Goal: Task Accomplishment & Management: Use online tool/utility

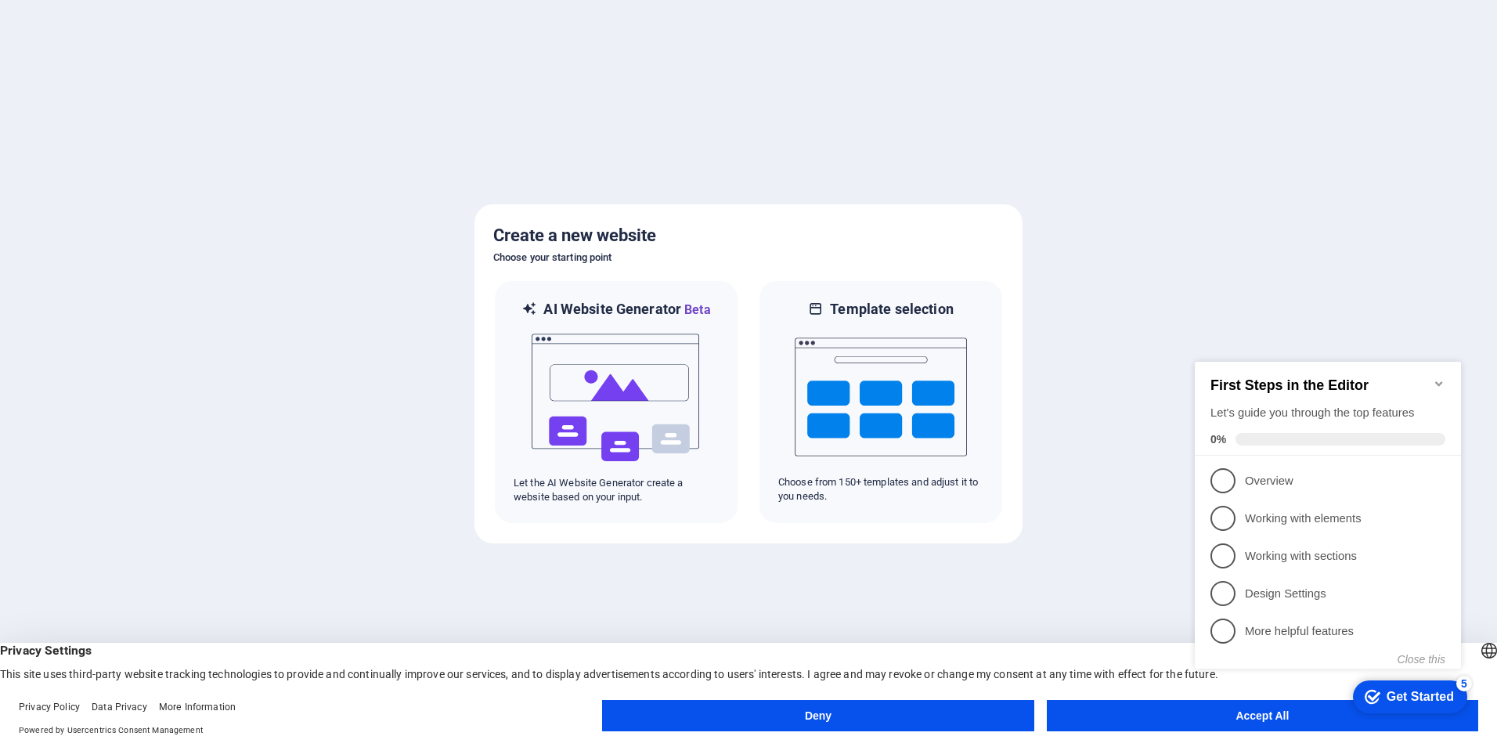
click at [1194, 730] on button "Accept All" at bounding box center [1262, 715] width 431 height 31
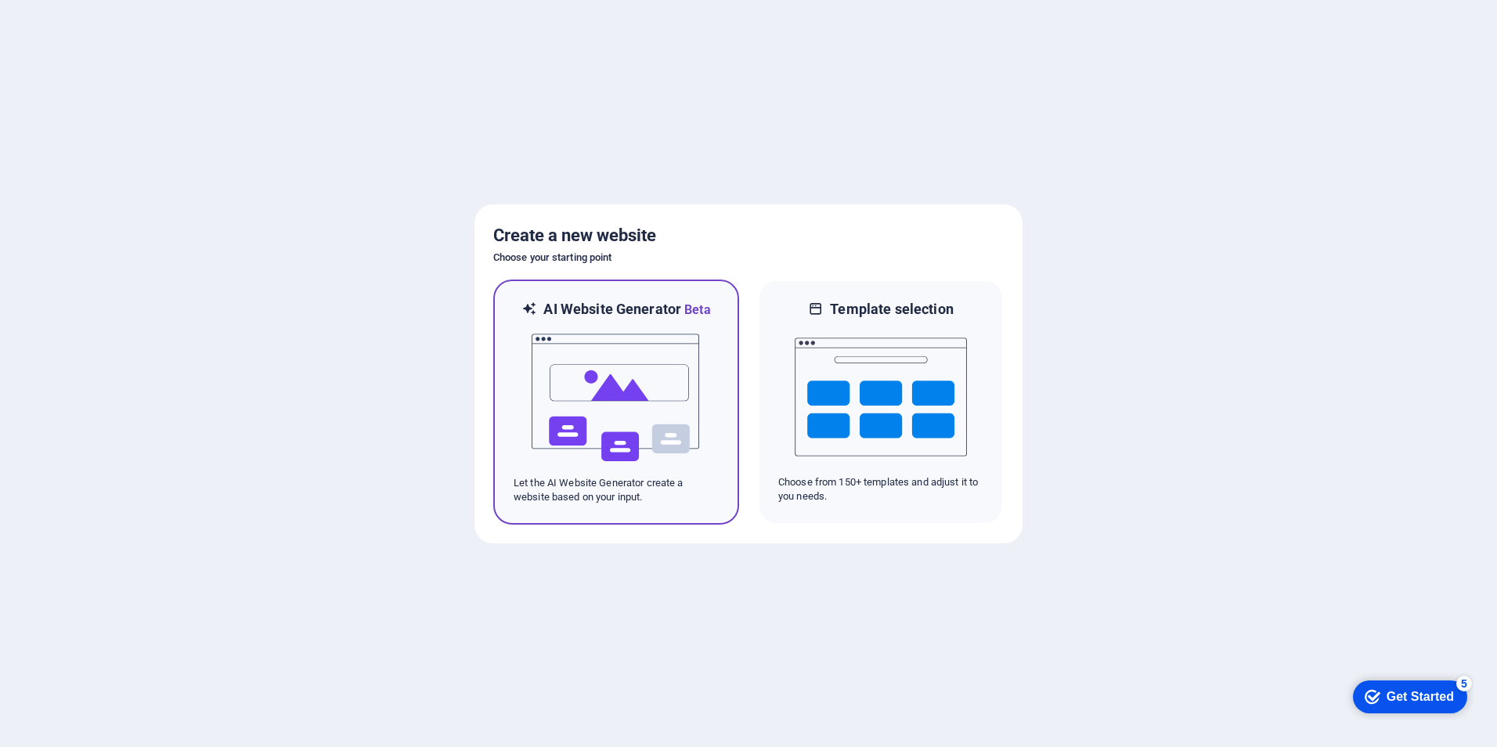
click at [627, 416] on img at bounding box center [616, 397] width 172 height 157
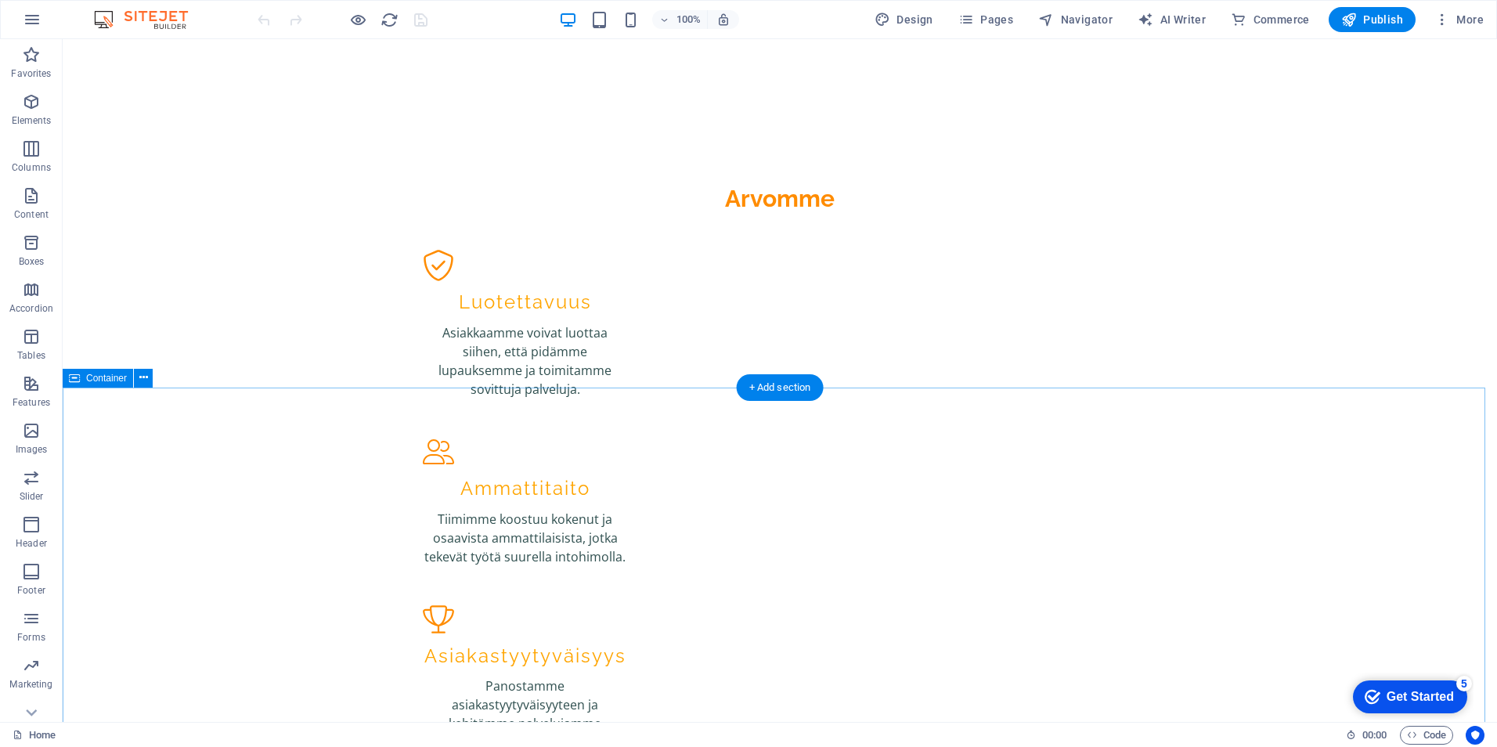
scroll to position [1957, 0]
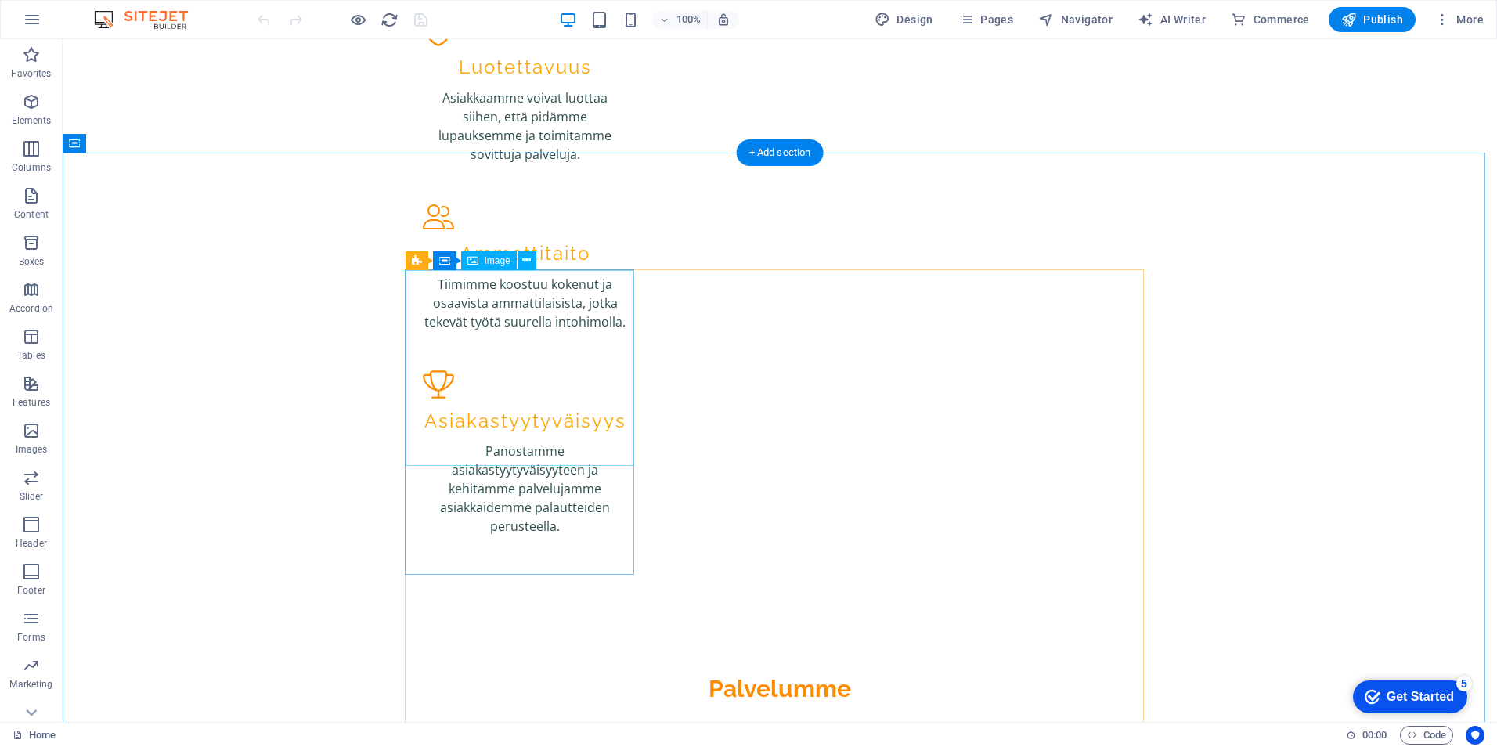
click at [486, 260] on span "Image" at bounding box center [498, 260] width 26 height 9
click at [525, 261] on icon at bounding box center [526, 260] width 9 height 16
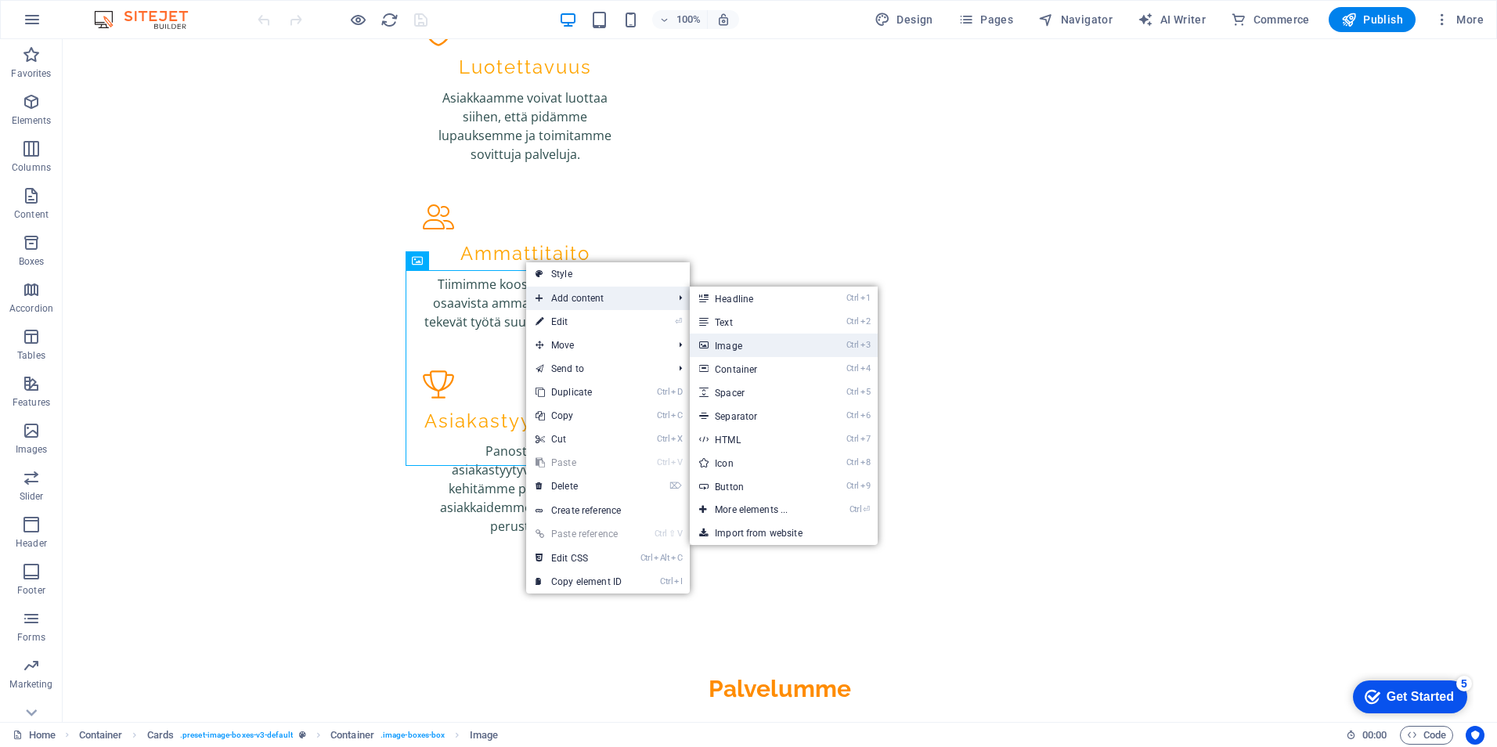
click at [809, 342] on link "Ctrl 3 Image" at bounding box center [754, 344] width 129 height 23
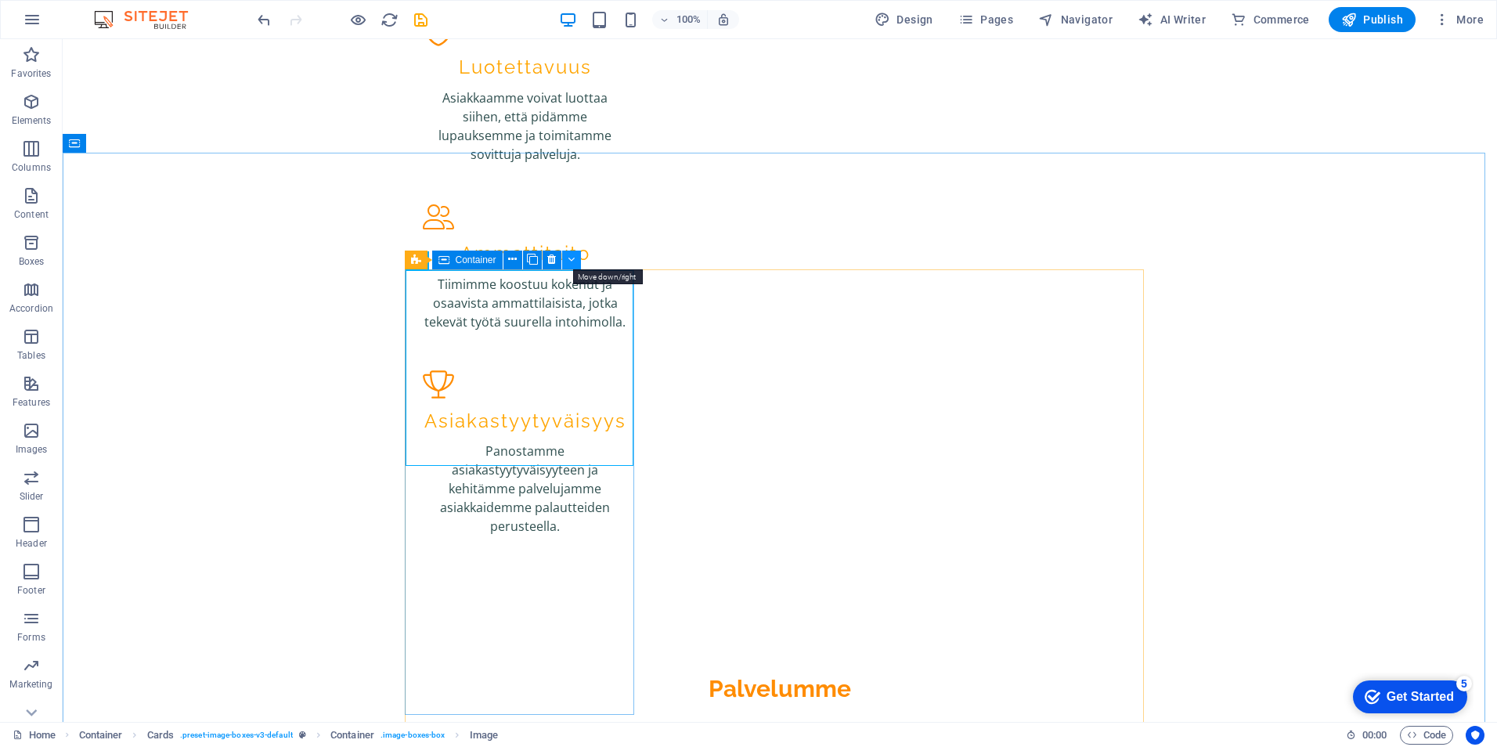
click at [570, 254] on icon at bounding box center [571, 259] width 7 height 16
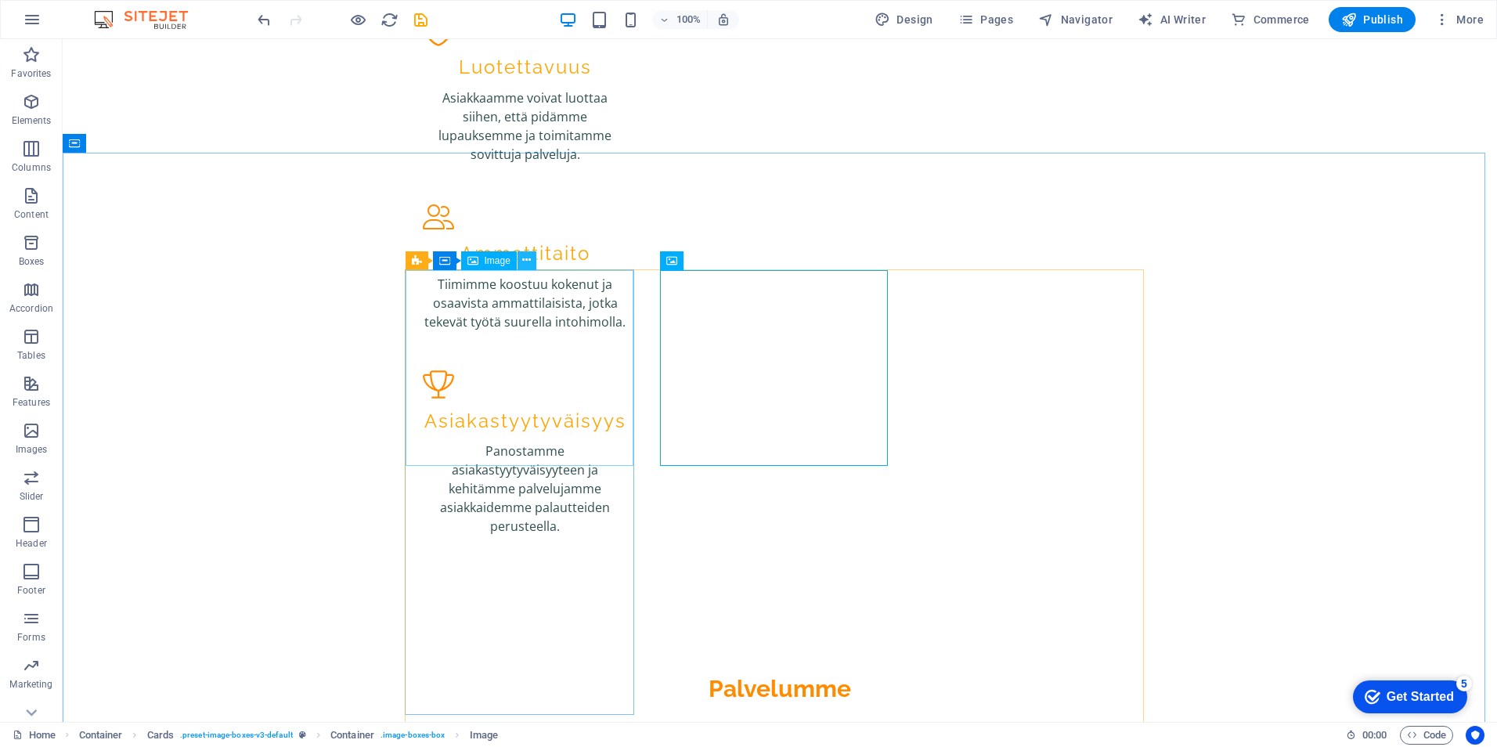
click at [521, 262] on button at bounding box center [526, 260] width 19 height 19
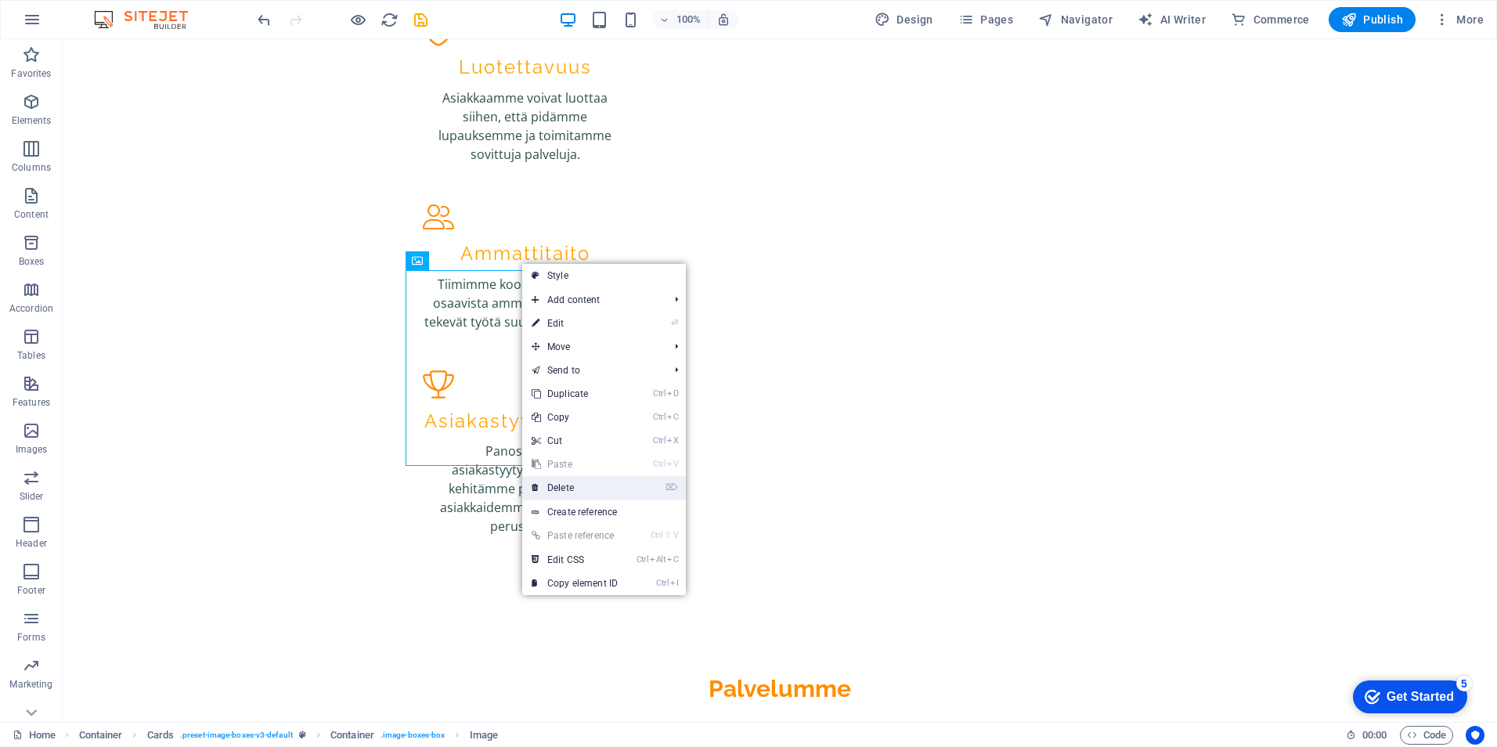
click at [576, 481] on link "⌦ Delete" at bounding box center [574, 487] width 105 height 23
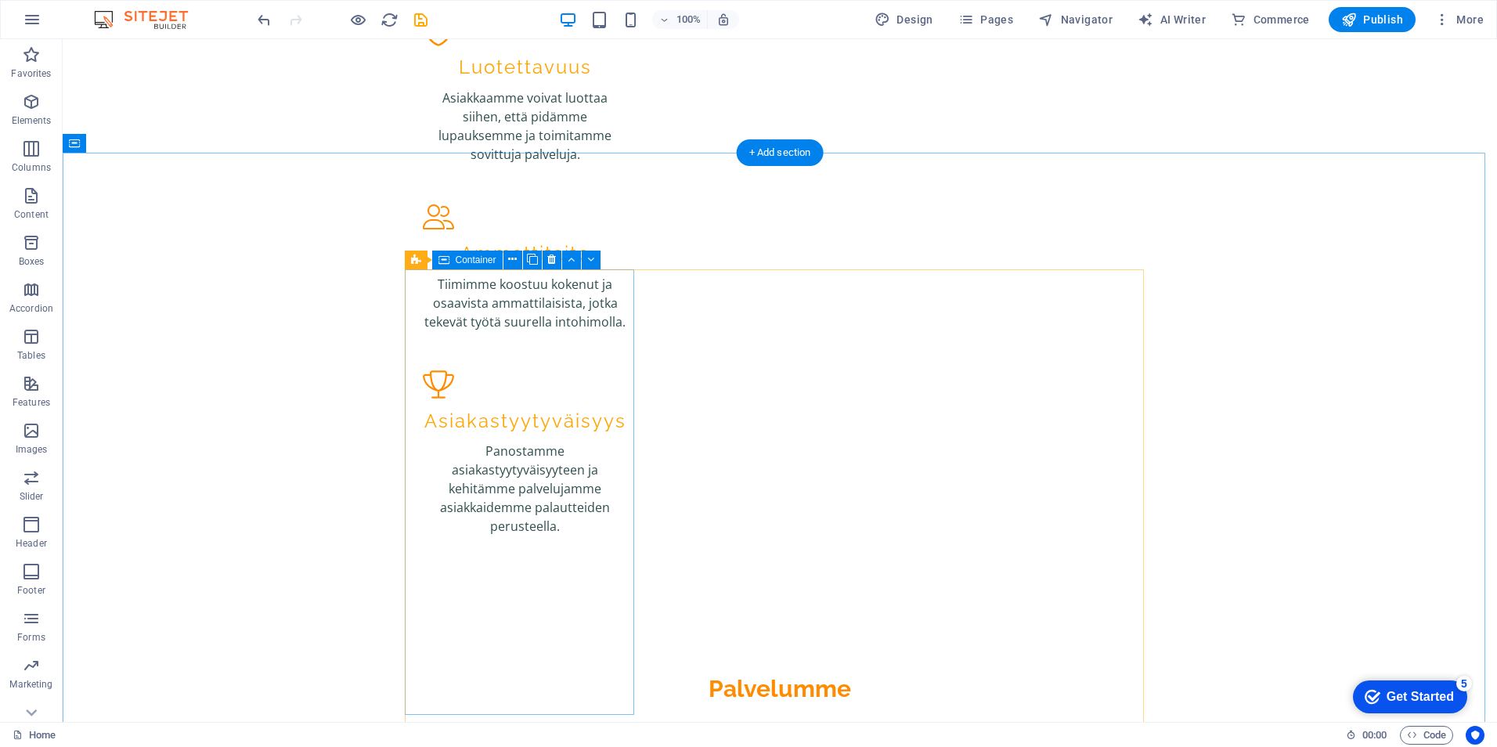
drag, startPoint x: 639, startPoint y: 521, endPoint x: 576, endPoint y: 481, distance: 73.9
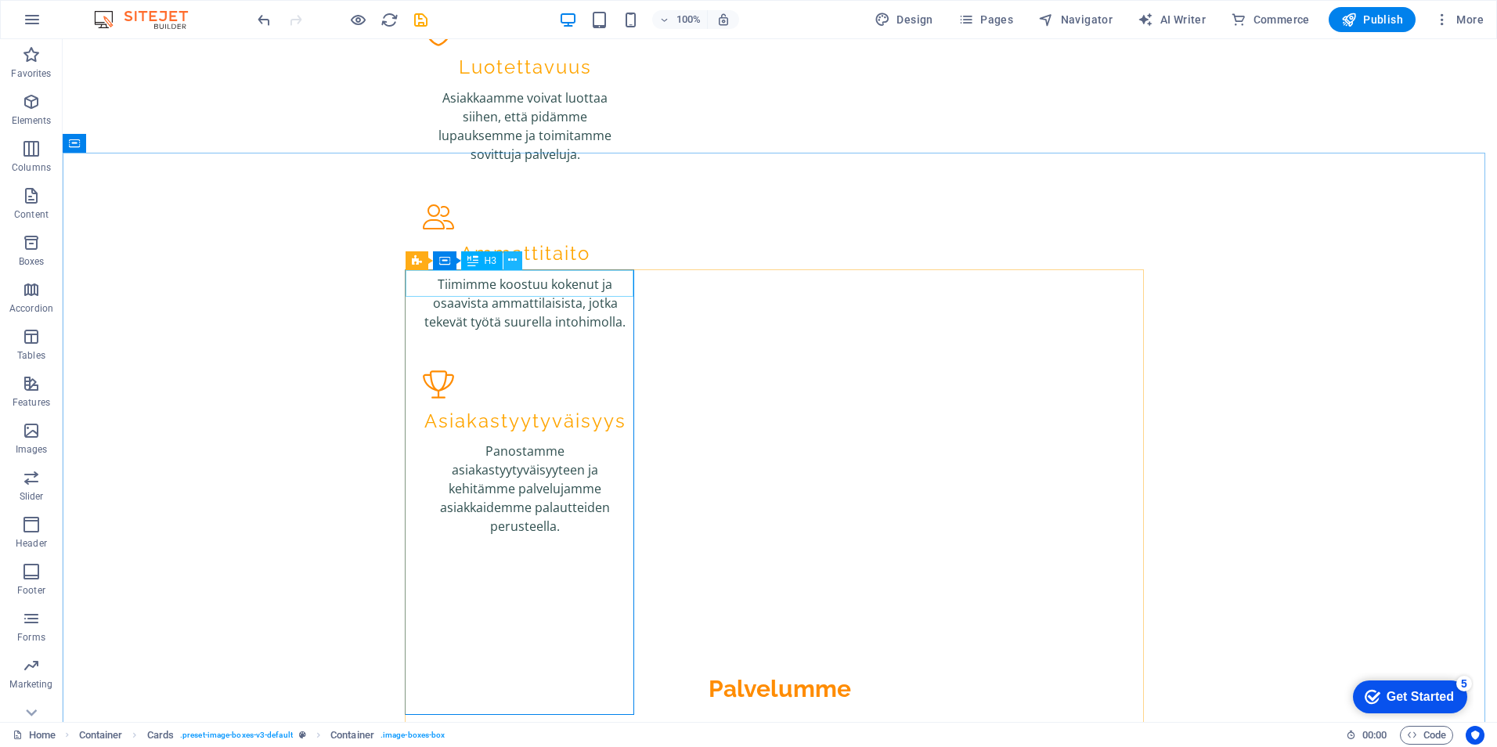
click at [512, 261] on icon at bounding box center [512, 260] width 9 height 16
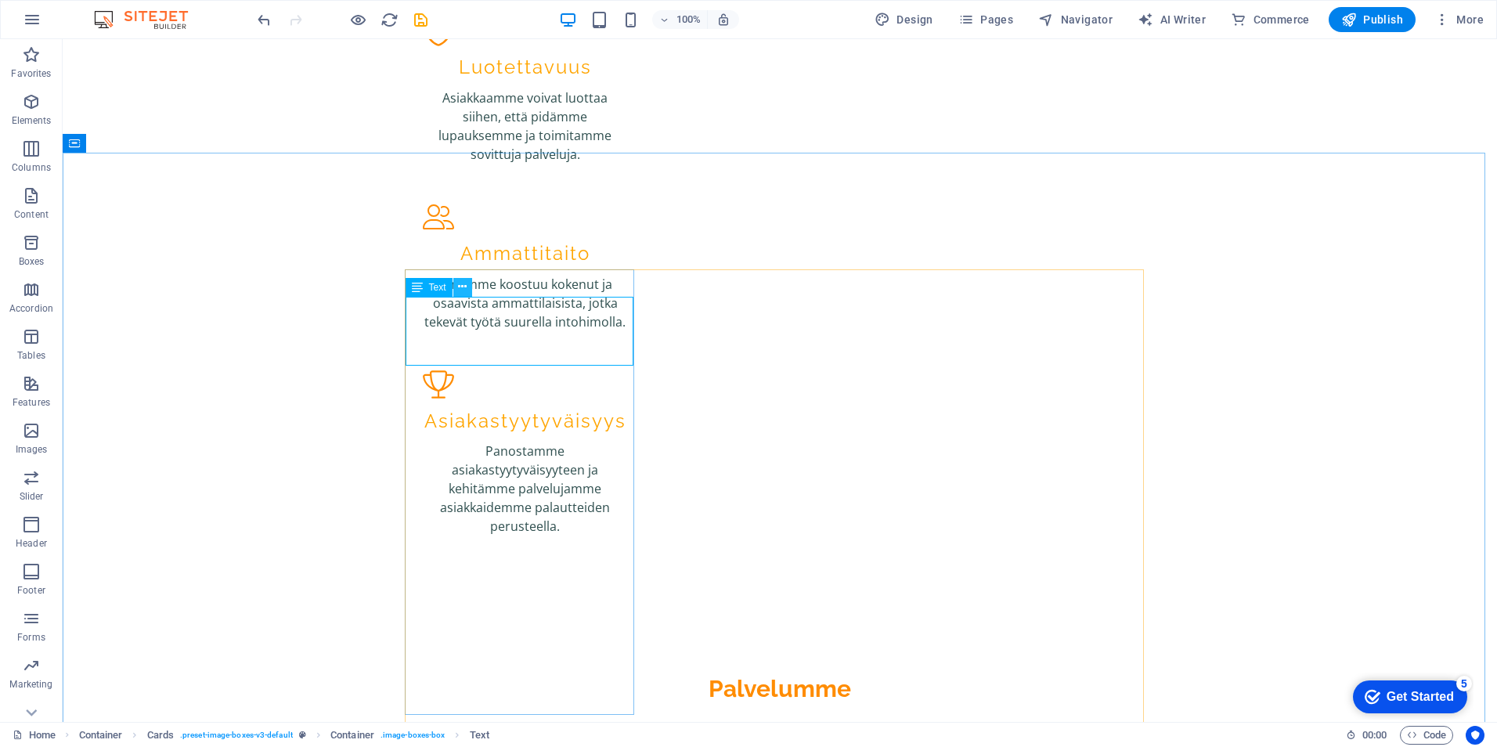
click at [469, 294] on button at bounding box center [462, 287] width 19 height 19
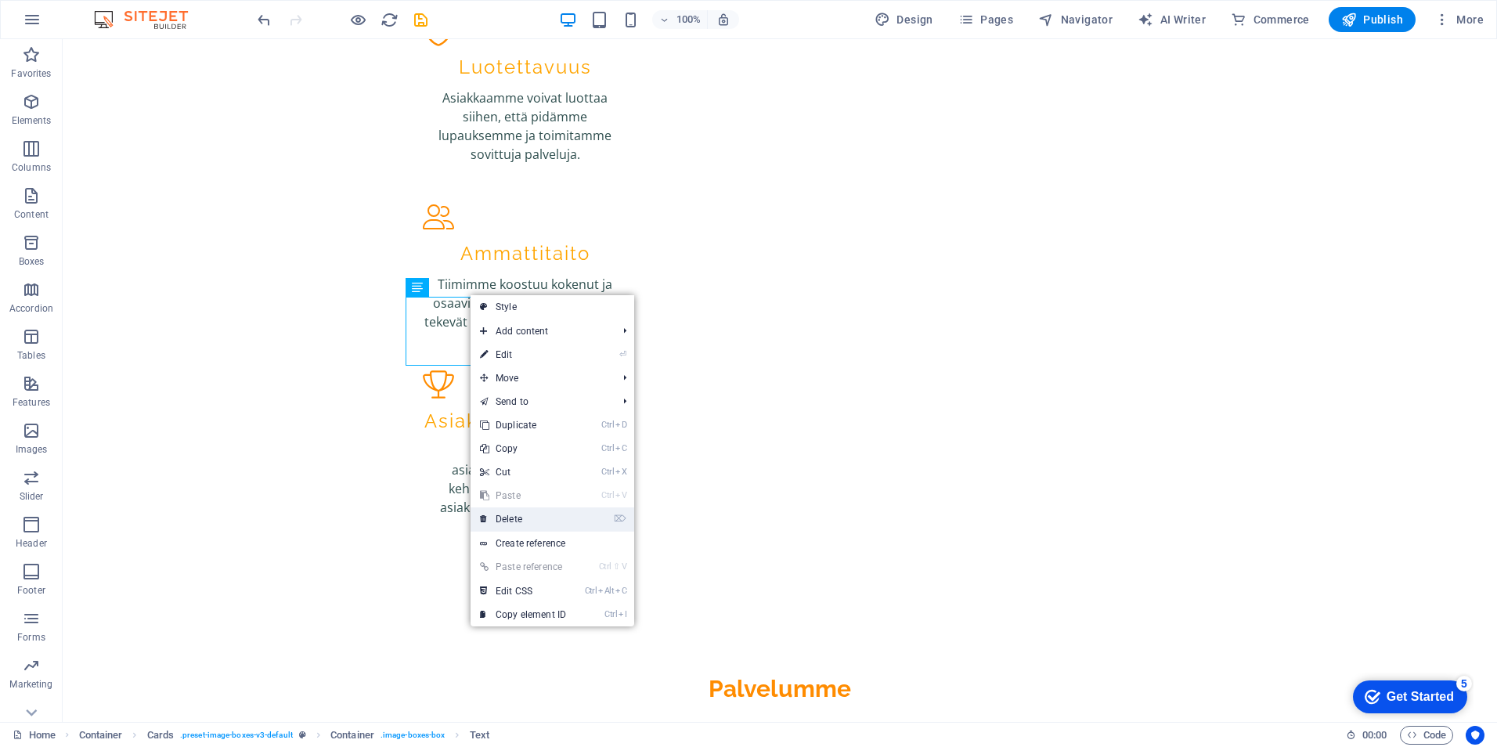
click at [542, 519] on link "⌦ Delete" at bounding box center [522, 518] width 105 height 23
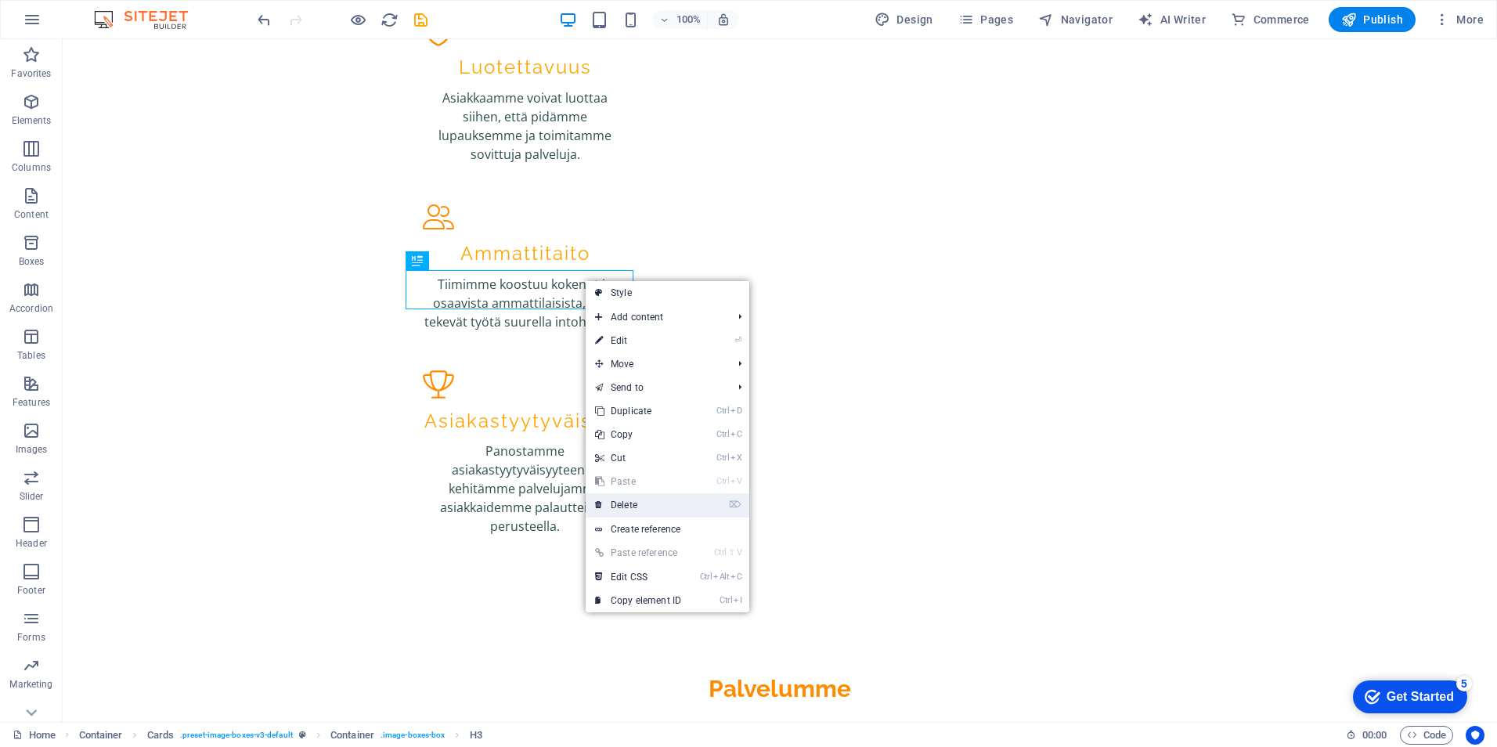
click at [642, 503] on link "⌦ Delete" at bounding box center [638, 504] width 105 height 23
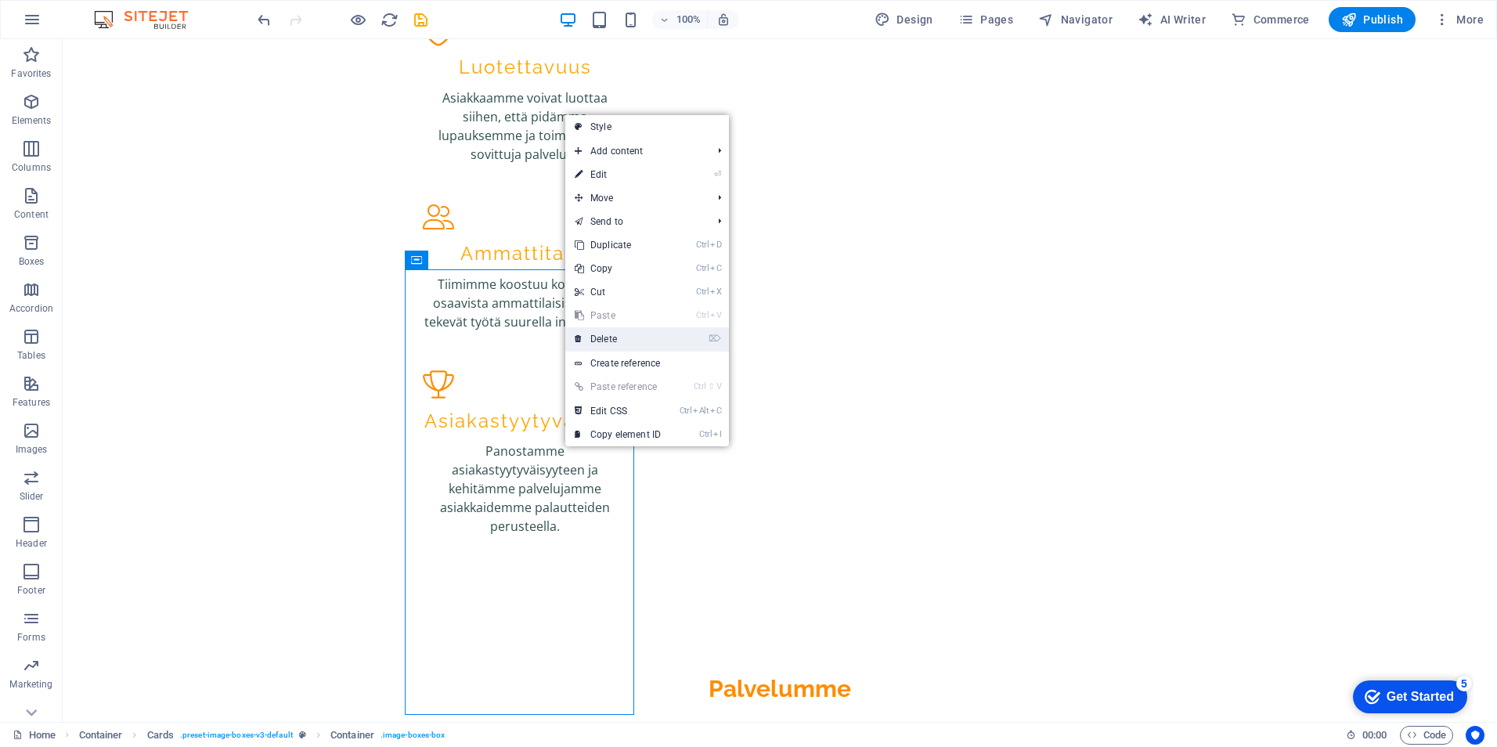
click at [618, 333] on link "⌦ Delete" at bounding box center [617, 338] width 105 height 23
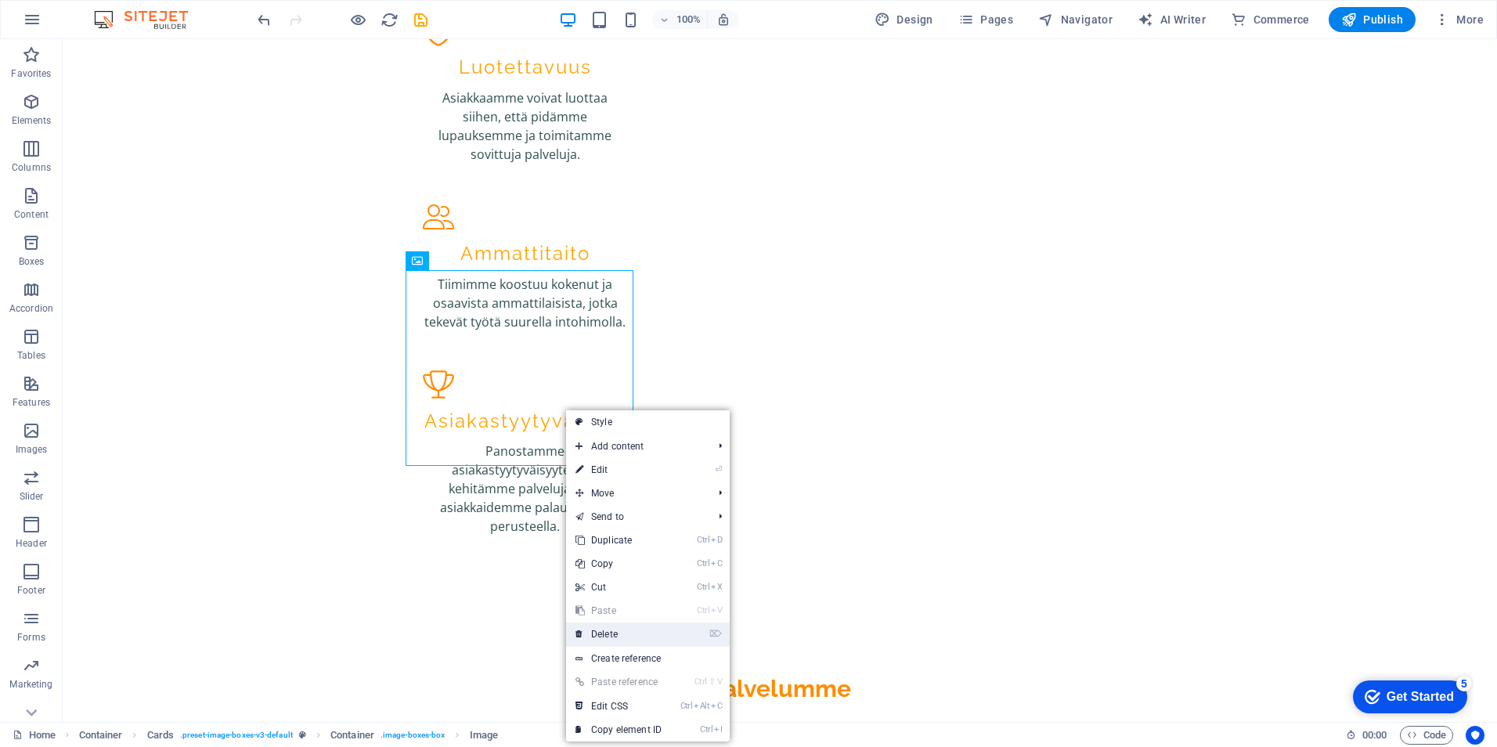
click at [618, 639] on link "⌦ Delete" at bounding box center [618, 633] width 105 height 23
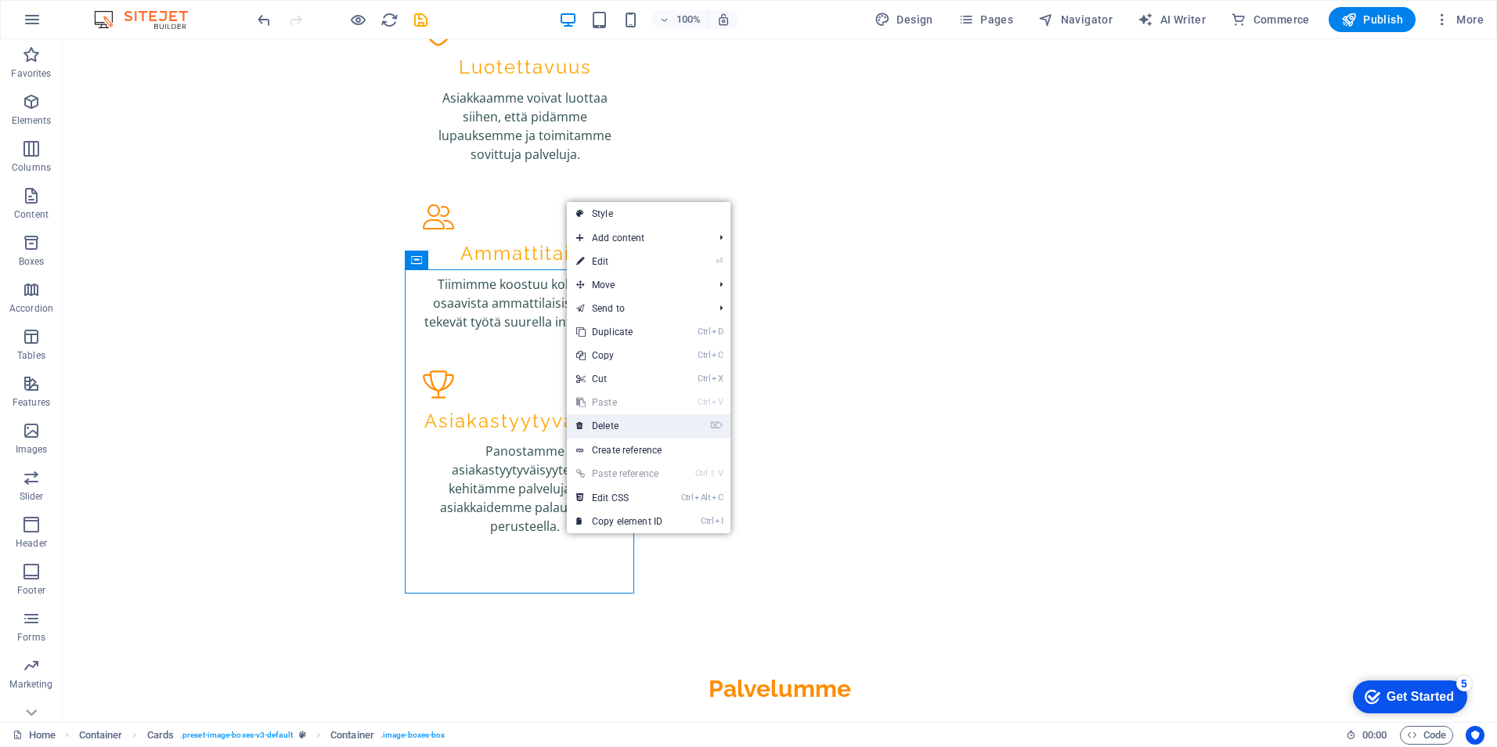
click at [625, 426] on link "⌦ Delete" at bounding box center [619, 425] width 105 height 23
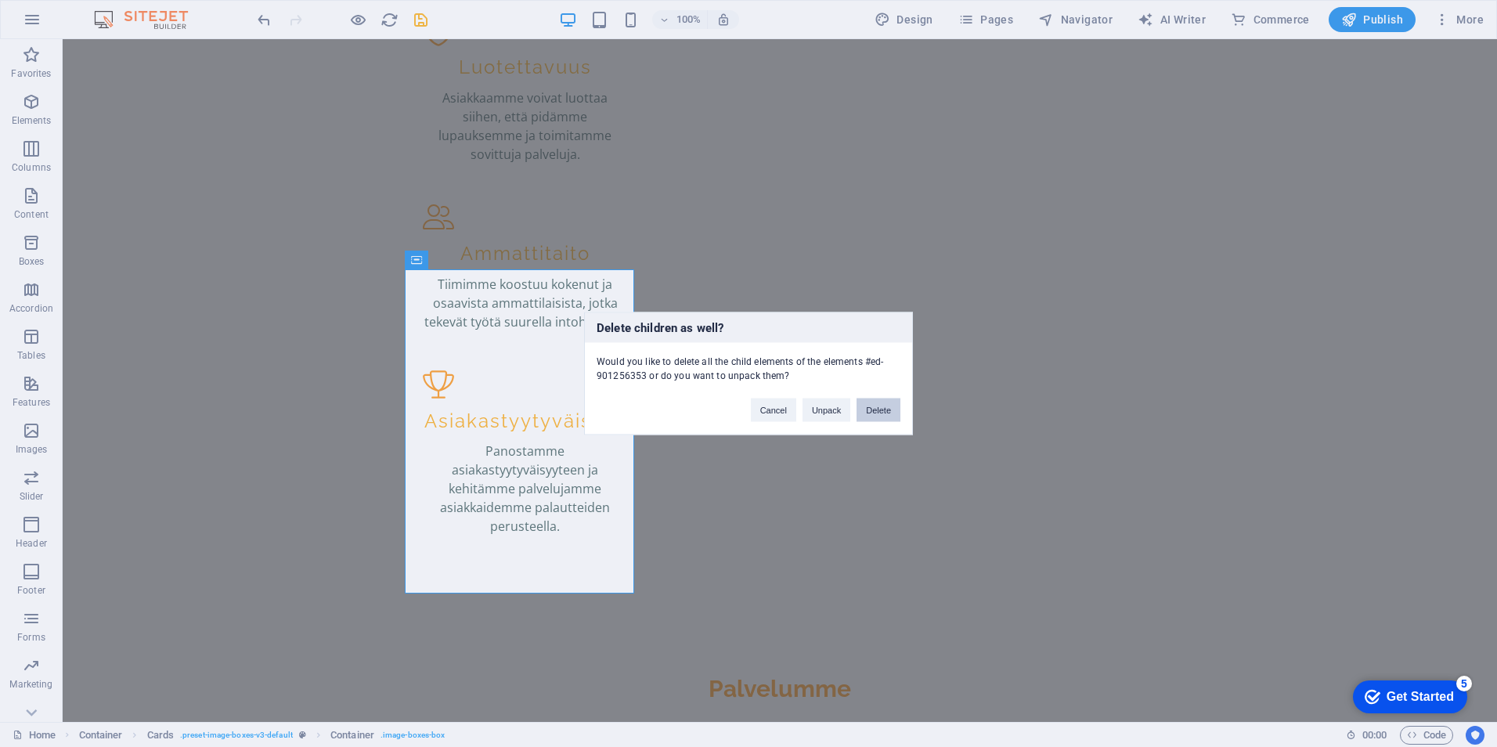
click at [884, 409] on button "Delete" at bounding box center [878, 409] width 44 height 23
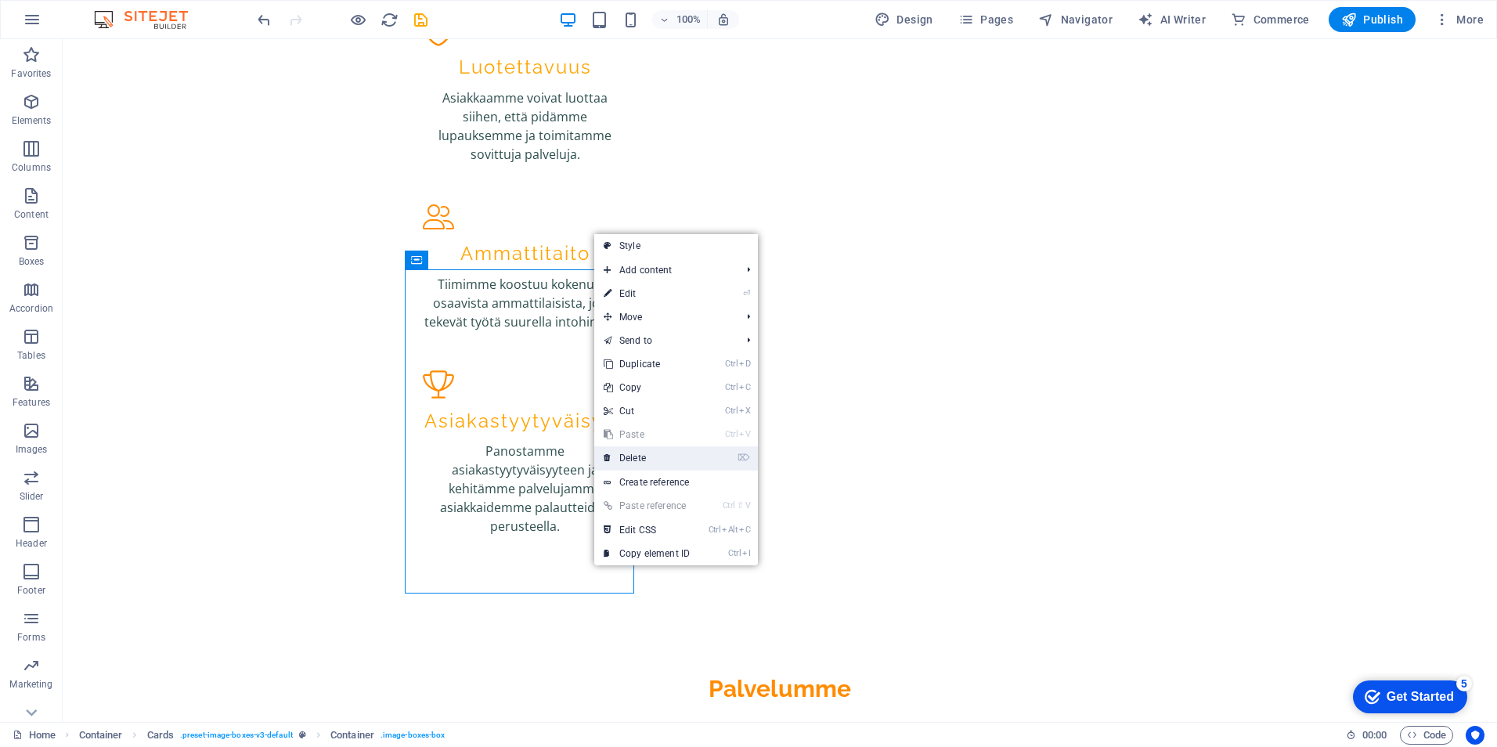
click at [678, 460] on link "⌦ Delete" at bounding box center [646, 457] width 105 height 23
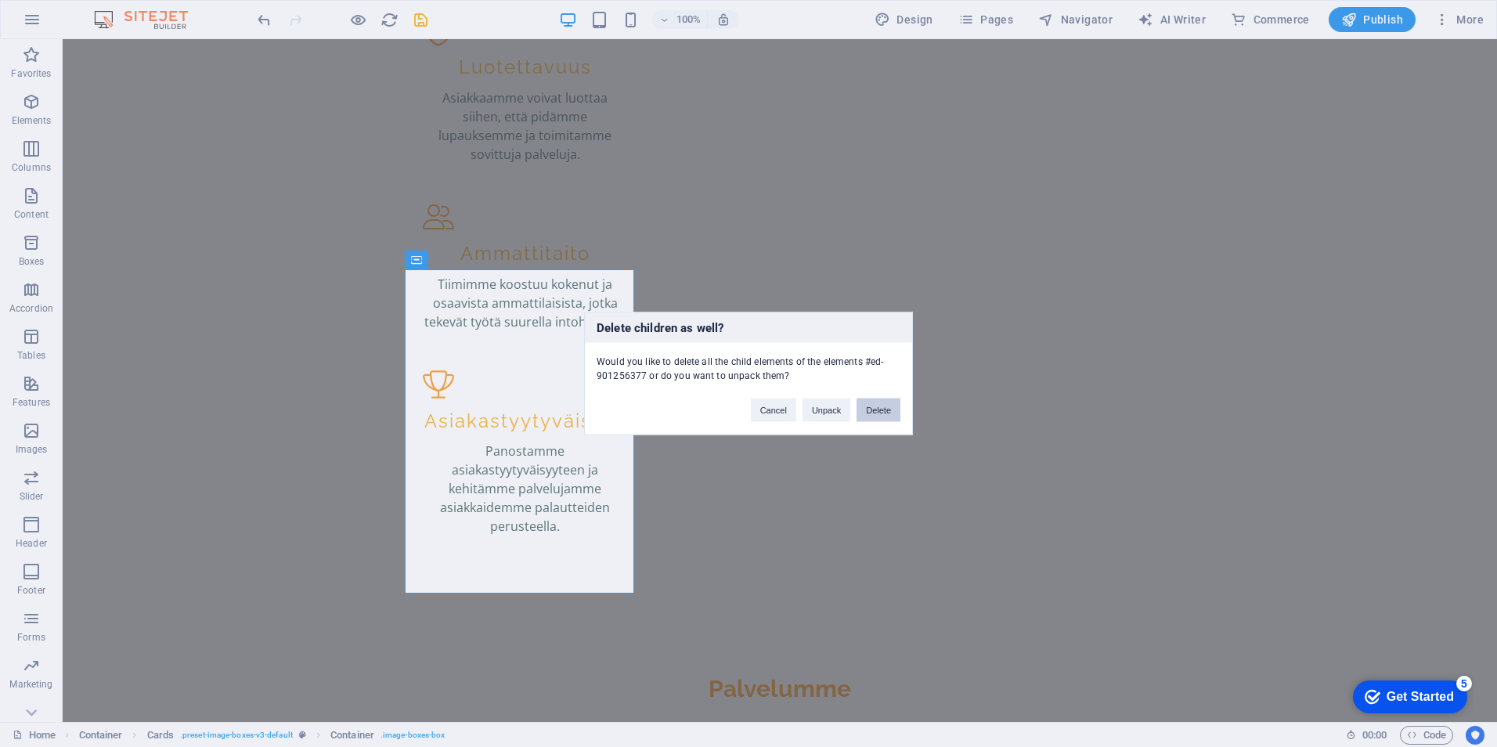
click at [874, 416] on button "Delete" at bounding box center [878, 409] width 44 height 23
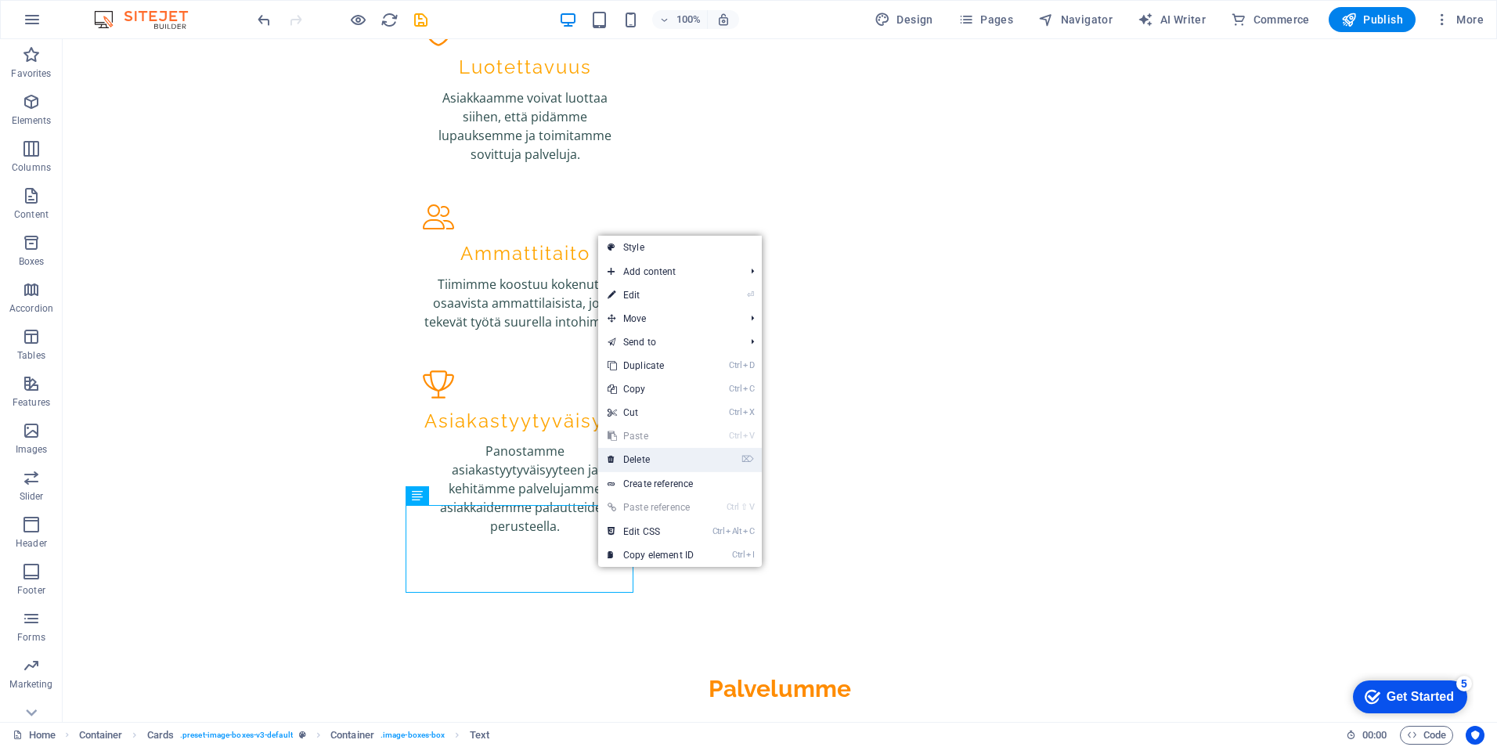
click at [647, 458] on link "⌦ Delete" at bounding box center [650, 459] width 105 height 23
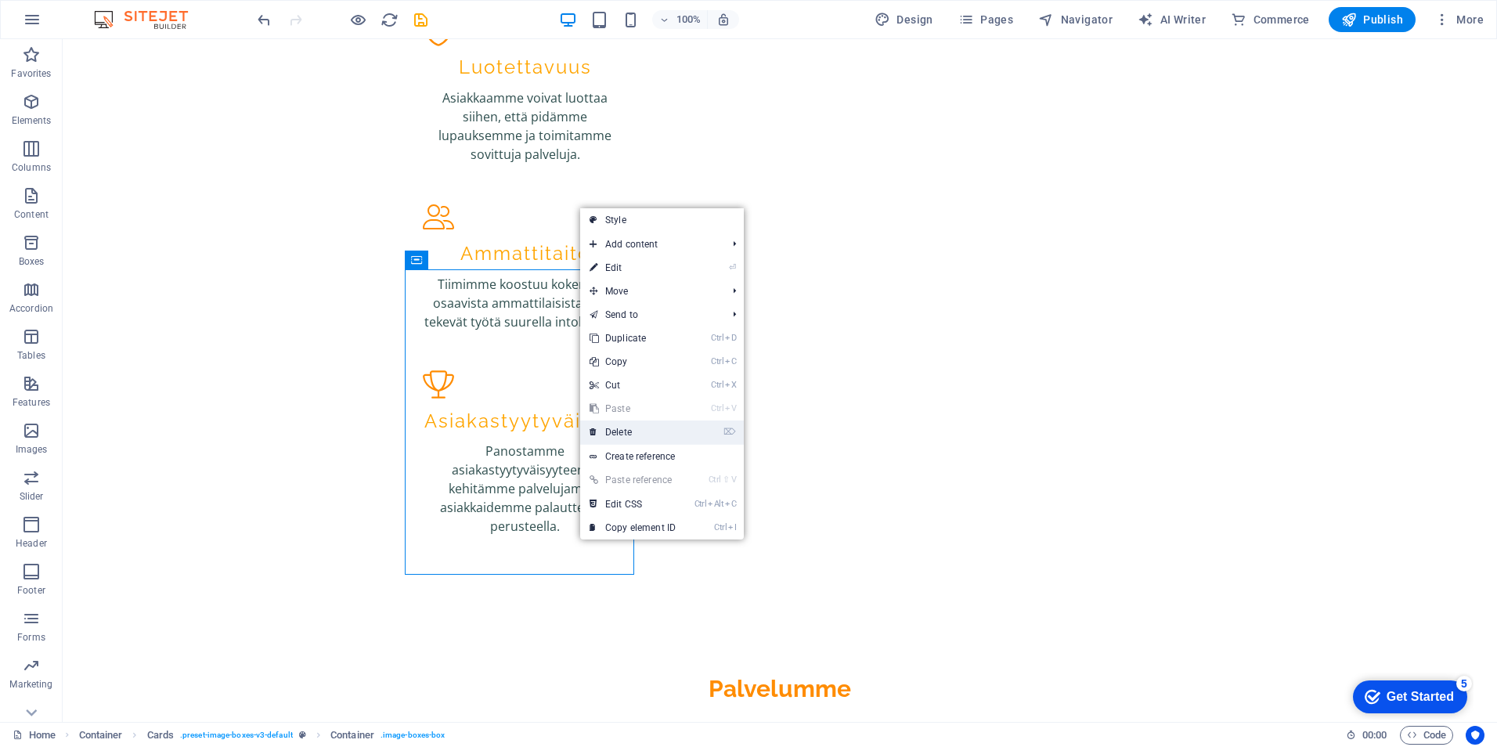
click at [655, 420] on link "⌦ Delete" at bounding box center [632, 431] width 105 height 23
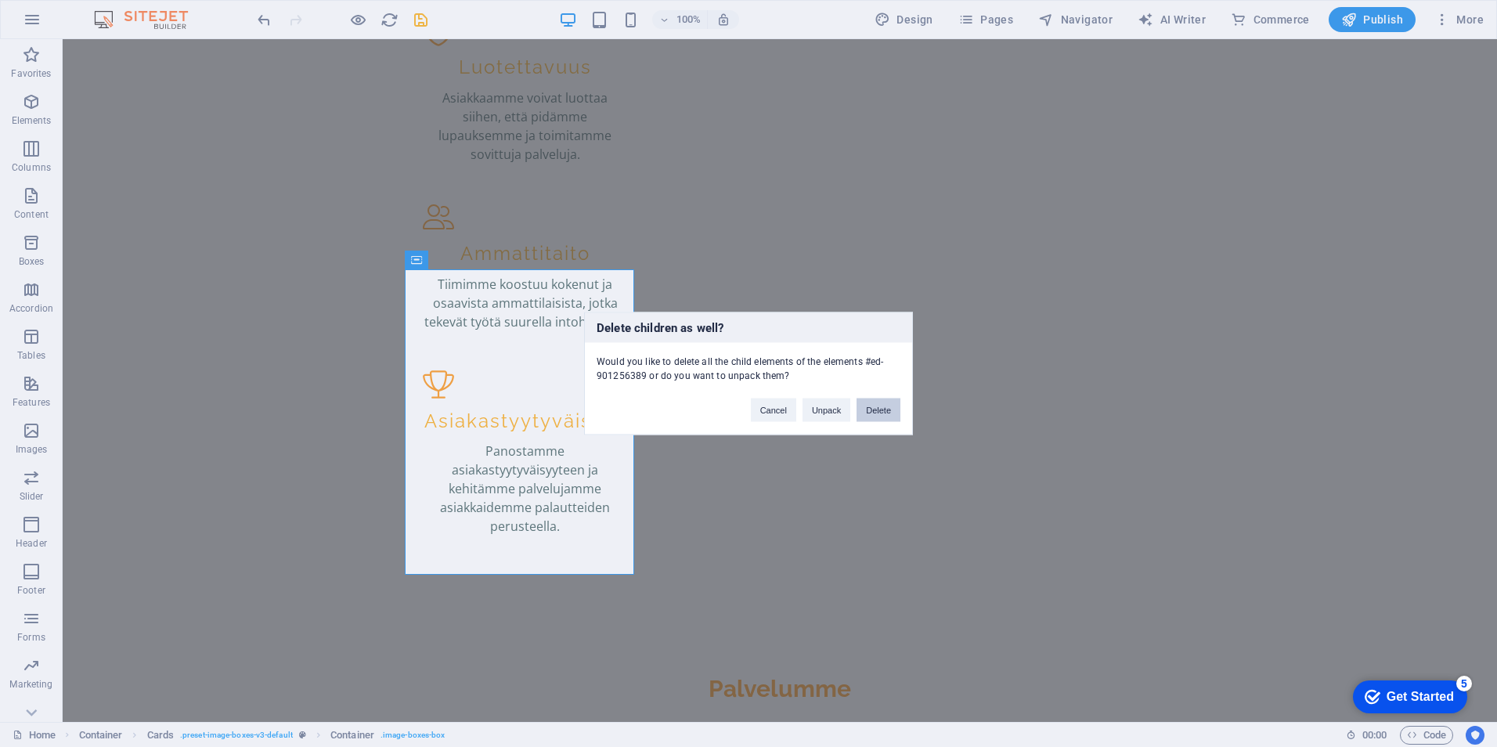
click at [891, 404] on button "Delete" at bounding box center [878, 409] width 44 height 23
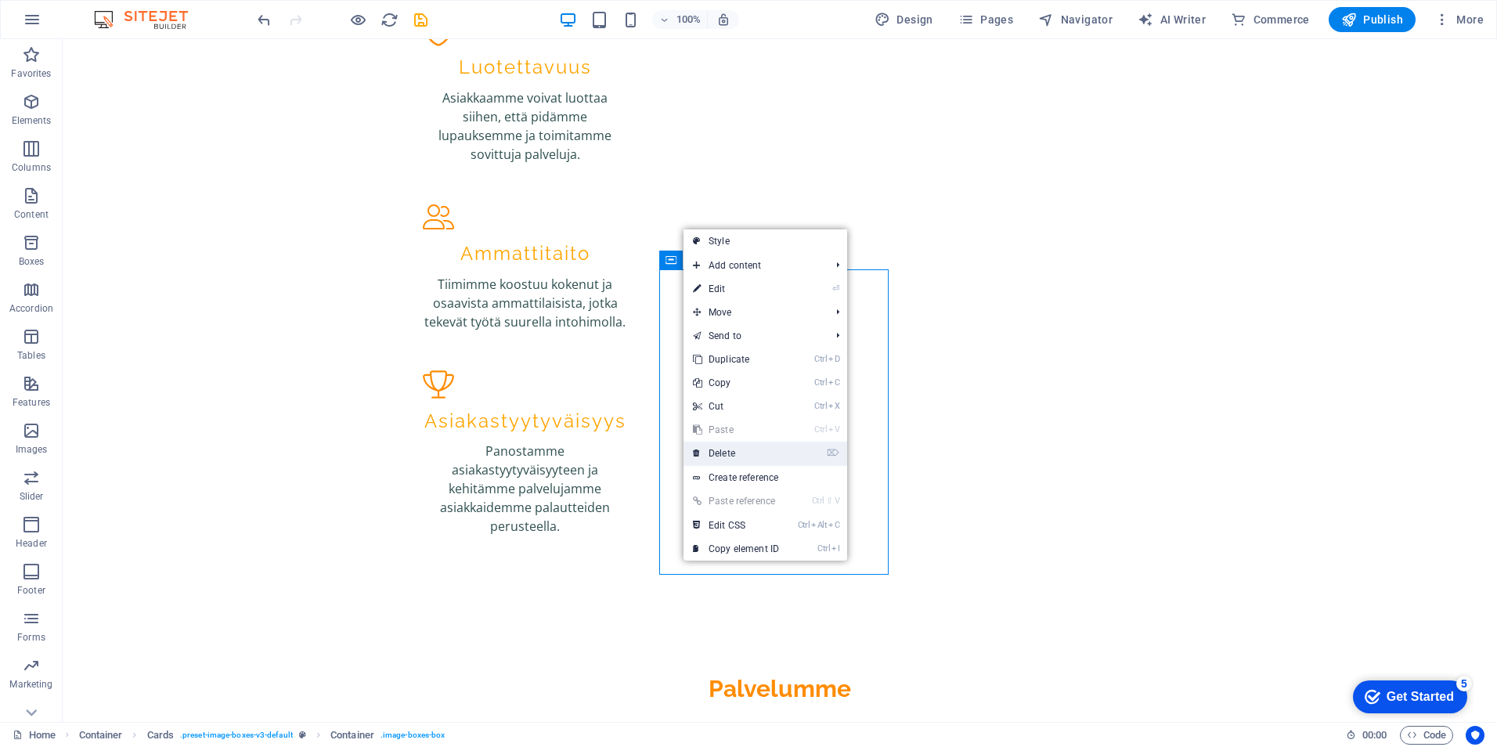
click at [763, 458] on link "⌦ Delete" at bounding box center [735, 453] width 105 height 23
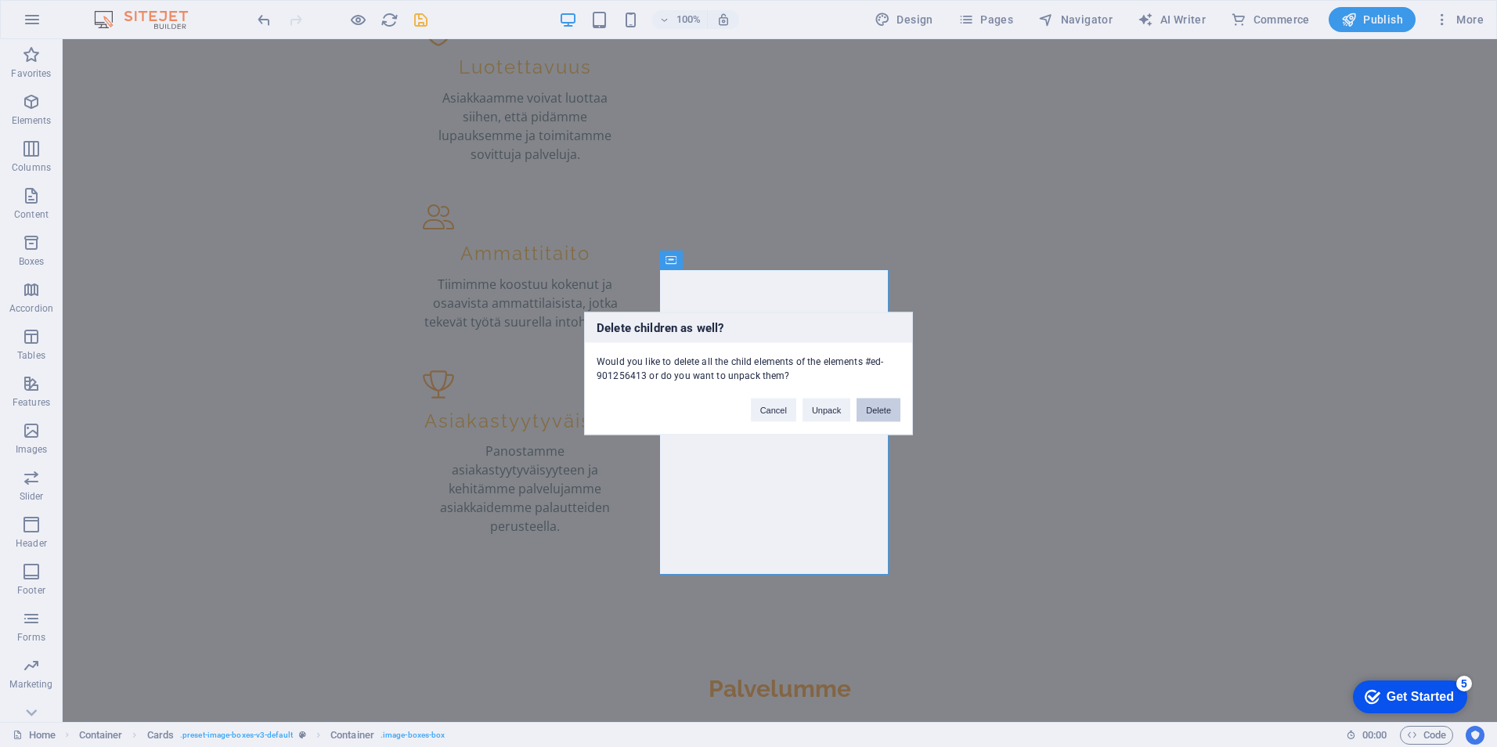
click at [874, 405] on button "Delete" at bounding box center [878, 409] width 44 height 23
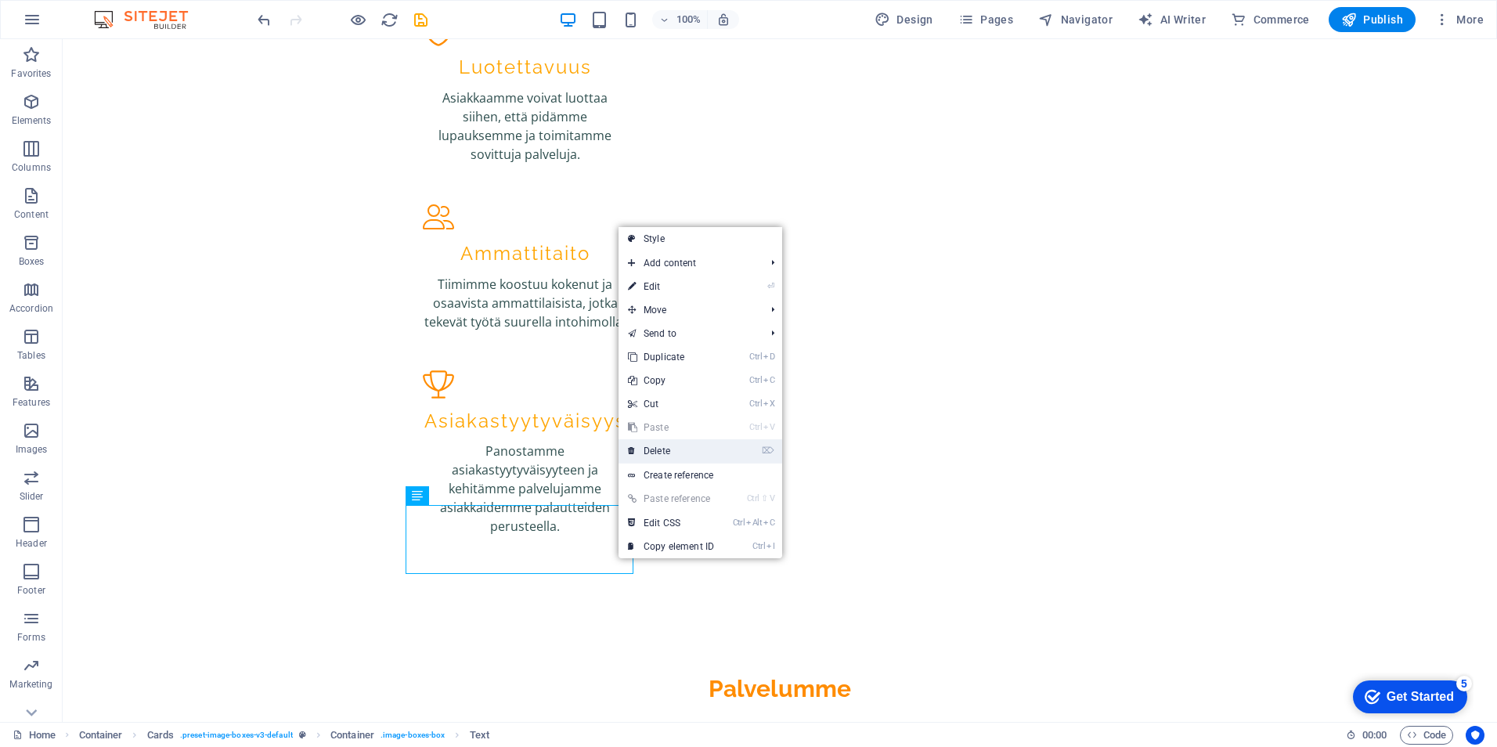
click at [681, 442] on link "⌦ Delete" at bounding box center [670, 450] width 105 height 23
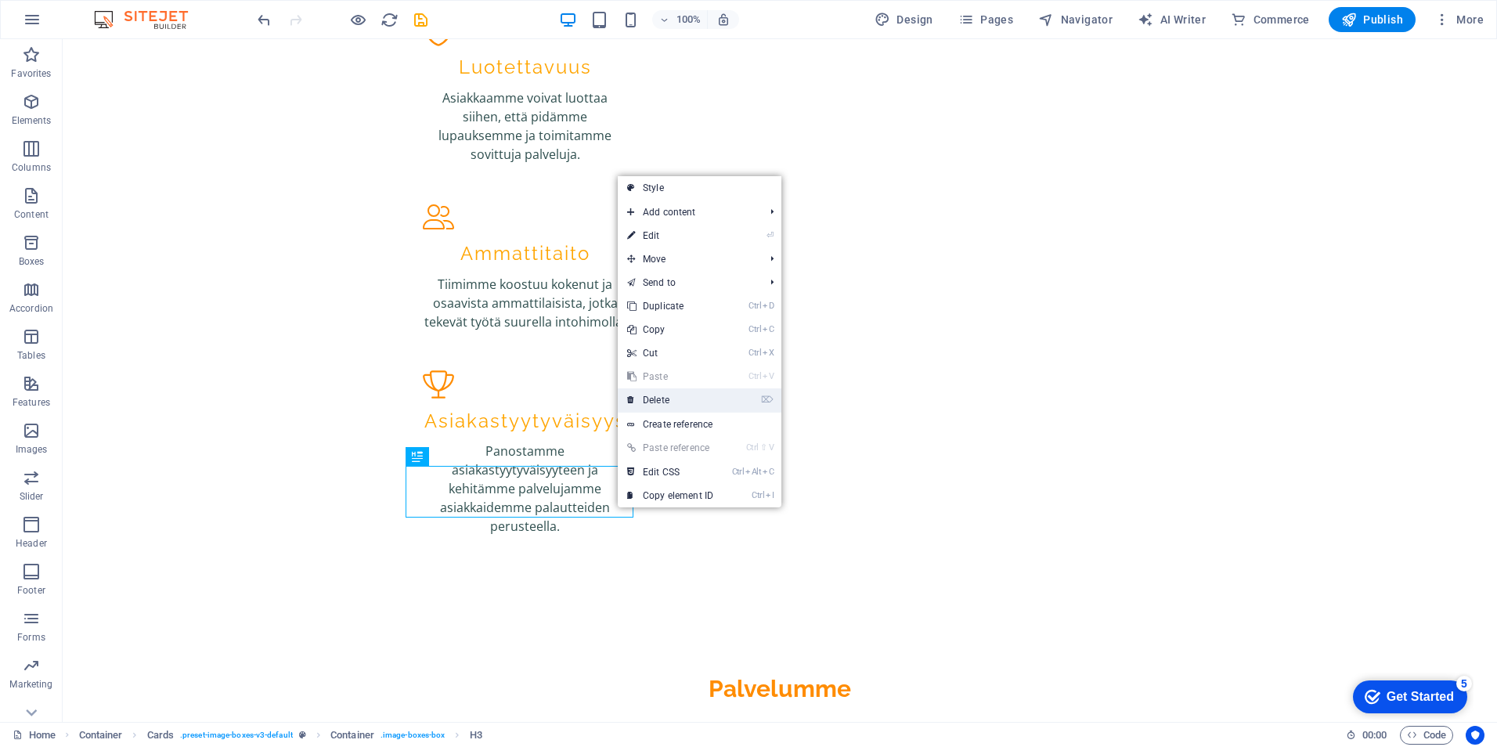
click at [660, 405] on link "⌦ Delete" at bounding box center [670, 399] width 105 height 23
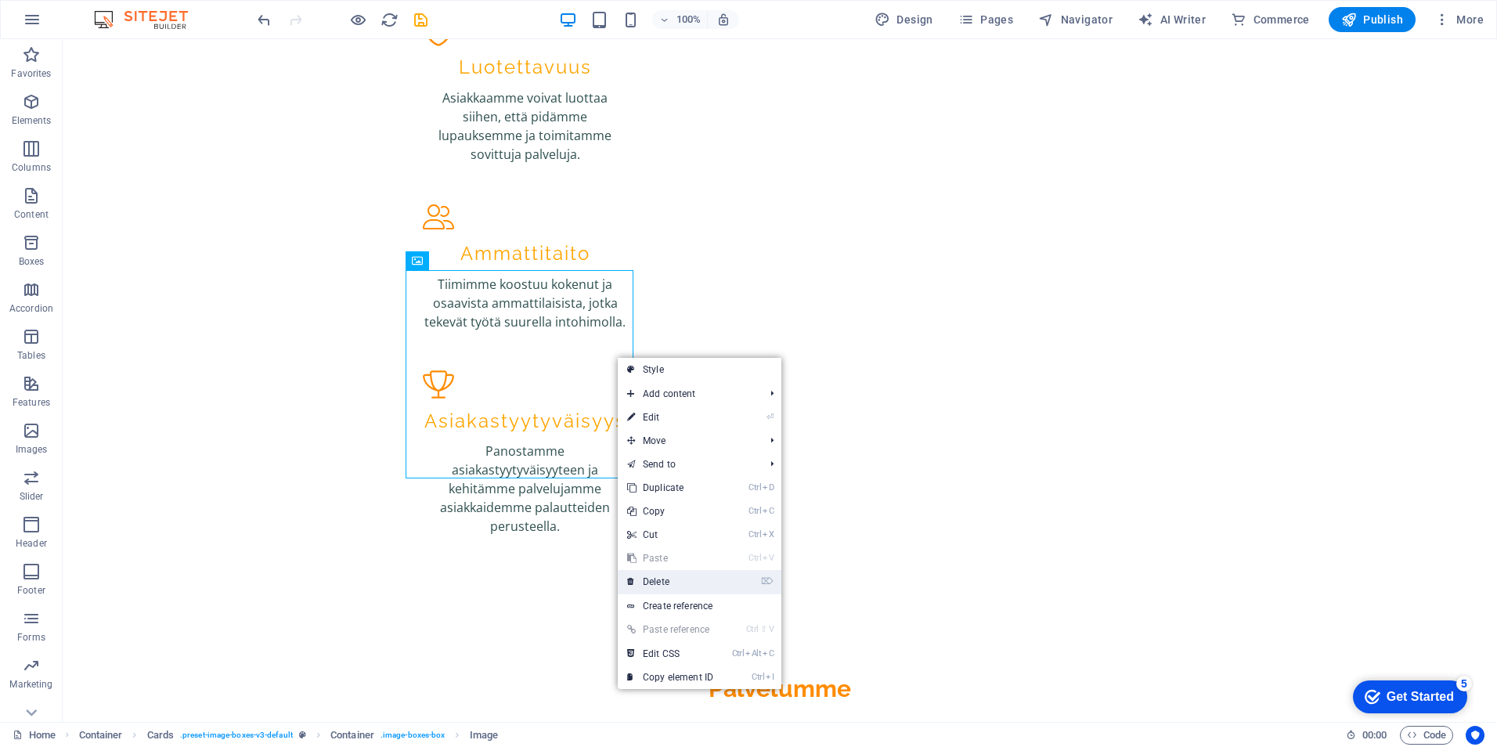
click at [651, 579] on link "⌦ Delete" at bounding box center [670, 581] width 105 height 23
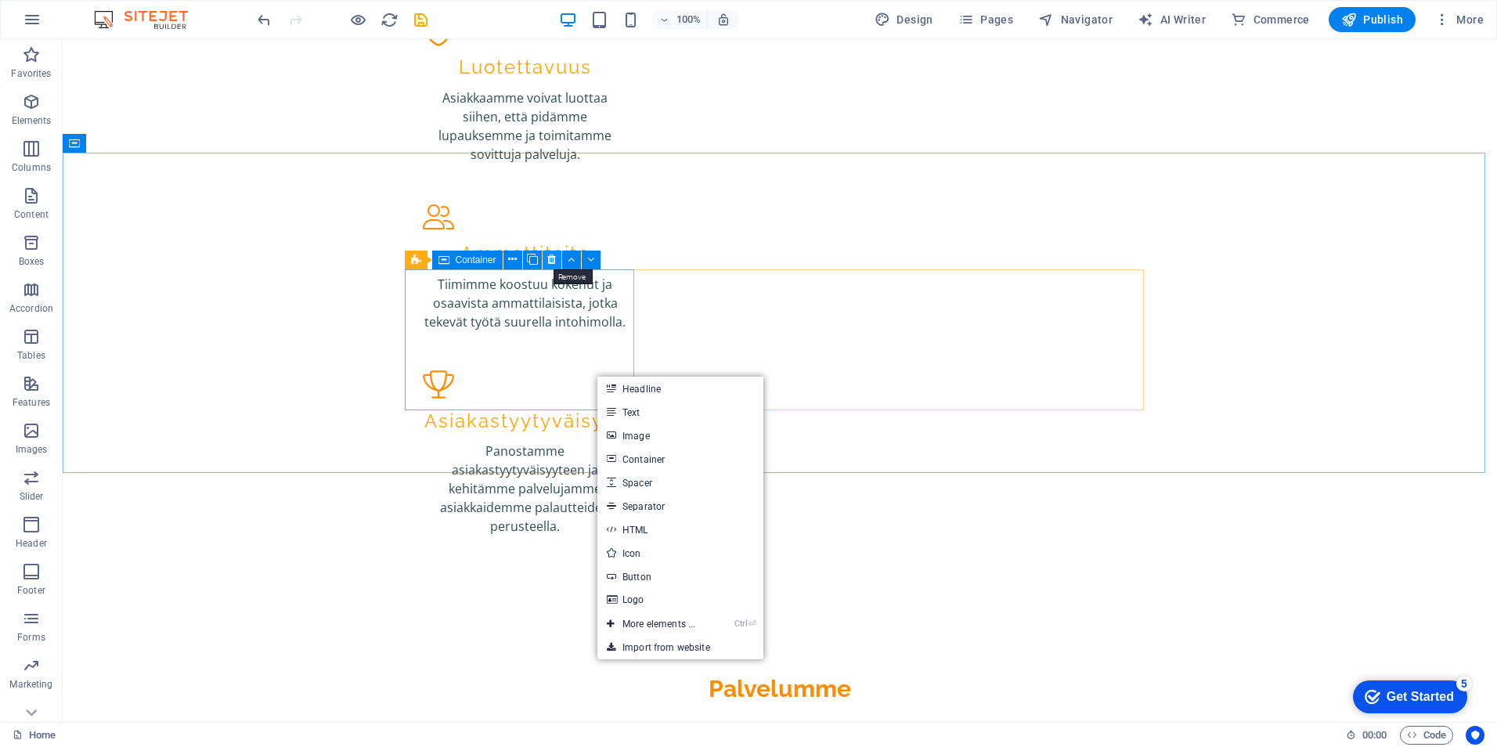
click at [554, 264] on icon at bounding box center [551, 259] width 9 height 16
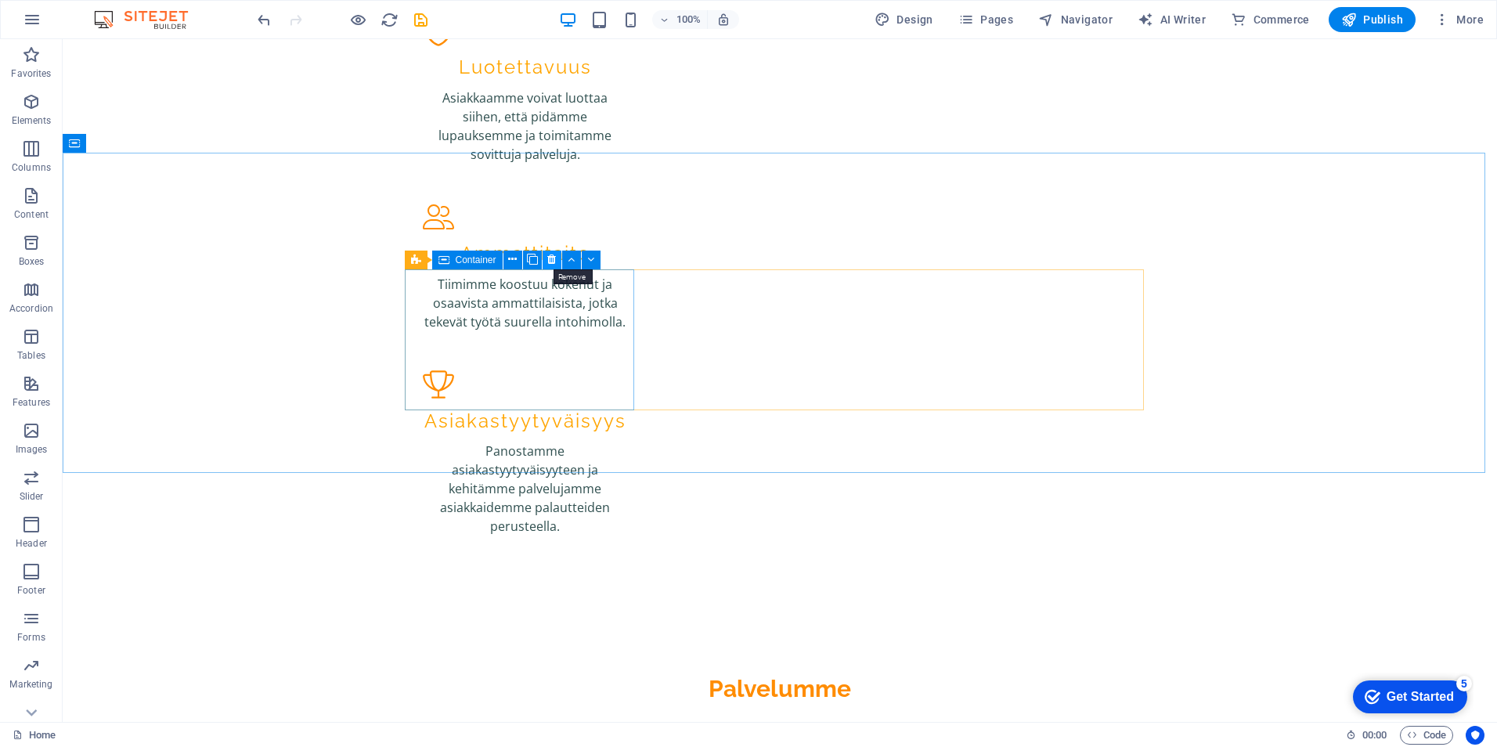
click at [552, 259] on icon at bounding box center [551, 259] width 9 height 16
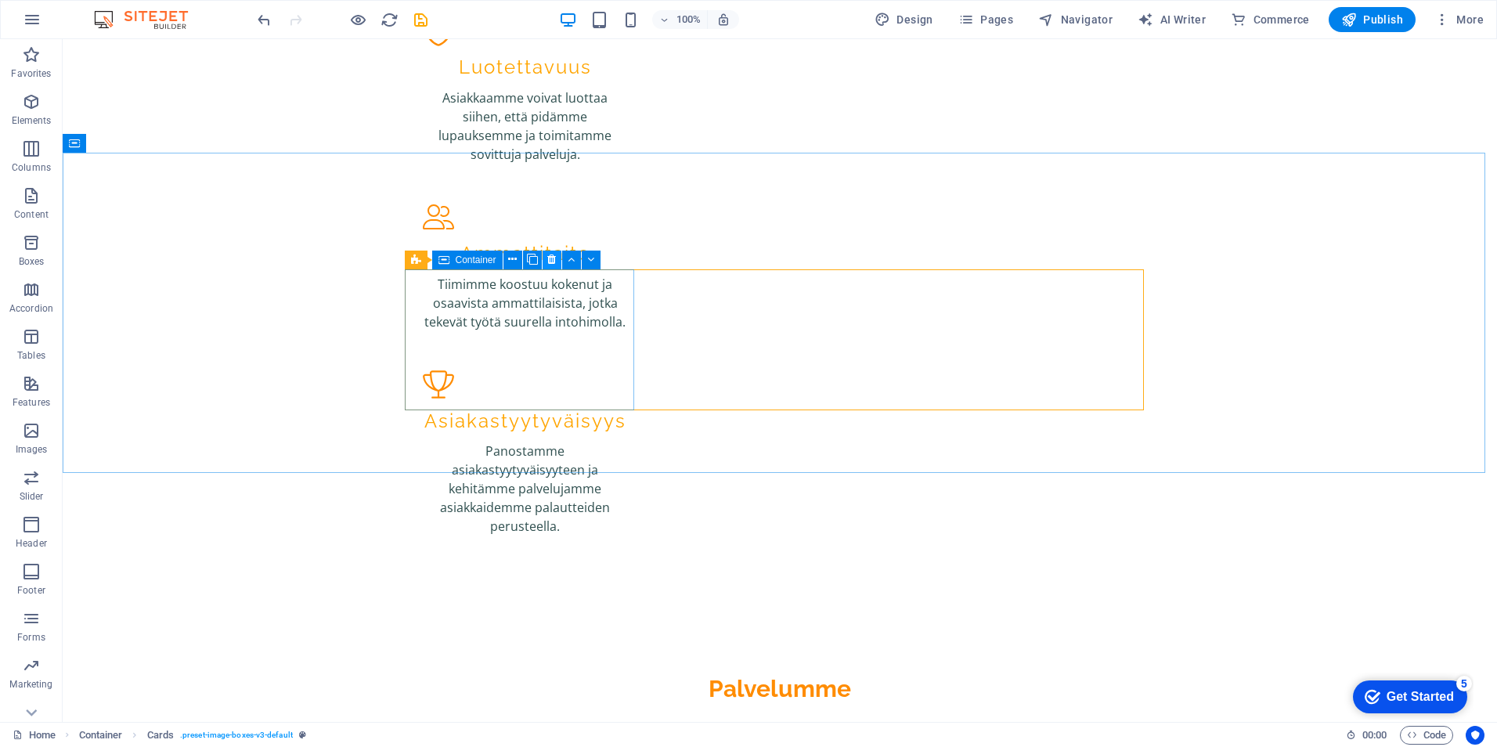
click at [557, 256] on button at bounding box center [552, 260] width 19 height 19
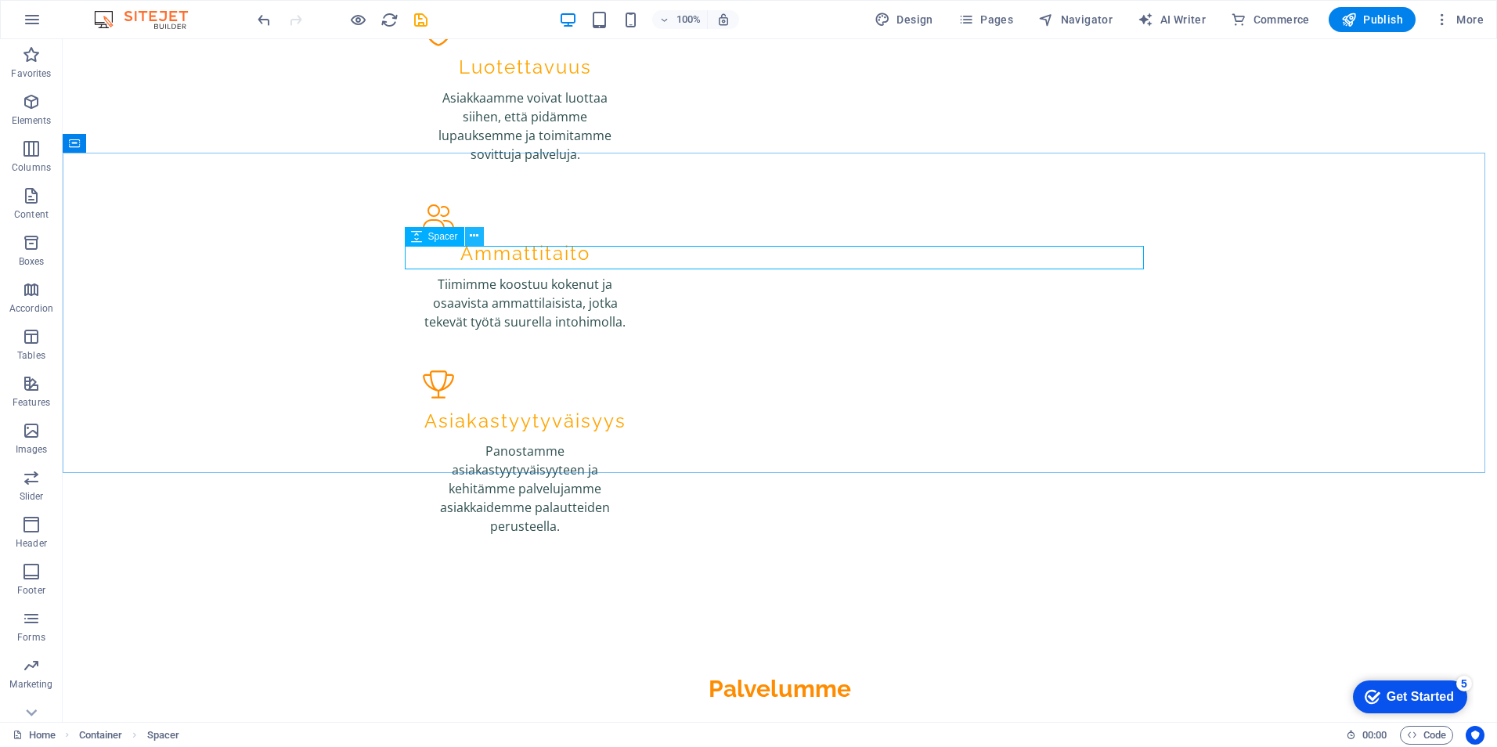
click at [472, 241] on icon at bounding box center [474, 236] width 9 height 16
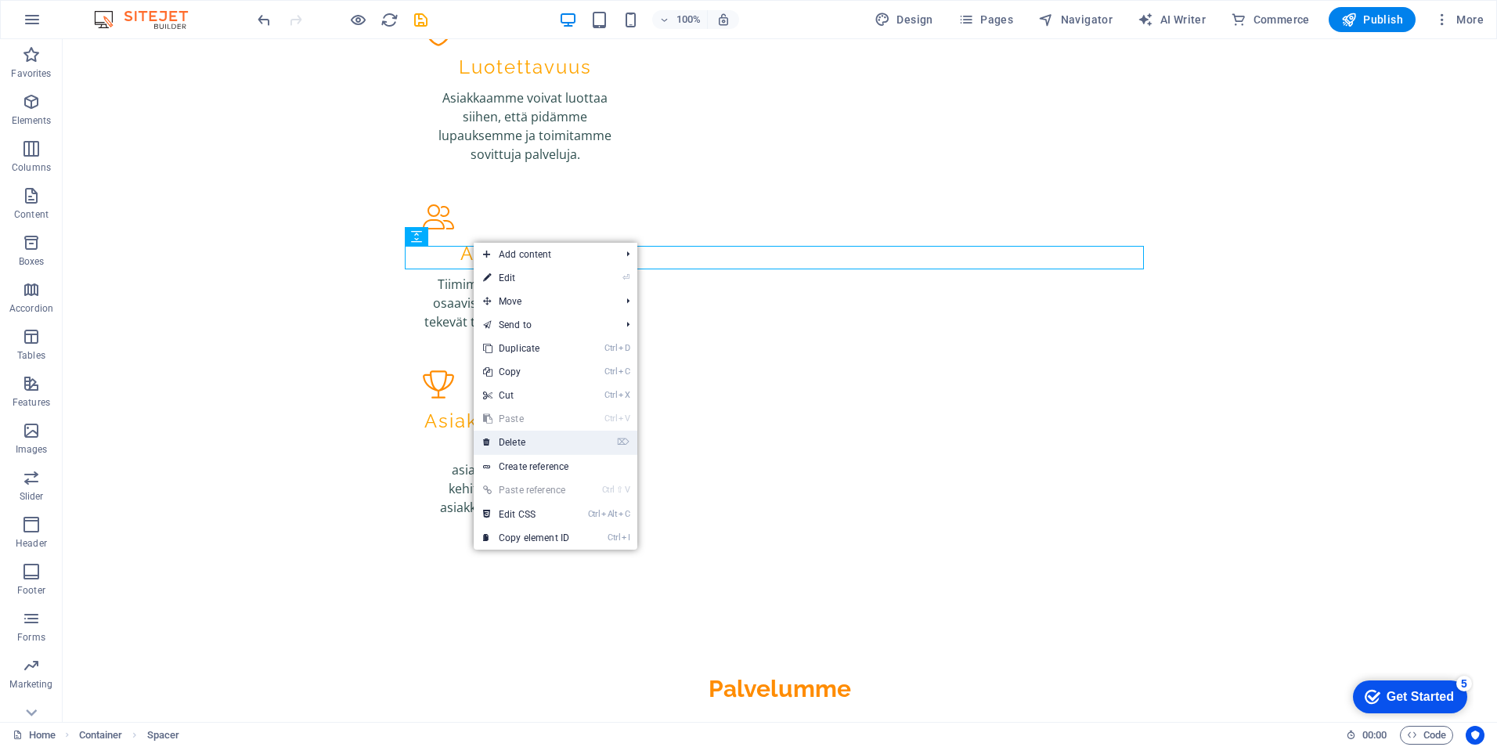
click at [534, 442] on link "⌦ Delete" at bounding box center [526, 442] width 105 height 23
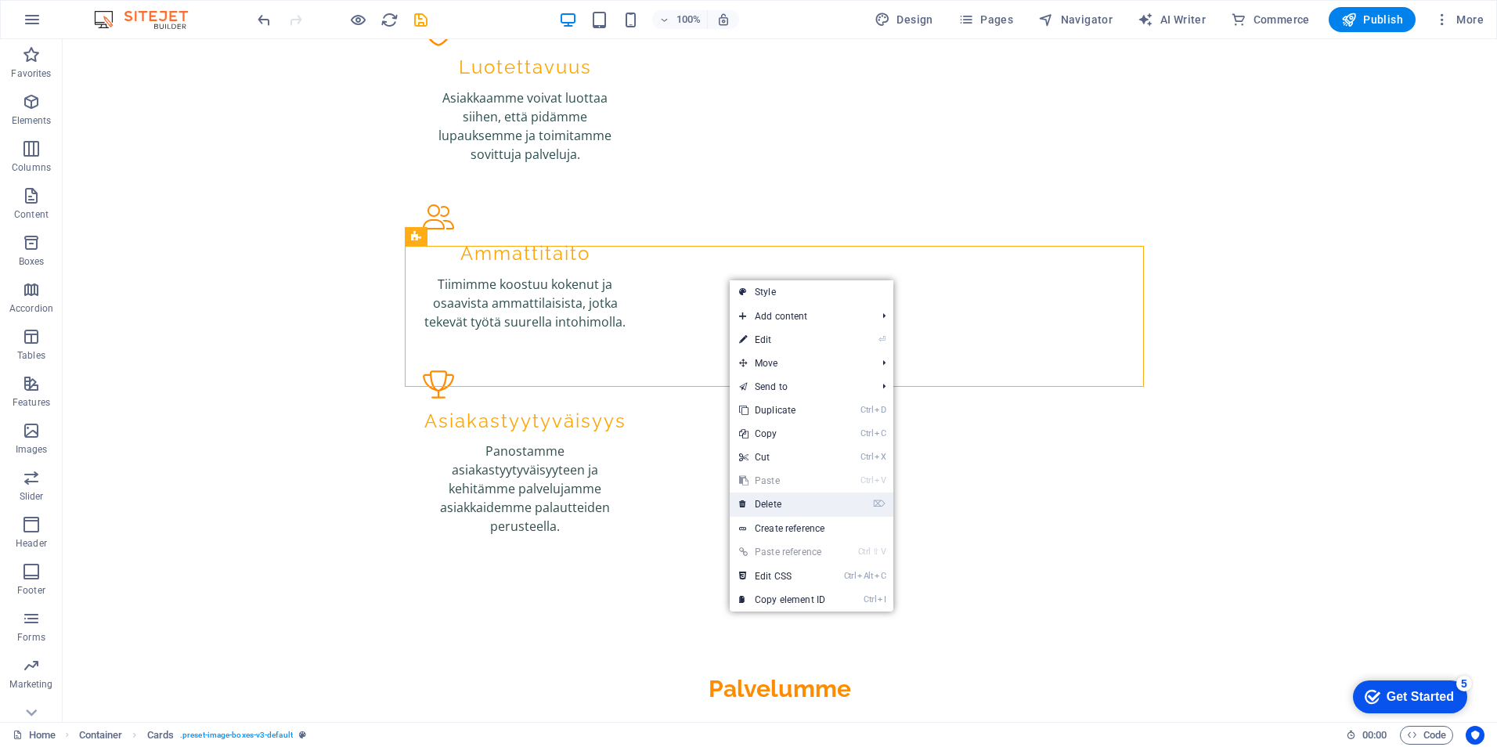
click at [783, 496] on link "⌦ Delete" at bounding box center [782, 503] width 105 height 23
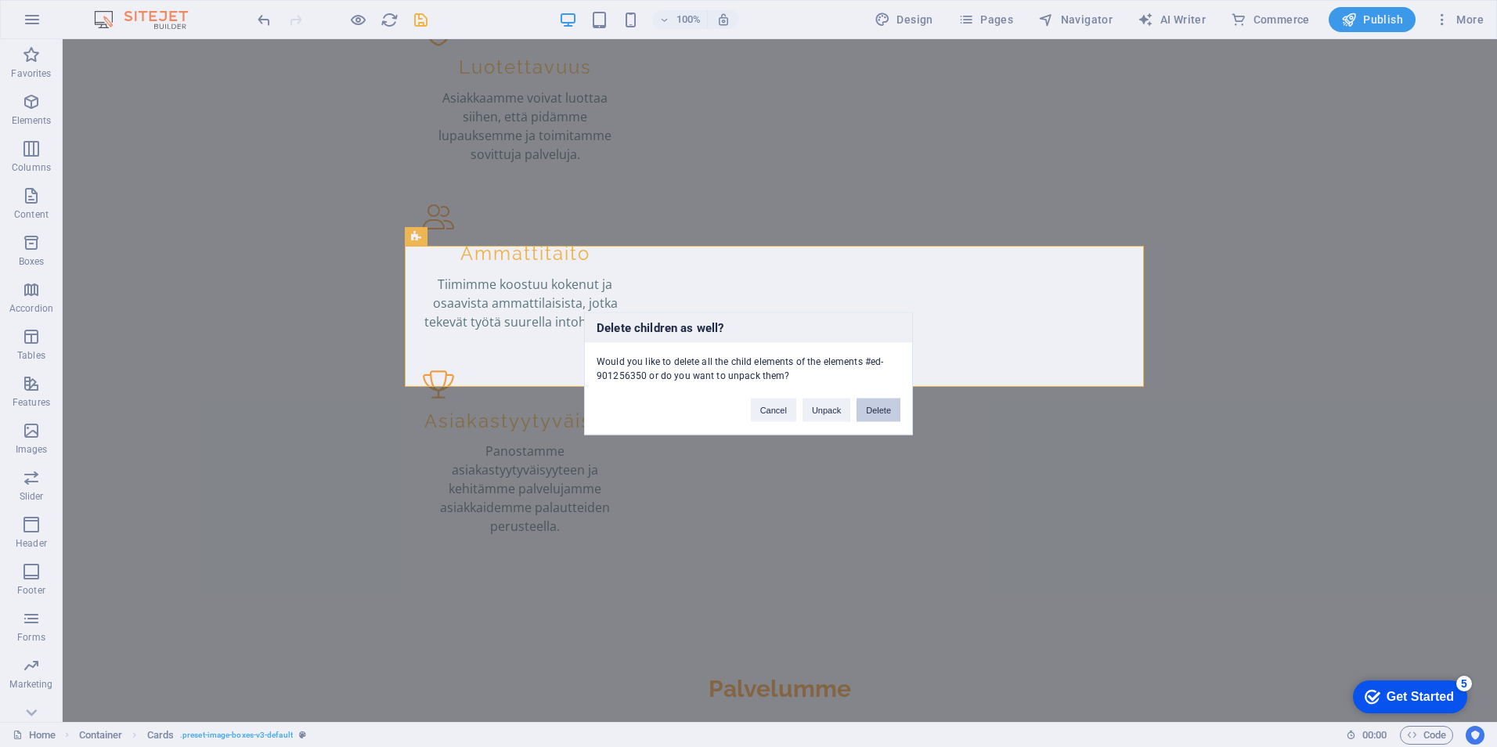
click at [870, 413] on button "Delete" at bounding box center [878, 409] width 44 height 23
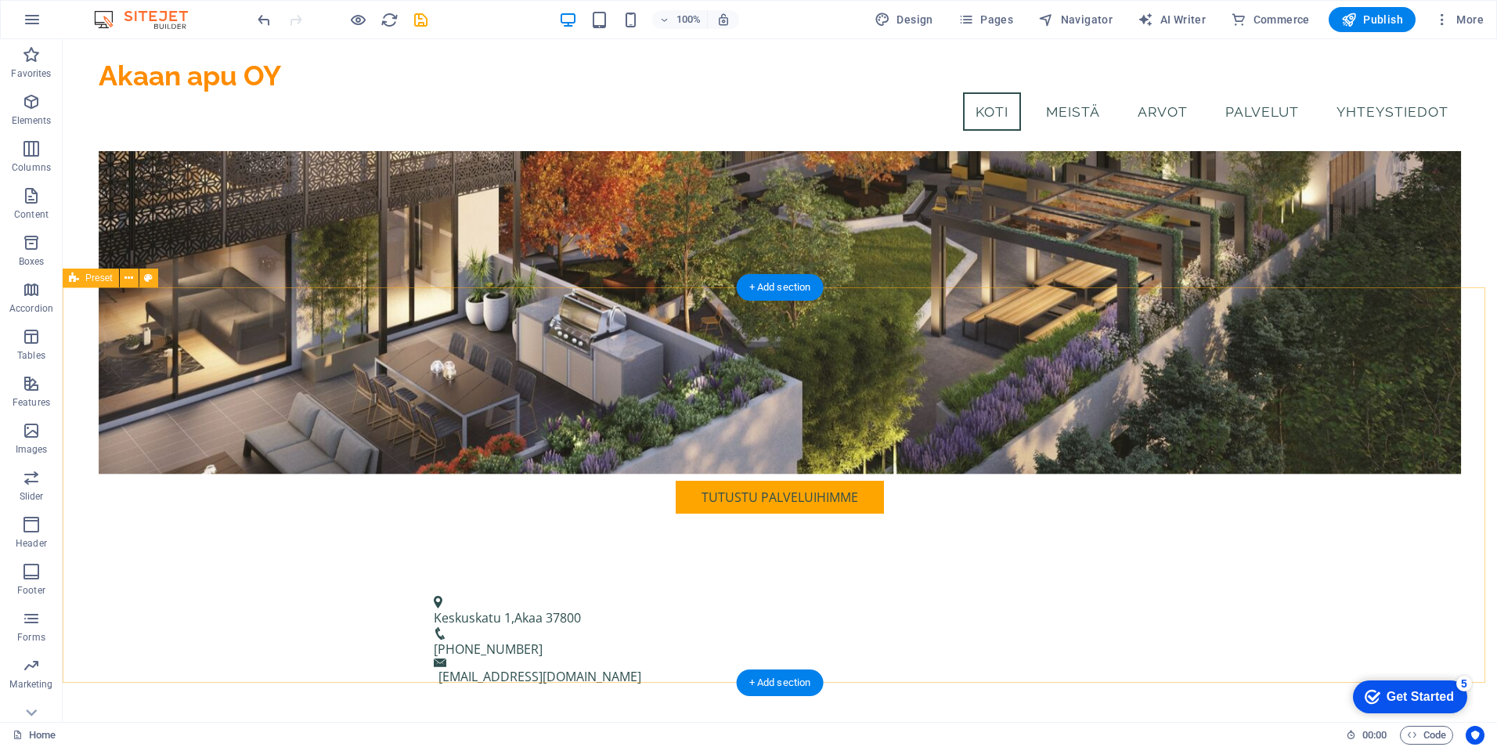
scroll to position [469, 0]
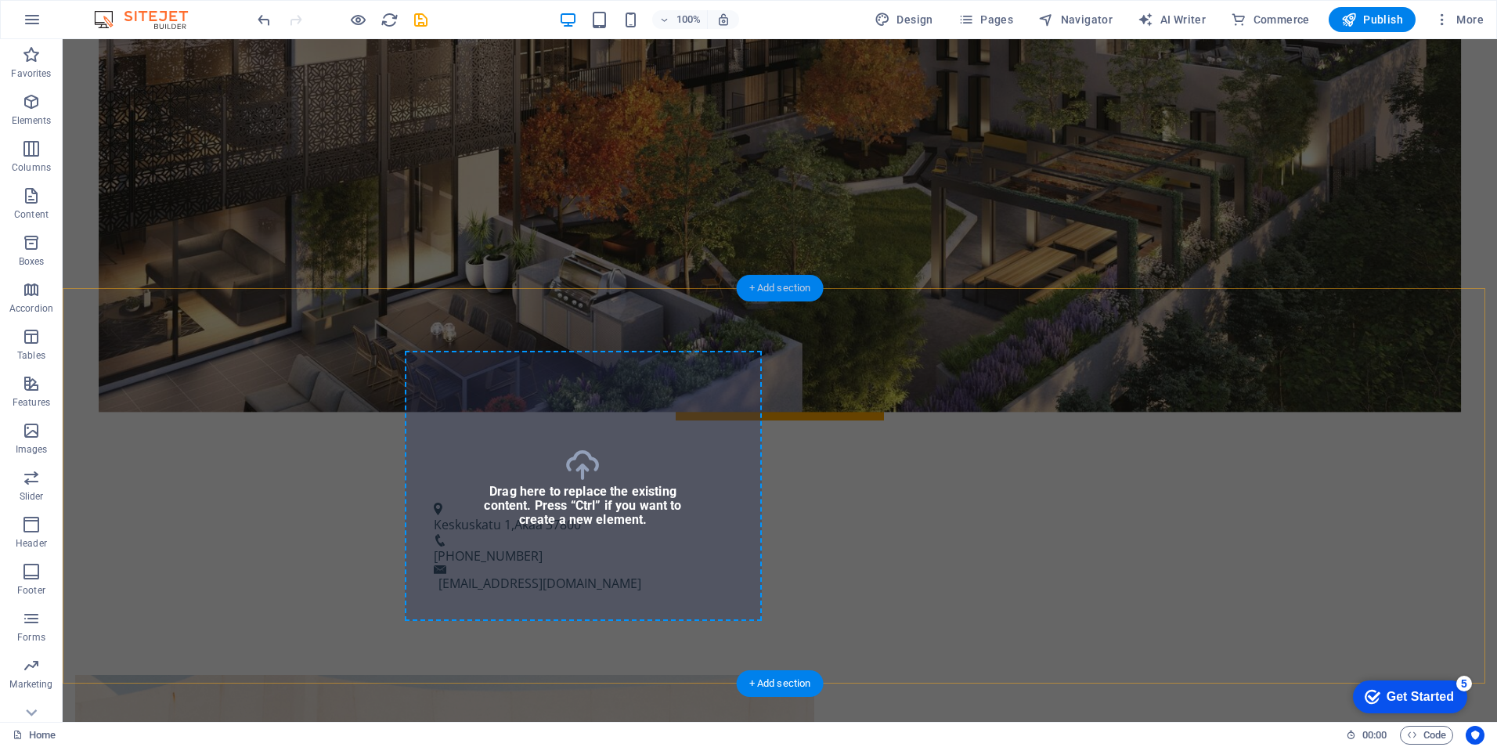
click at [748, 286] on div "+ Add section" at bounding box center [780, 288] width 87 height 27
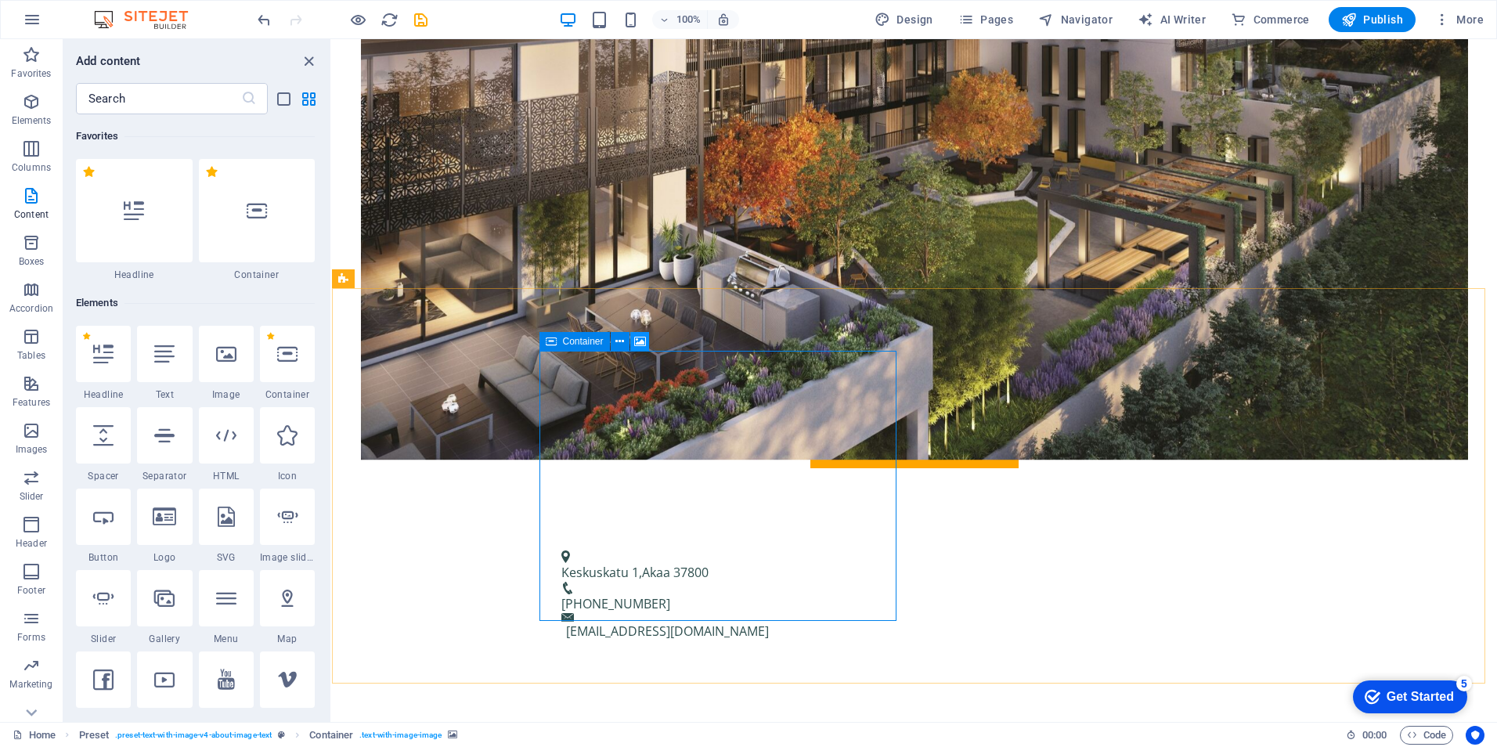
click at [642, 340] on icon at bounding box center [640, 341] width 12 height 16
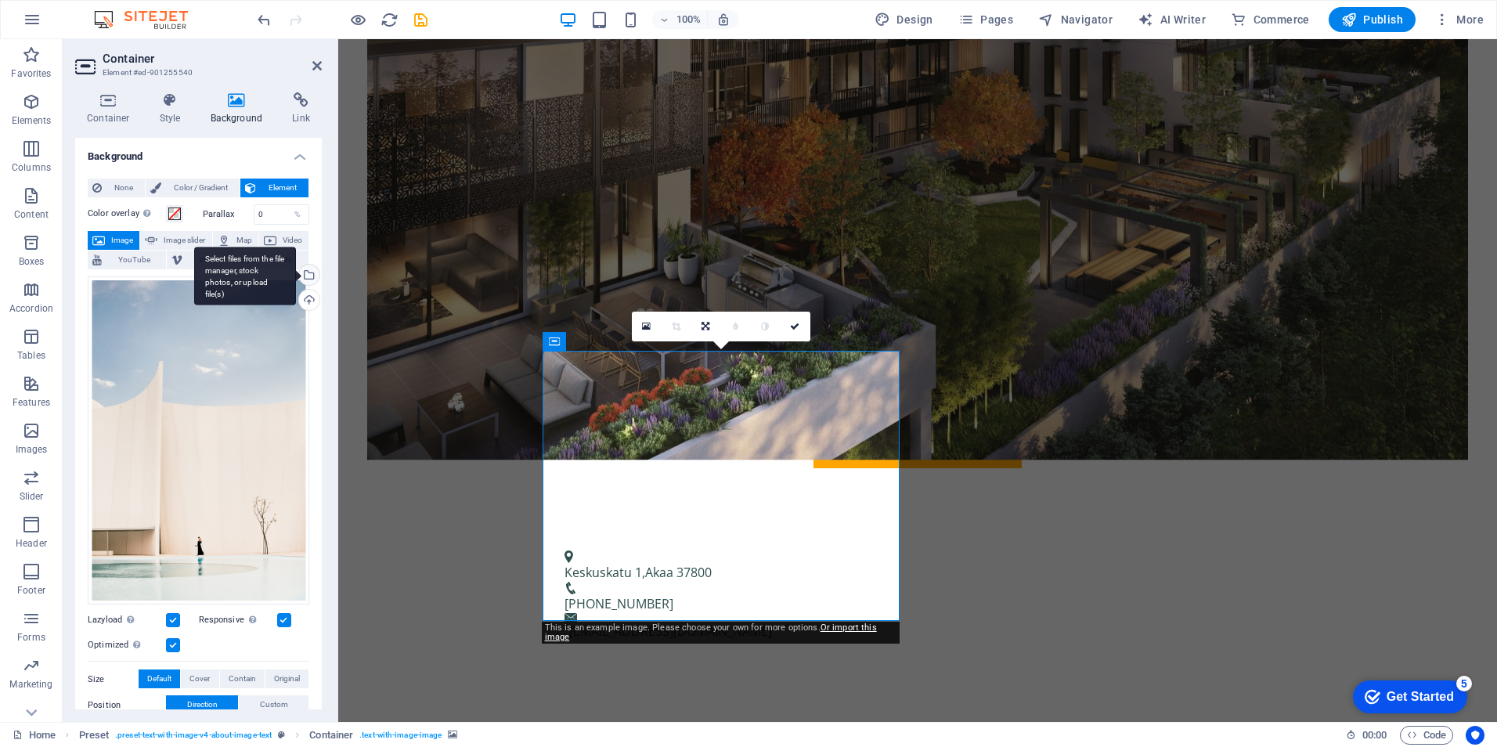
click at [296, 276] on div "Select files from the file manager, stock photos, or upload file(s)" at bounding box center [245, 276] width 102 height 59
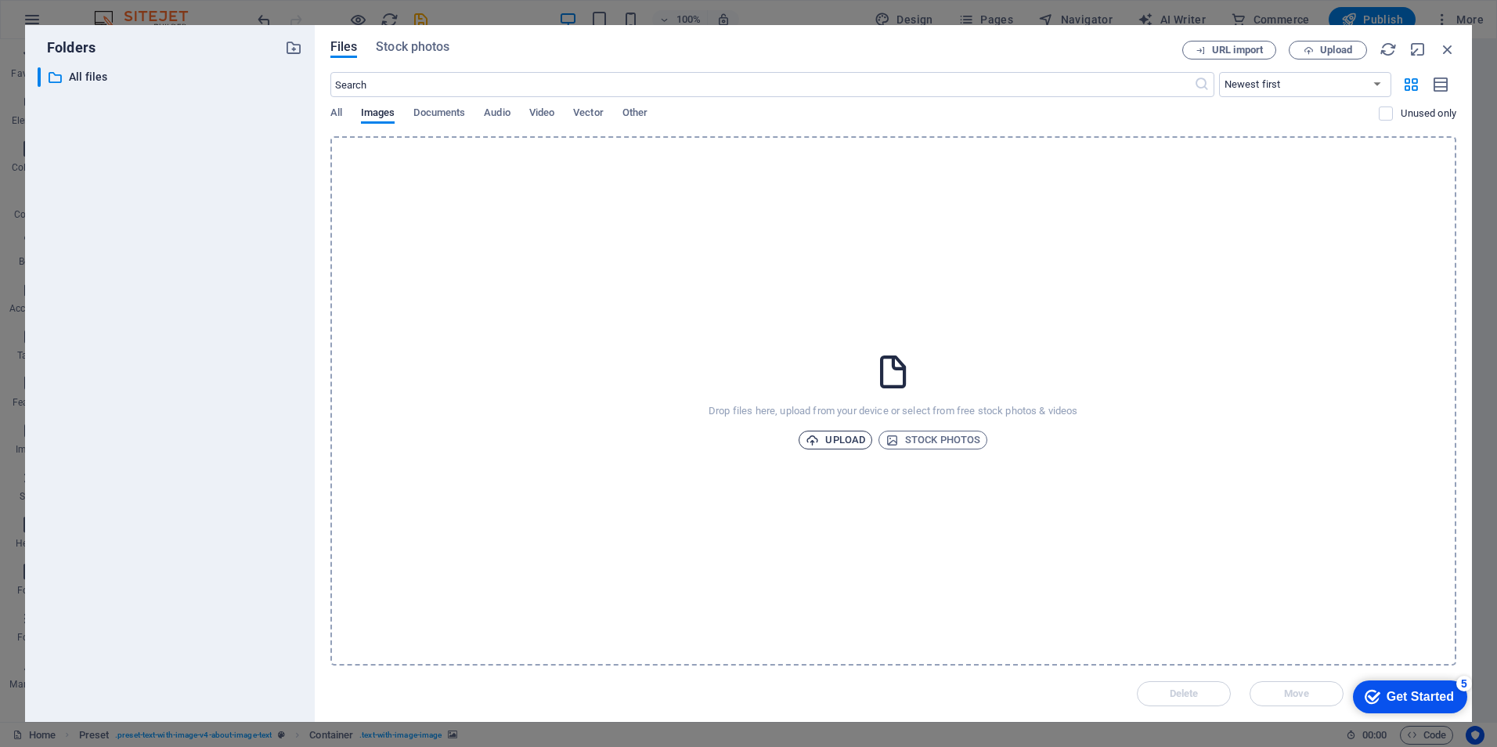
click at [819, 437] on icon "button" at bounding box center [812, 440] width 13 height 13
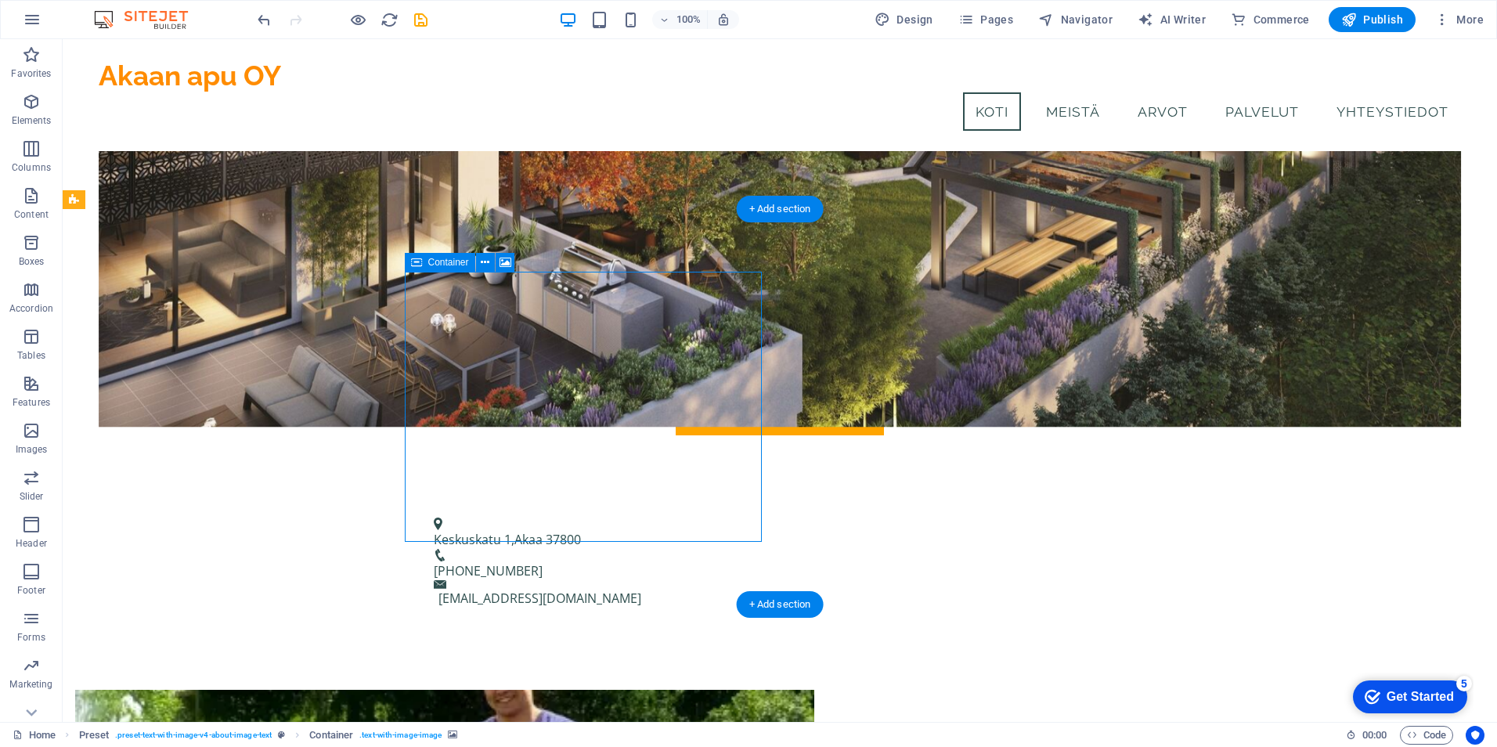
drag, startPoint x: 566, startPoint y: 297, endPoint x: 651, endPoint y: 304, distance: 85.6
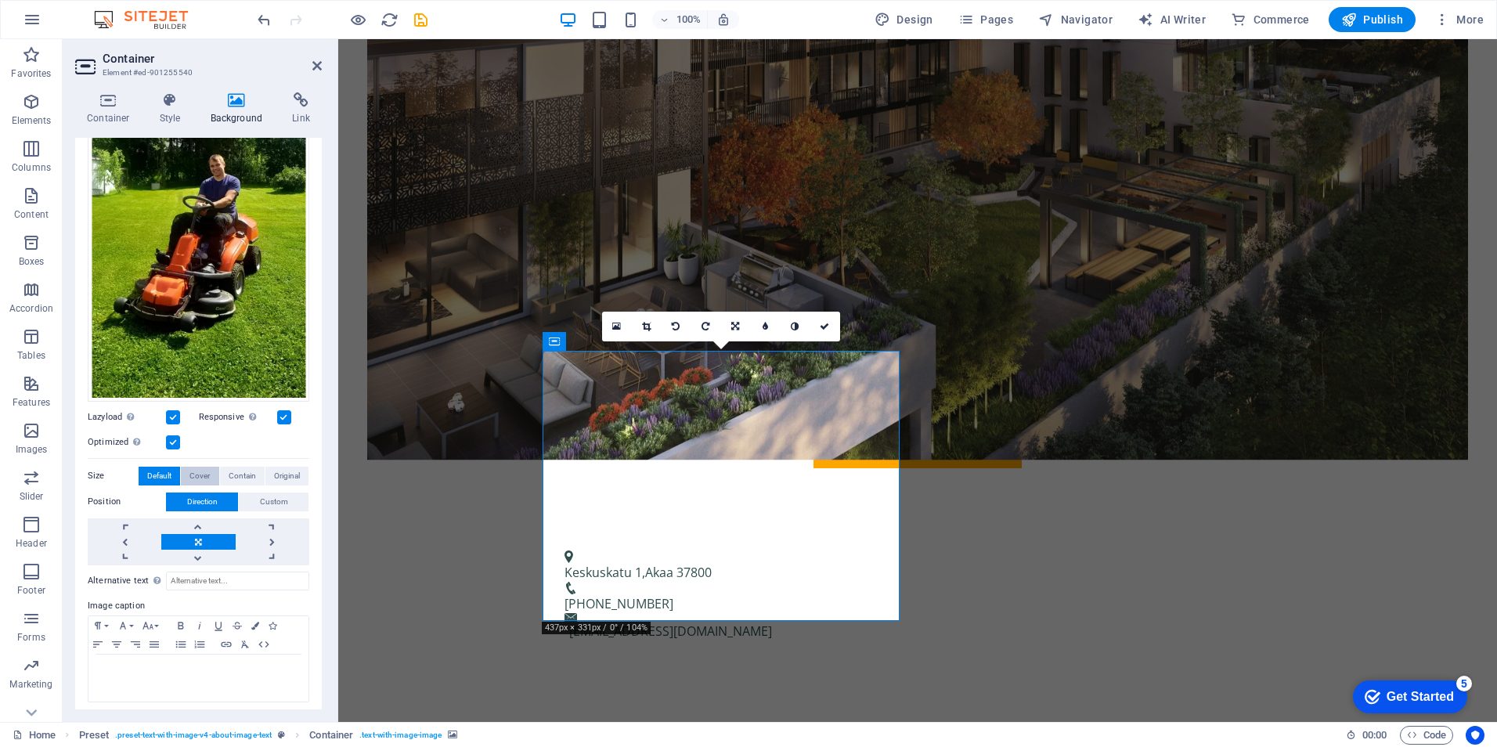
scroll to position [185, 0]
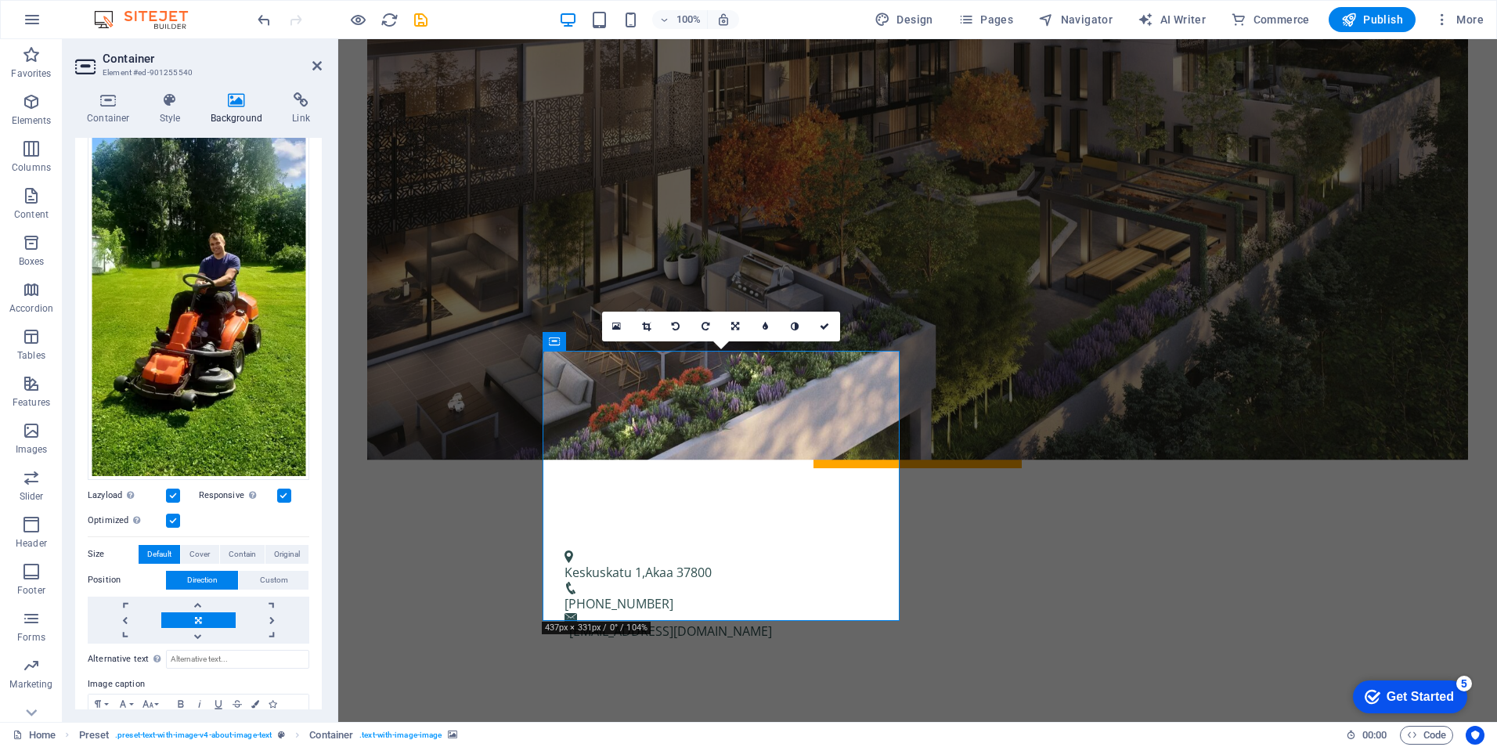
click at [172, 489] on label at bounding box center [173, 496] width 14 height 14
click at [0, 0] on input "Lazyload Loading images after the page loads improves page speed." at bounding box center [0, 0] width 0 height 0
click at [172, 489] on label at bounding box center [173, 496] width 14 height 14
click at [0, 0] on input "Lazyload Loading images after the page loads improves page speed." at bounding box center [0, 0] width 0 height 0
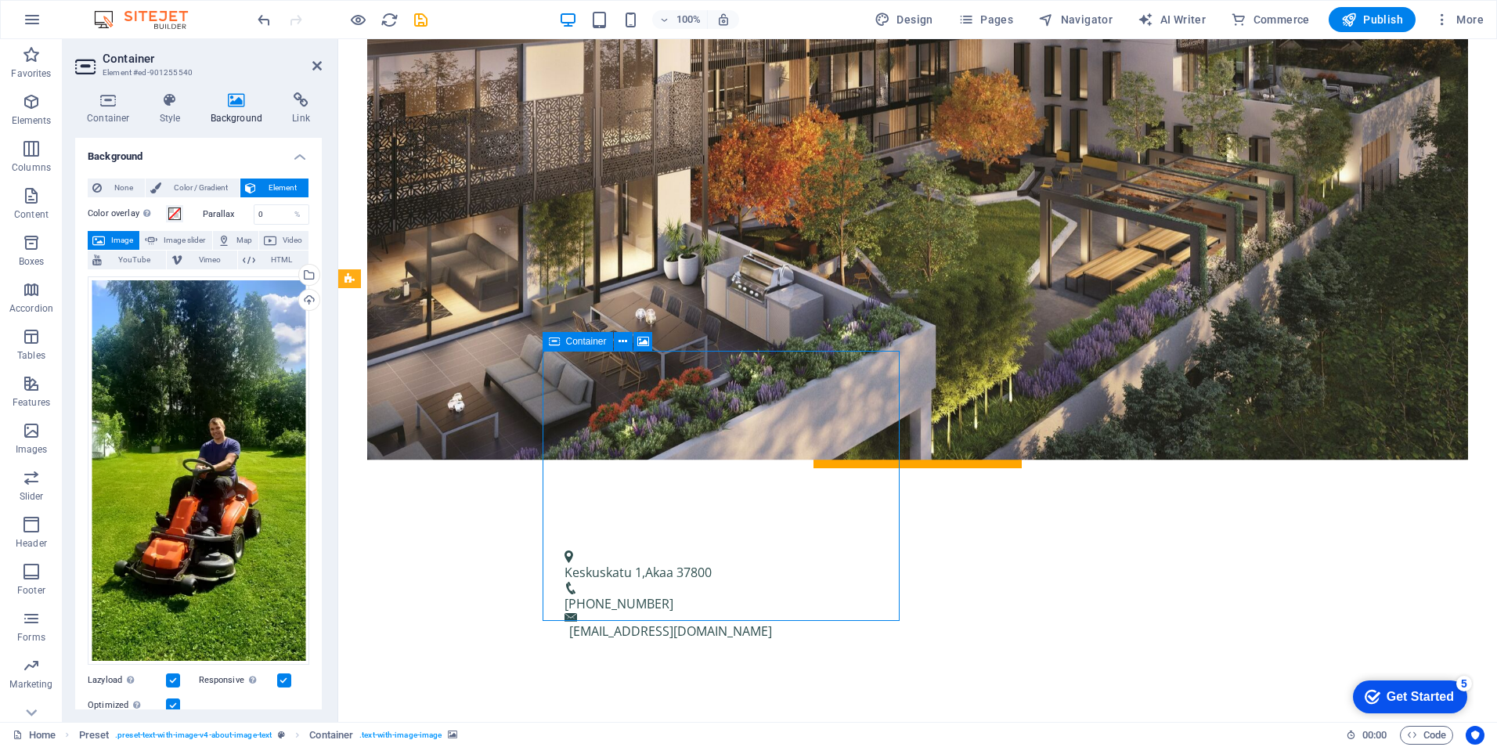
drag, startPoint x: 718, startPoint y: 371, endPoint x: 704, endPoint y: 366, distance: 15.1
click at [312, 63] on icon at bounding box center [316, 65] width 9 height 13
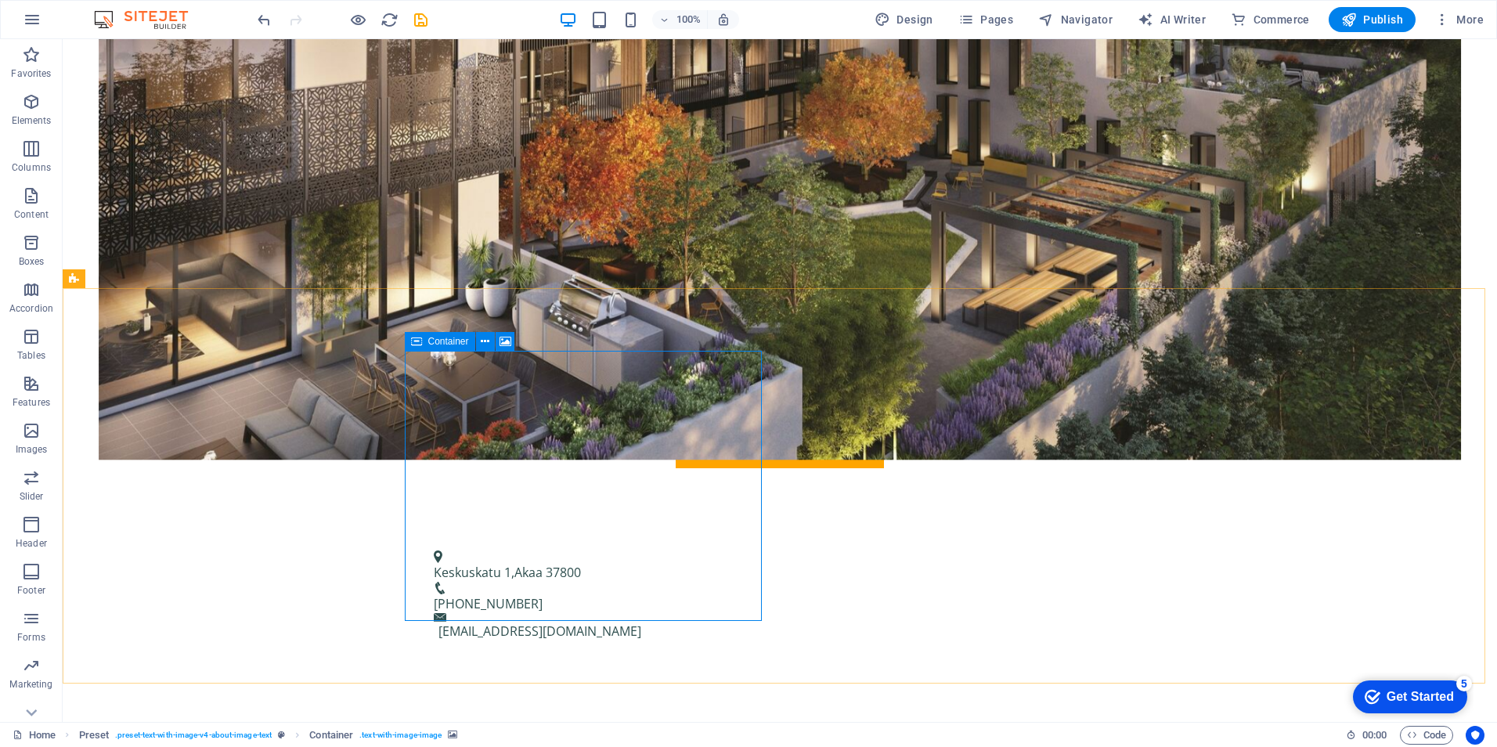
click at [424, 344] on div "Container" at bounding box center [440, 341] width 70 height 19
drag, startPoint x: 525, startPoint y: 380, endPoint x: 464, endPoint y: 392, distance: 61.6
drag, startPoint x: 518, startPoint y: 509, endPoint x: 486, endPoint y: 543, distance: 46.5
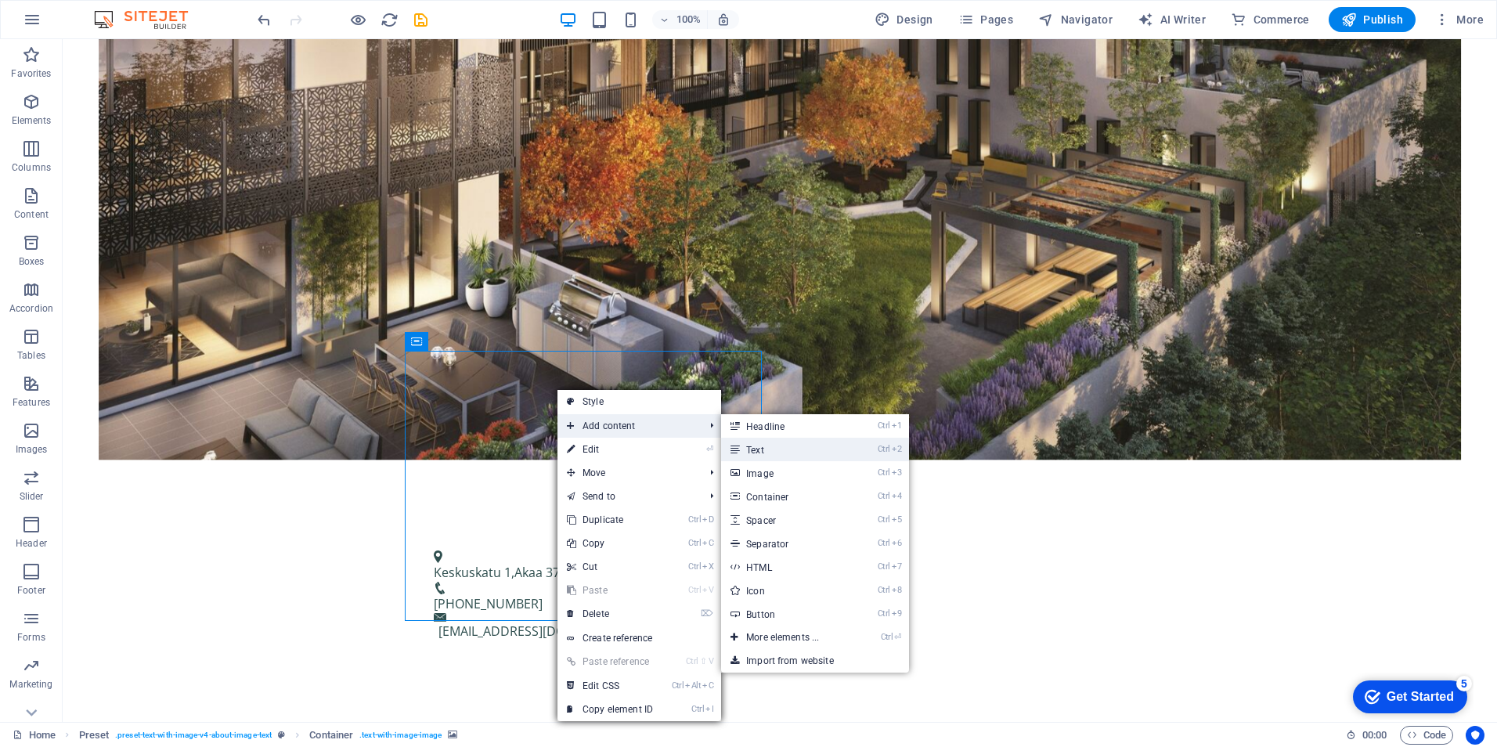
click at [749, 451] on link "Ctrl 2 Text" at bounding box center [785, 449] width 129 height 23
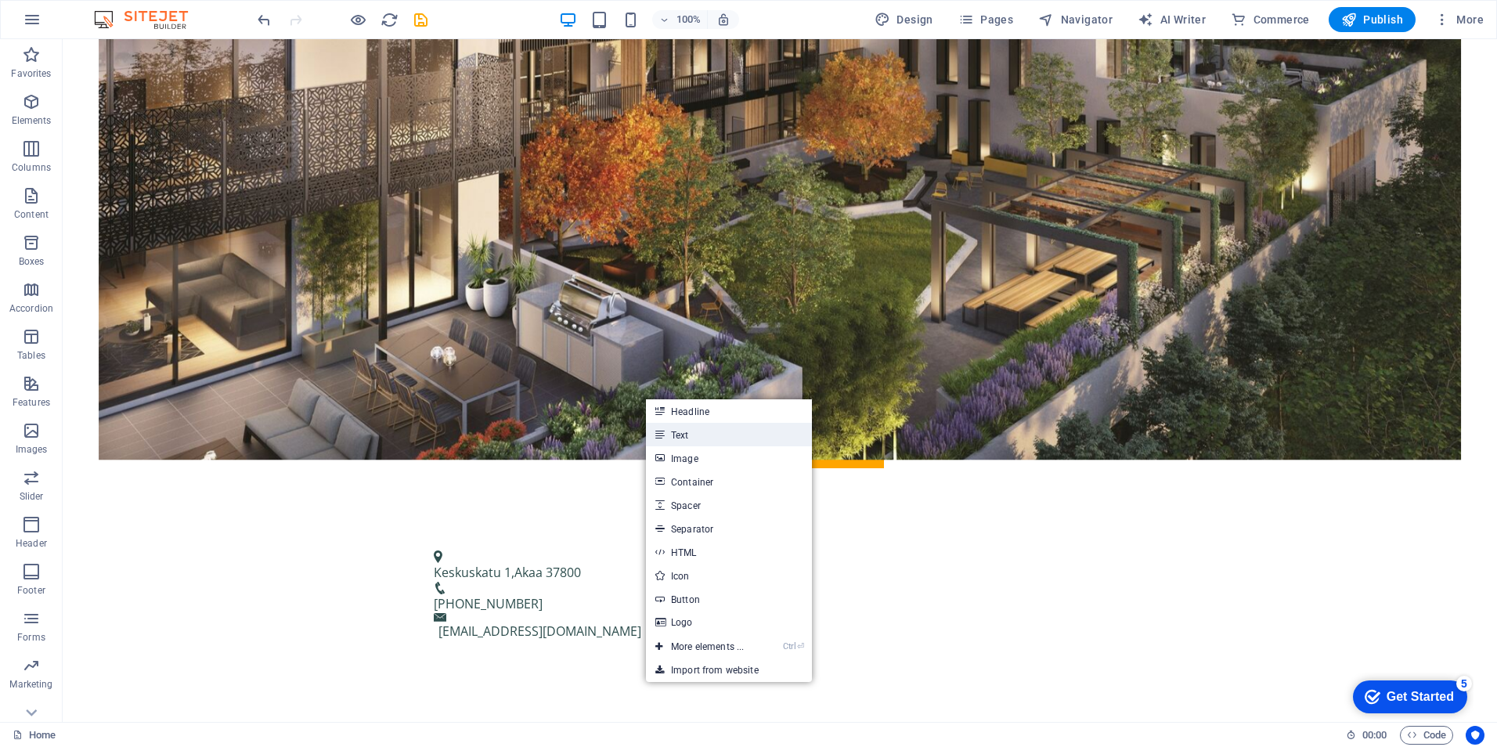
click at [701, 438] on link "Text" at bounding box center [729, 434] width 166 height 23
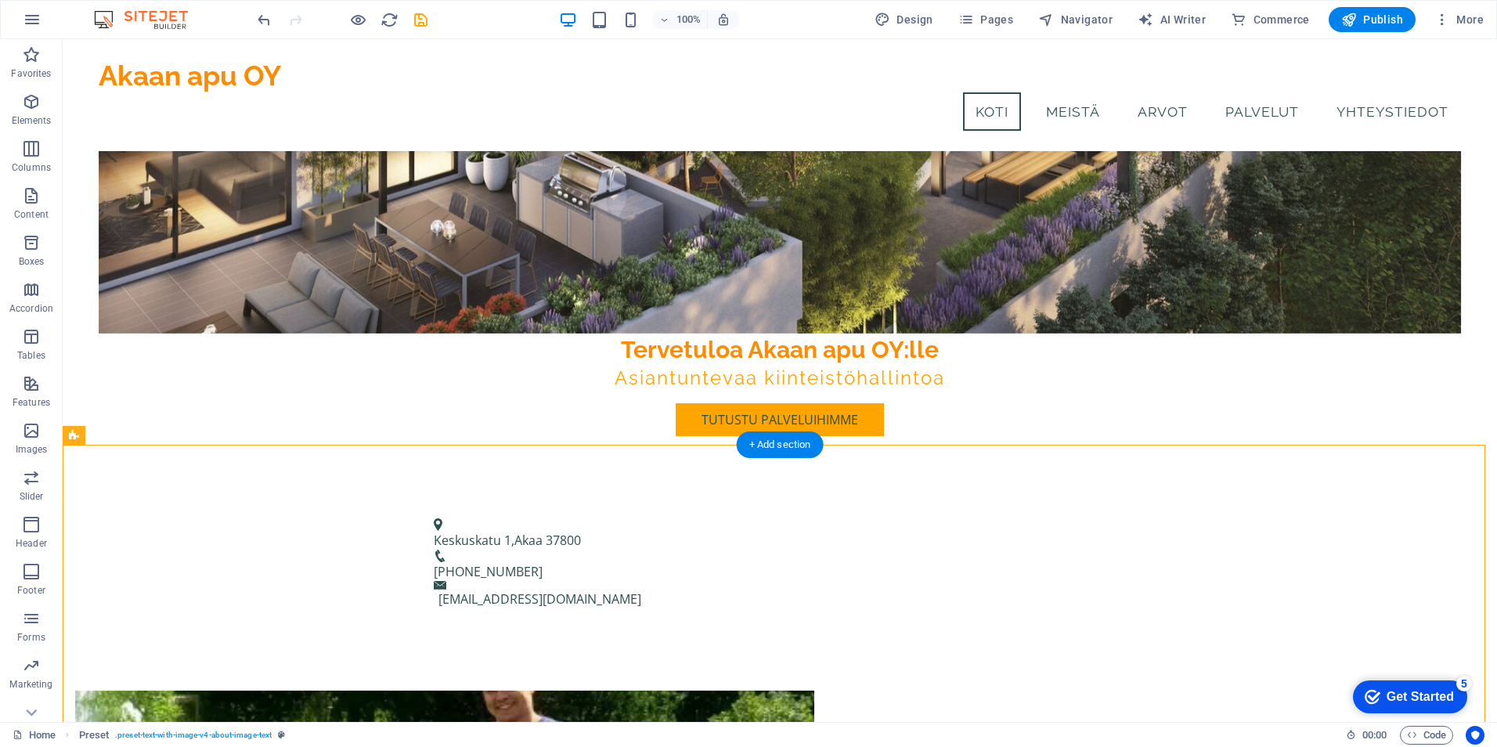
scroll to position [233, 0]
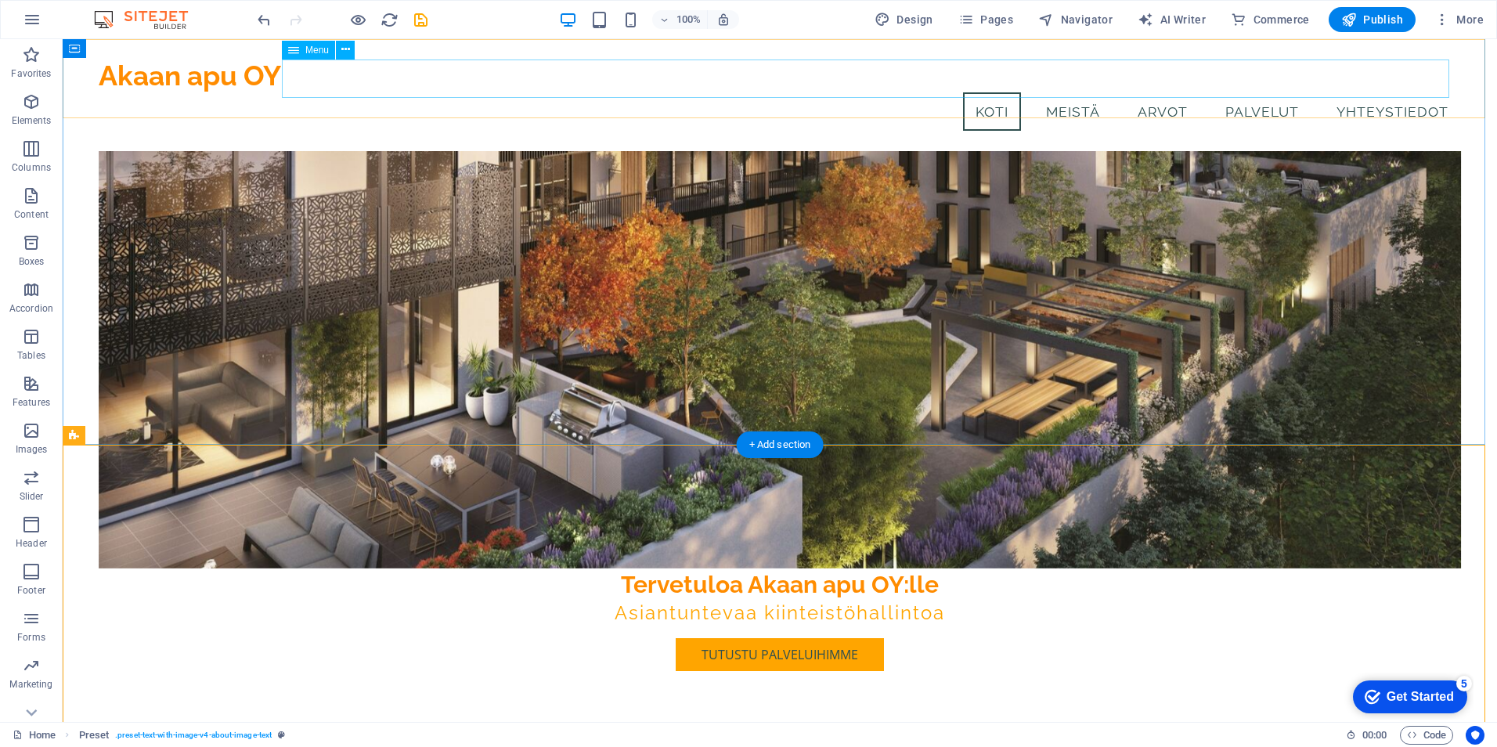
click at [1054, 92] on nav "Koti Meistä Arvot Palvelut Yhteystiedot" at bounding box center [780, 111] width 1362 height 39
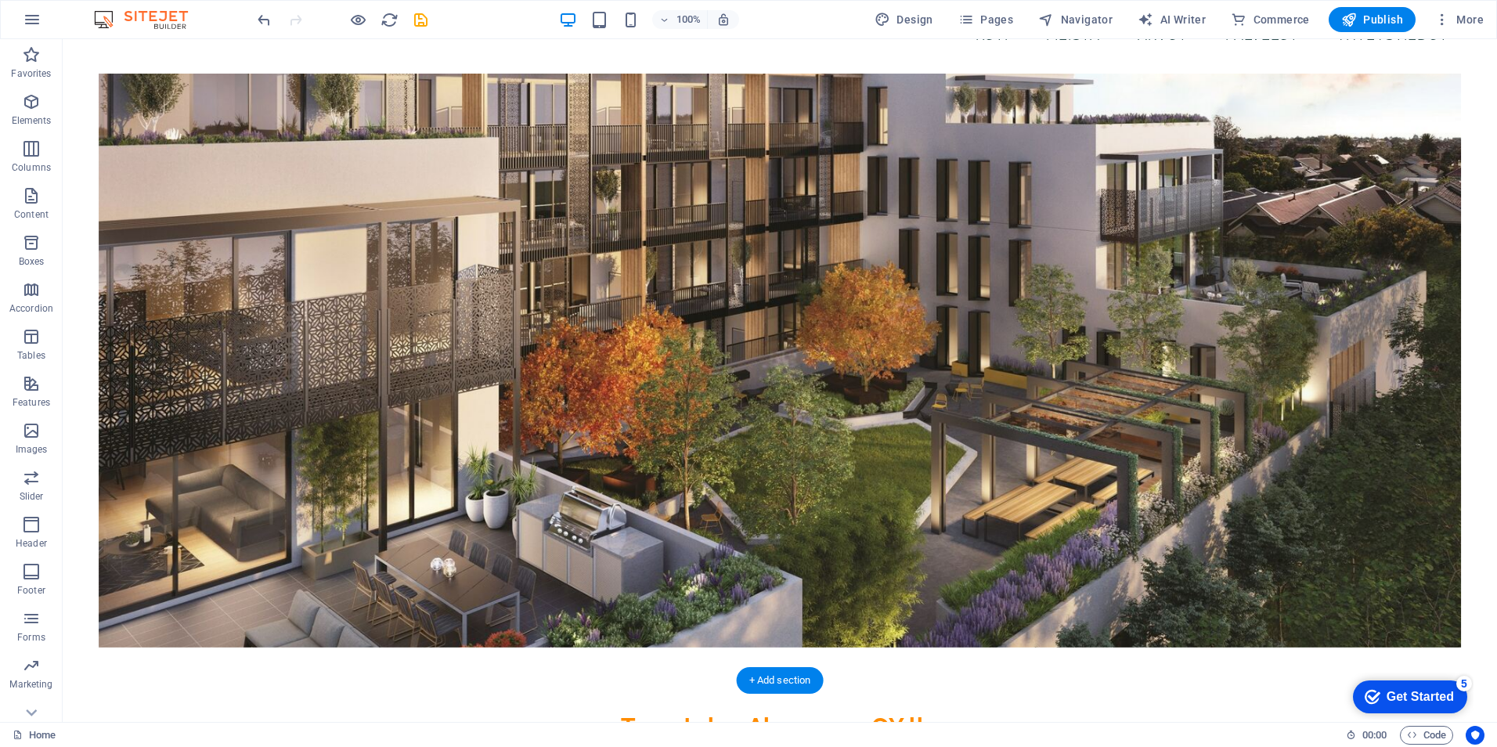
scroll to position [0, 0]
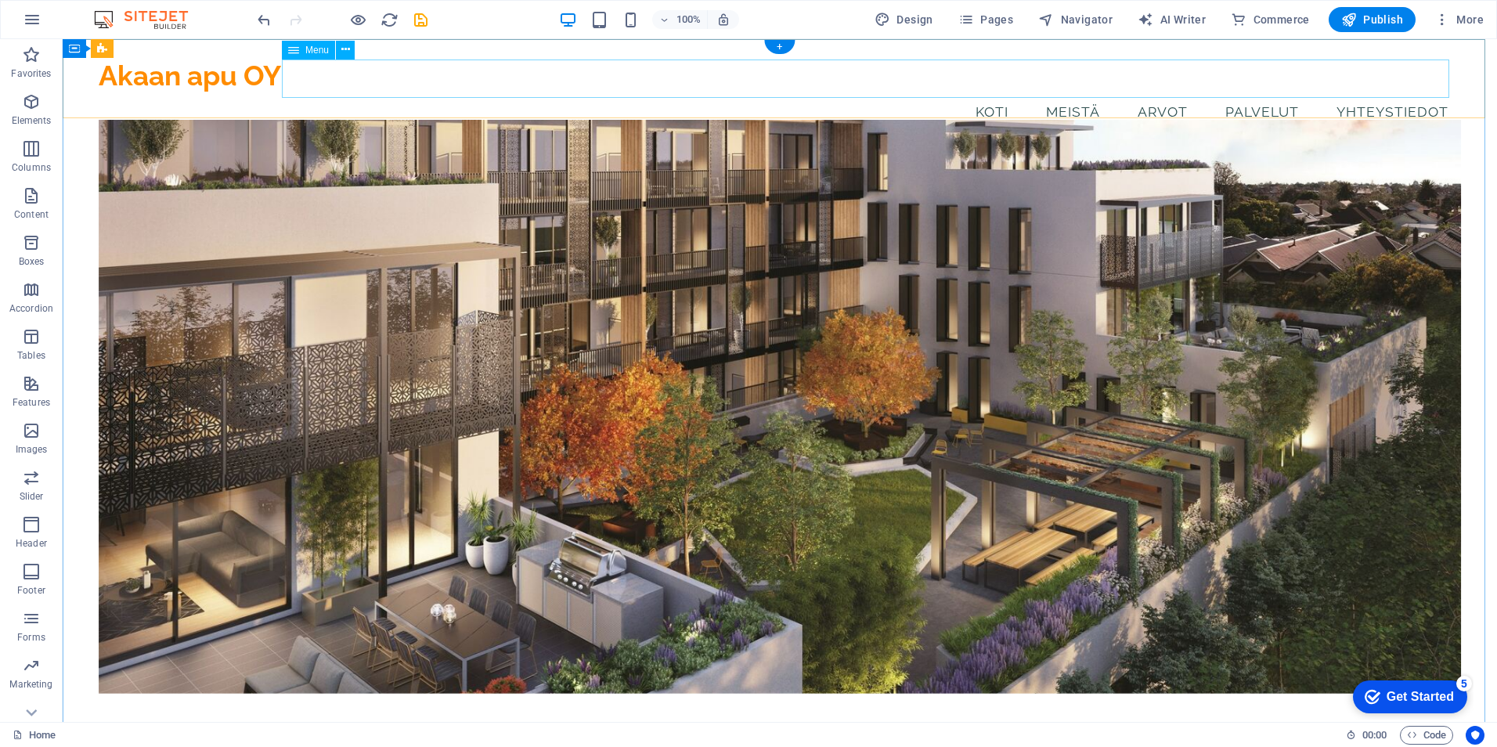
click at [1066, 92] on nav "Koti Meistä Arvot Palvelut Yhteystiedot" at bounding box center [780, 111] width 1362 height 39
click at [1260, 92] on nav "Koti Meistä Arvot Palvelut Yhteystiedot" at bounding box center [780, 111] width 1362 height 39
click at [1367, 92] on nav "Koti Meistä Arvot Palvelut Yhteystiedot" at bounding box center [780, 111] width 1362 height 39
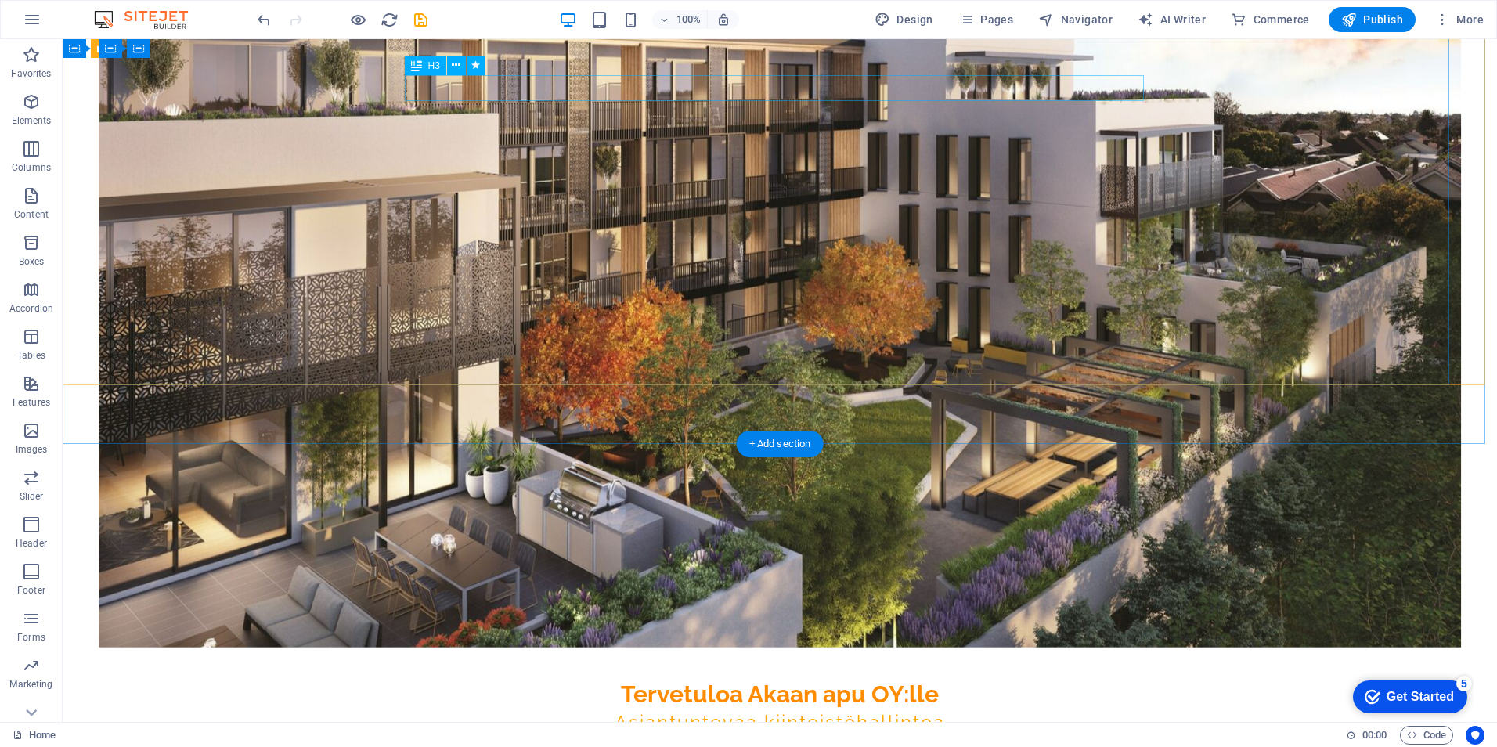
scroll to position [391, 0]
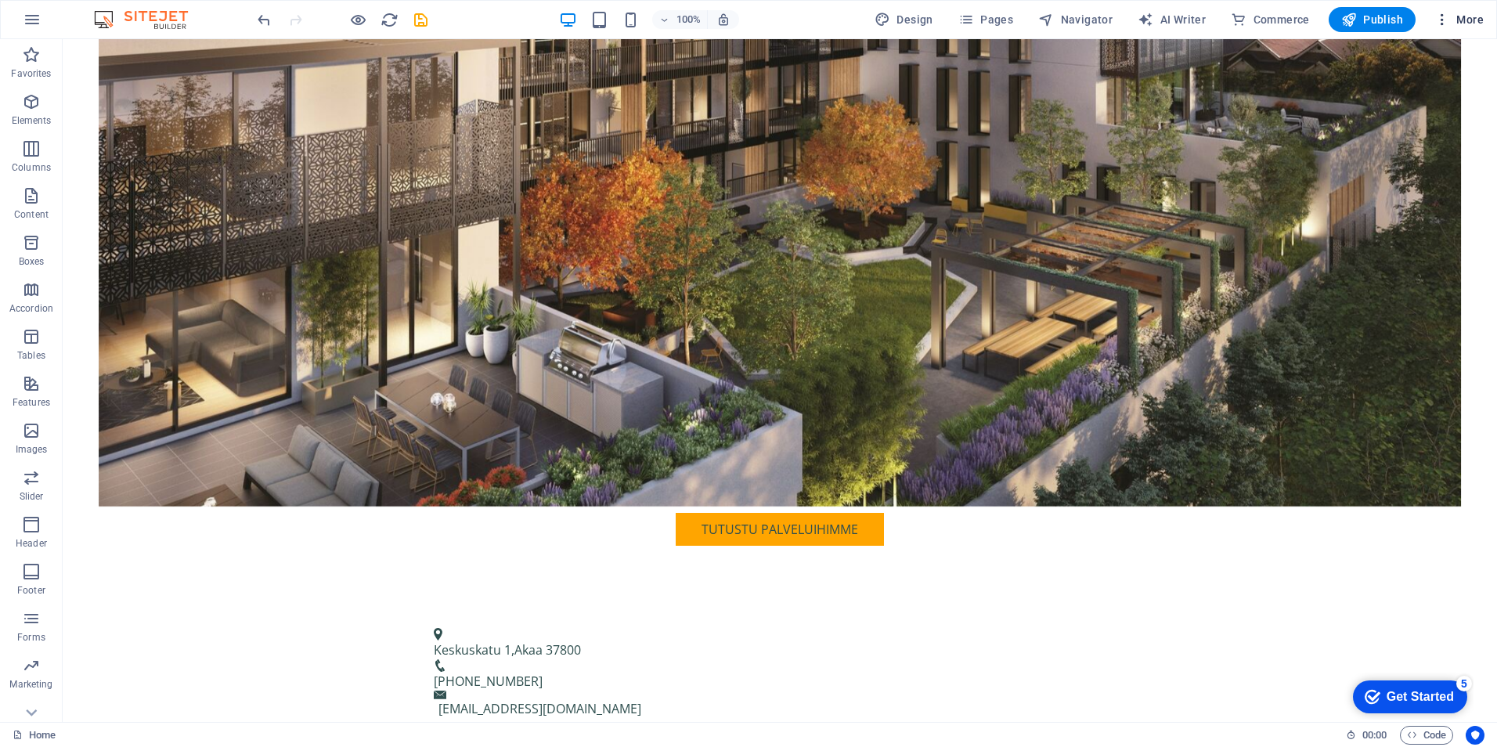
click at [1442, 23] on icon "button" at bounding box center [1442, 20] width 16 height 16
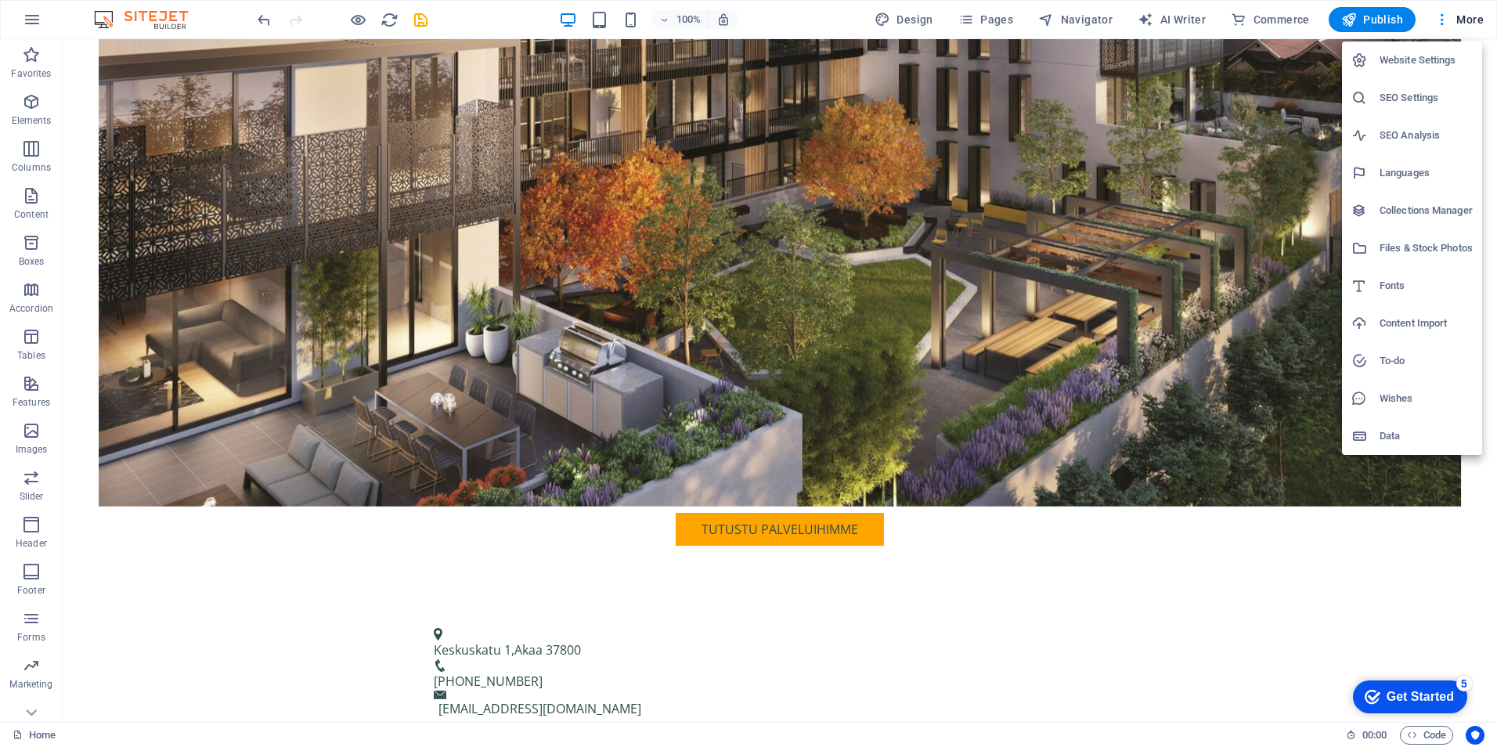
click at [1444, 18] on div at bounding box center [748, 373] width 1497 height 747
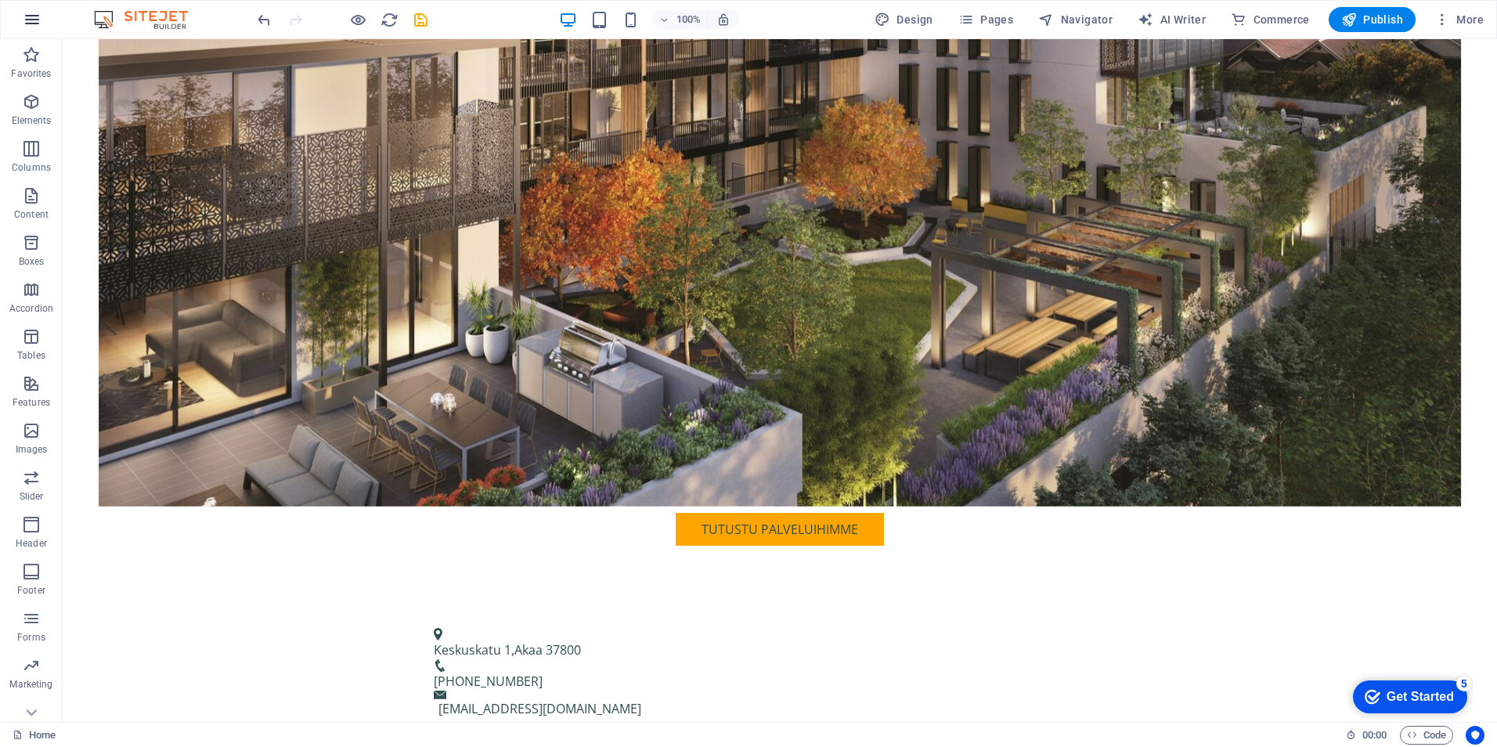
click at [34, 17] on icon "button" at bounding box center [32, 19] width 19 height 19
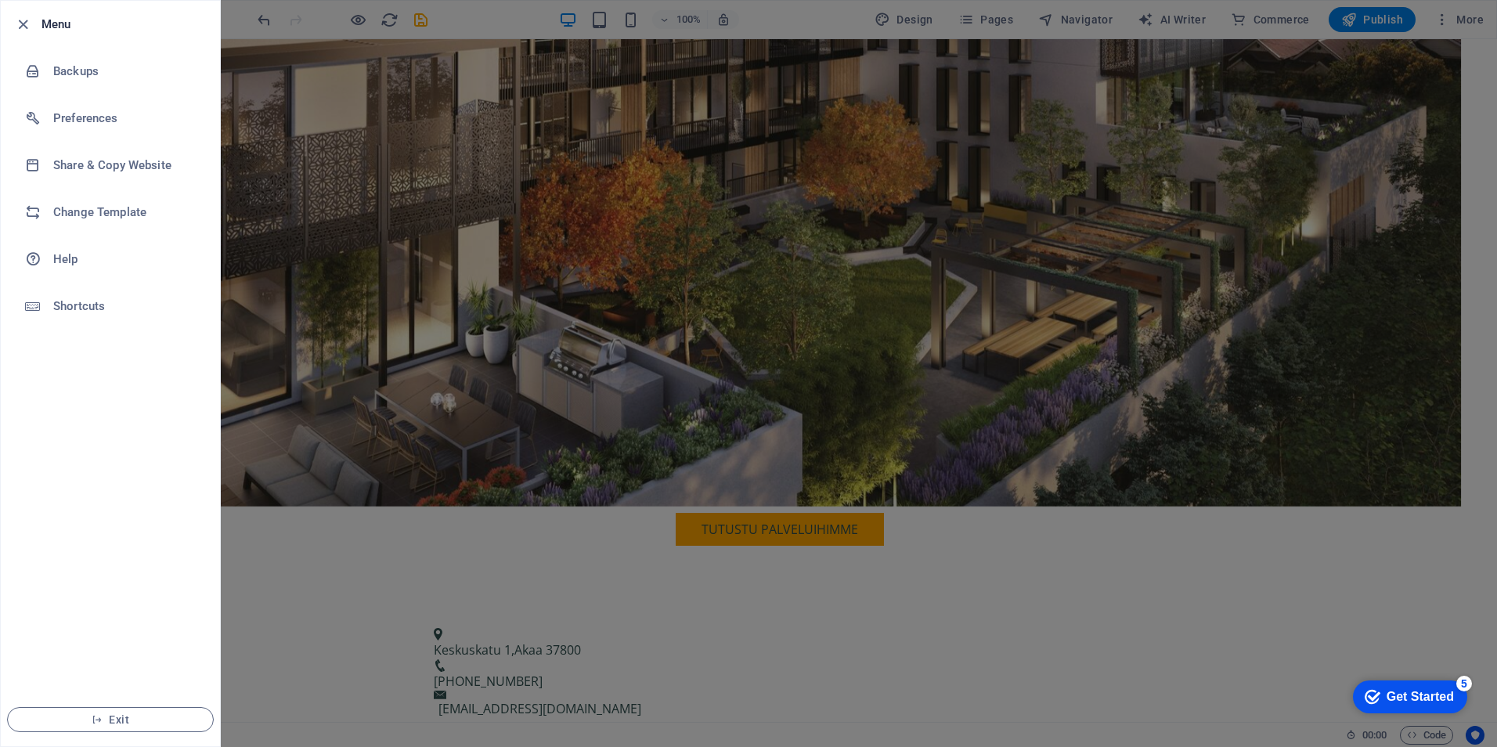
click at [276, 103] on div at bounding box center [748, 373] width 1497 height 747
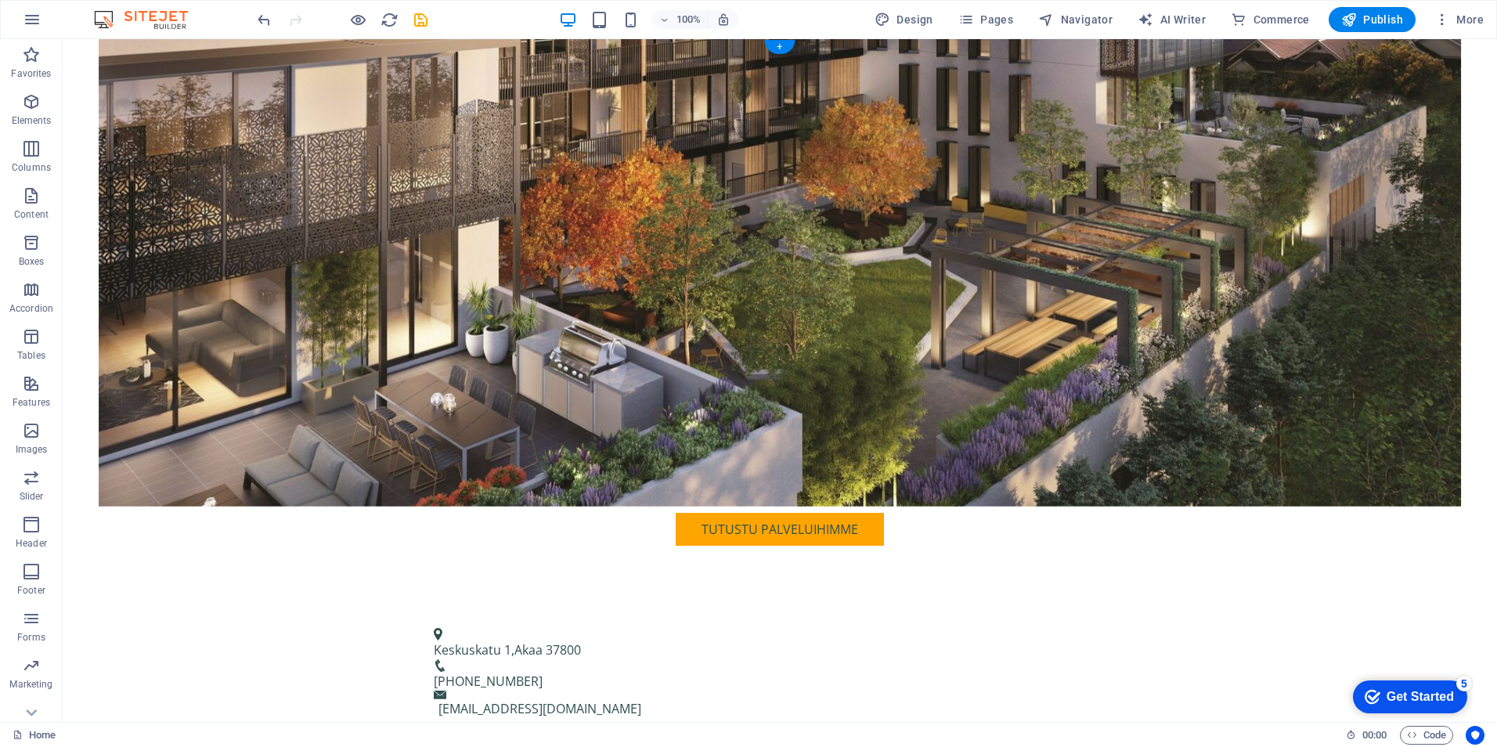
scroll to position [0, 0]
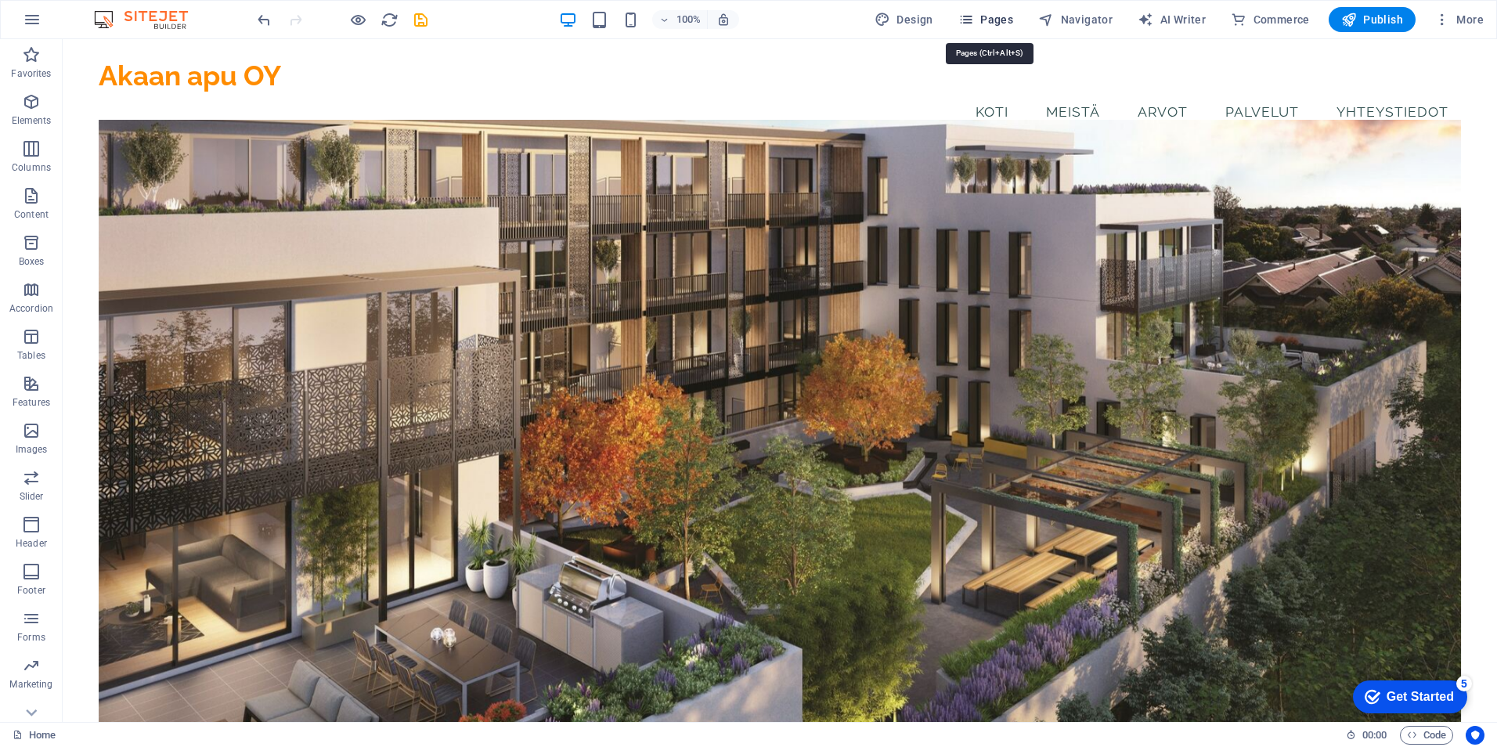
click at [974, 16] on icon "button" at bounding box center [966, 20] width 16 height 16
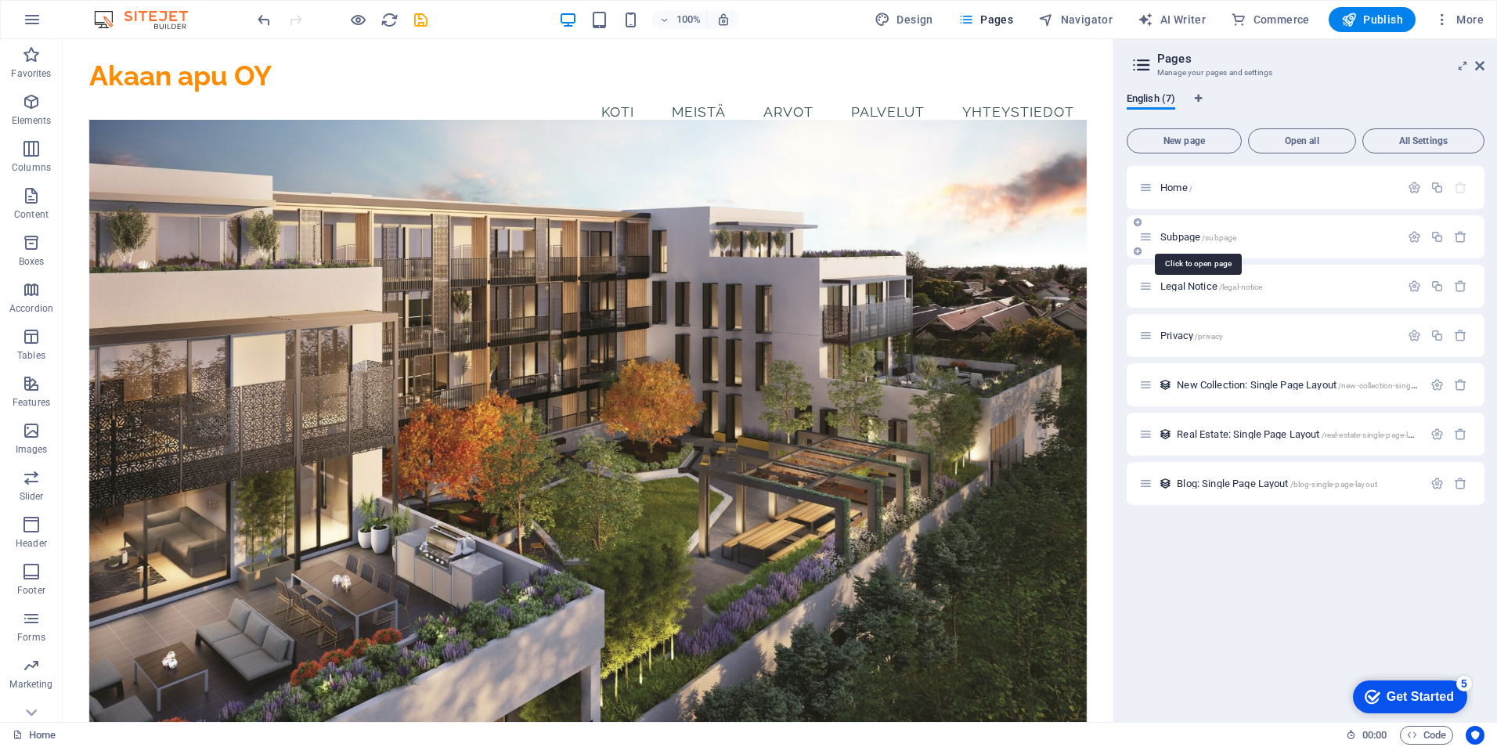
click at [1174, 236] on span "Subpage /subpage" at bounding box center [1198, 237] width 76 height 12
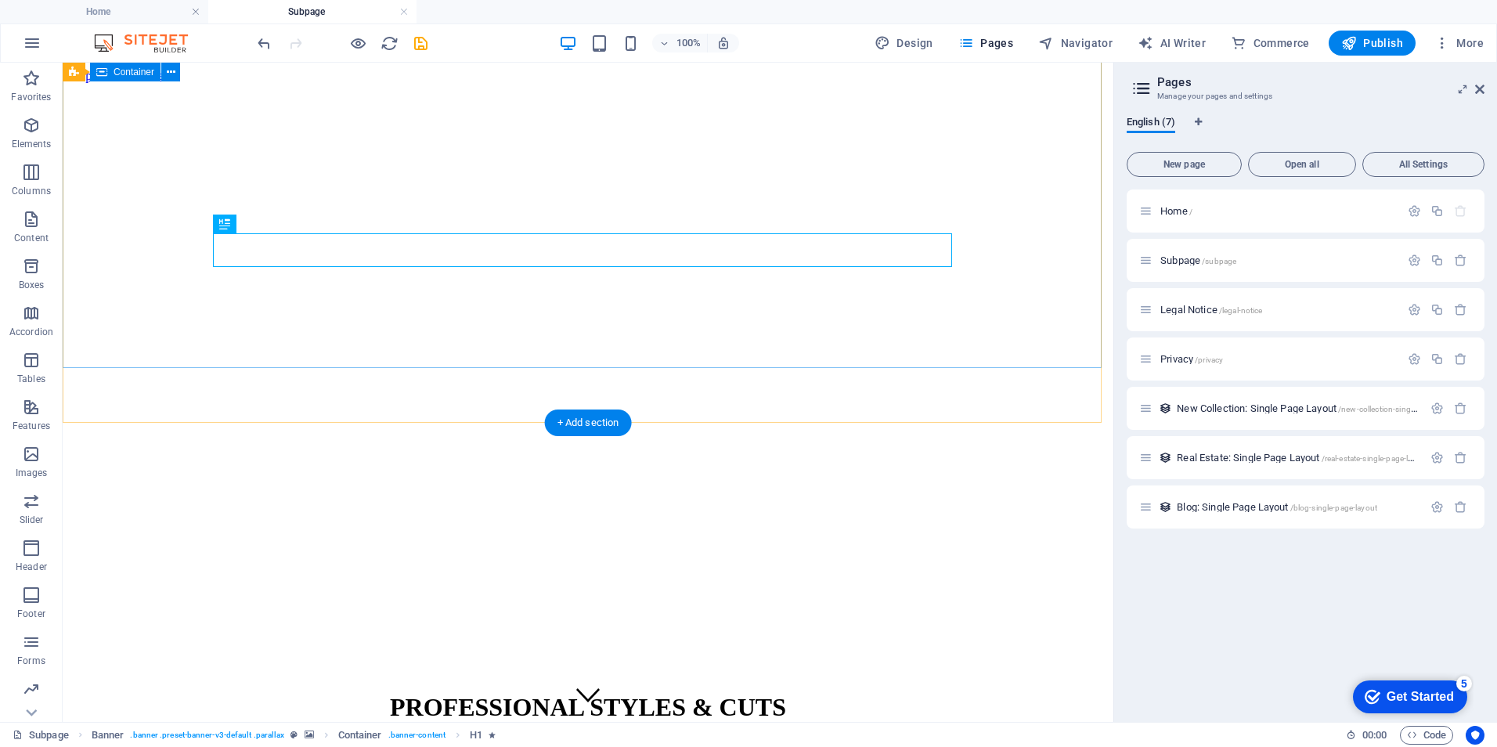
scroll to position [35, 0]
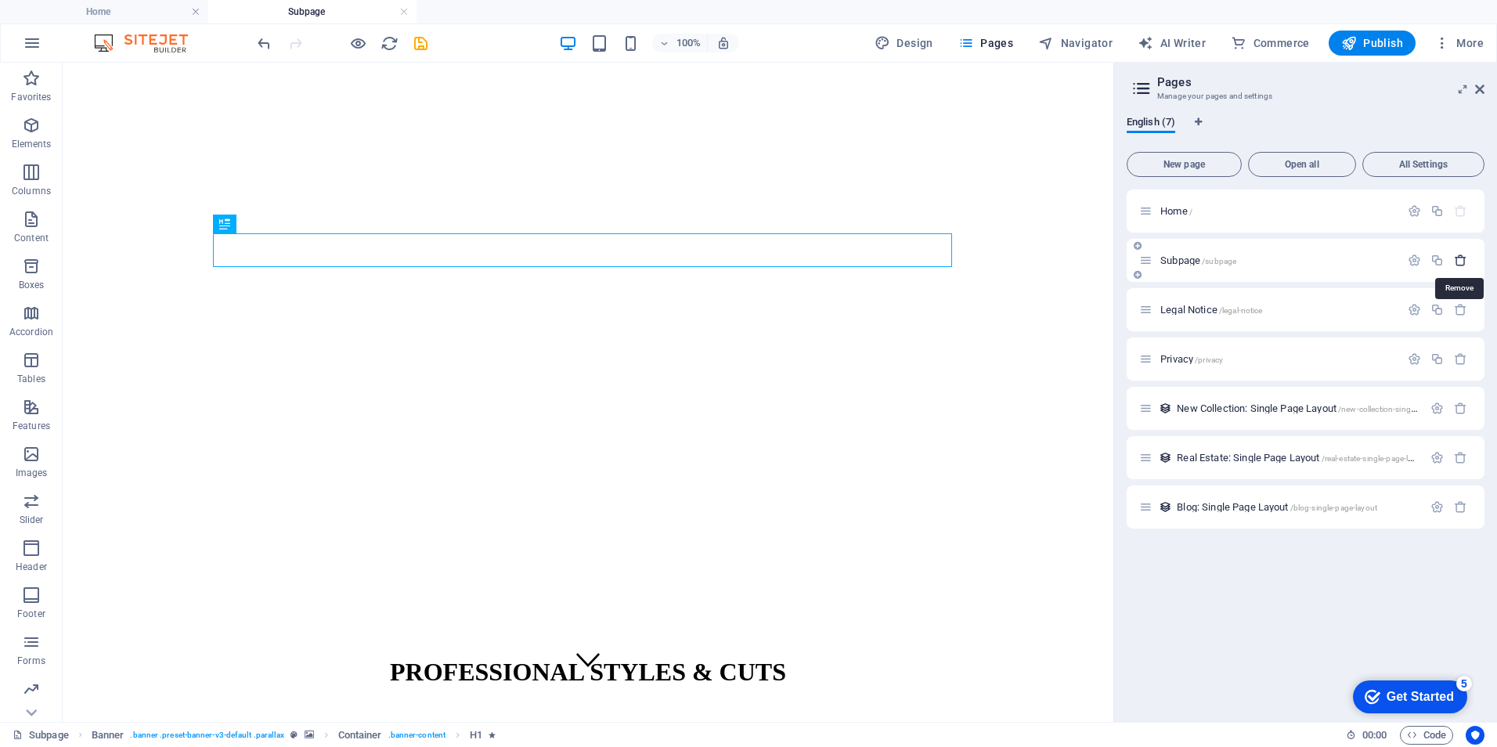
click at [1455, 259] on icon "button" at bounding box center [1460, 260] width 13 height 13
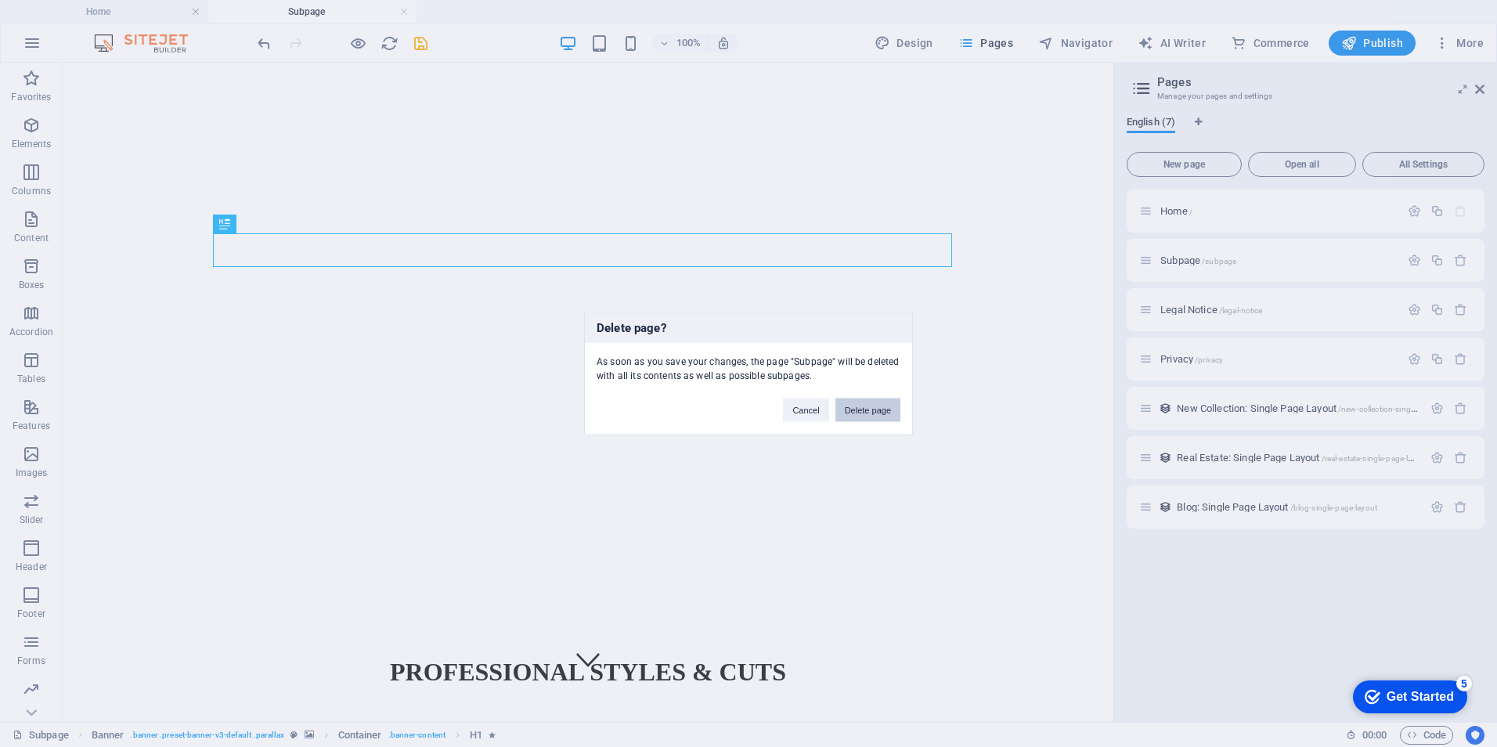
click at [866, 409] on button "Delete page" at bounding box center [867, 409] width 65 height 23
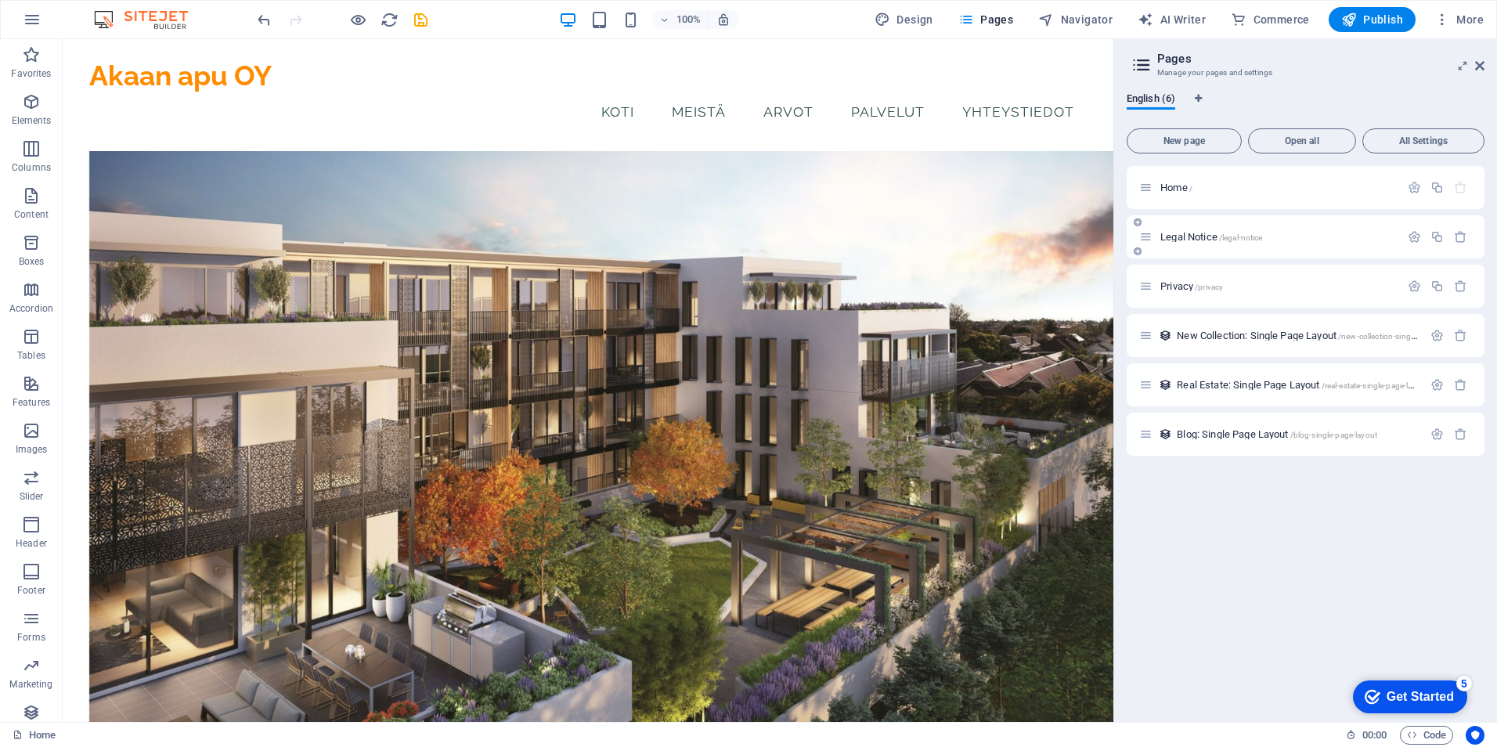
click at [1191, 239] on span "Legal Notice /legal-notice" at bounding box center [1211, 237] width 102 height 12
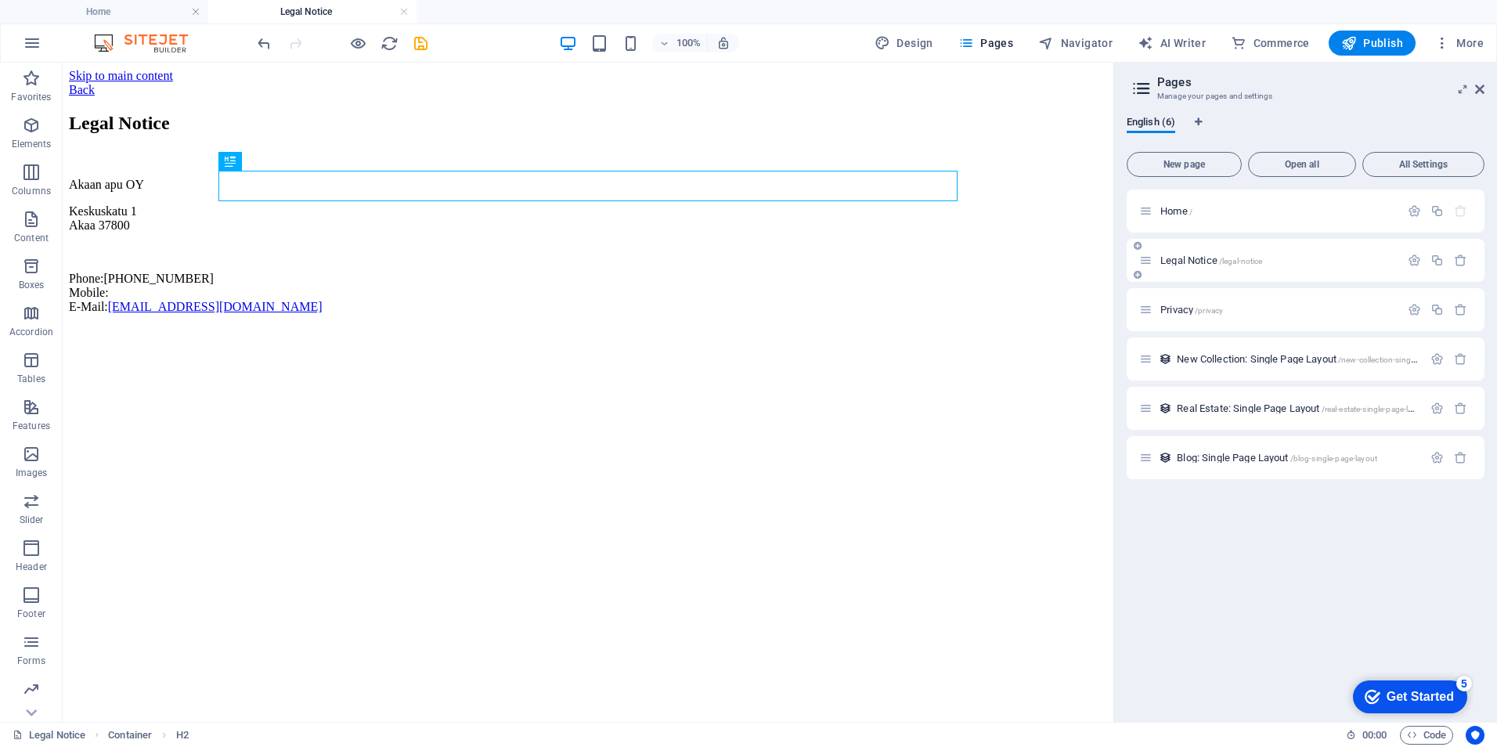
scroll to position [0, 0]
click at [1183, 305] on span "Privacy /privacy" at bounding box center [1191, 310] width 63 height 12
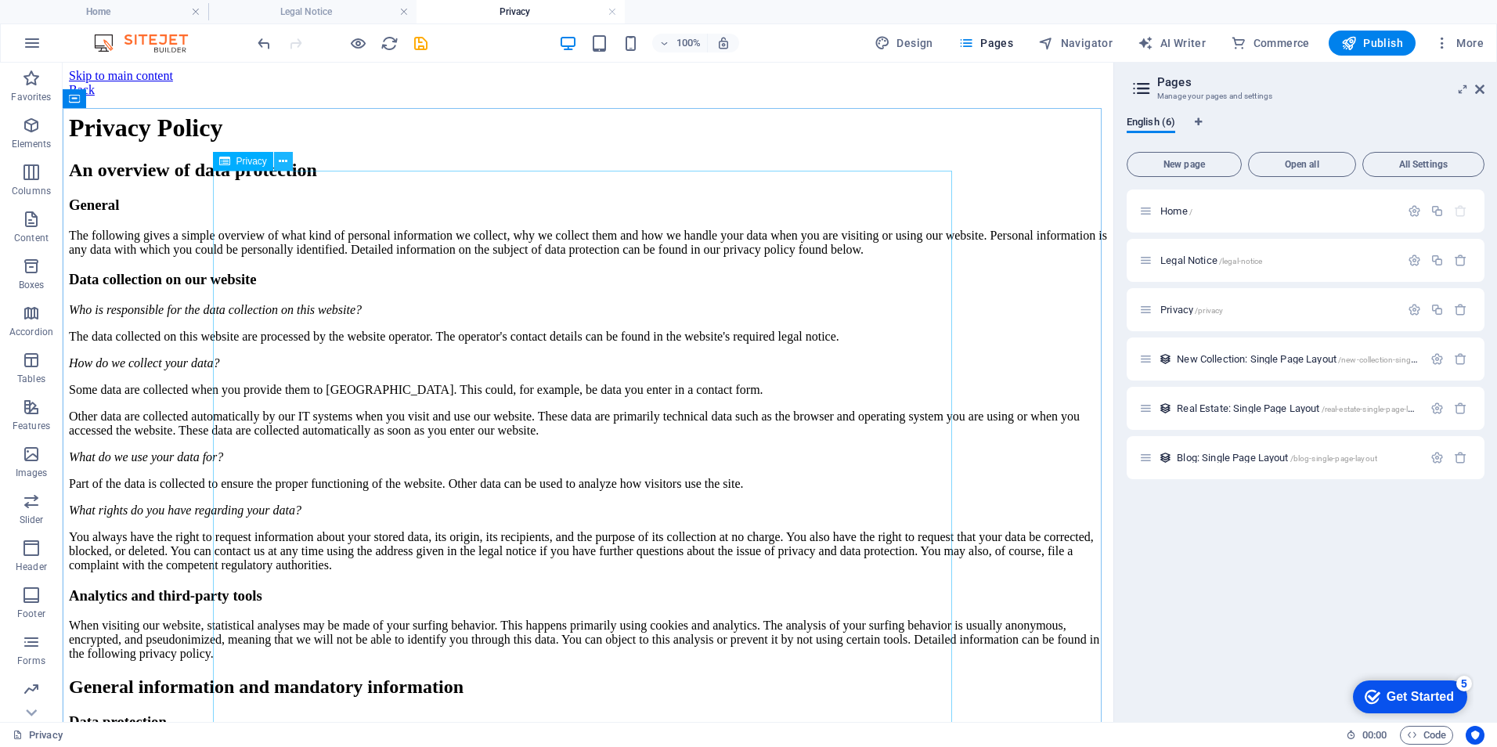
click at [279, 156] on icon at bounding box center [283, 161] width 9 height 16
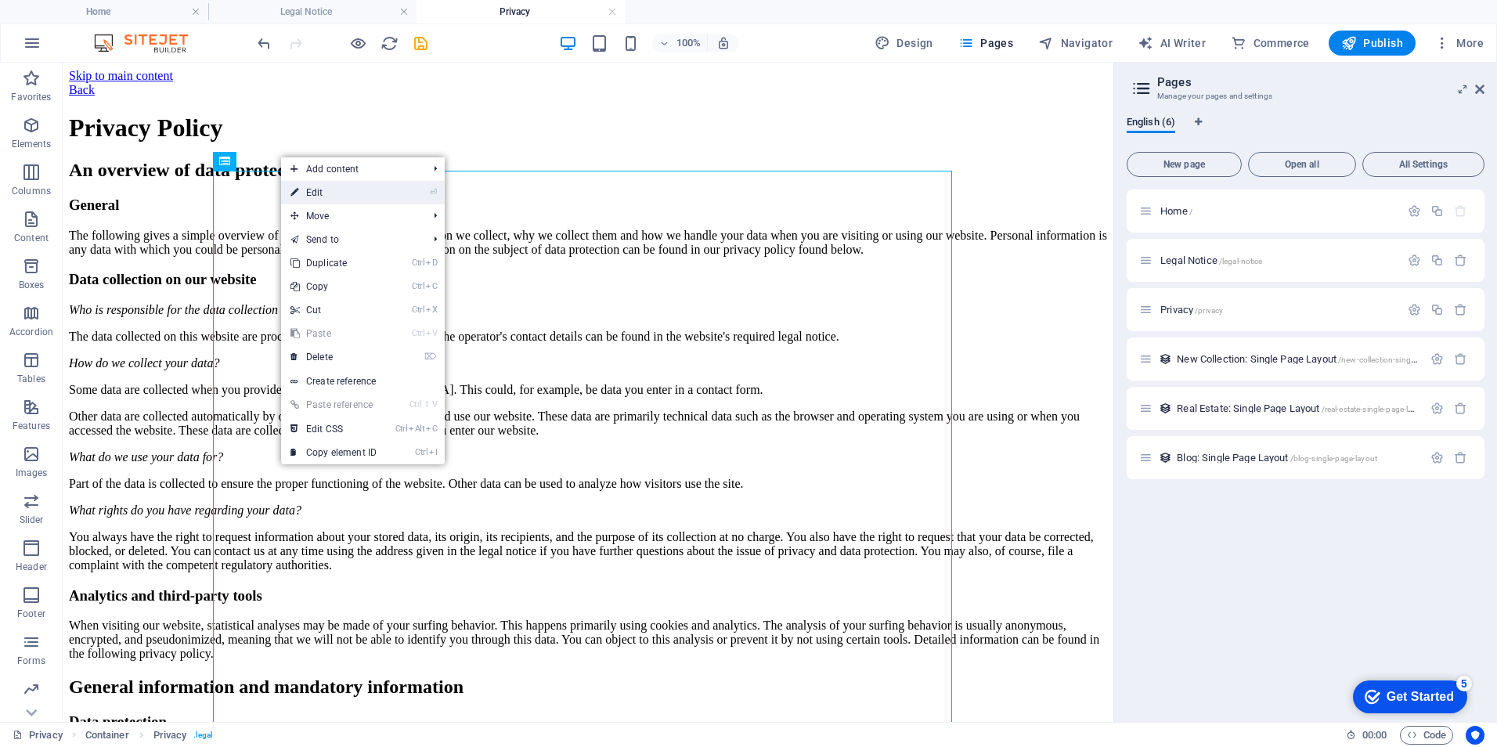
click at [293, 187] on icon at bounding box center [294, 192] width 8 height 23
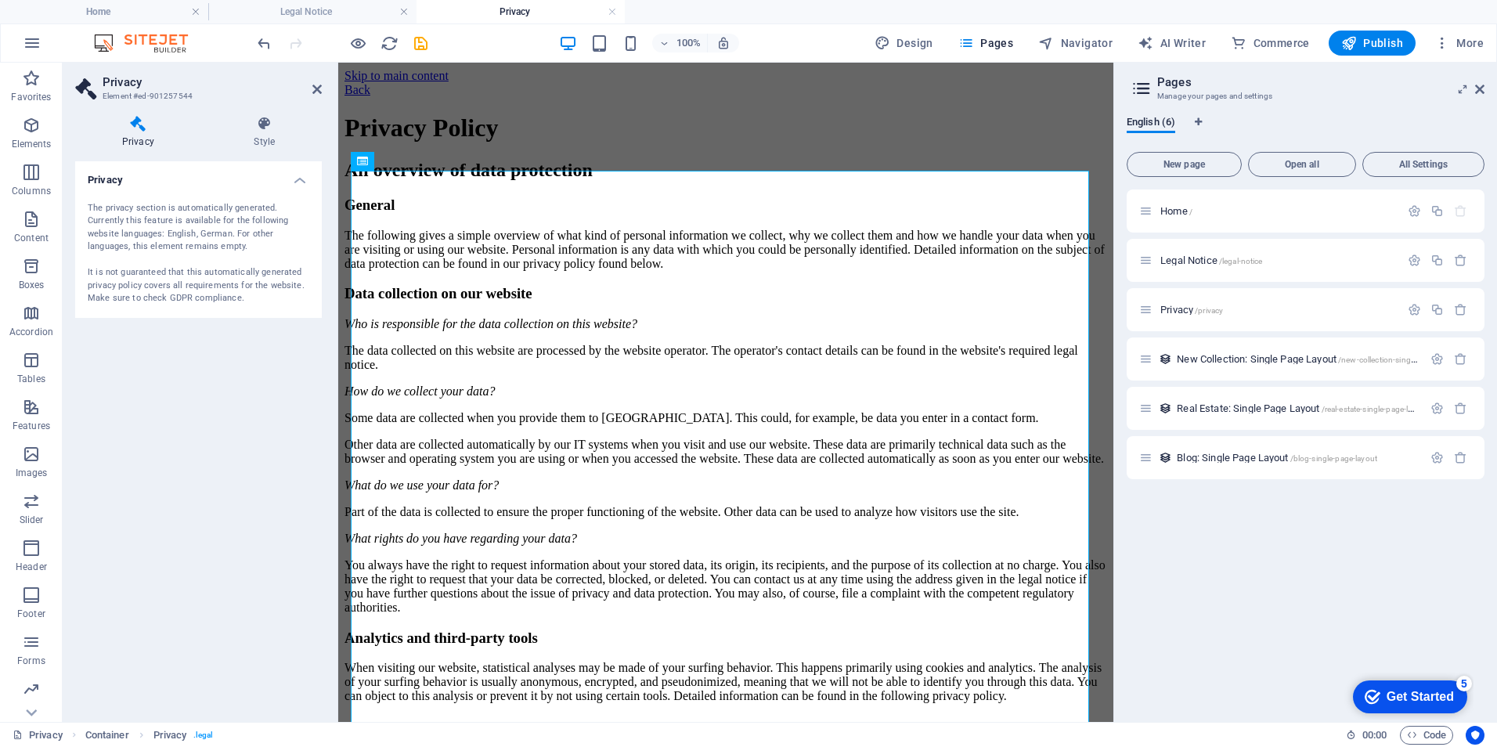
click at [89, 207] on div "The privacy section is automatically generated. Currently this feature is avail…" at bounding box center [199, 253] width 222 height 103
drag, startPoint x: 89, startPoint y: 207, endPoint x: 197, endPoint y: 206, distance: 108.0
click at [182, 206] on div "The privacy section is automatically generated. Currently this feature is avail…" at bounding box center [199, 253] width 222 height 103
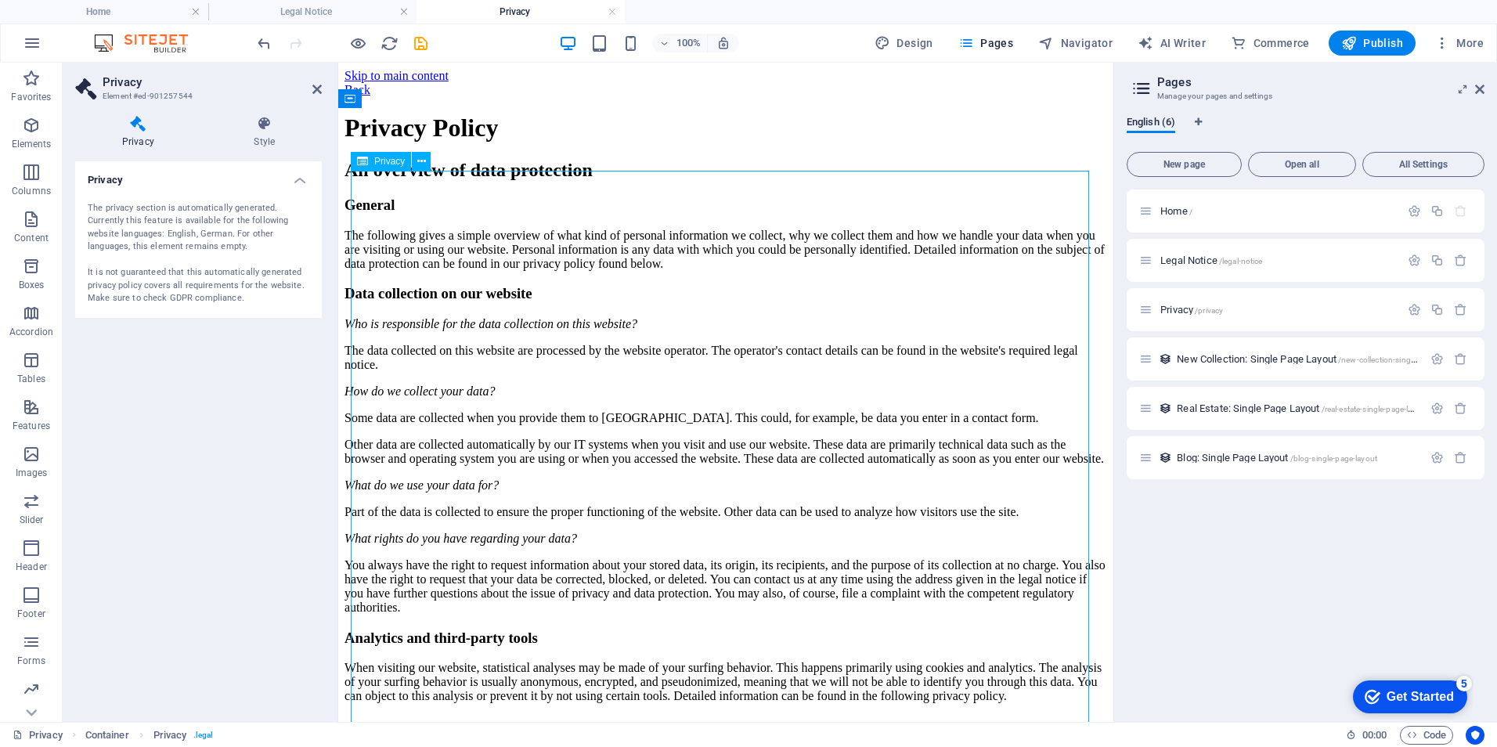
drag, startPoint x: 357, startPoint y: 189, endPoint x: 393, endPoint y: 189, distance: 36.0
click at [420, 165] on icon at bounding box center [421, 161] width 9 height 16
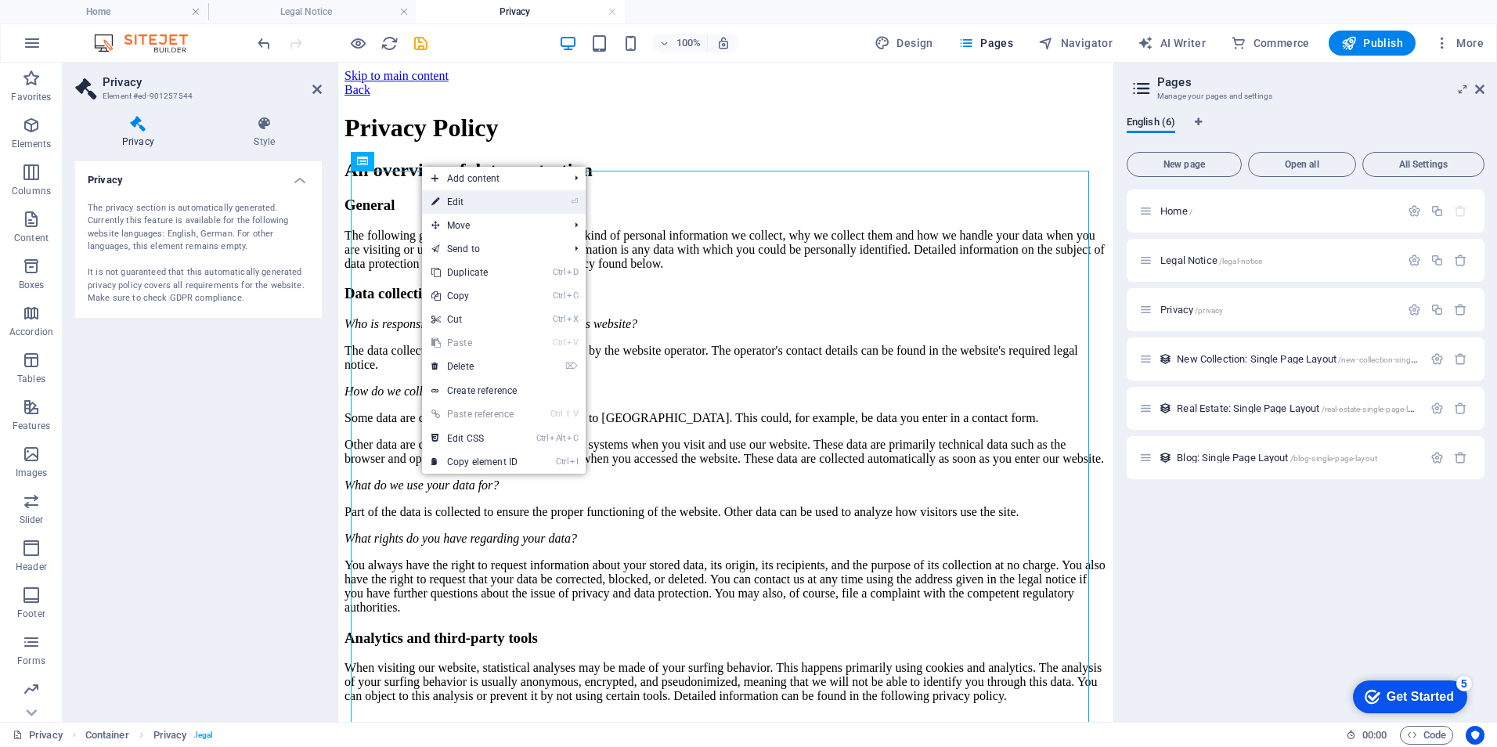
click at [557, 203] on li "⏎ Edit" at bounding box center [504, 201] width 164 height 23
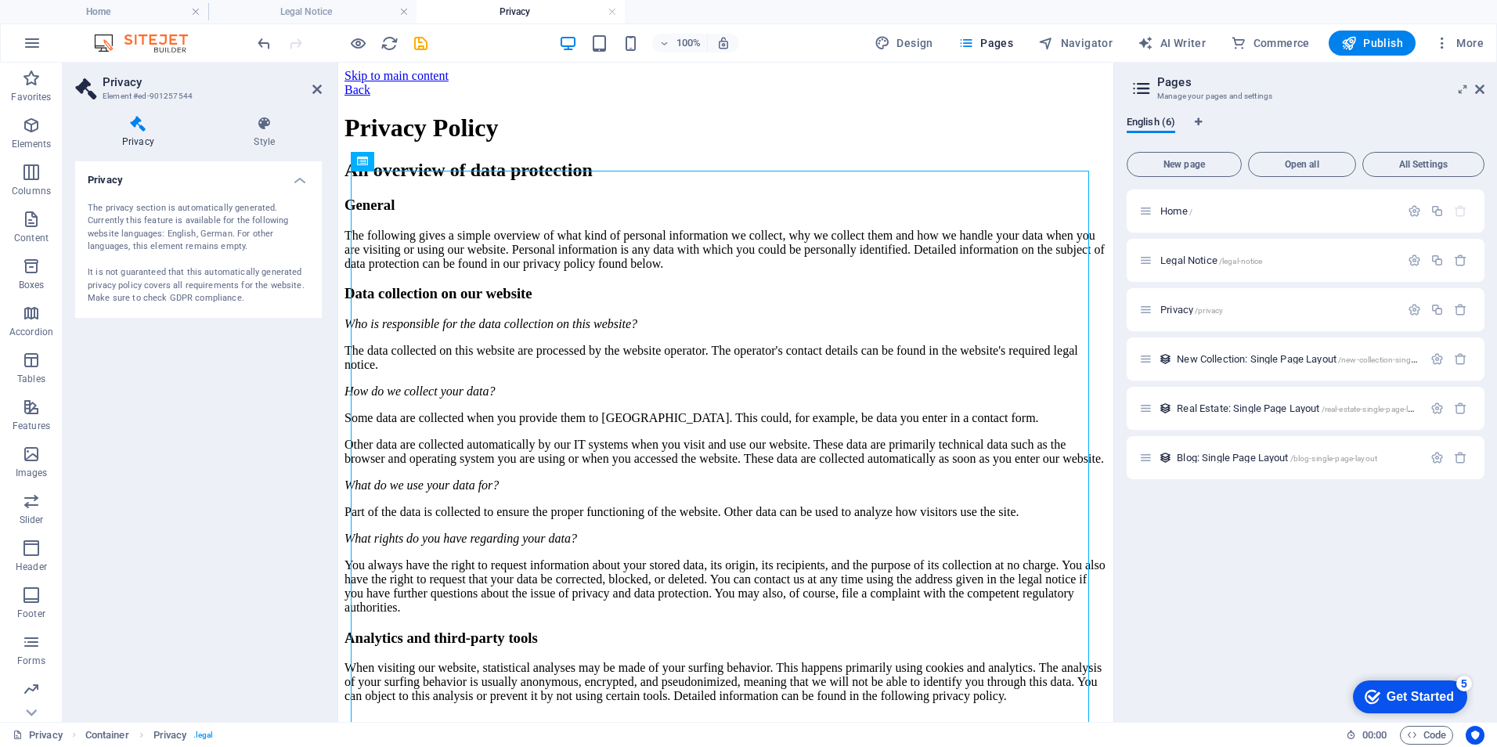
click at [145, 135] on h4 "Privacy" at bounding box center [141, 132] width 132 height 33
click at [287, 129] on icon at bounding box center [264, 124] width 114 height 16
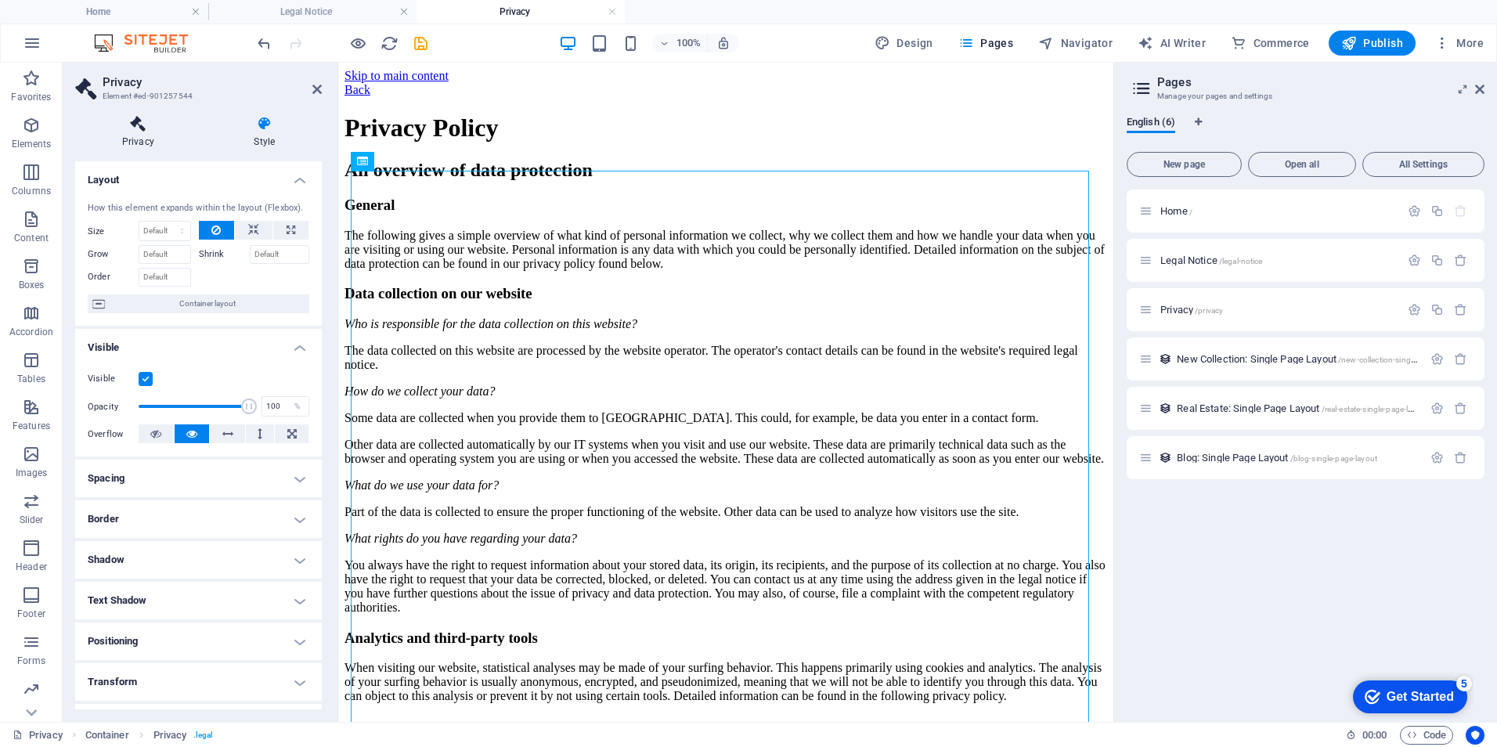
click at [135, 128] on icon at bounding box center [138, 124] width 126 height 16
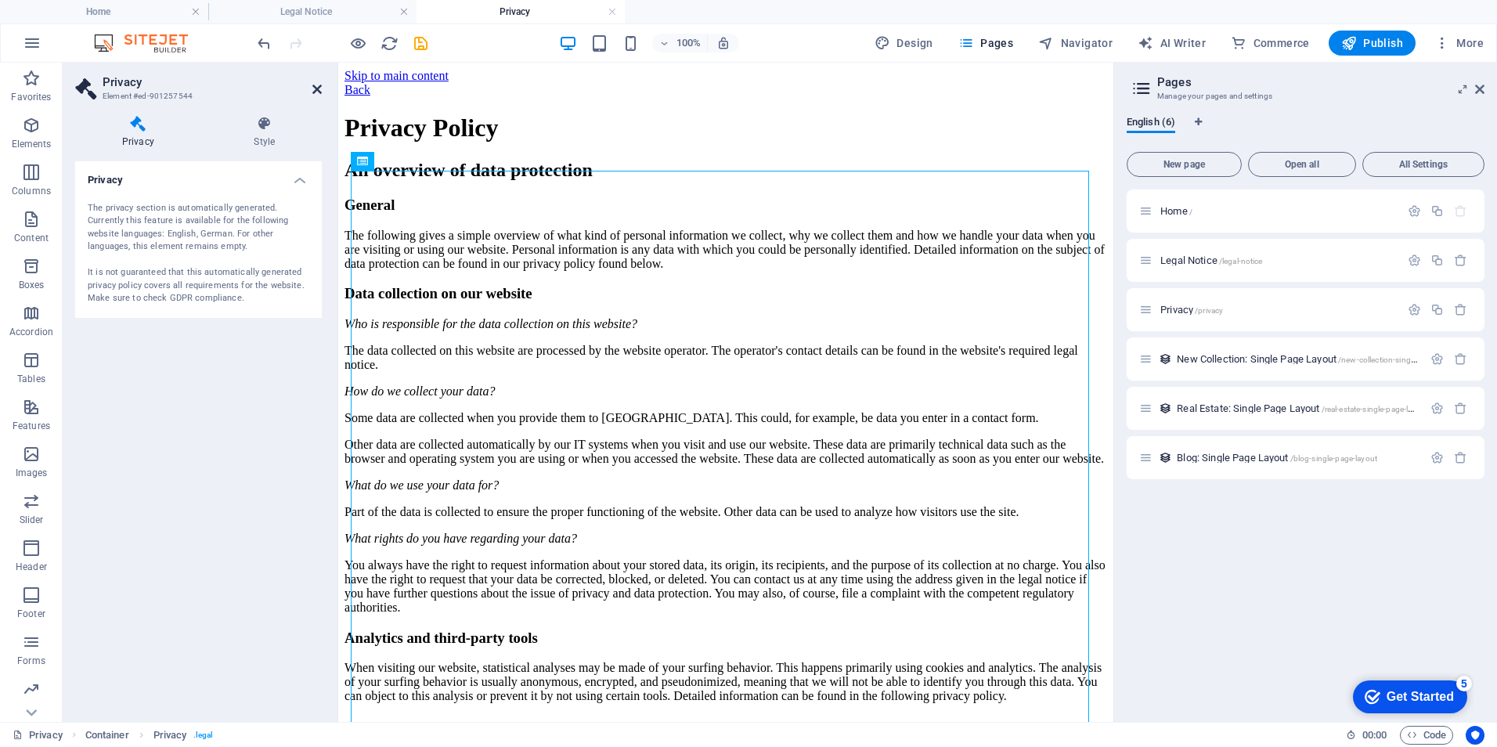
click at [318, 86] on icon at bounding box center [316, 89] width 9 height 13
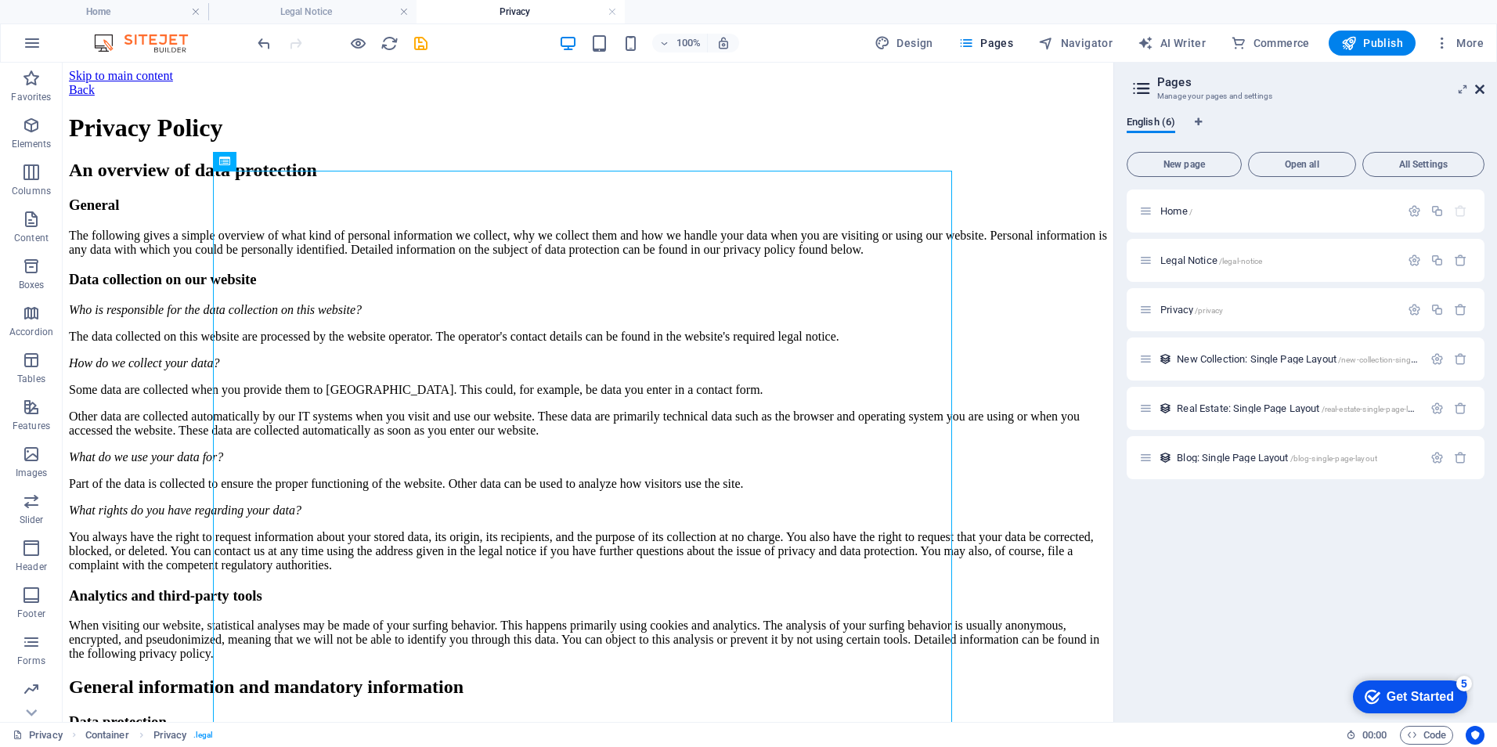
click at [1475, 87] on icon at bounding box center [1479, 89] width 9 height 13
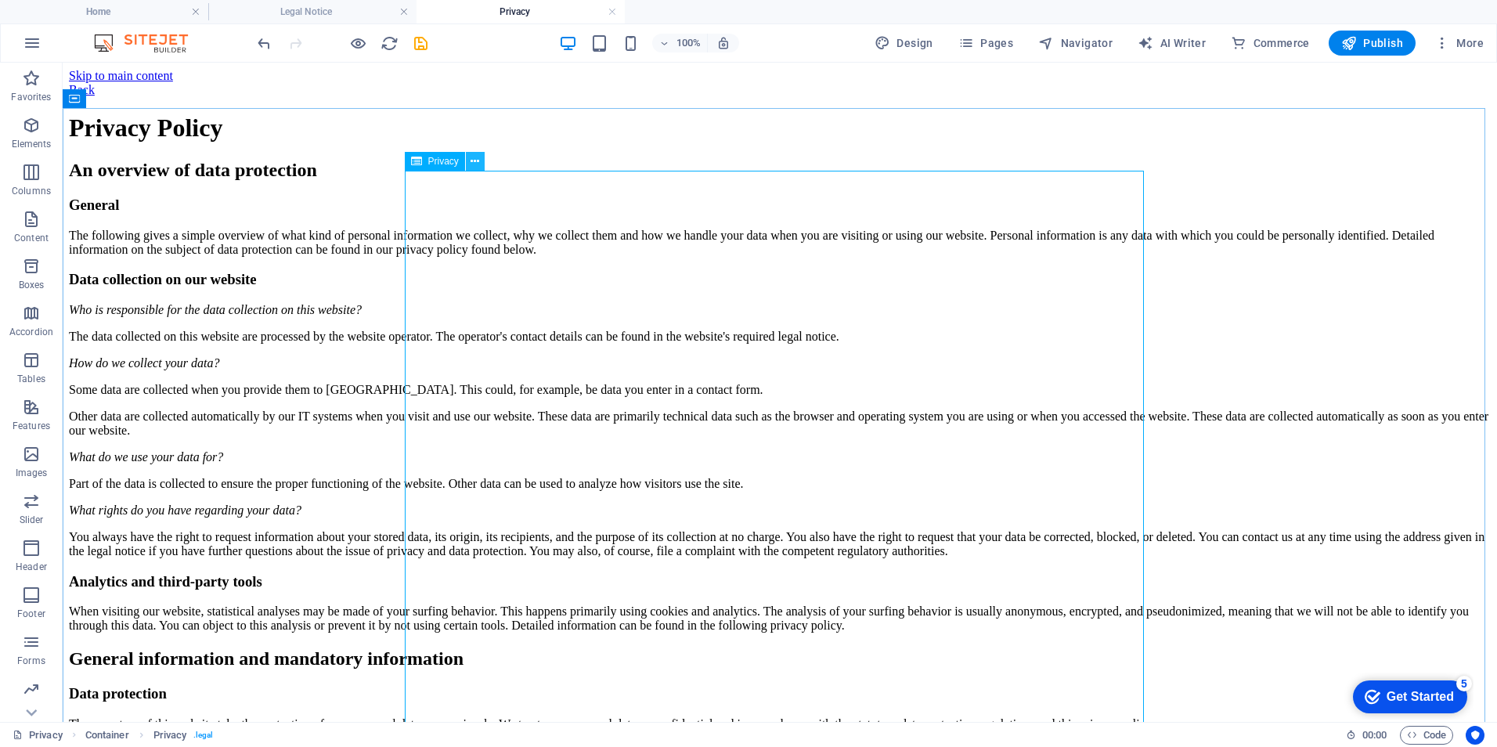
click at [474, 161] on icon at bounding box center [474, 161] width 9 height 16
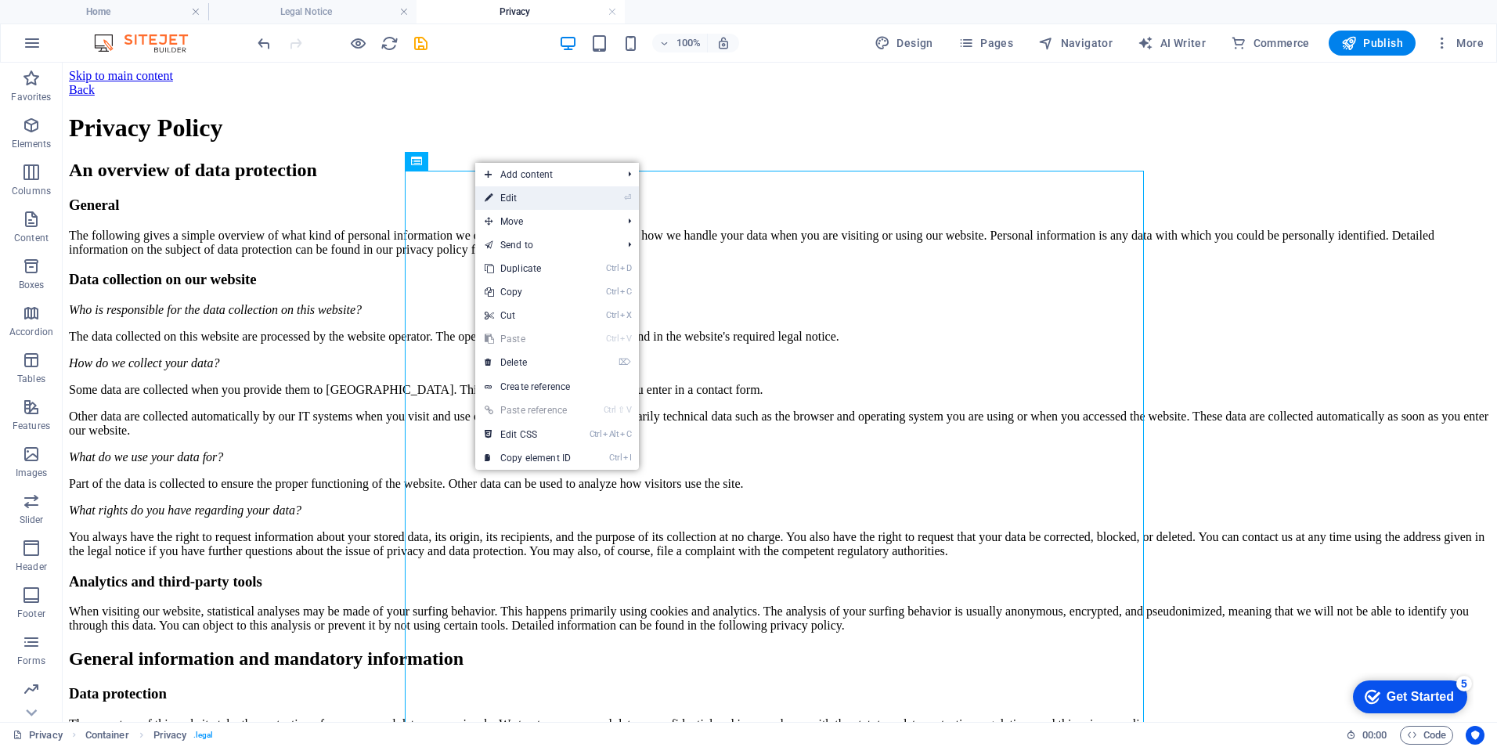
click at [489, 192] on icon at bounding box center [489, 197] width 8 height 23
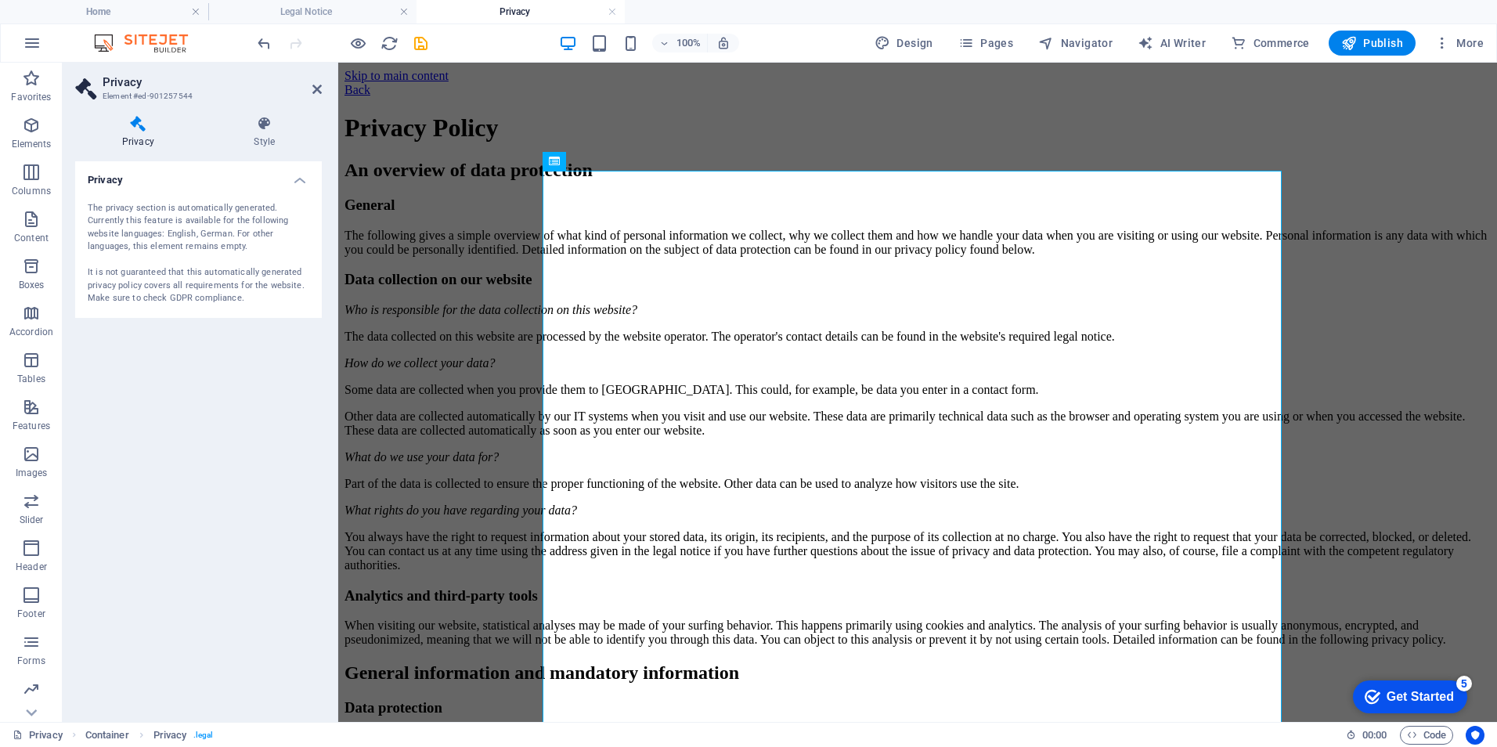
click at [328, 87] on aside "Privacy Element #ed-901257544 Privacy Style Privacy The privacy section is auto…" at bounding box center [201, 392] width 276 height 659
click at [1180, 44] on span "AI Writer" at bounding box center [1171, 43] width 68 height 16
select select "English"
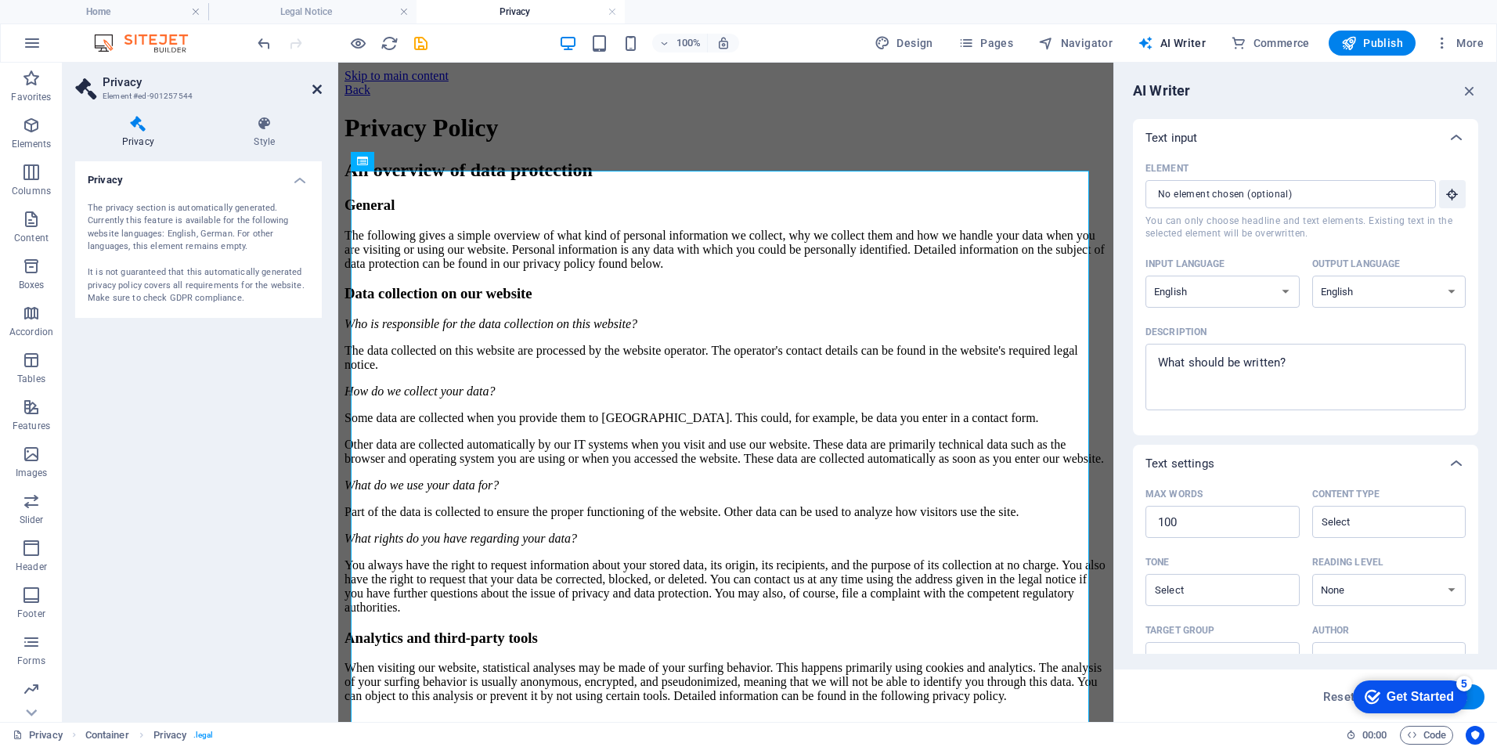
click at [312, 85] on icon at bounding box center [316, 89] width 9 height 13
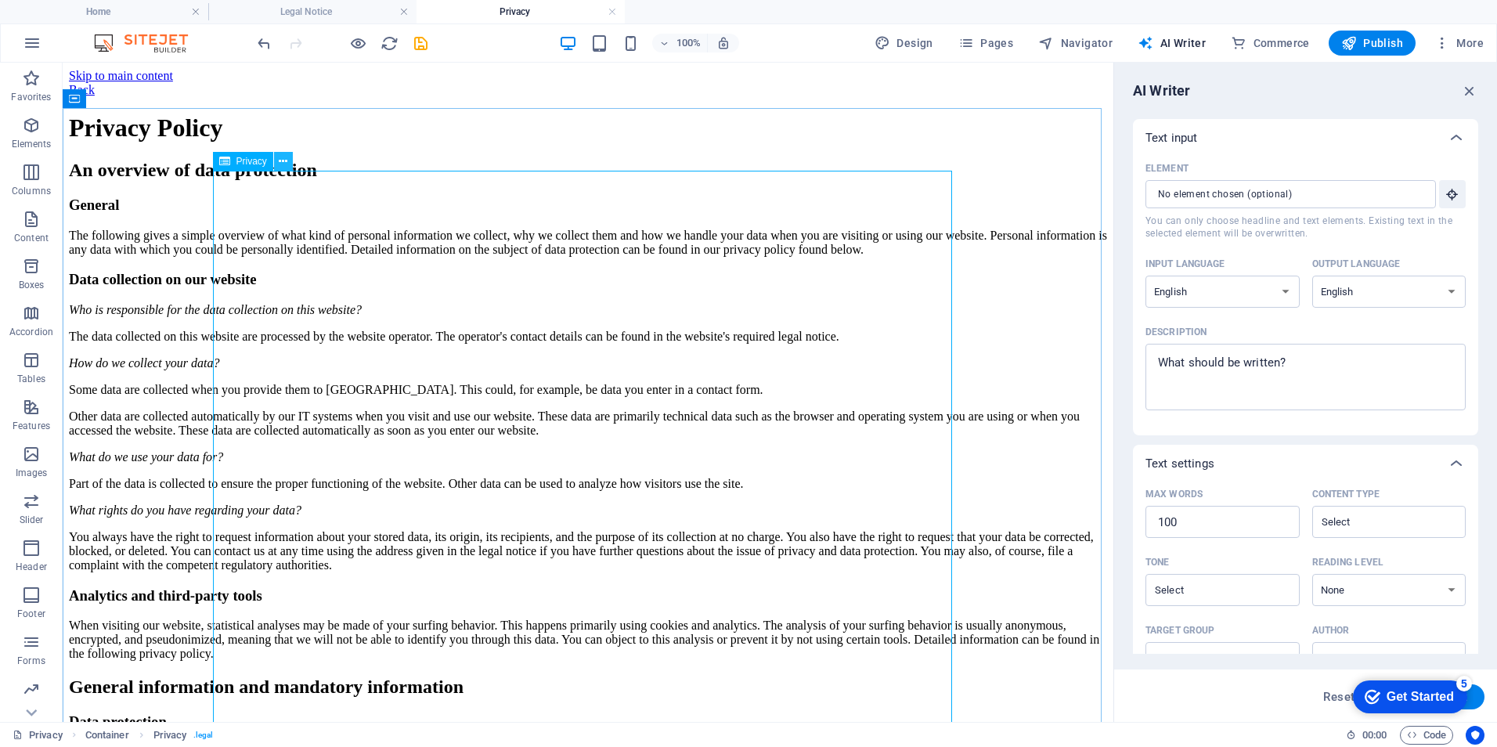
click at [283, 164] on icon at bounding box center [283, 161] width 9 height 16
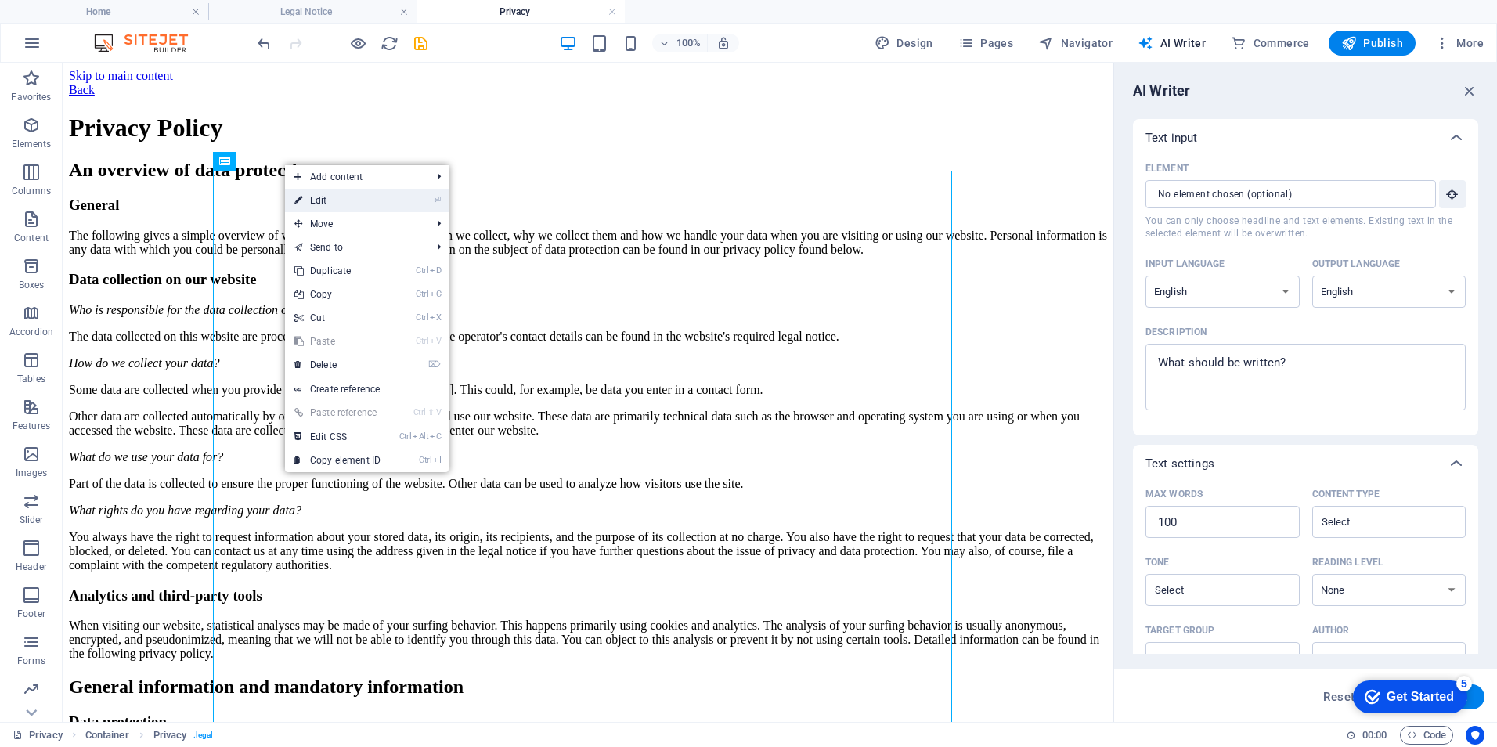
click at [304, 200] on link "⏎ Edit" at bounding box center [337, 200] width 105 height 23
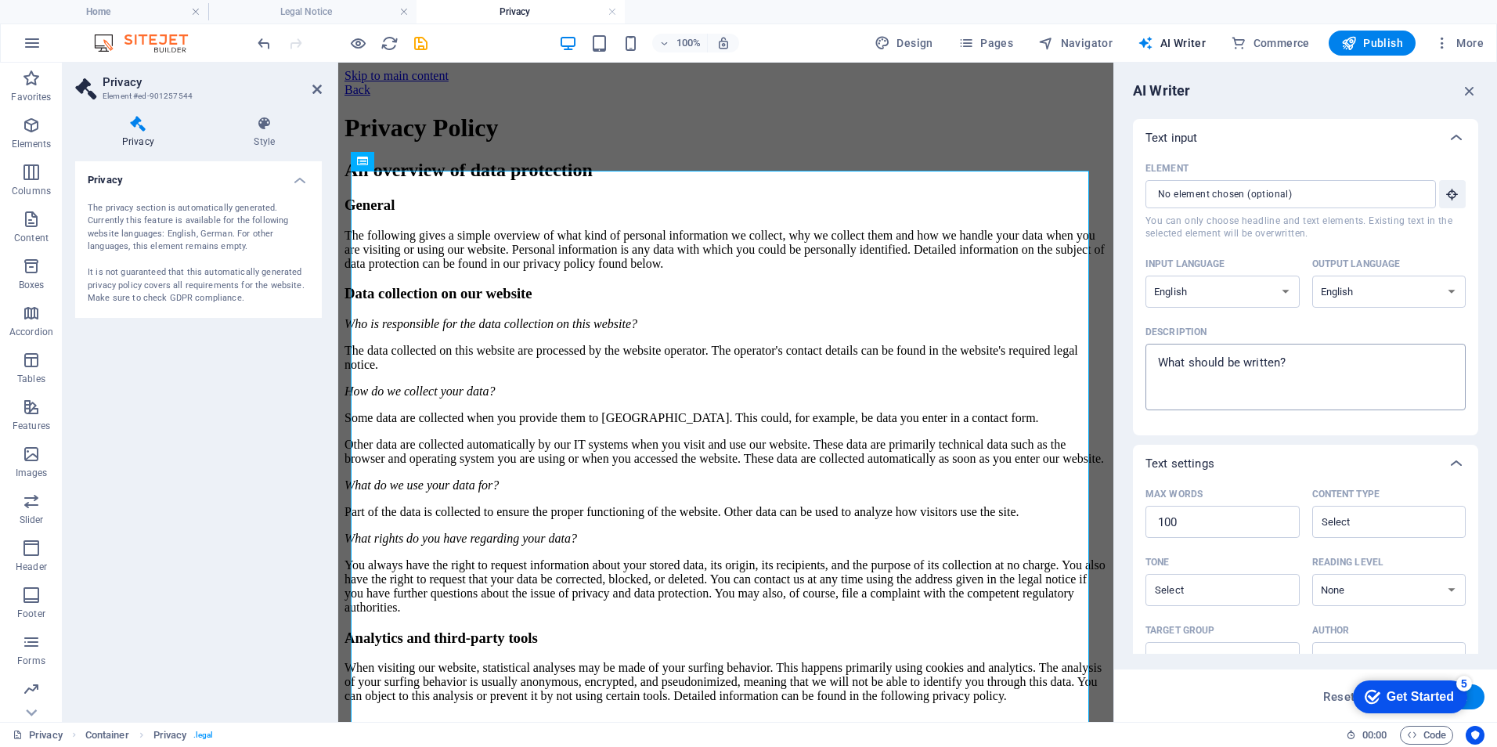
type textarea "x"
drag, startPoint x: 1298, startPoint y: 359, endPoint x: 1161, endPoint y: 368, distance: 137.3
click at [1161, 368] on textarea "Description x ​" at bounding box center [1305, 377] width 305 height 51
click at [1285, 362] on textarea "Description x ​" at bounding box center [1305, 377] width 305 height 51
type textarea "S"
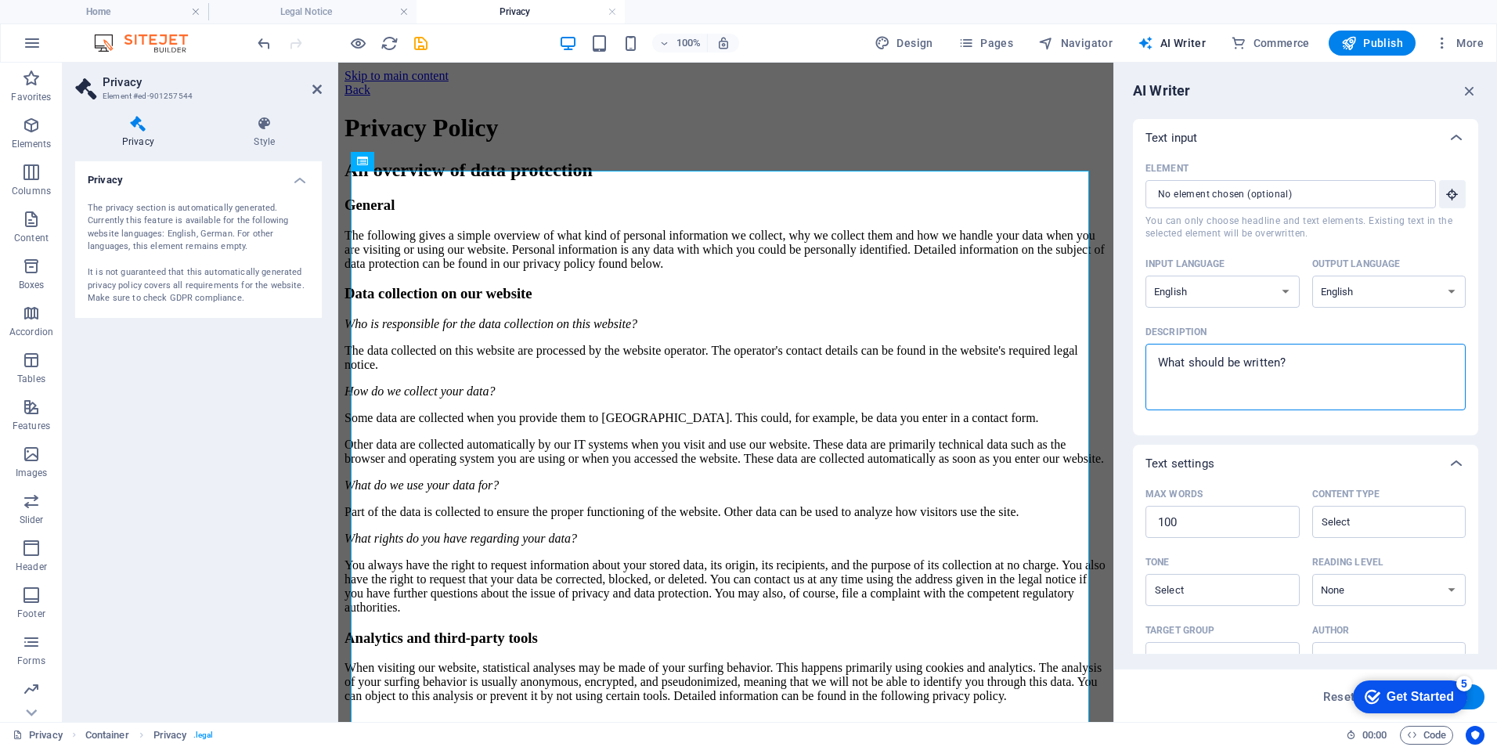
type textarea "x"
type textarea "SU"
type textarea "x"
type textarea "S"
type textarea "x"
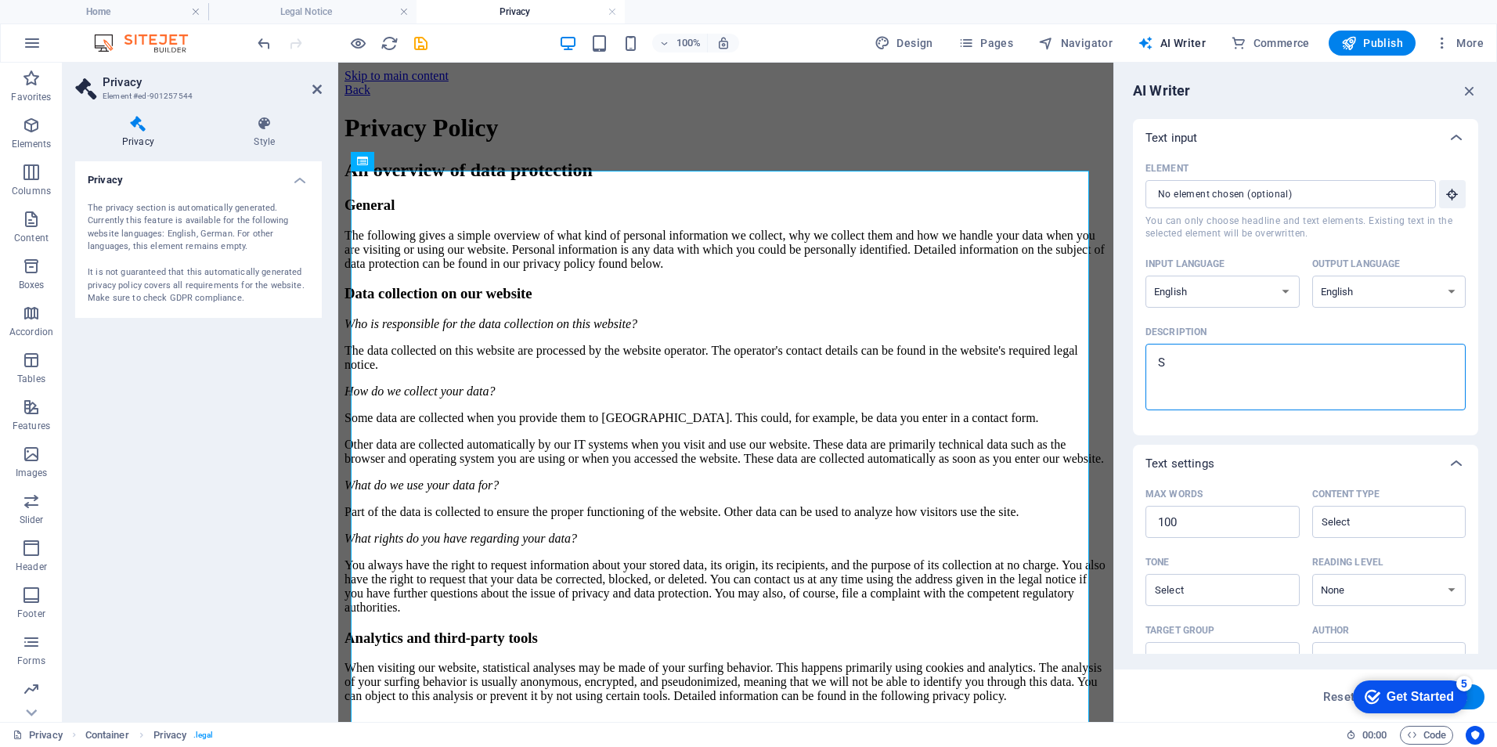
type textarea "Su"
type textarea "x"
type textarea "Suo"
type textarea "x"
type textarea "Suom"
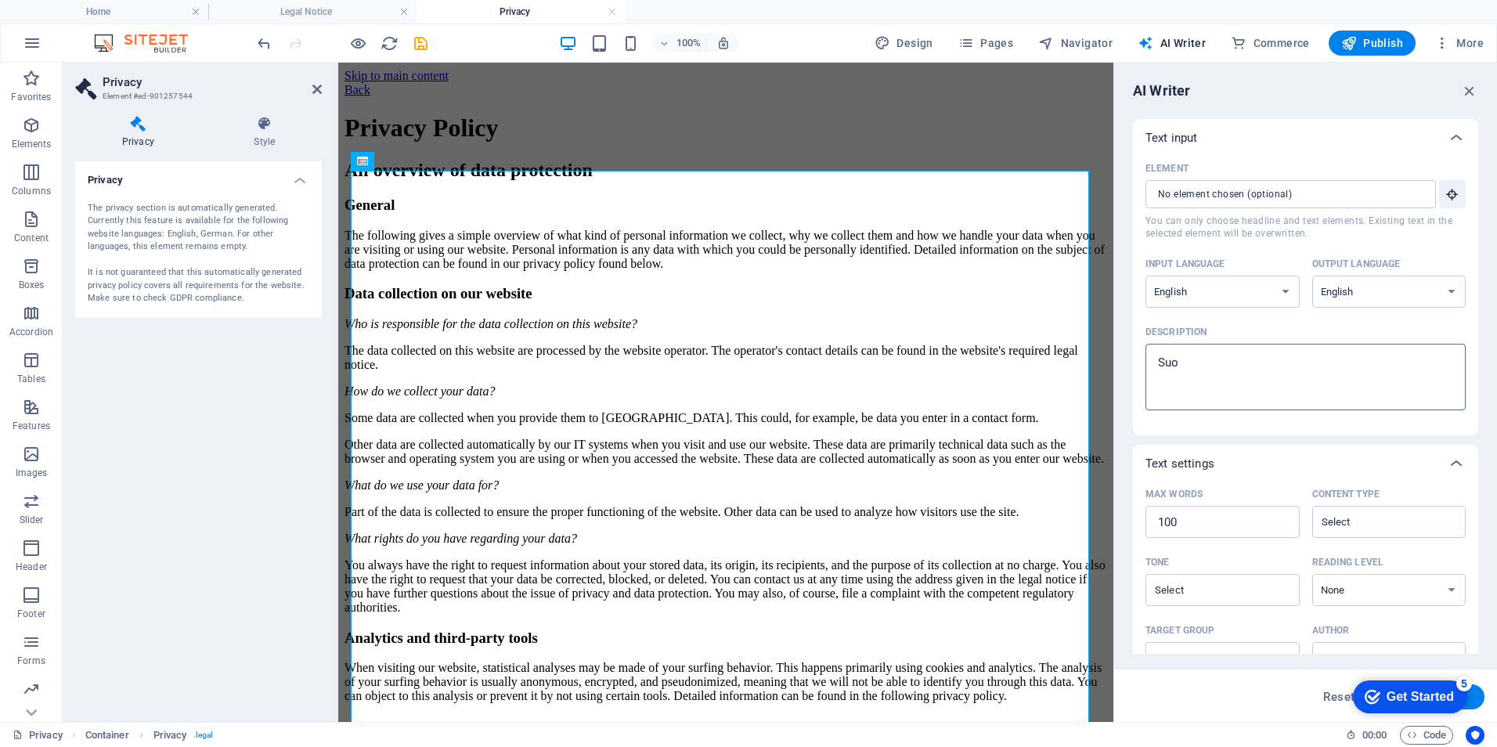
type textarea "x"
type textarea "Suome"
type textarea "x"
type textarea "Suomen"
type textarea "x"
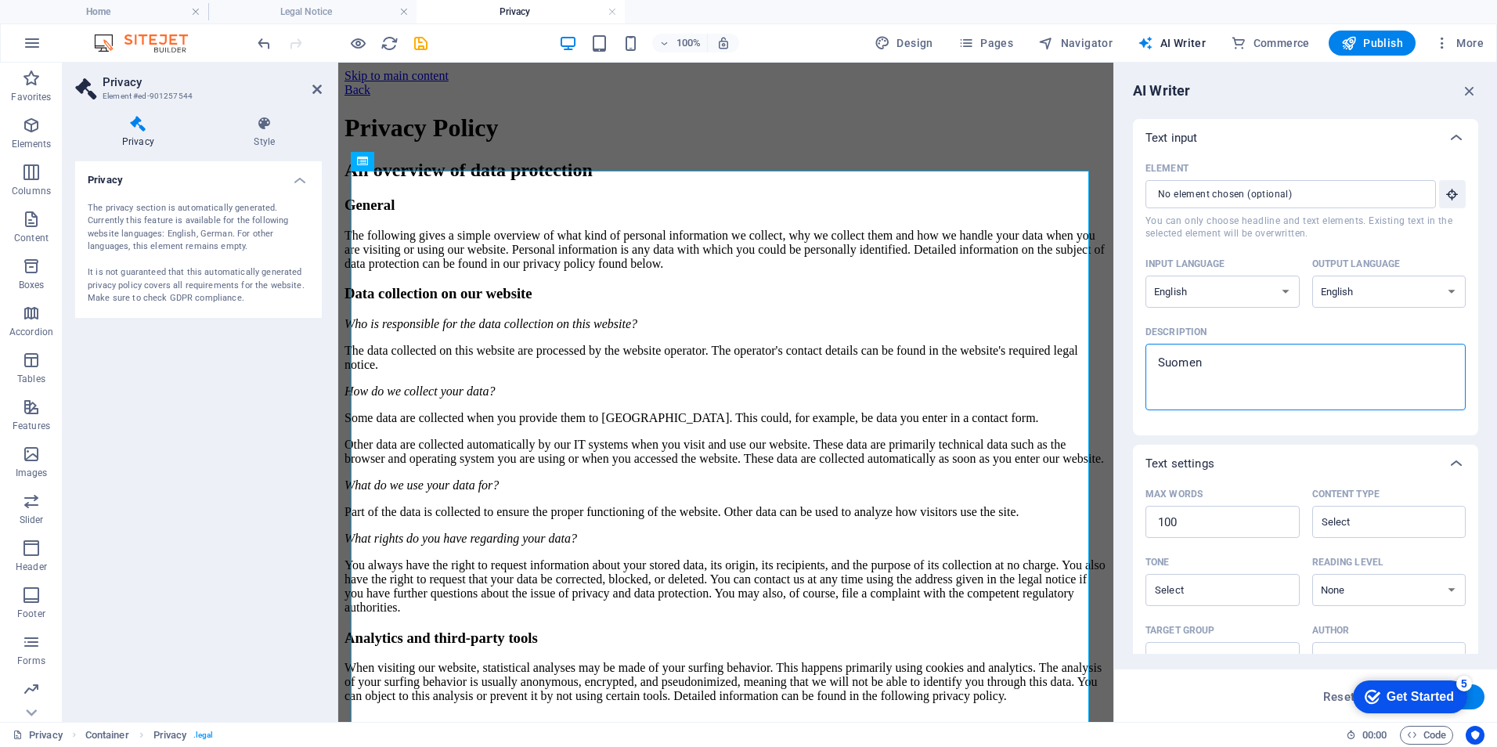
type textarea "Suomenn"
type textarea "x"
type textarea "Suomenna"
type textarea "x"
type textarea "Suomenna"
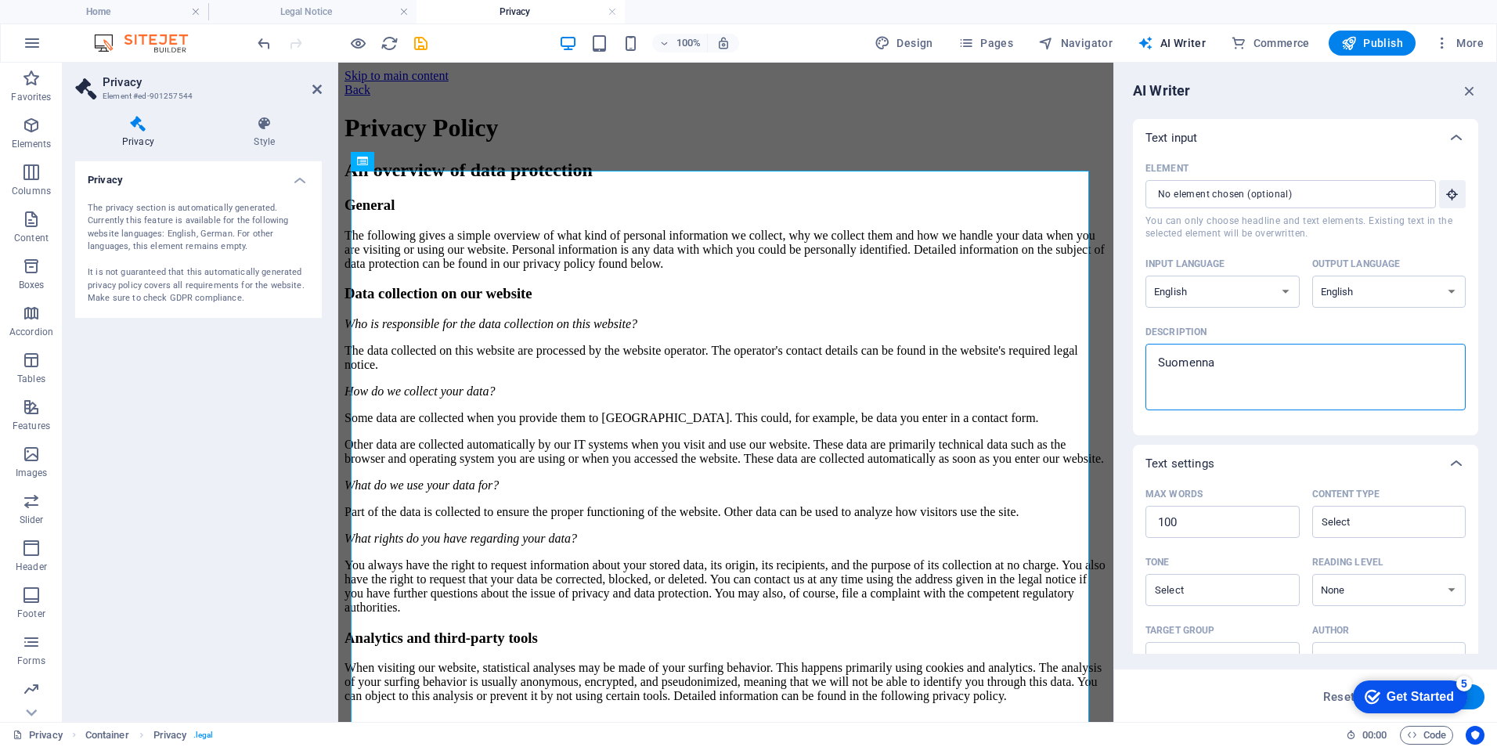
type textarea "x"
type textarea "Suomenna v"
type textarea "x"
type textarea "Suomenna va"
type textarea "x"
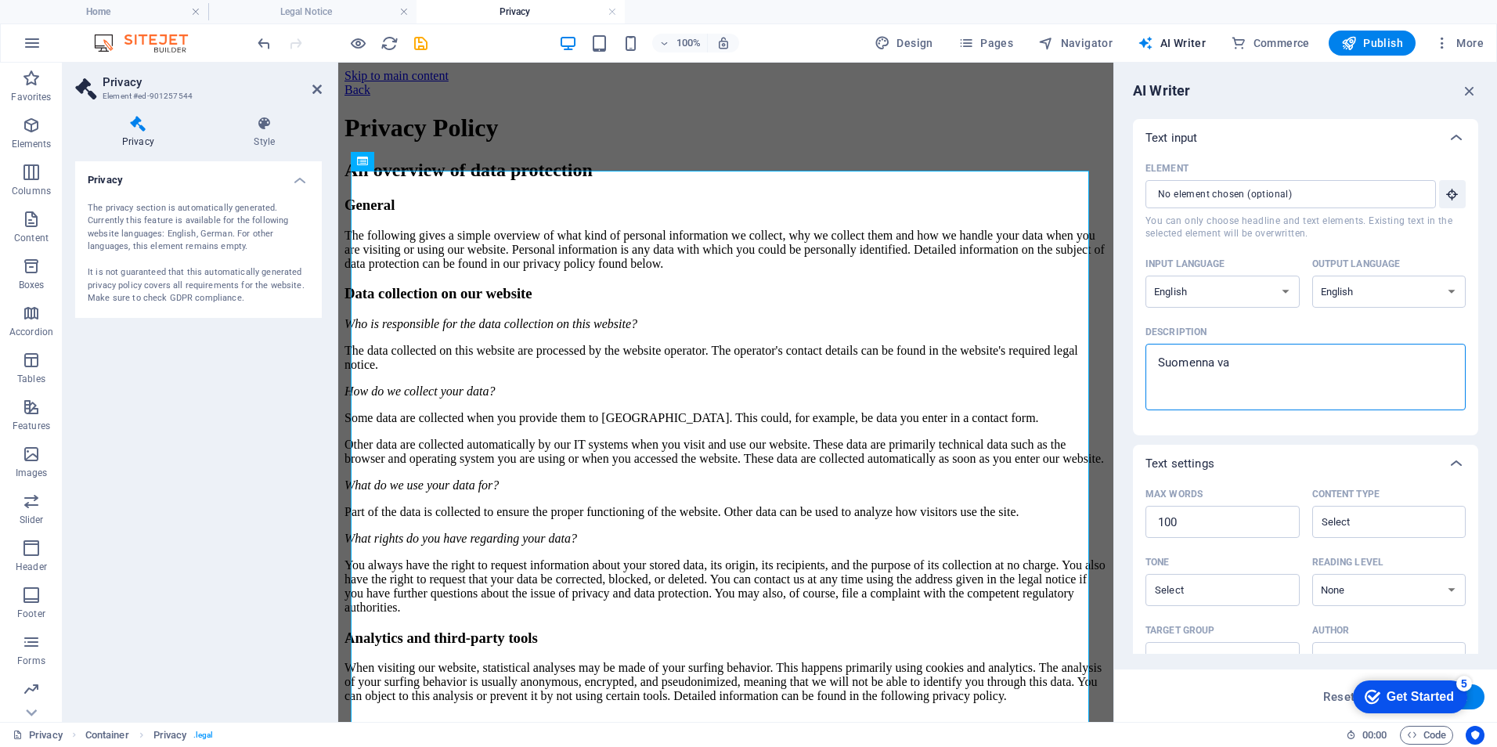
type textarea "Suomenna vai"
type textarea "x"
type textarea "Suomenna vain"
type textarea "x"
type textarea "Suomenna vain"
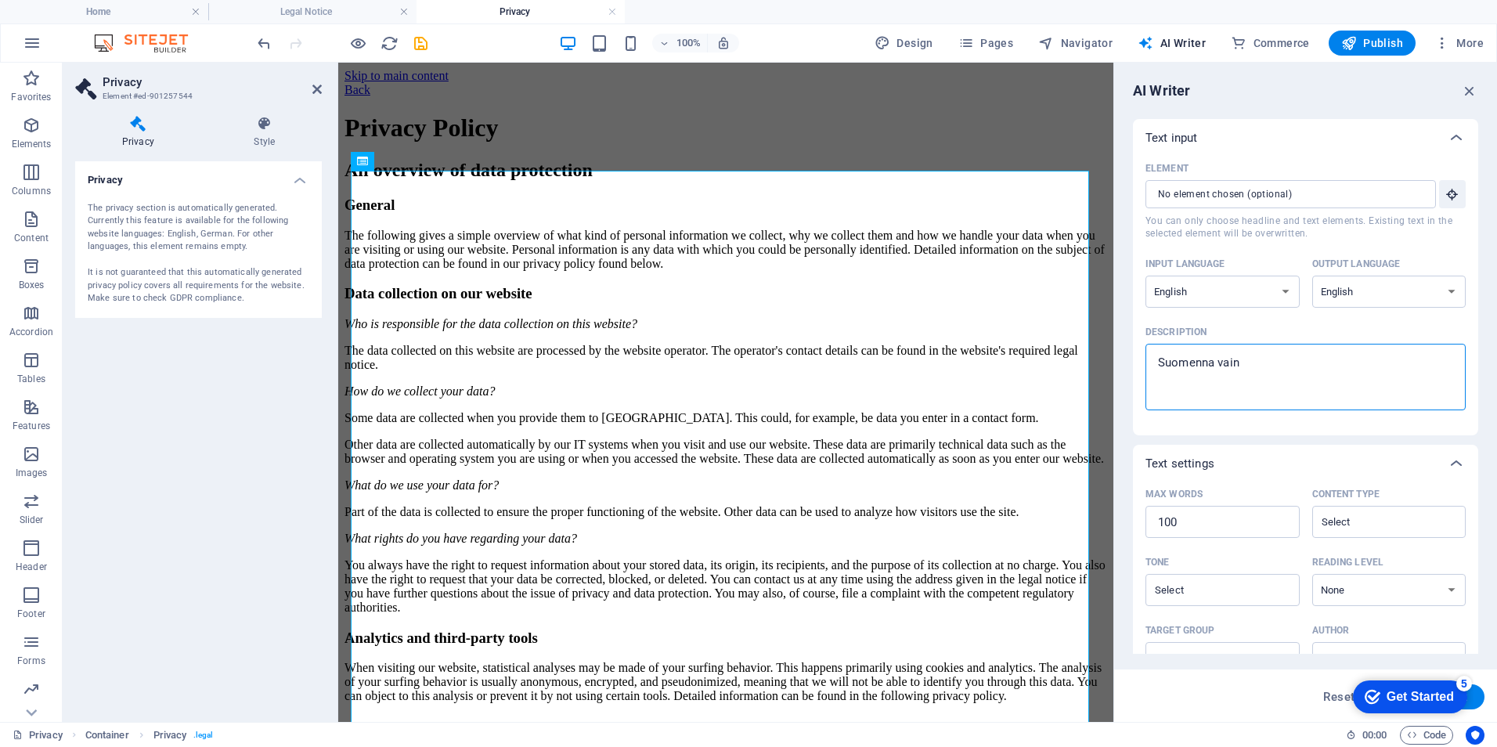
type textarea "x"
click at [1415, 690] on div "Get Started" at bounding box center [1419, 697] width 67 height 14
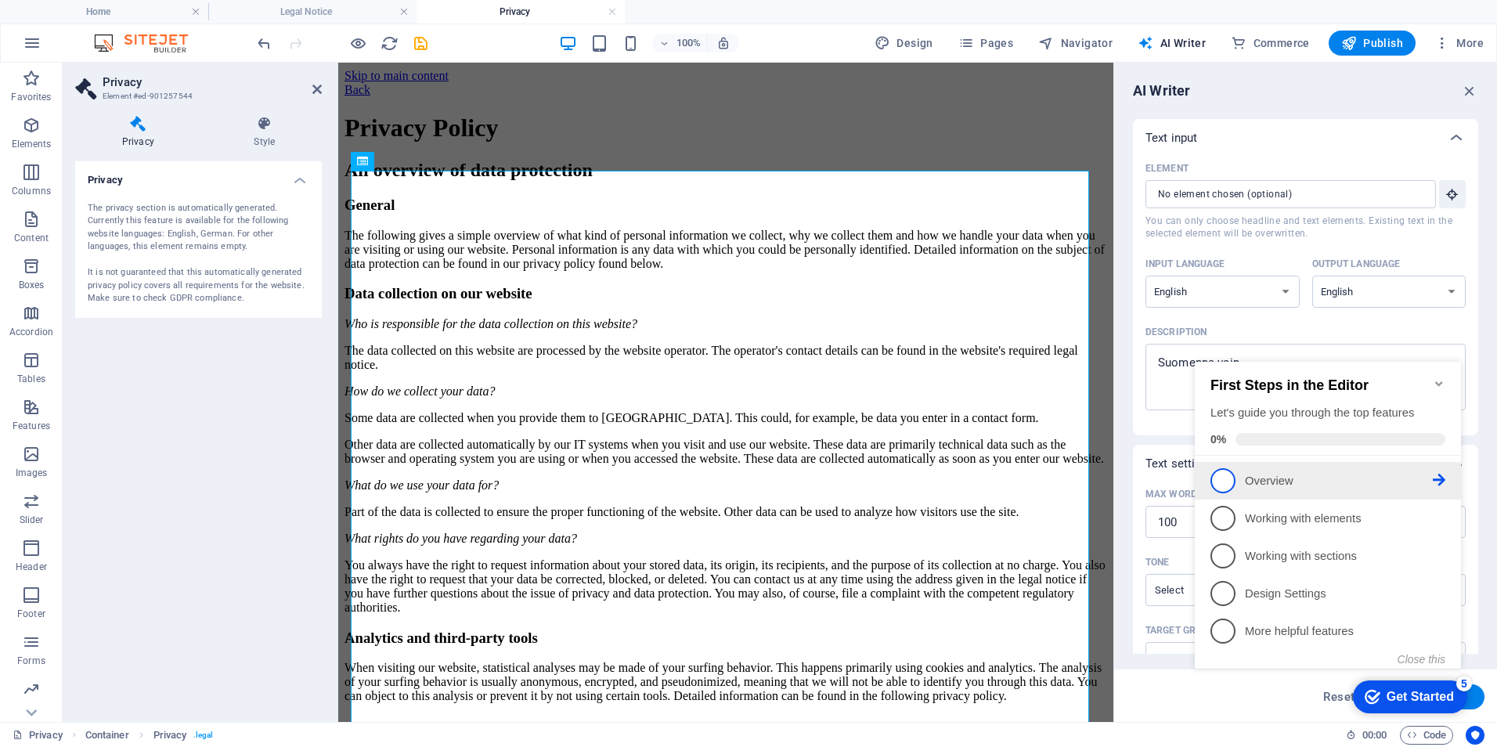
click at [1340, 489] on link "1 Overview - incomplete" at bounding box center [1327, 480] width 235 height 25
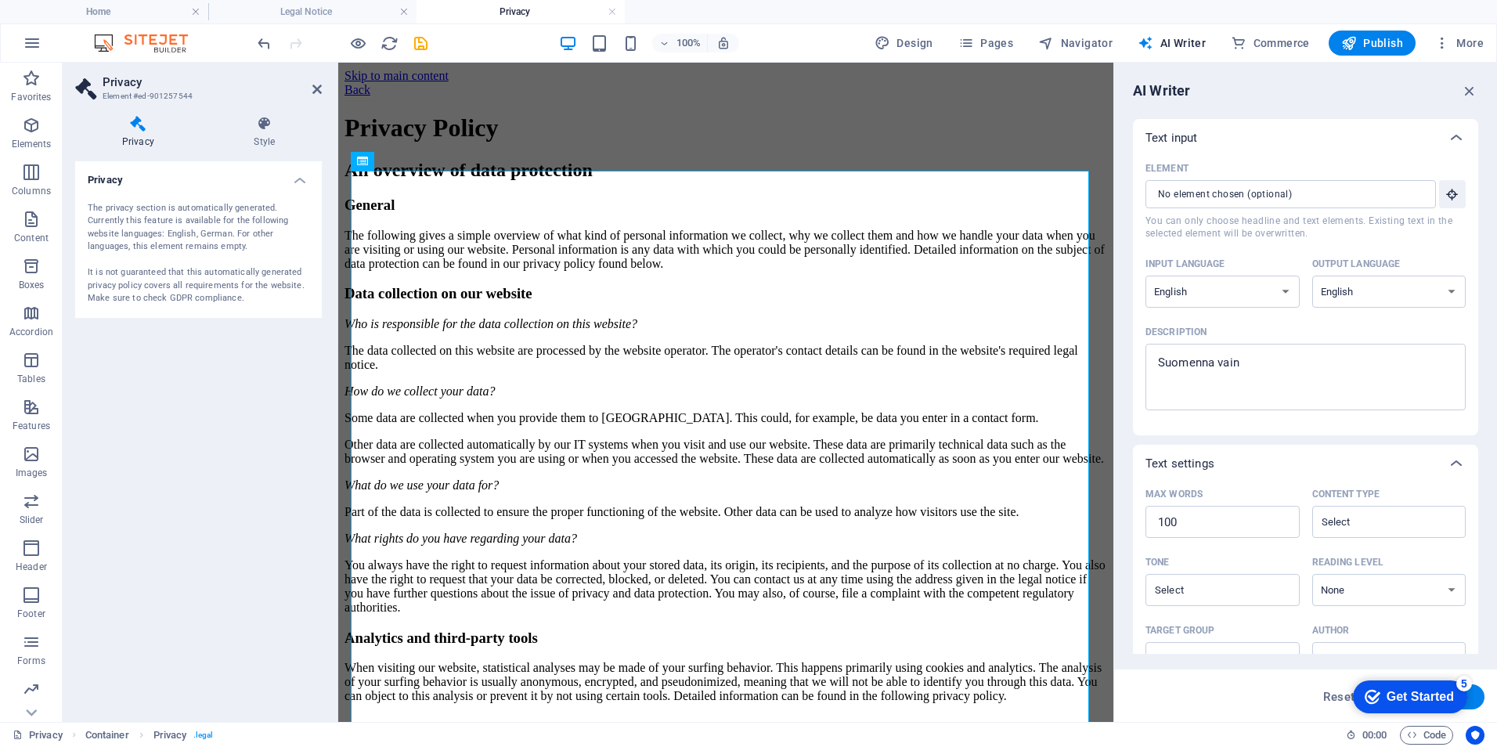
click at [1380, 705] on div "checkmark Get Started 5" at bounding box center [1410, 696] width 114 height 33
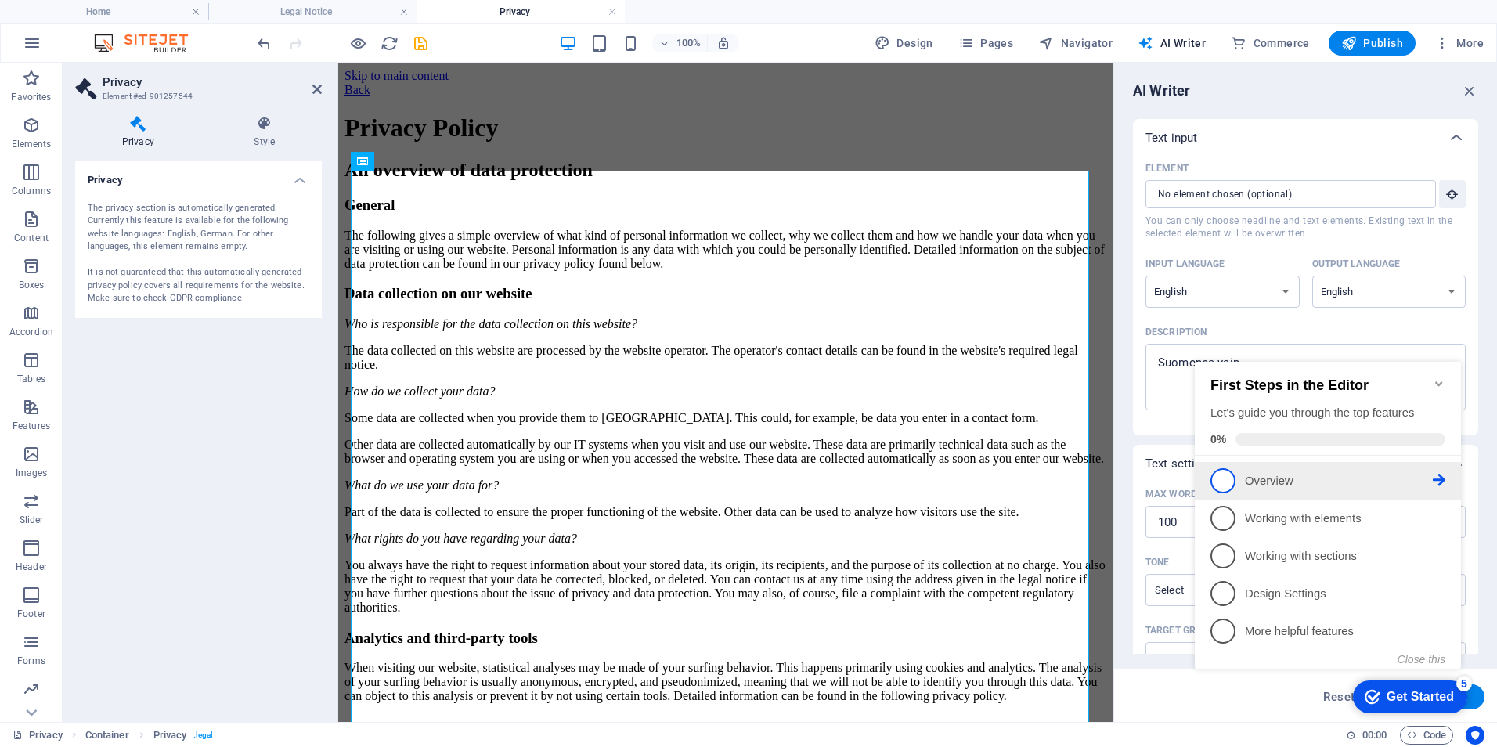
click at [1274, 474] on p "Overview - incomplete" at bounding box center [1339, 481] width 188 height 16
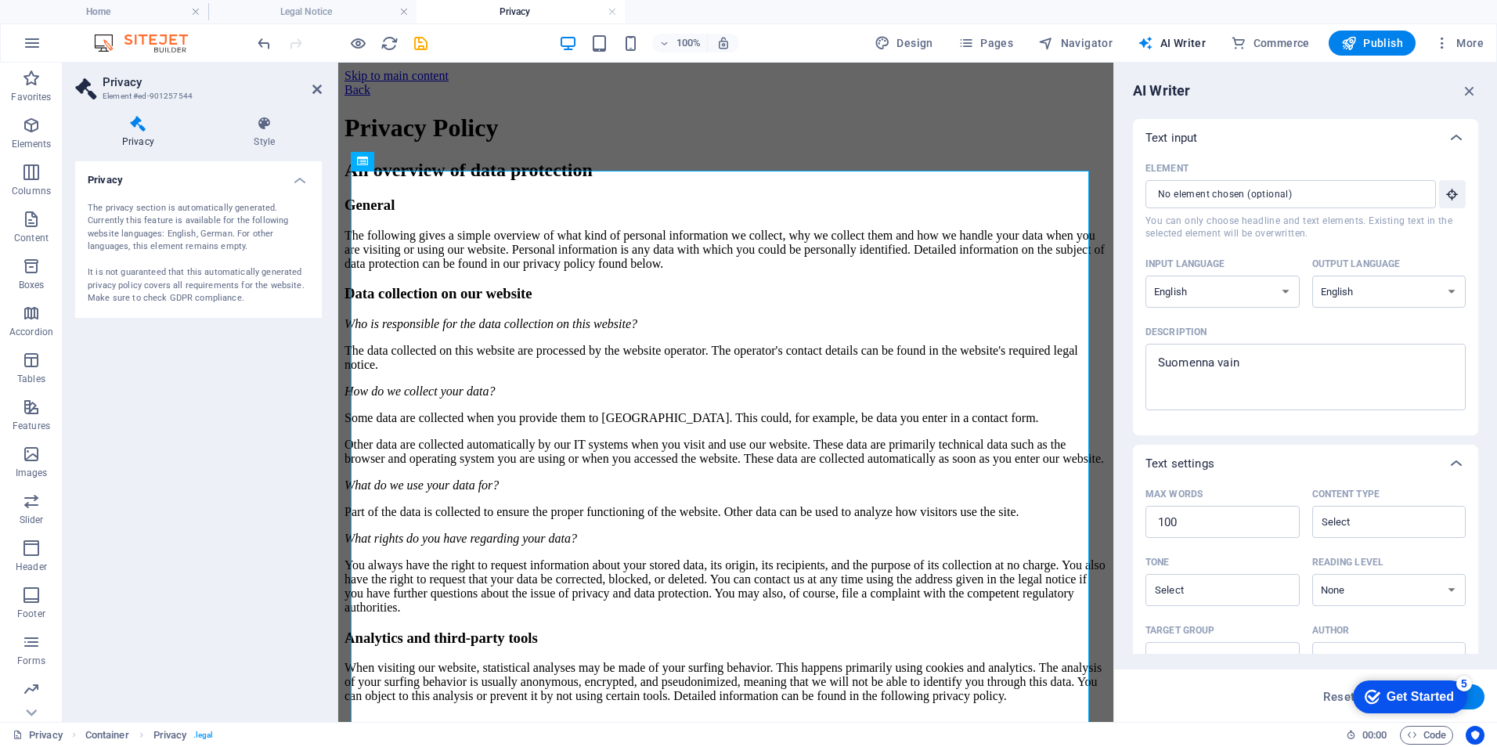
click at [1454, 704] on div "Get Started" at bounding box center [1419, 697] width 67 height 14
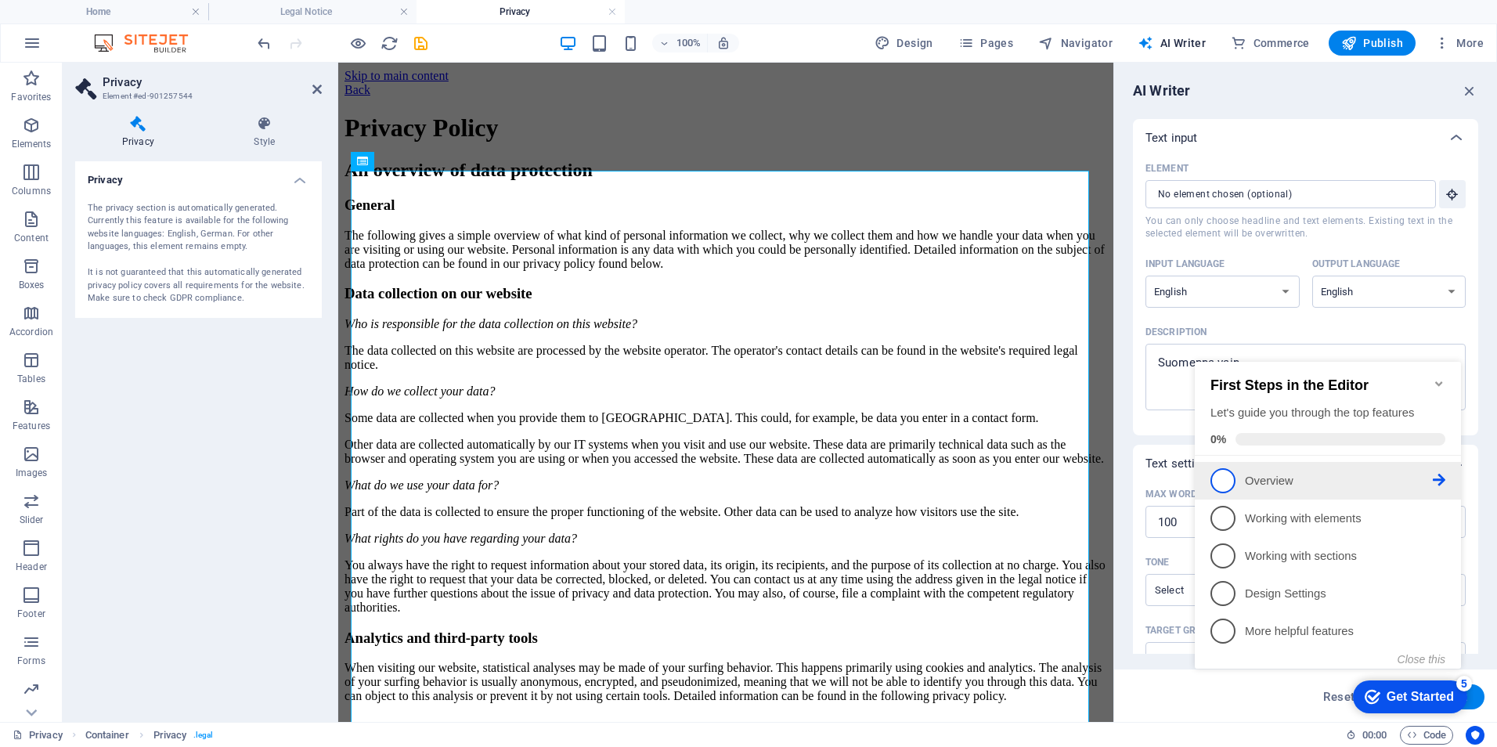
click at [1228, 479] on span "1" at bounding box center [1222, 480] width 25 height 25
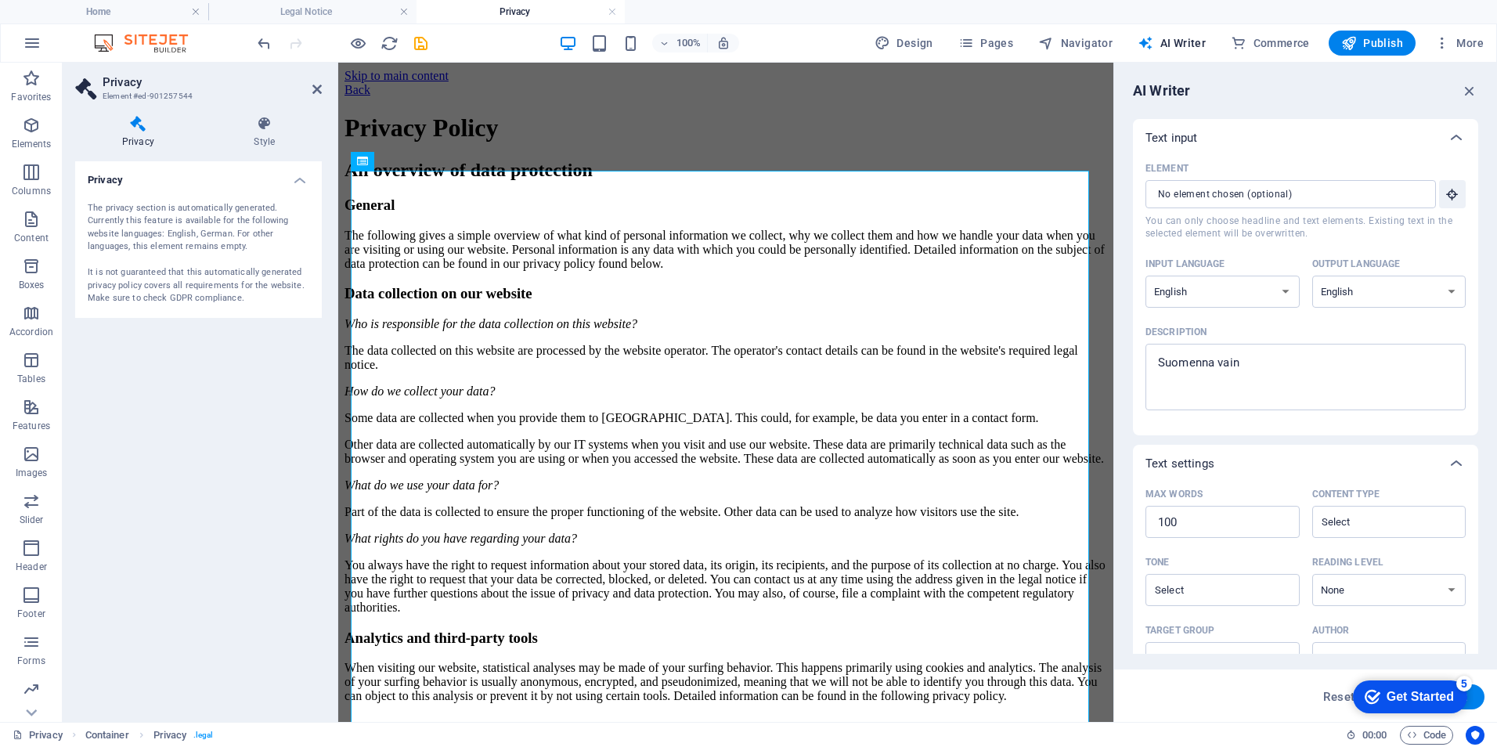
click at [1454, 704] on div "Get Started" at bounding box center [1419, 697] width 67 height 14
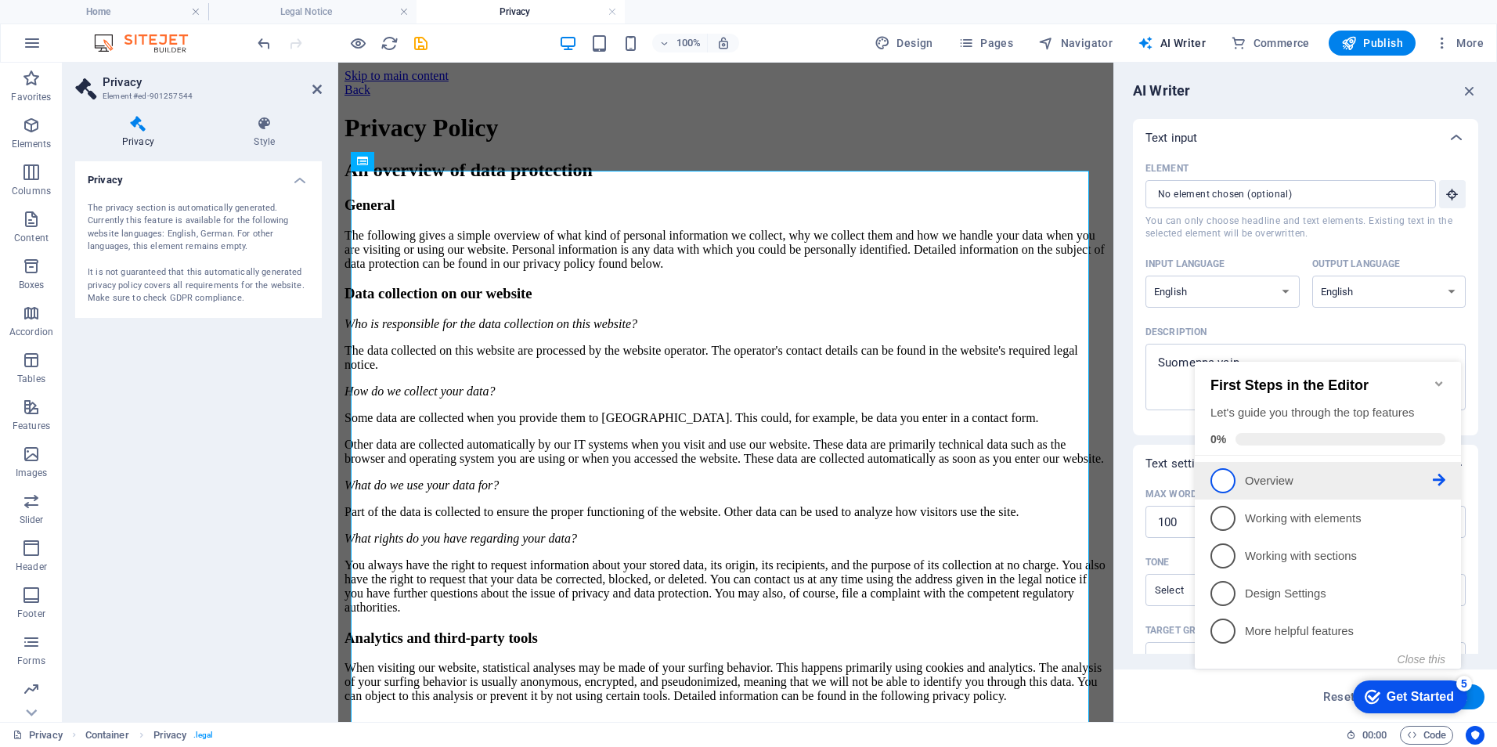
click at [1437, 479] on icon at bounding box center [1439, 480] width 13 height 13
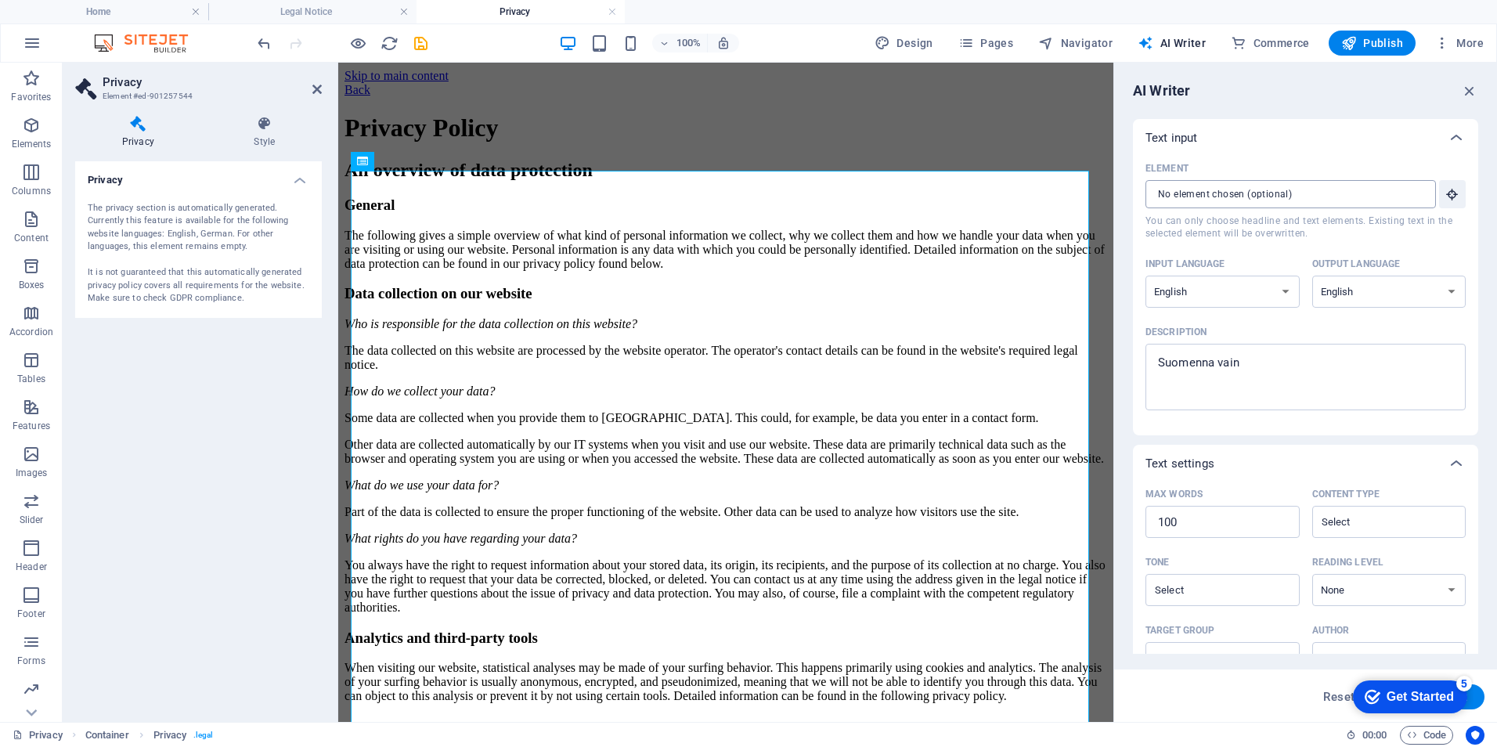
click at [1350, 196] on input "Element ​ You can only choose headline and text elements. Existing text in the …" at bounding box center [1284, 194] width 279 height 28
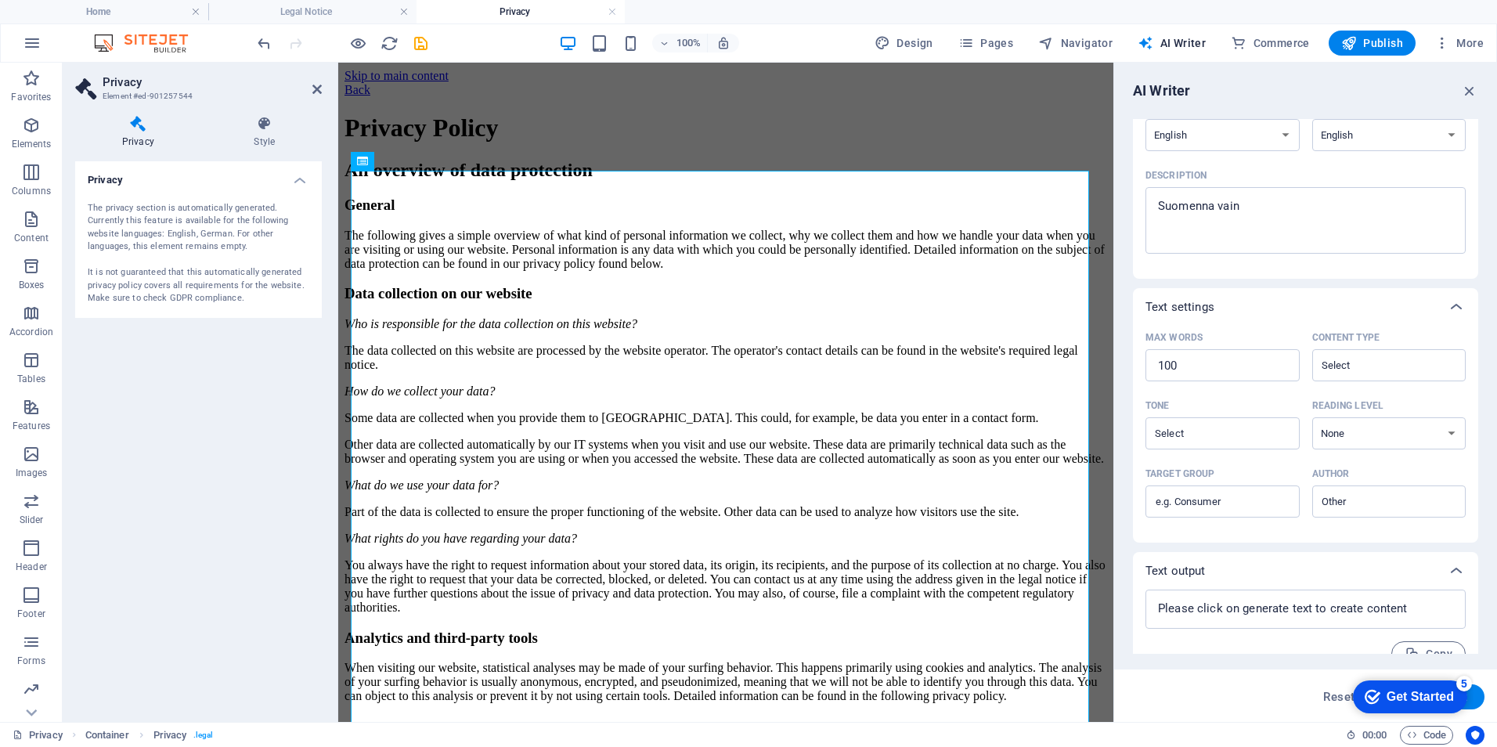
scroll to position [182, 0]
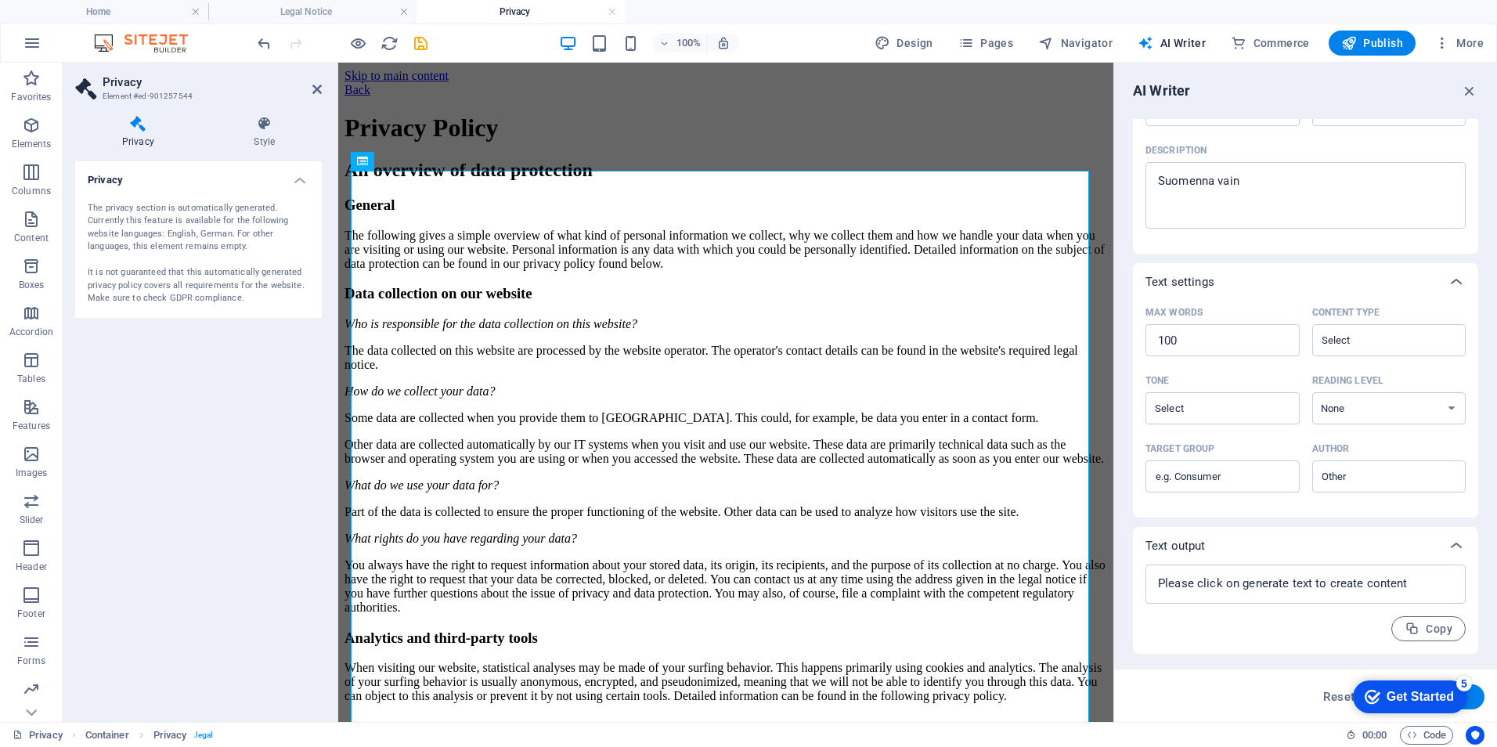
click at [1399, 695] on div "Get Started" at bounding box center [1419, 697] width 67 height 14
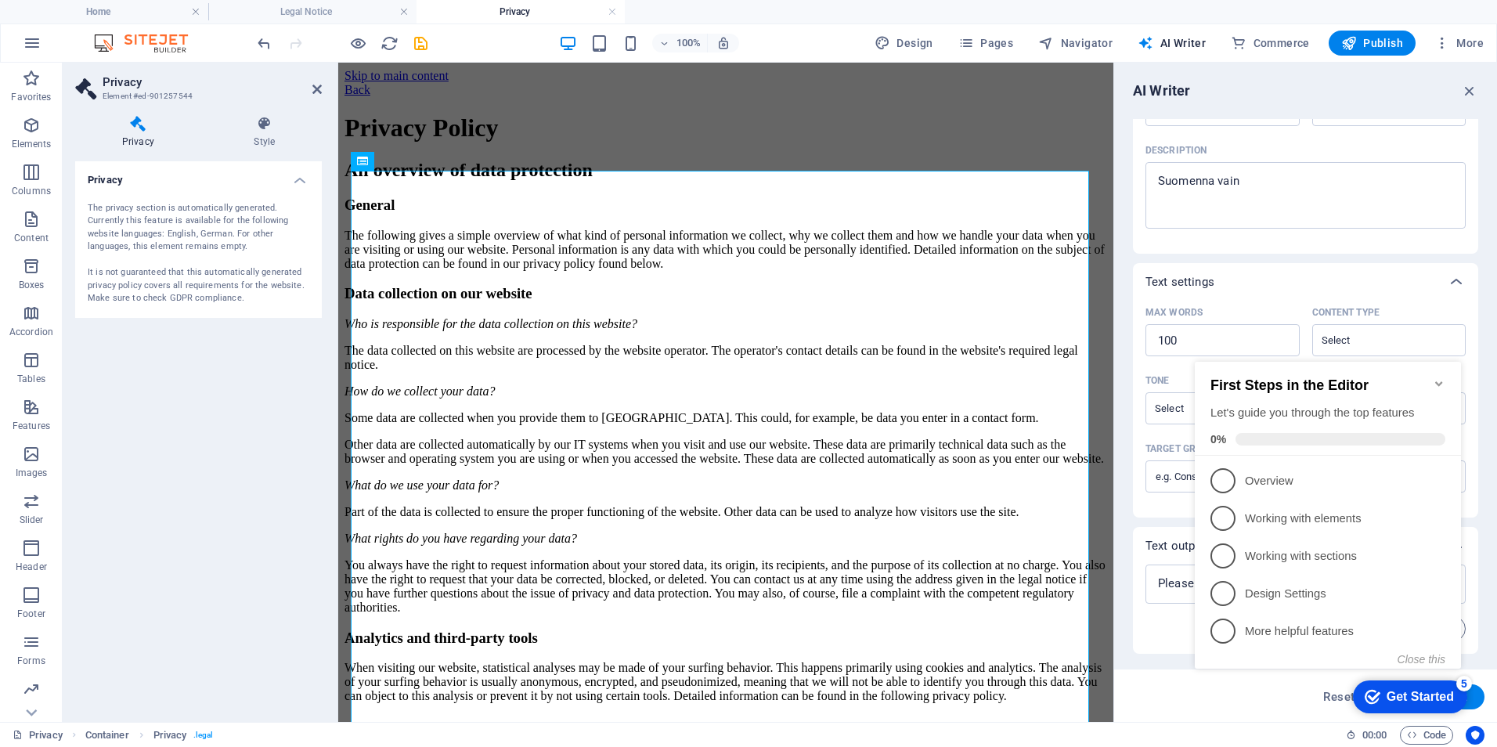
click at [1396, 698] on div "Get Started" at bounding box center [1419, 697] width 67 height 14
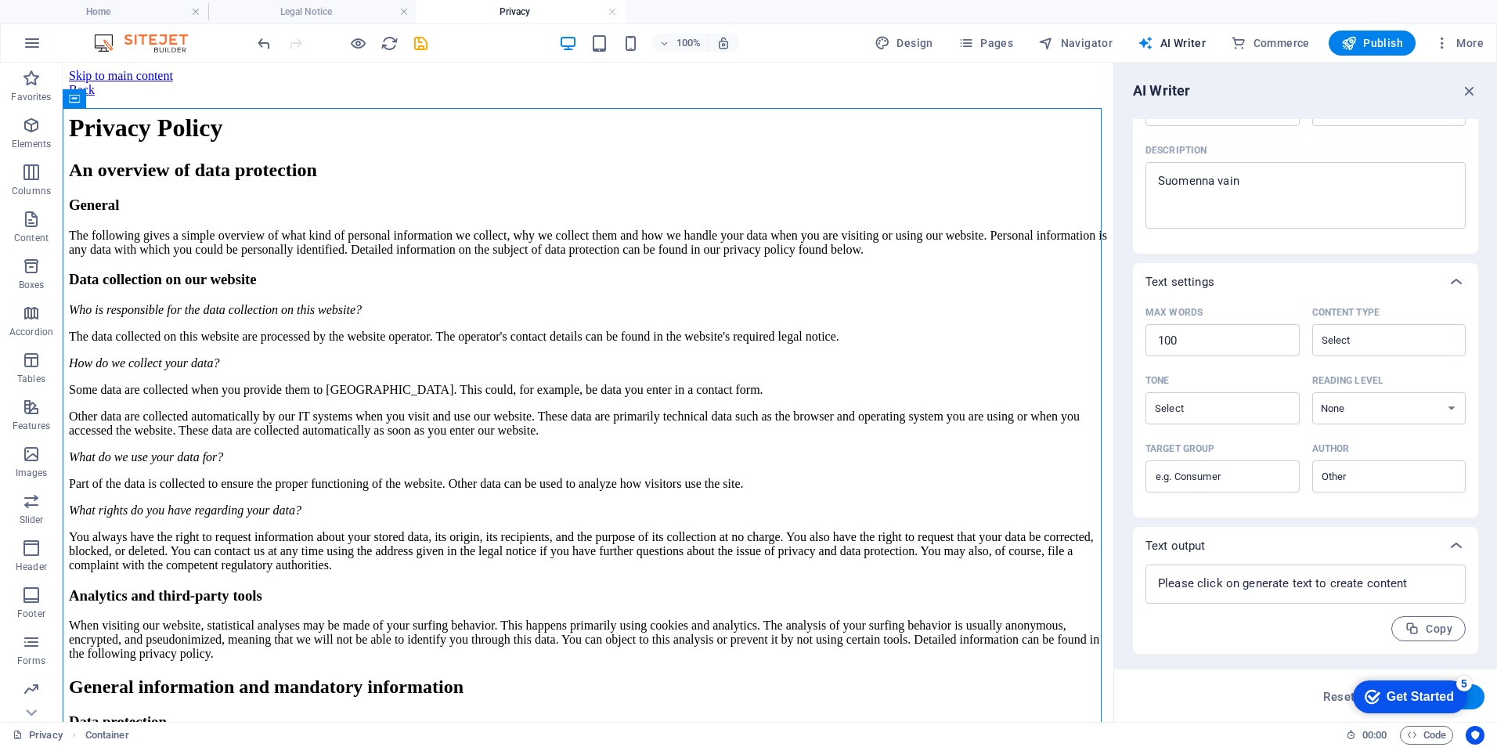
click at [1484, 88] on div "AI Writer Text input Element ​ You can only choose headline and text elements. …" at bounding box center [1305, 392] width 383 height 659
click at [1470, 92] on icon "button" at bounding box center [1469, 90] width 17 height 17
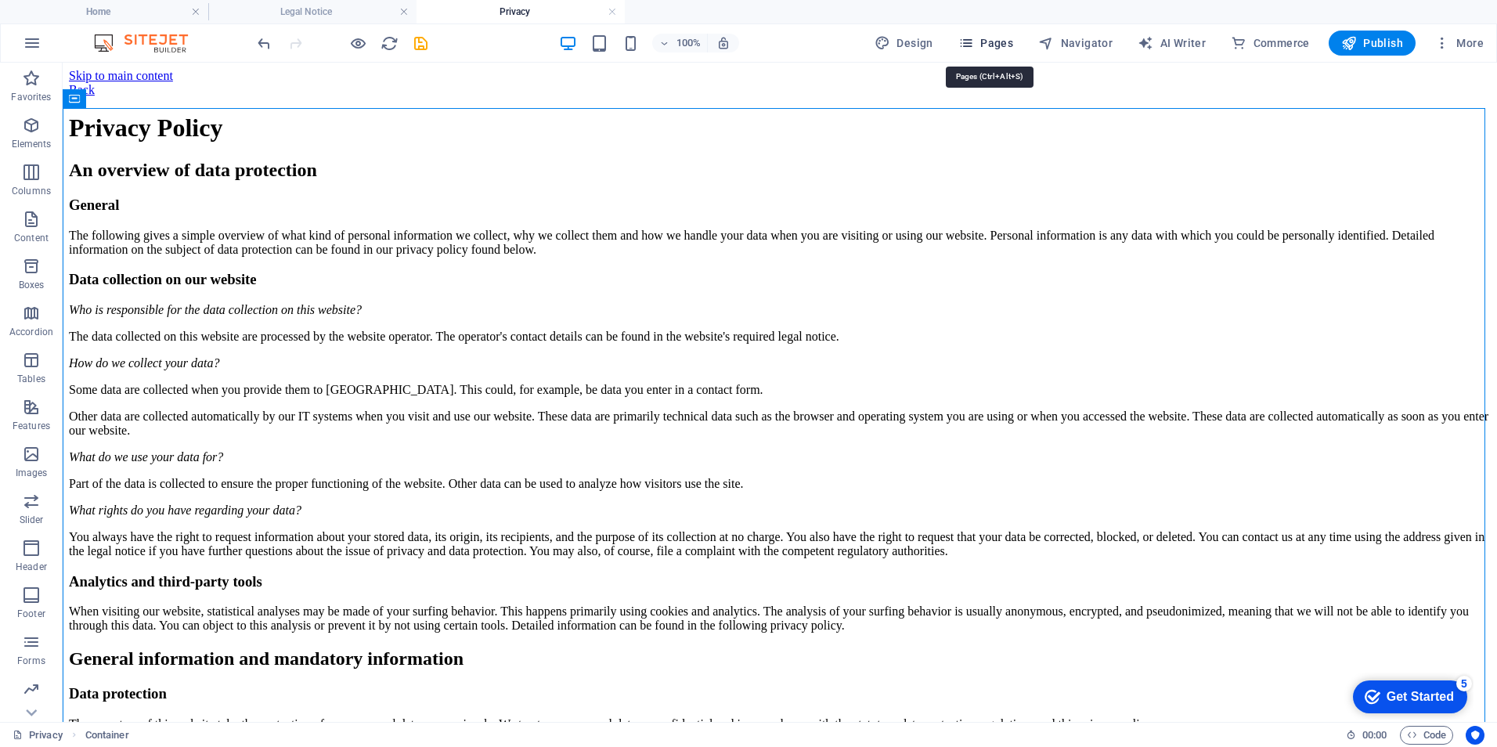
click at [994, 45] on span "Pages" at bounding box center [985, 43] width 55 height 16
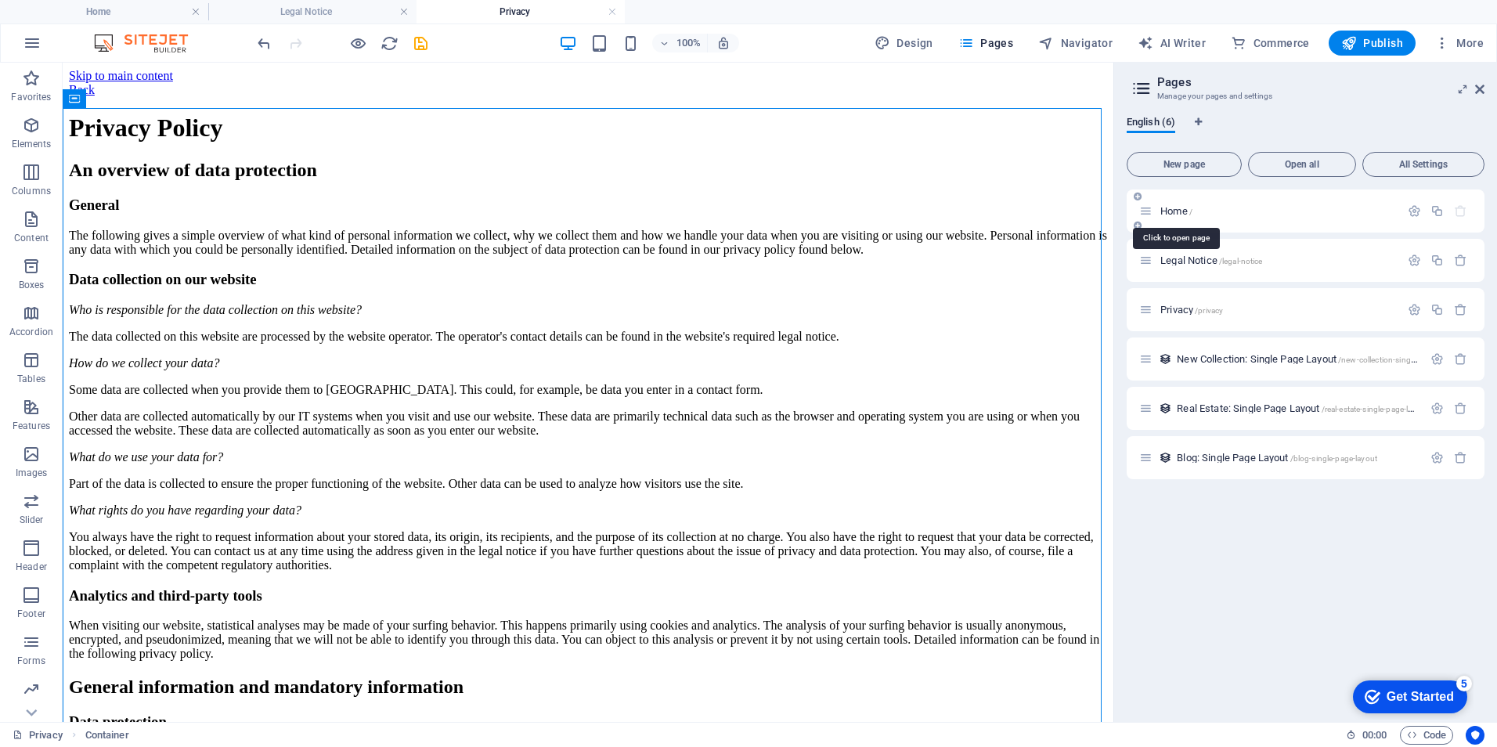
click at [1171, 210] on span "Home /" at bounding box center [1176, 211] width 32 height 12
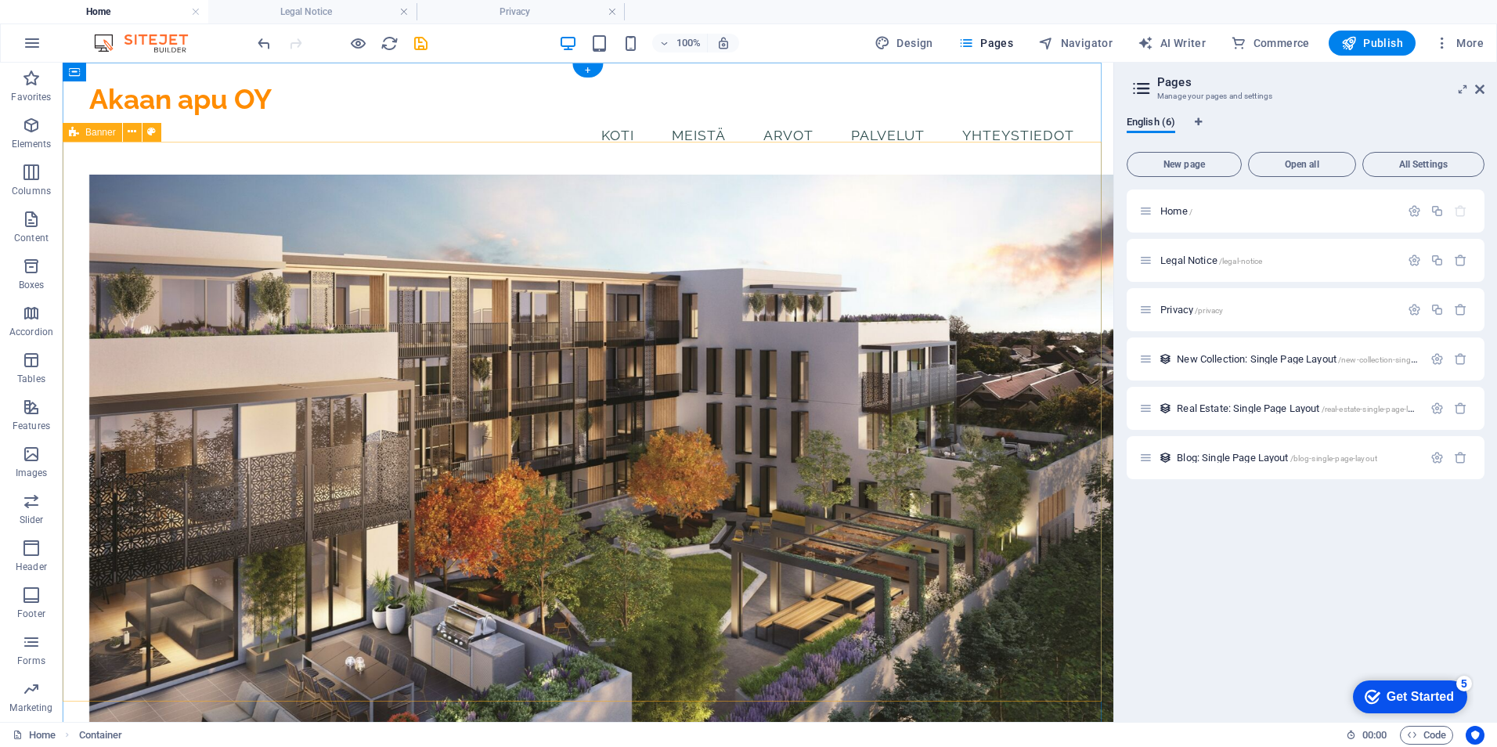
click at [877, 274] on figure at bounding box center [614, 504] width 1051 height 659
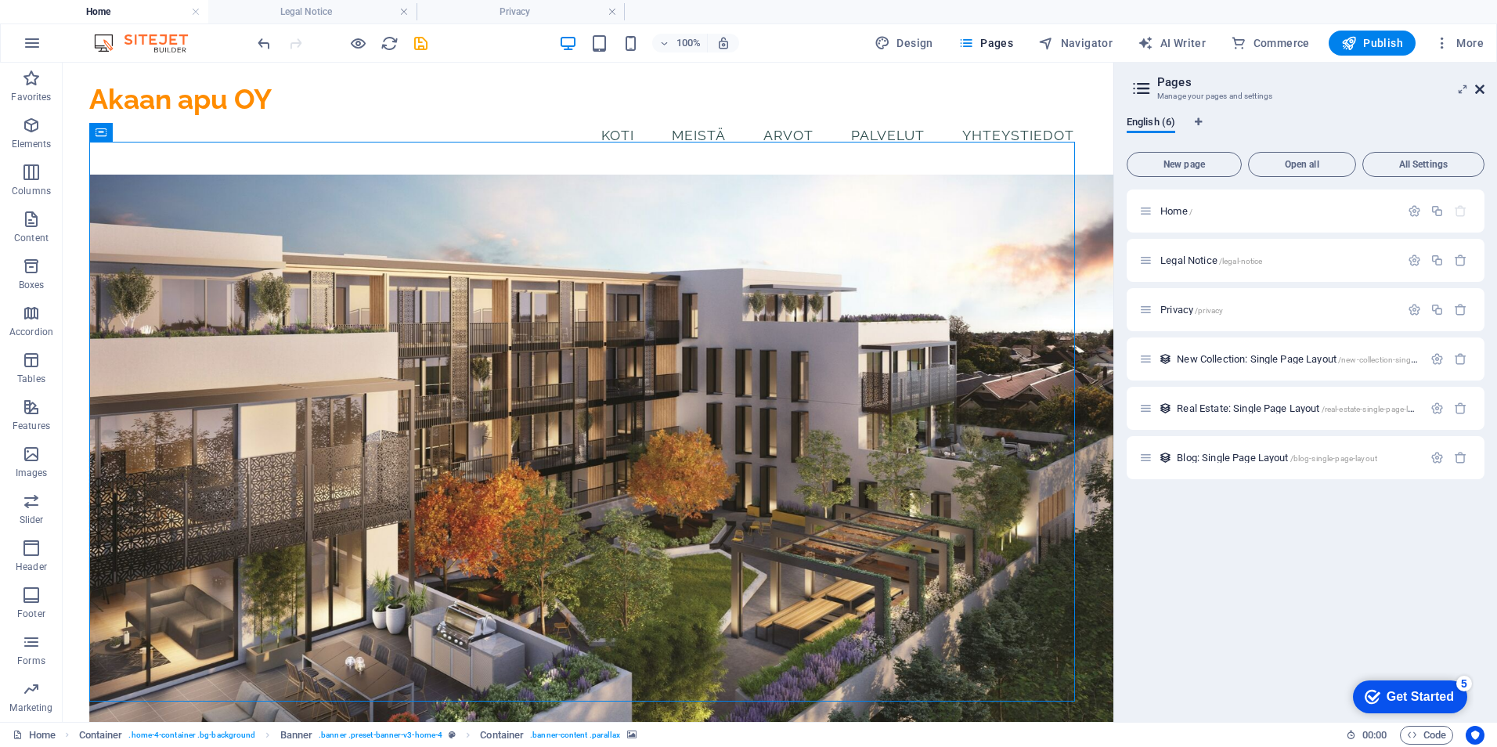
click at [1481, 88] on icon at bounding box center [1479, 89] width 9 height 13
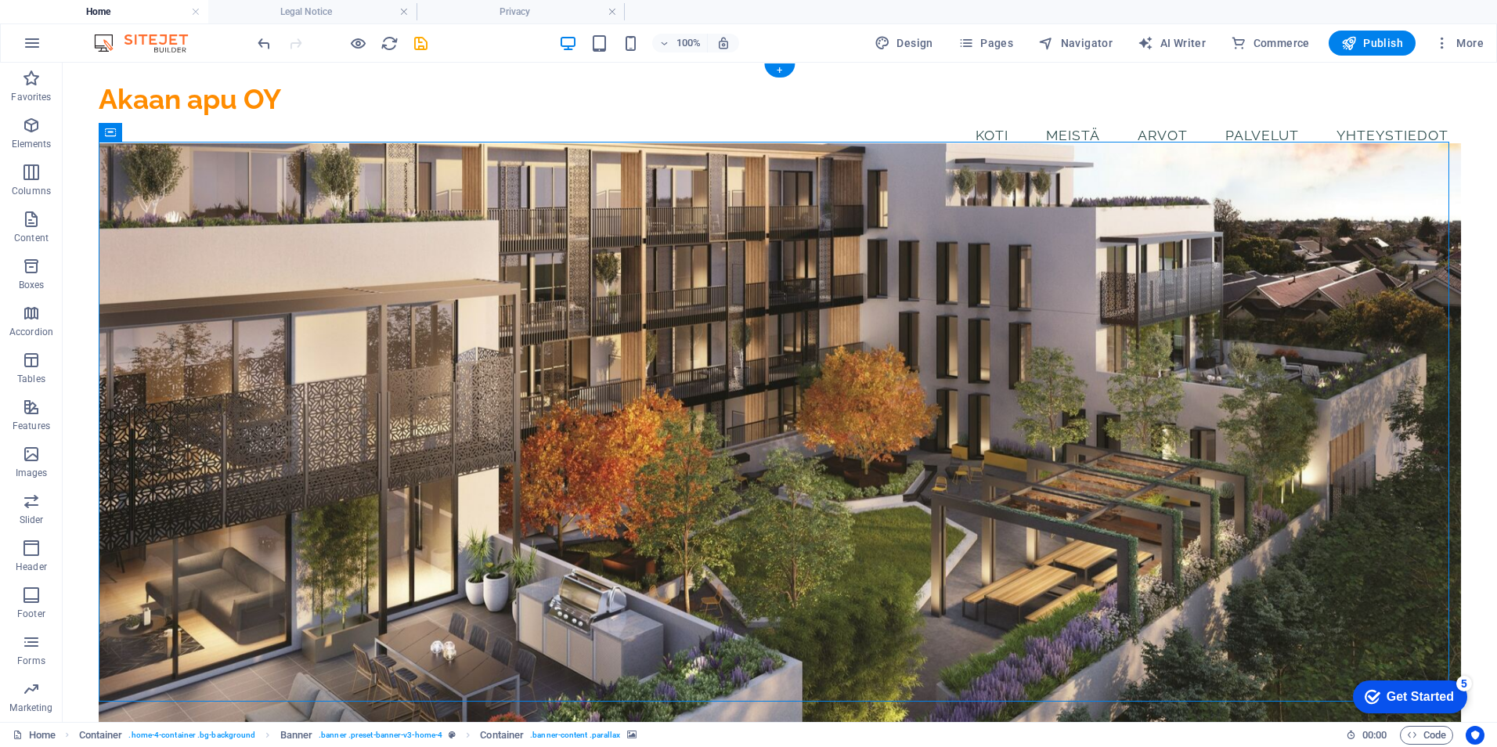
click at [172, 189] on figure at bounding box center [780, 443] width 1362 height 600
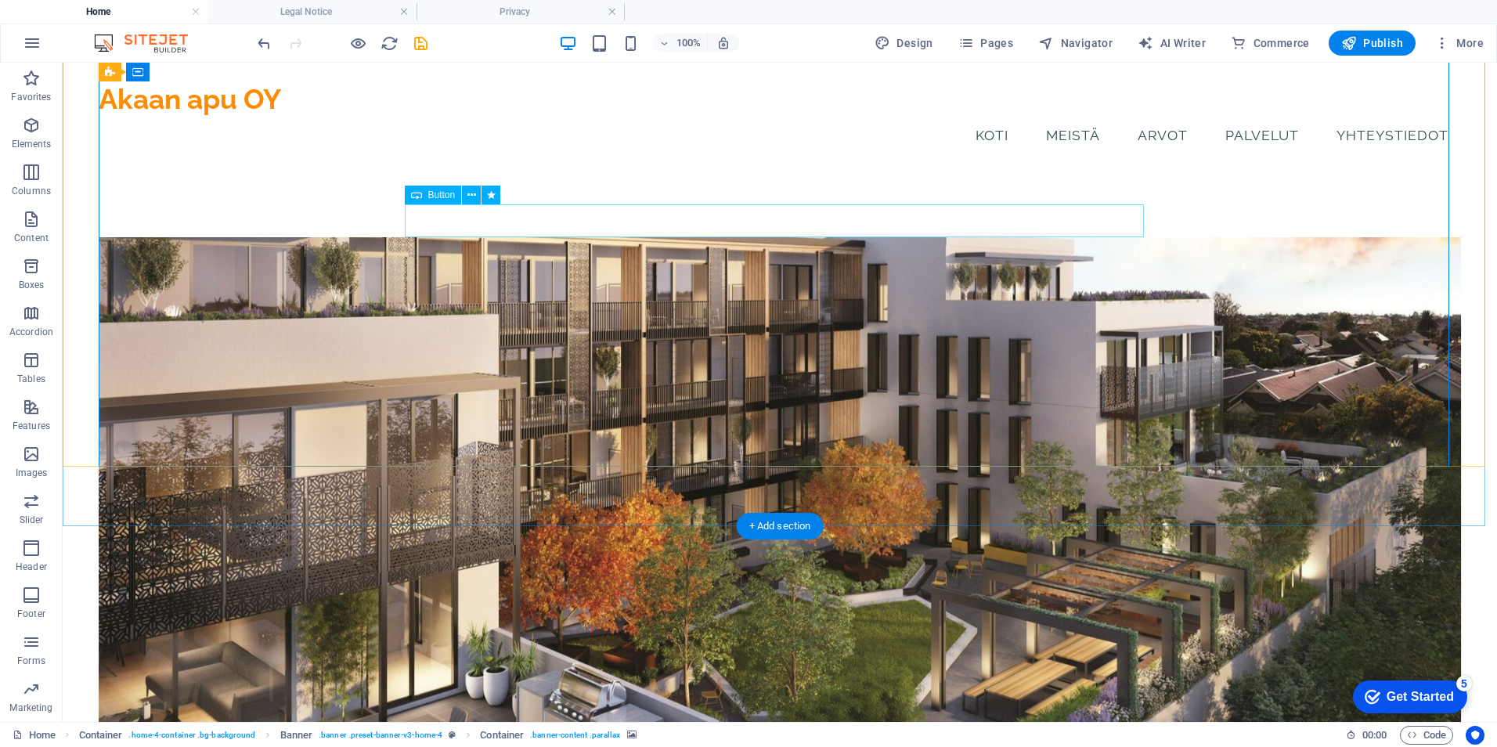
scroll to position [235, 0]
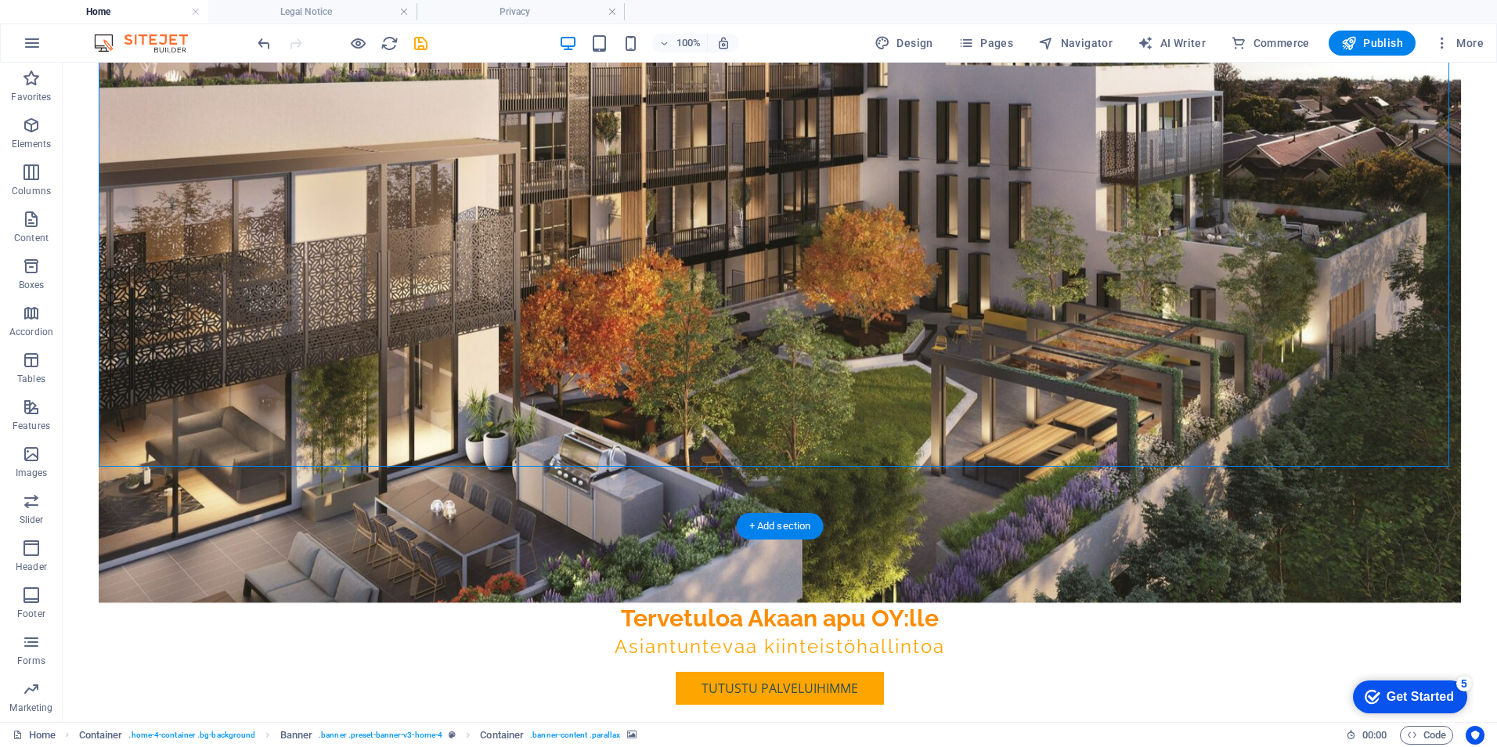
click at [762, 380] on figure at bounding box center [780, 302] width 1362 height 600
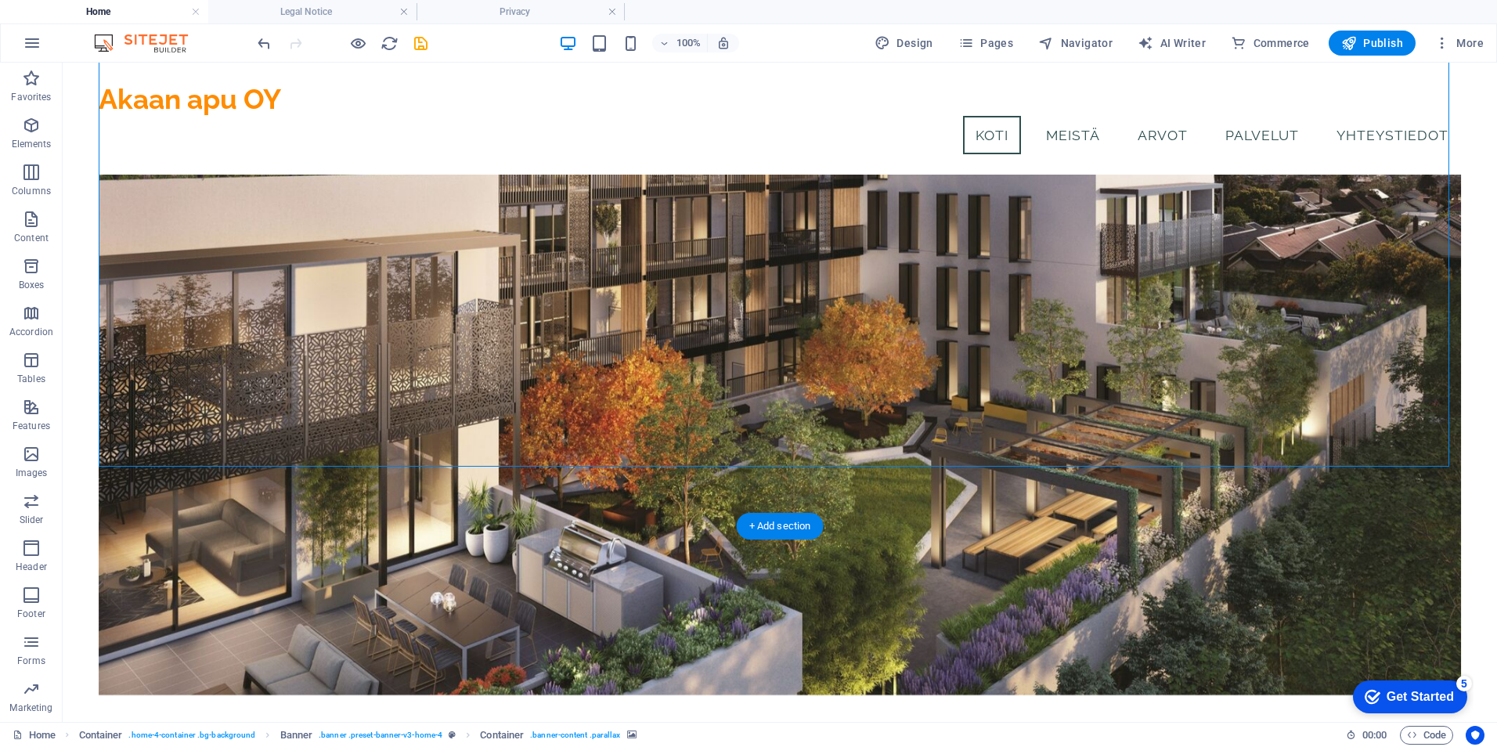
scroll to position [0, 0]
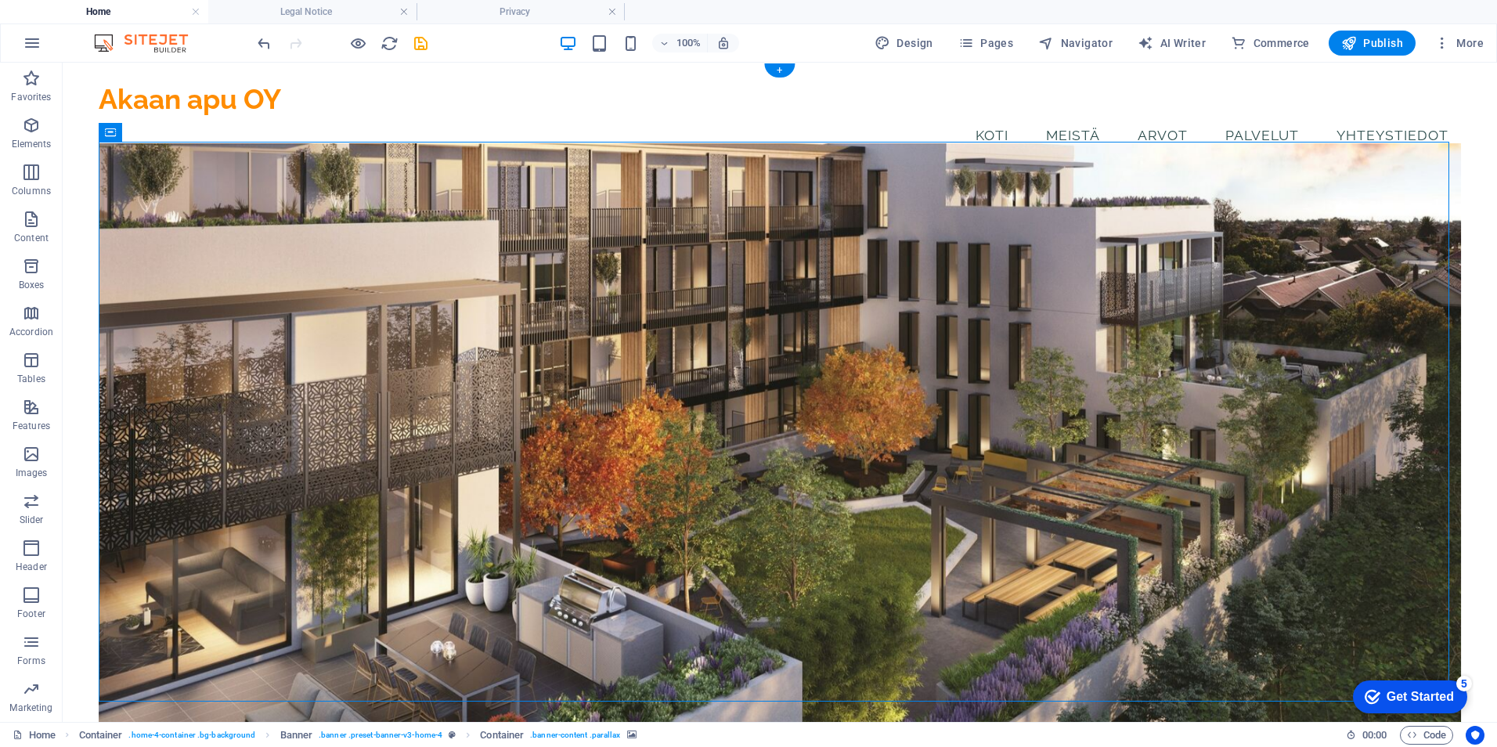
click at [413, 243] on figure at bounding box center [780, 443] width 1362 height 600
click at [127, 128] on button at bounding box center [132, 132] width 19 height 19
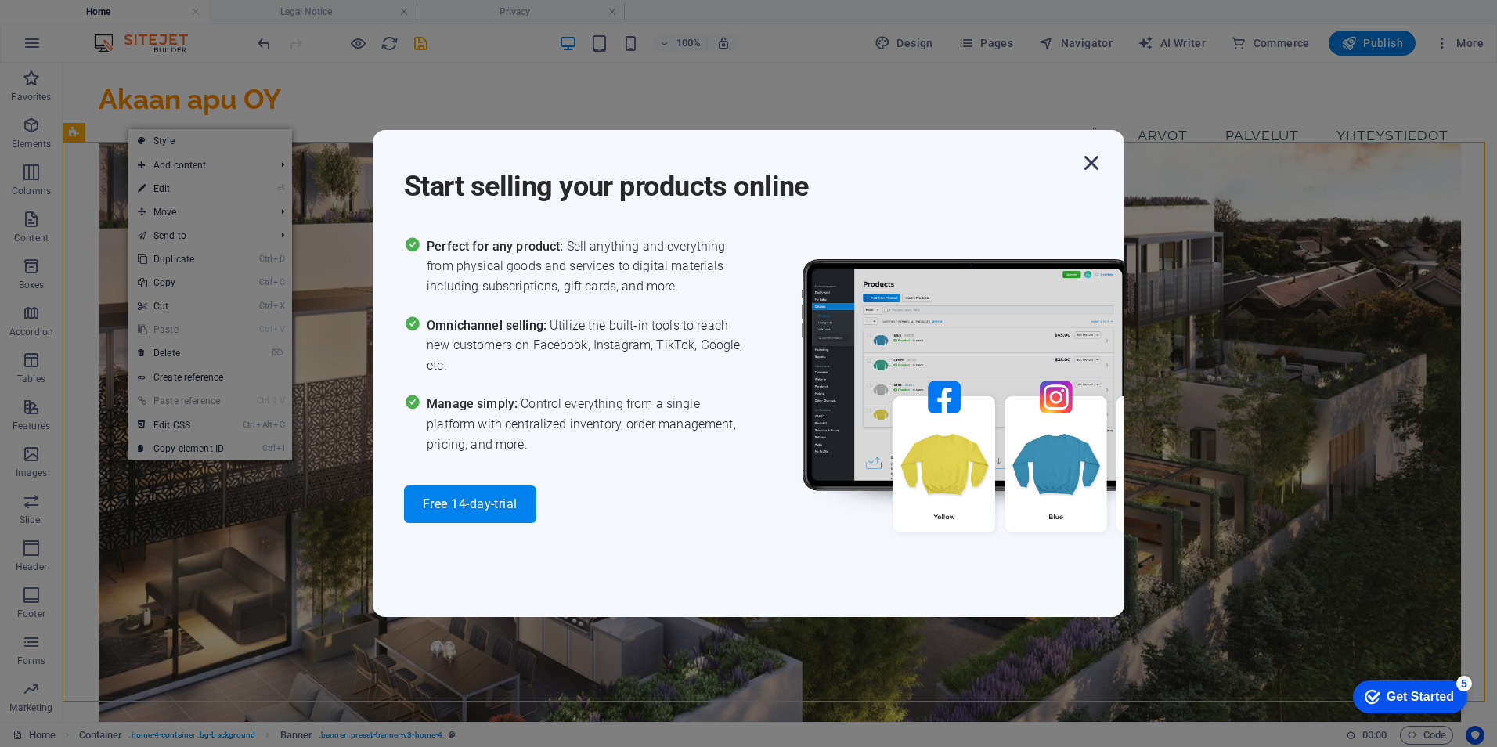
click at [1098, 164] on icon "button" at bounding box center [1091, 163] width 28 height 28
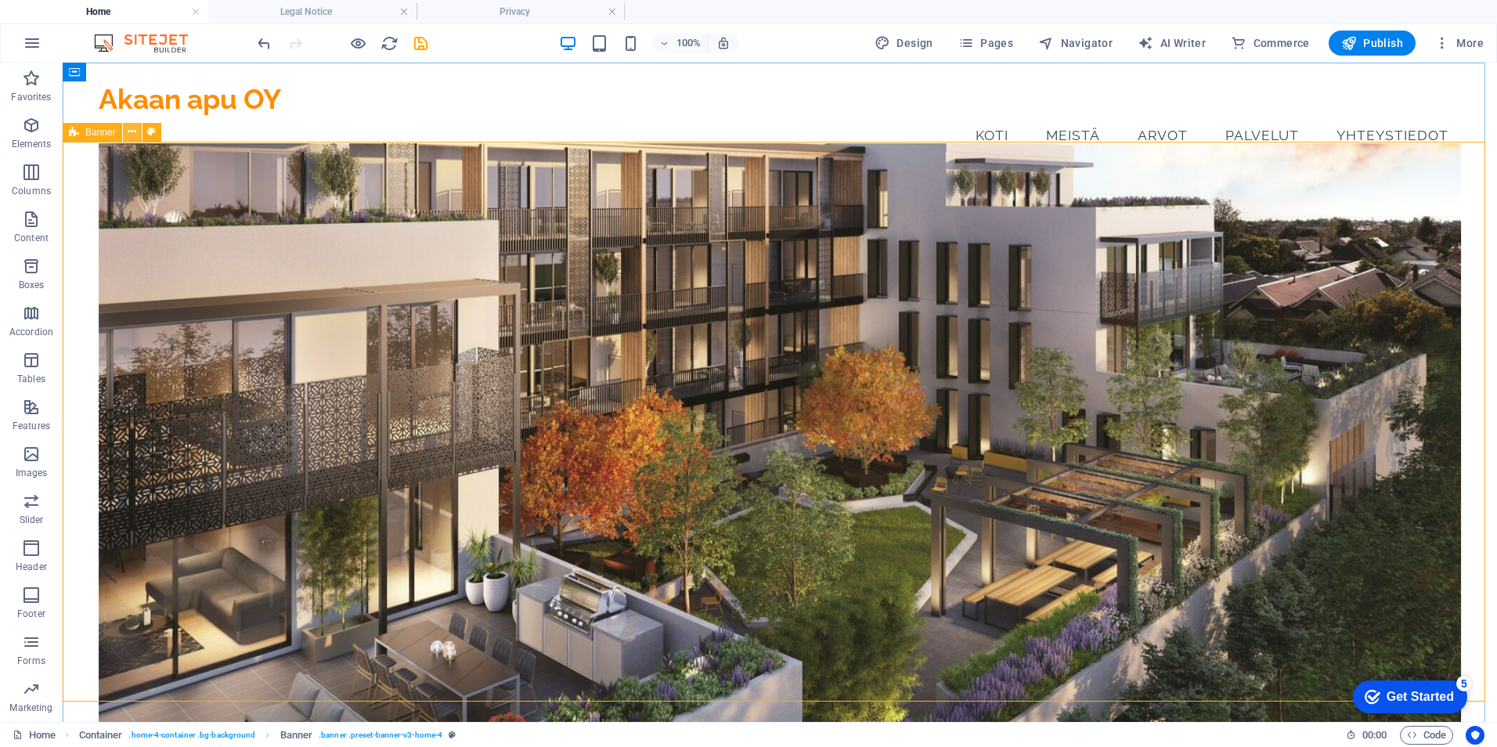
click at [125, 134] on button at bounding box center [132, 132] width 19 height 19
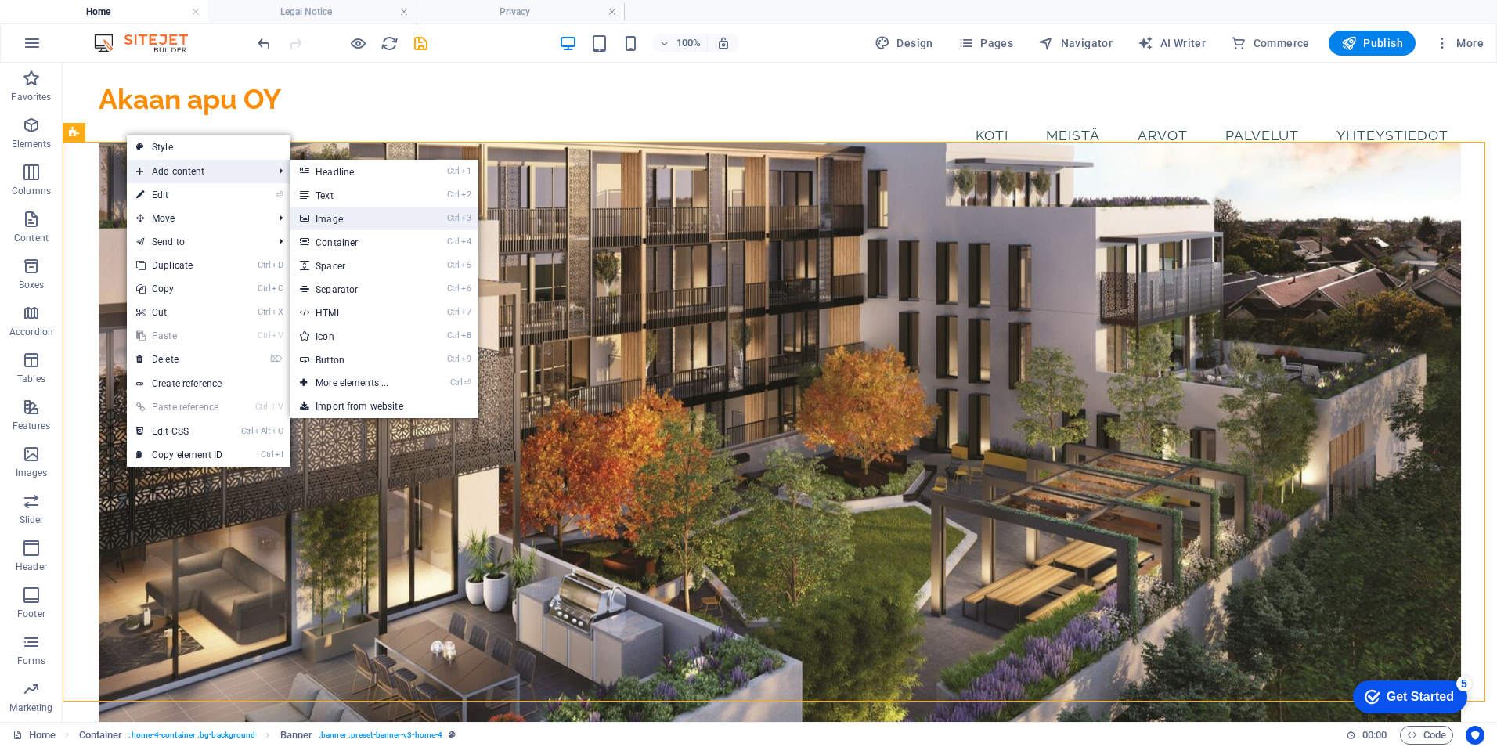
click at [334, 222] on link "Ctrl 3 Image" at bounding box center [354, 218] width 129 height 23
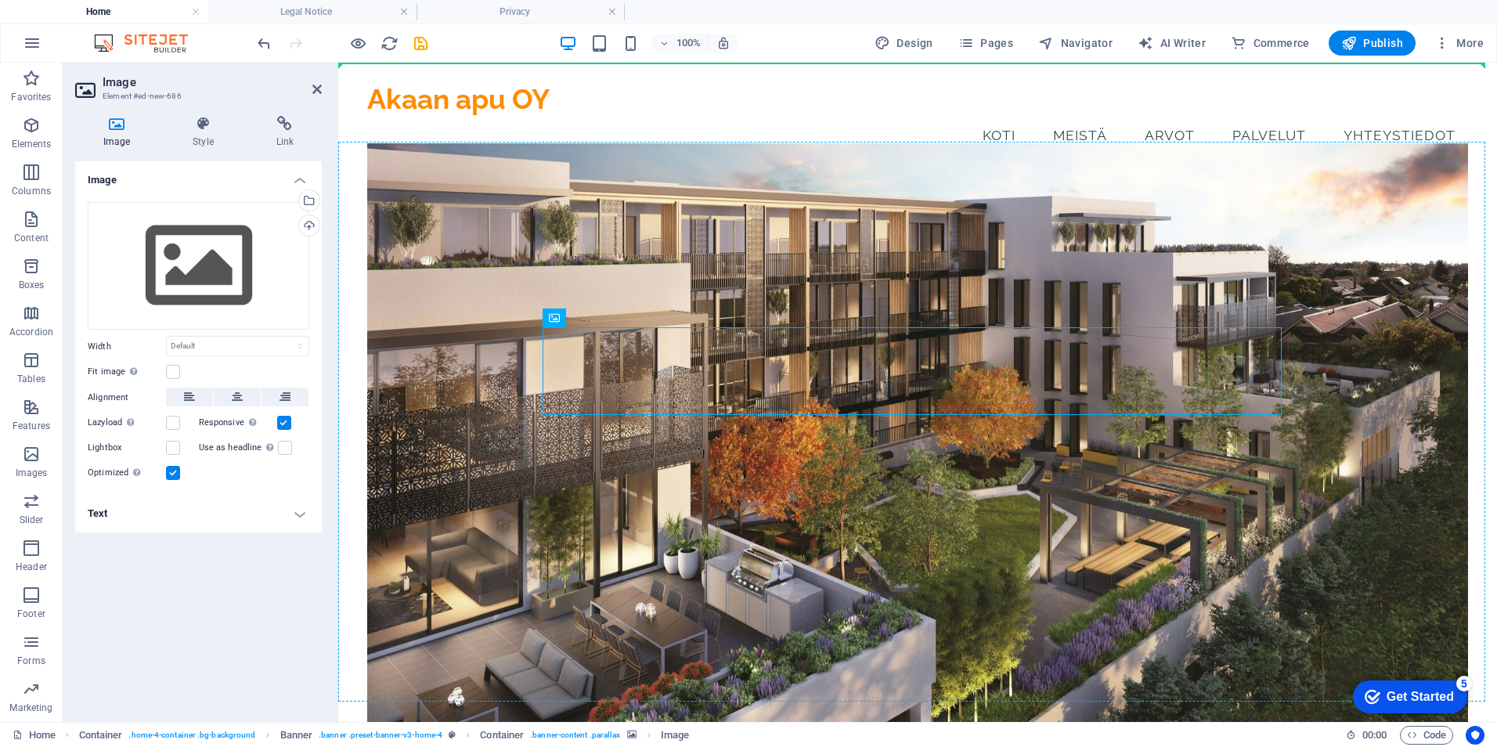
drag, startPoint x: 893, startPoint y: 381, endPoint x: 543, endPoint y: 305, distance: 358.3
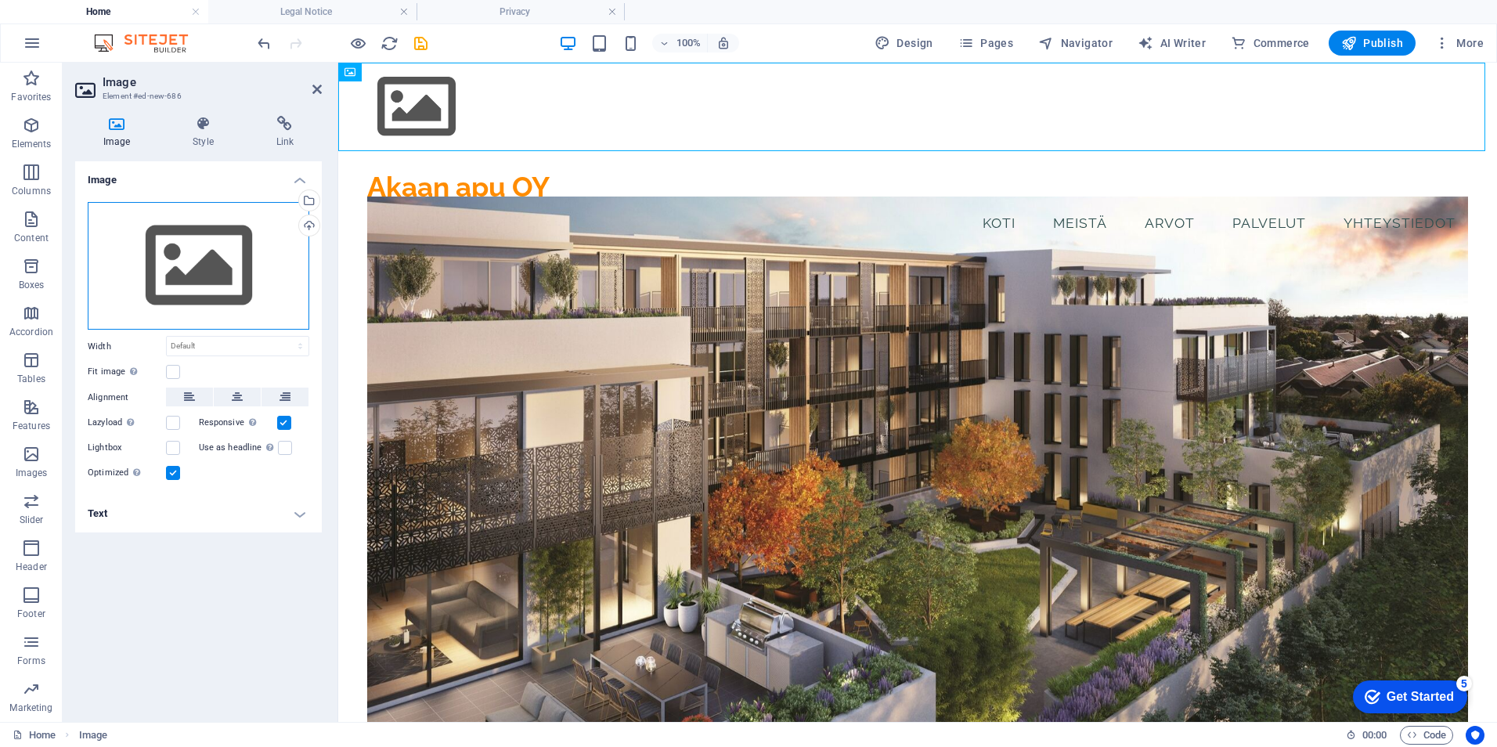
click at [228, 258] on div "Drag files here, click to choose files or select files from Files or our free s…" at bounding box center [199, 266] width 222 height 128
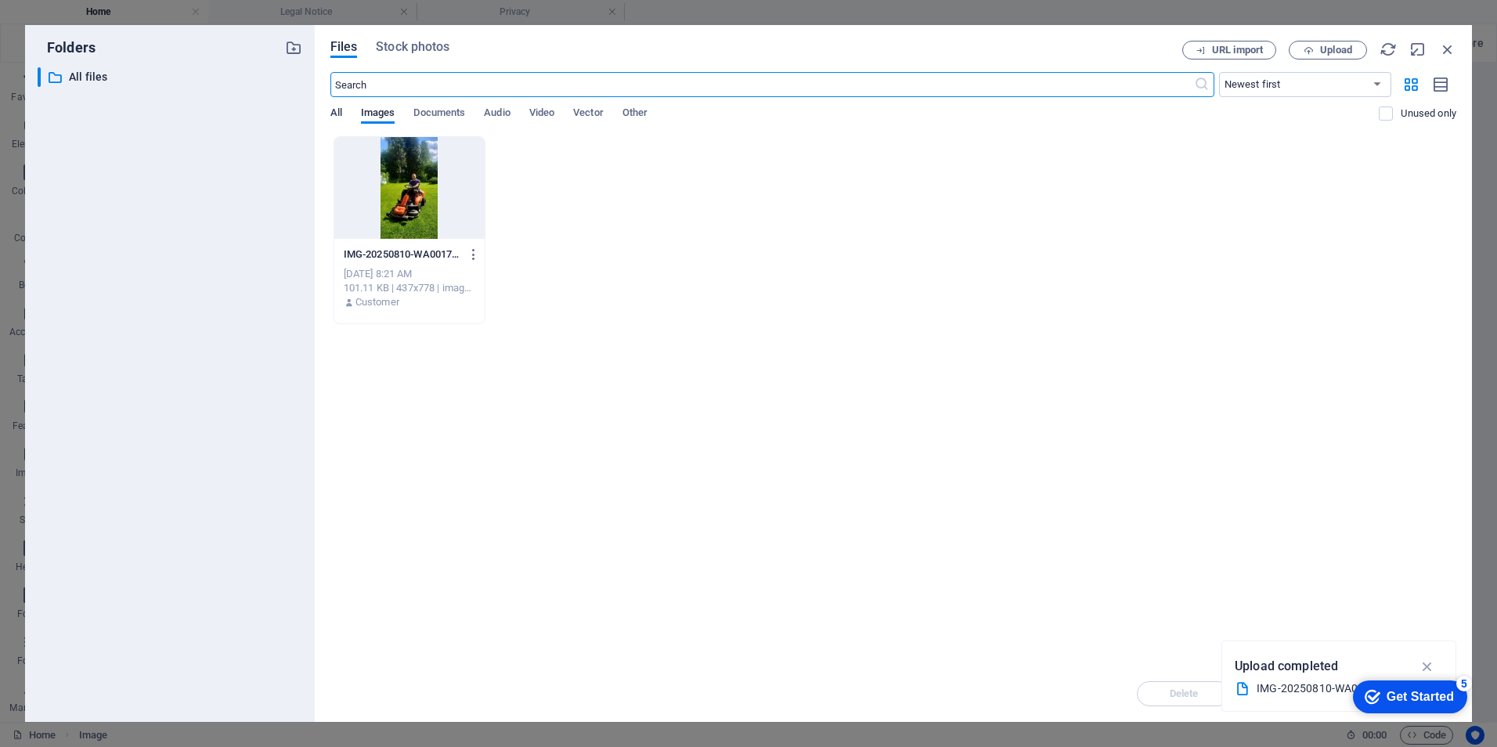
click at [340, 115] on span "All" at bounding box center [336, 114] width 12 height 22
click at [385, 114] on span "Images" at bounding box center [378, 114] width 34 height 22
click at [409, 38] on div "Files Stock photos URL import Upload ​ Newest first Oldest first Name (A-Z) Nam…" at bounding box center [893, 373] width 1157 height 697
click at [406, 54] on span "Stock photos" at bounding box center [413, 47] width 74 height 19
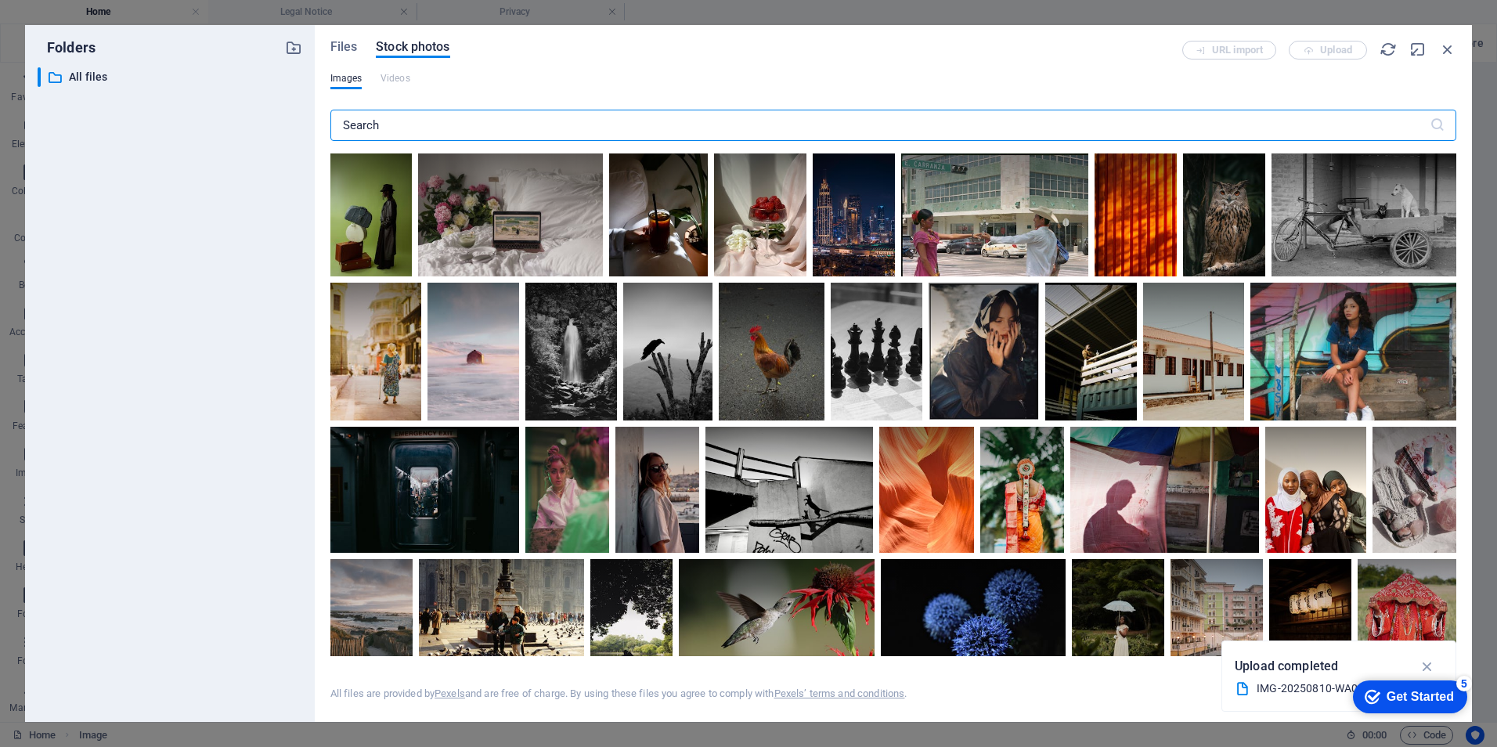
click at [357, 49] on div "Files Stock photos" at bounding box center [756, 49] width 852 height 17
click at [342, 45] on span "Files" at bounding box center [343, 47] width 27 height 19
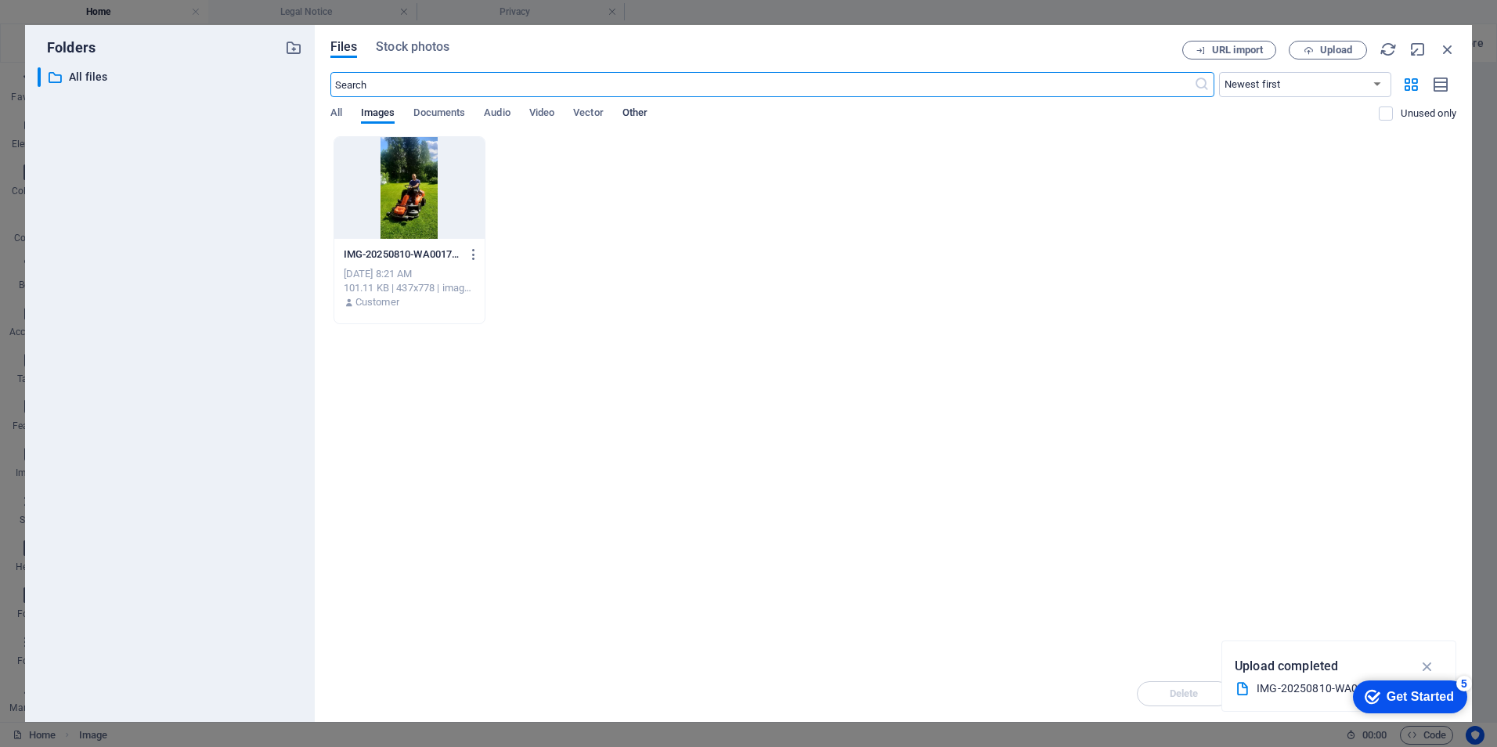
click at [636, 113] on span "Other" at bounding box center [634, 114] width 25 height 22
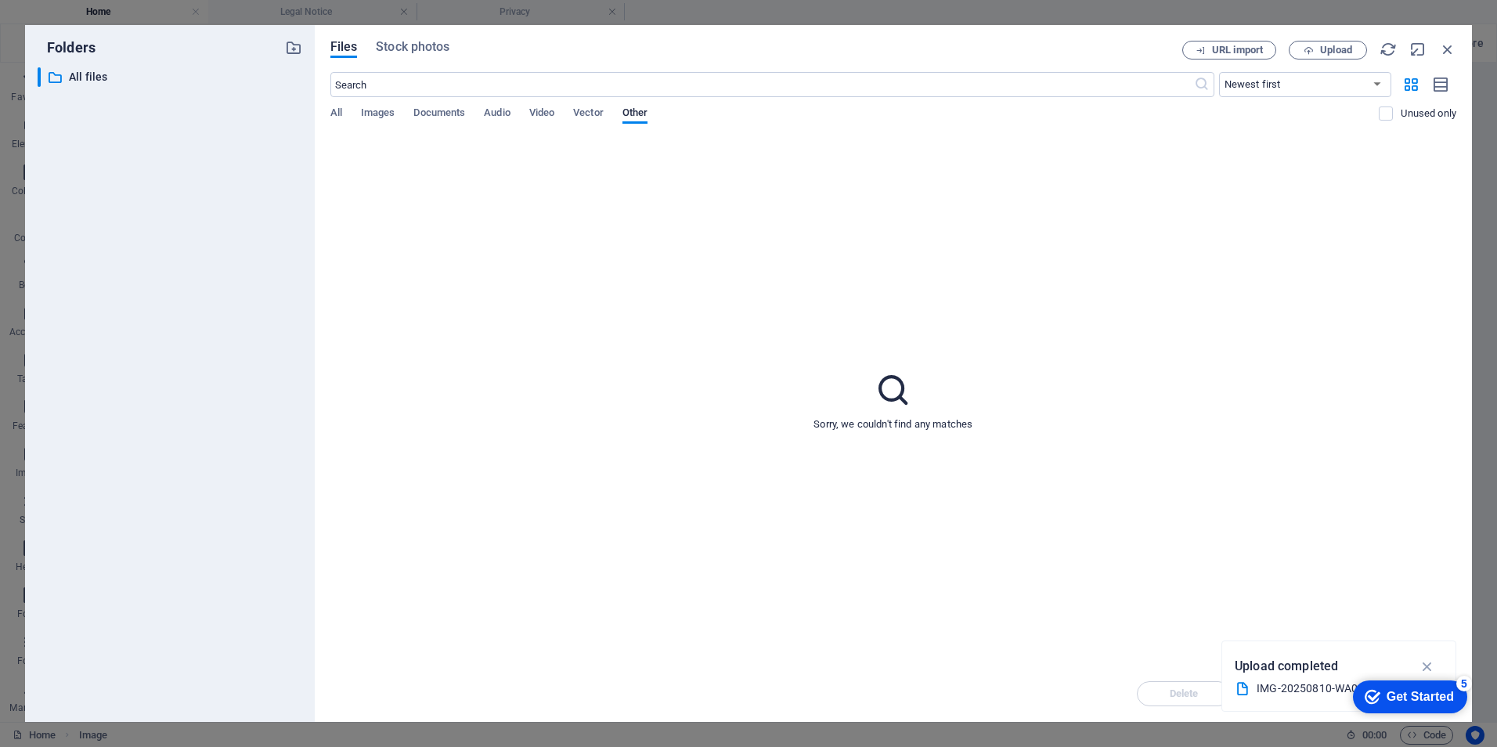
click at [360, 118] on div "All Images Documents Audio Video Vector Other" at bounding box center [854, 121] width 1049 height 30
click at [351, 110] on div "All Images Documents Audio Video Vector Other" at bounding box center [854, 121] width 1049 height 30
click at [321, 113] on div "Files Stock photos URL import Upload ​ Newest first Oldest first Name (A-Z) Nam…" at bounding box center [893, 373] width 1157 height 697
click at [333, 117] on span "All" at bounding box center [336, 114] width 12 height 22
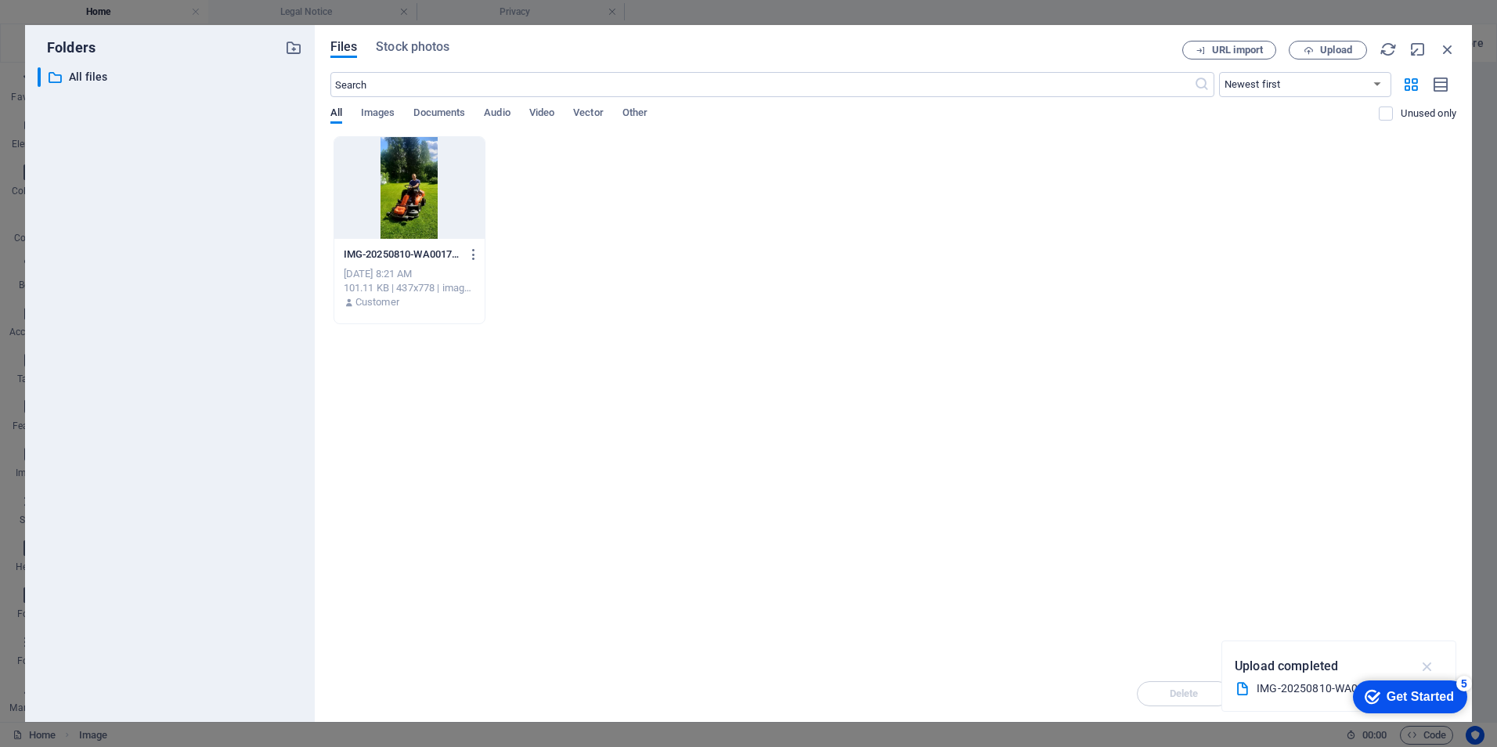
click at [1431, 666] on icon "button" at bounding box center [1428, 666] width 18 height 17
click at [99, 86] on div "​ All files All files" at bounding box center [156, 77] width 236 height 20
click at [98, 85] on p "All files" at bounding box center [171, 77] width 204 height 18
click at [919, 227] on div "IMG-20250810-WA0017-K41VbN-pZXZMkzvXSx3yow.webp IMG-20250810-WA0017-K41VbN-pZXZ…" at bounding box center [893, 230] width 1126 height 188
click at [1331, 55] on span "Upload" at bounding box center [1336, 49] width 32 height 9
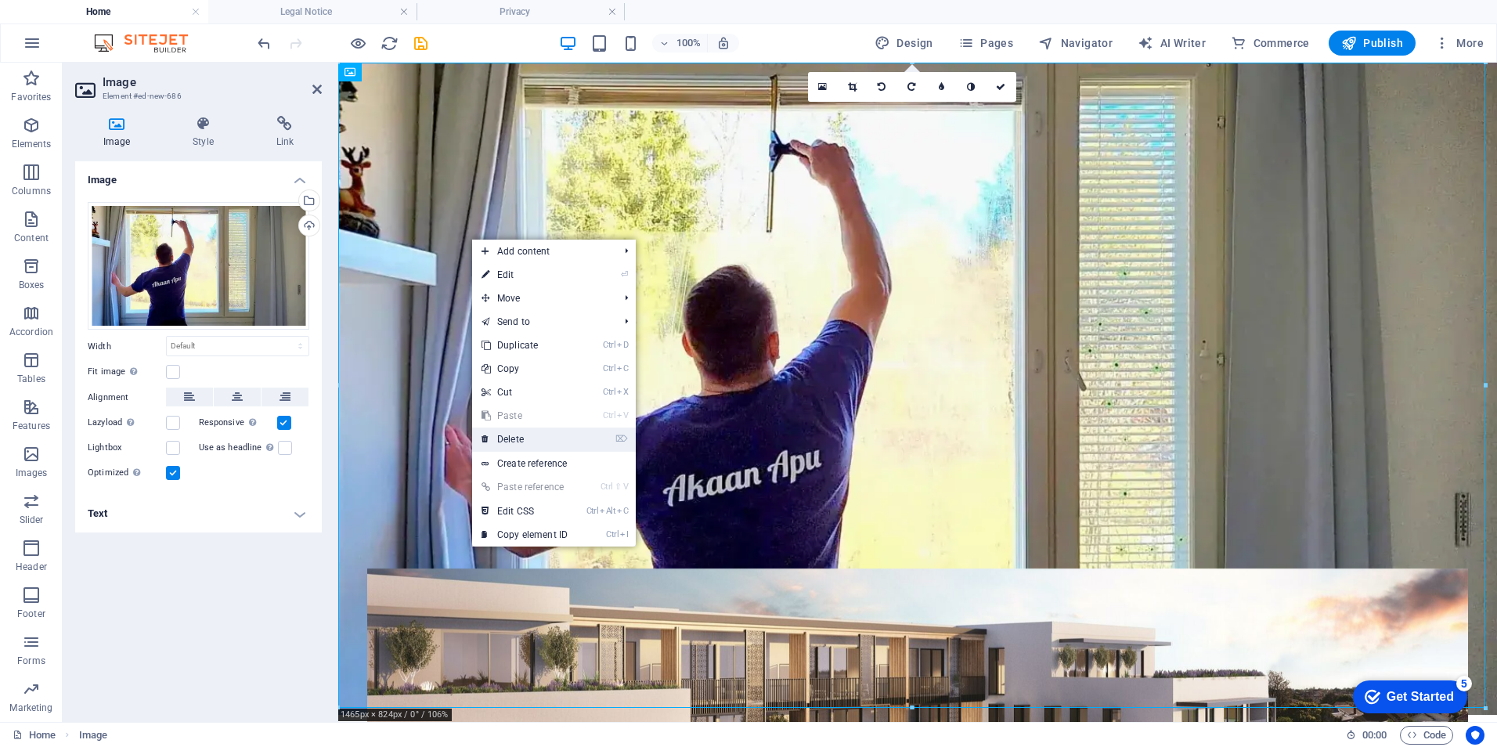
click at [530, 441] on link "⌦ Delete" at bounding box center [524, 438] width 105 height 23
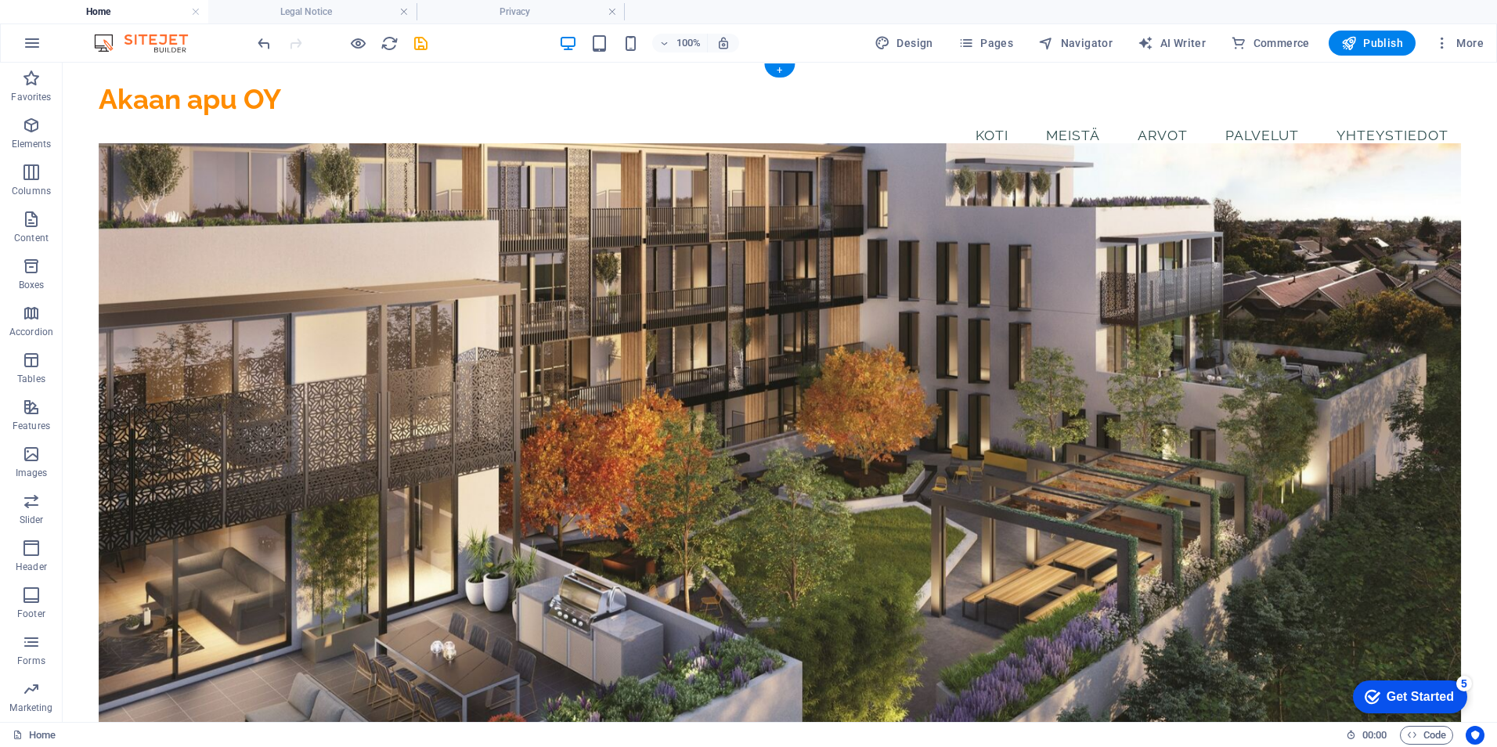
click at [452, 305] on figure at bounding box center [780, 443] width 1362 height 600
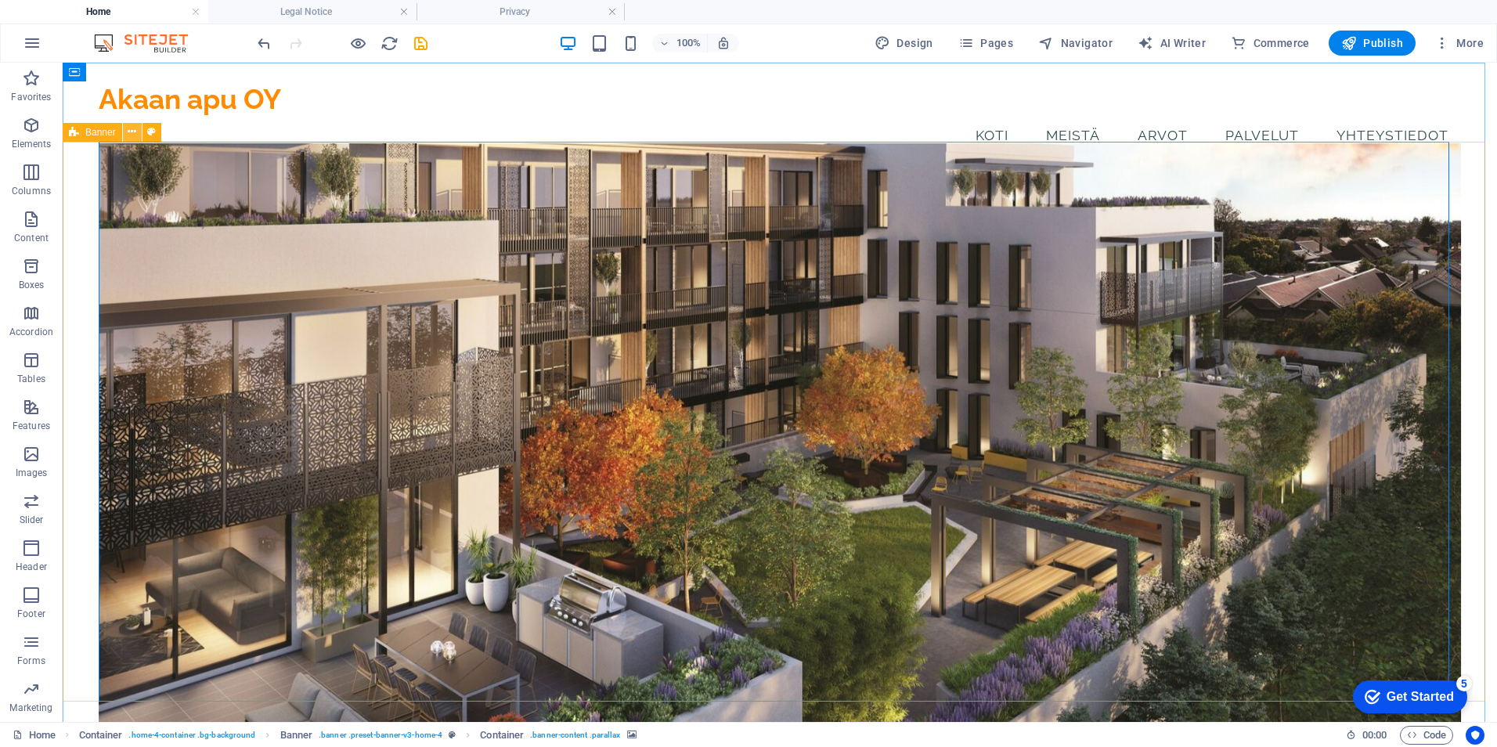
click at [135, 133] on icon at bounding box center [132, 132] width 9 height 16
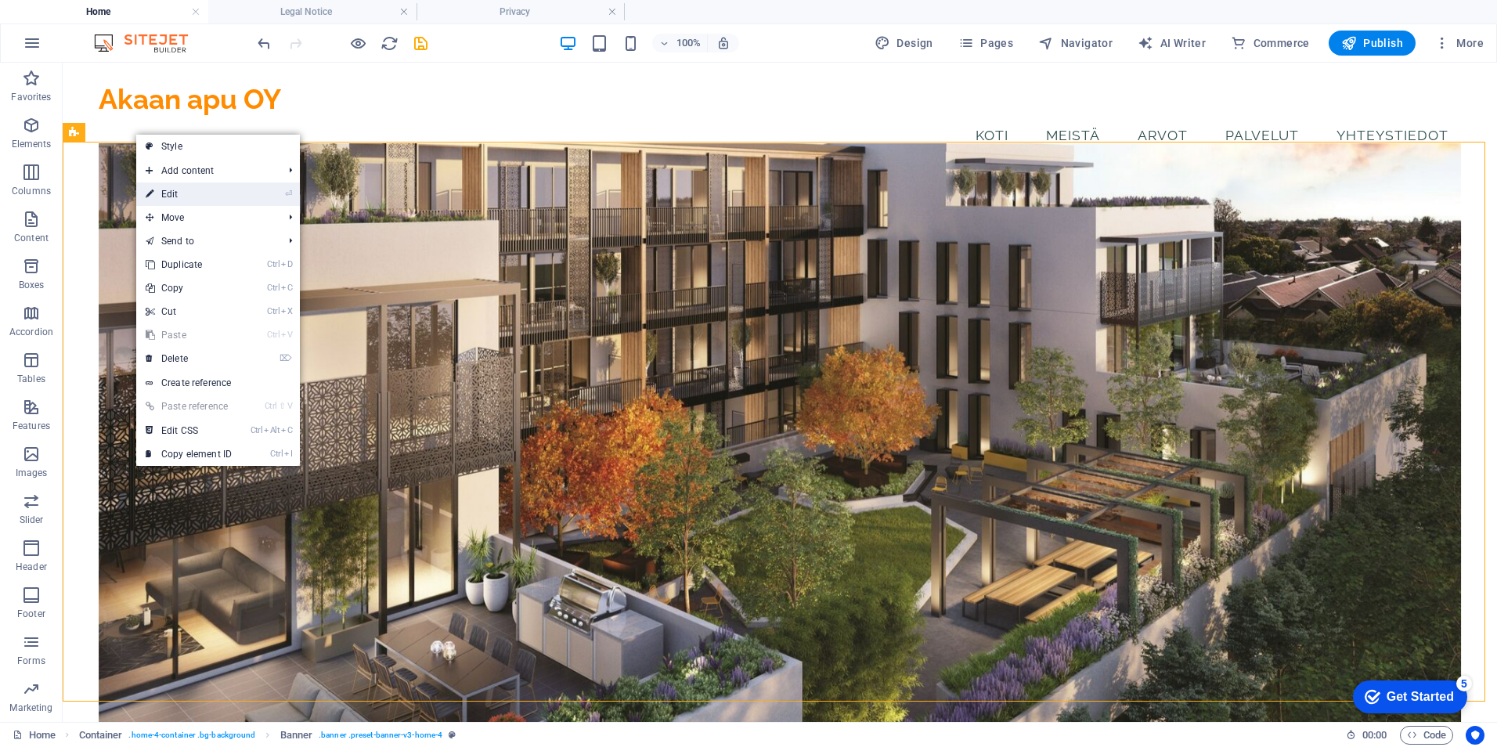
click at [168, 188] on link "⏎ Edit" at bounding box center [188, 193] width 105 height 23
select select "vh"
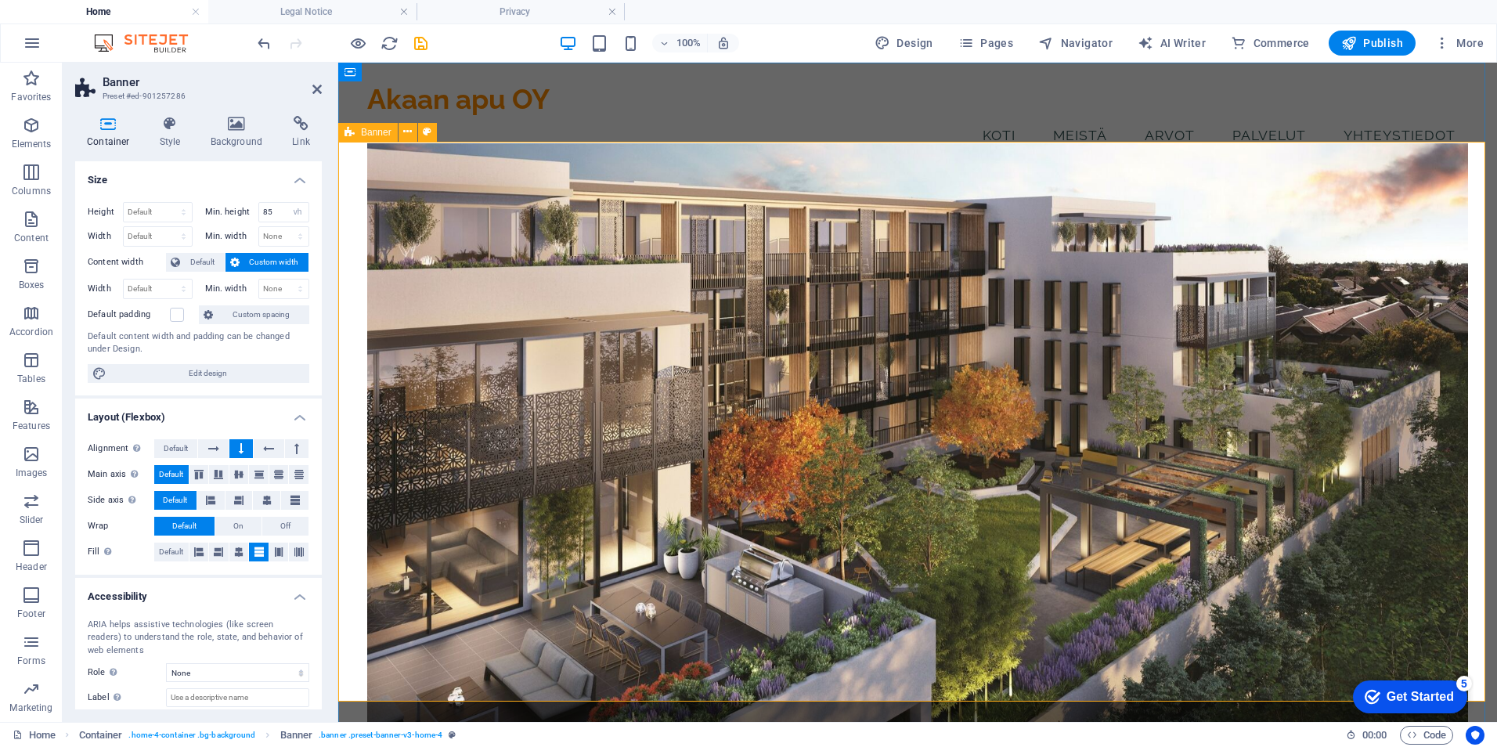
click at [573, 324] on figure at bounding box center [917, 443] width 1101 height 600
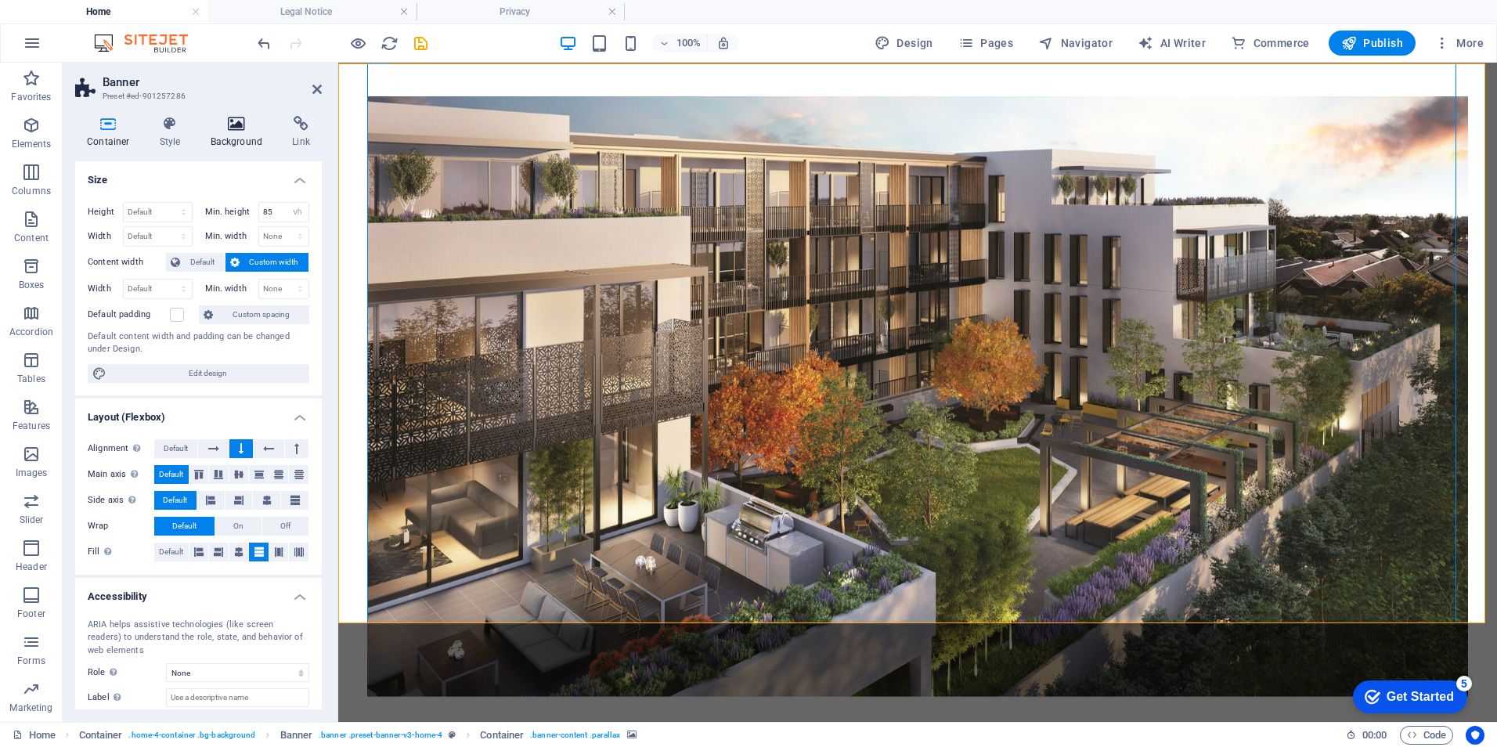
click at [220, 128] on icon at bounding box center [237, 124] width 76 height 16
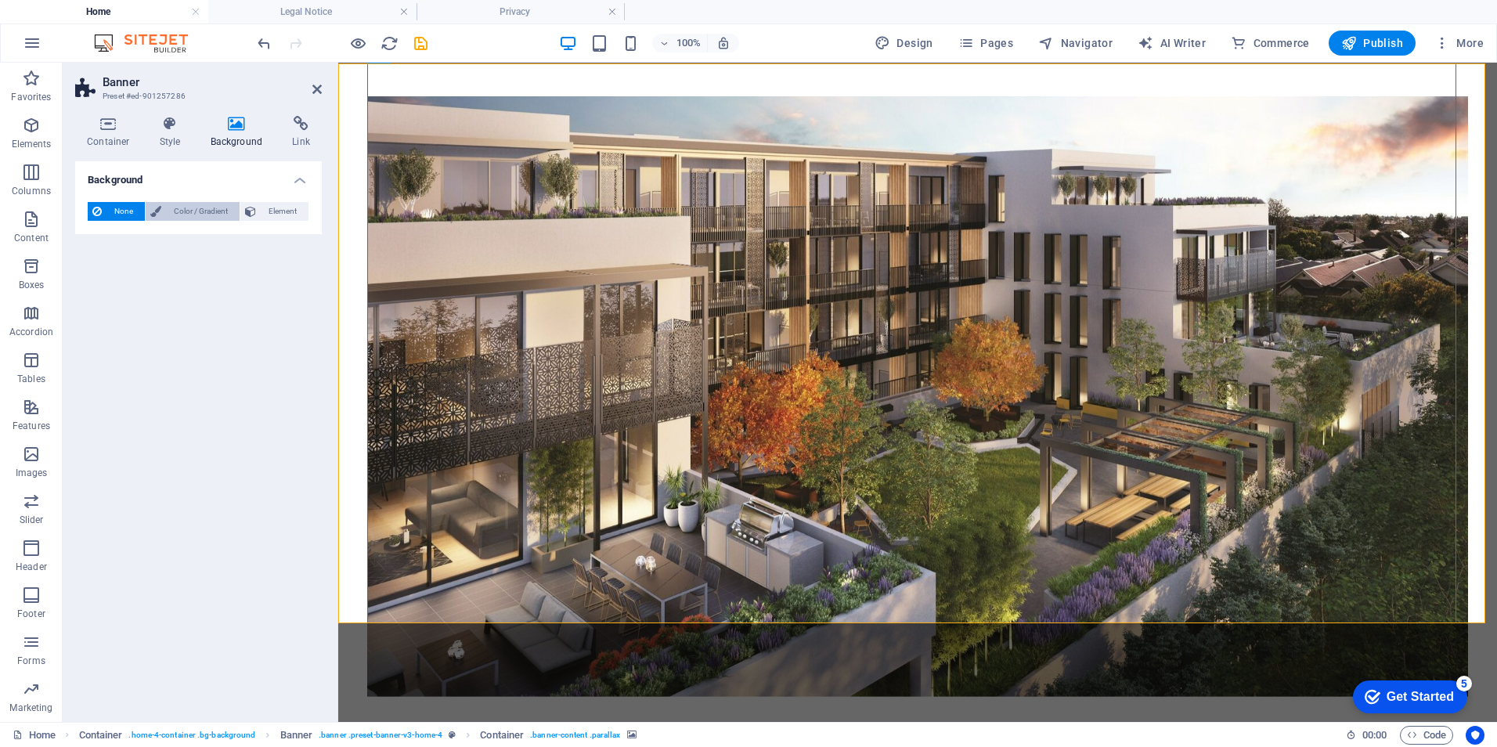
click at [175, 213] on span "Color / Gradient" at bounding box center [200, 211] width 69 height 19
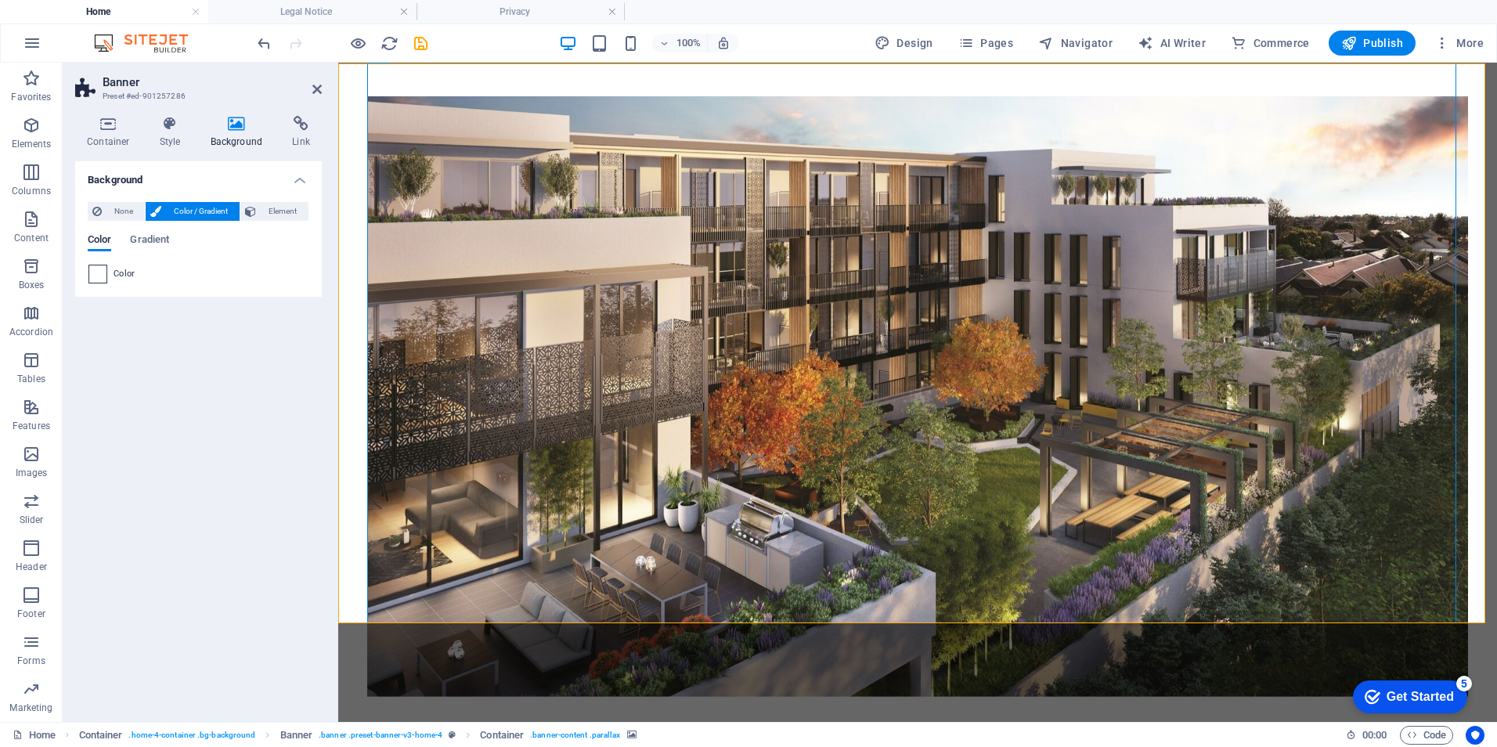
click at [103, 267] on span at bounding box center [97, 273] width 17 height 17
click at [111, 272] on div "Color" at bounding box center [198, 274] width 220 height 19
click at [112, 211] on span "None" at bounding box center [123, 211] width 34 height 19
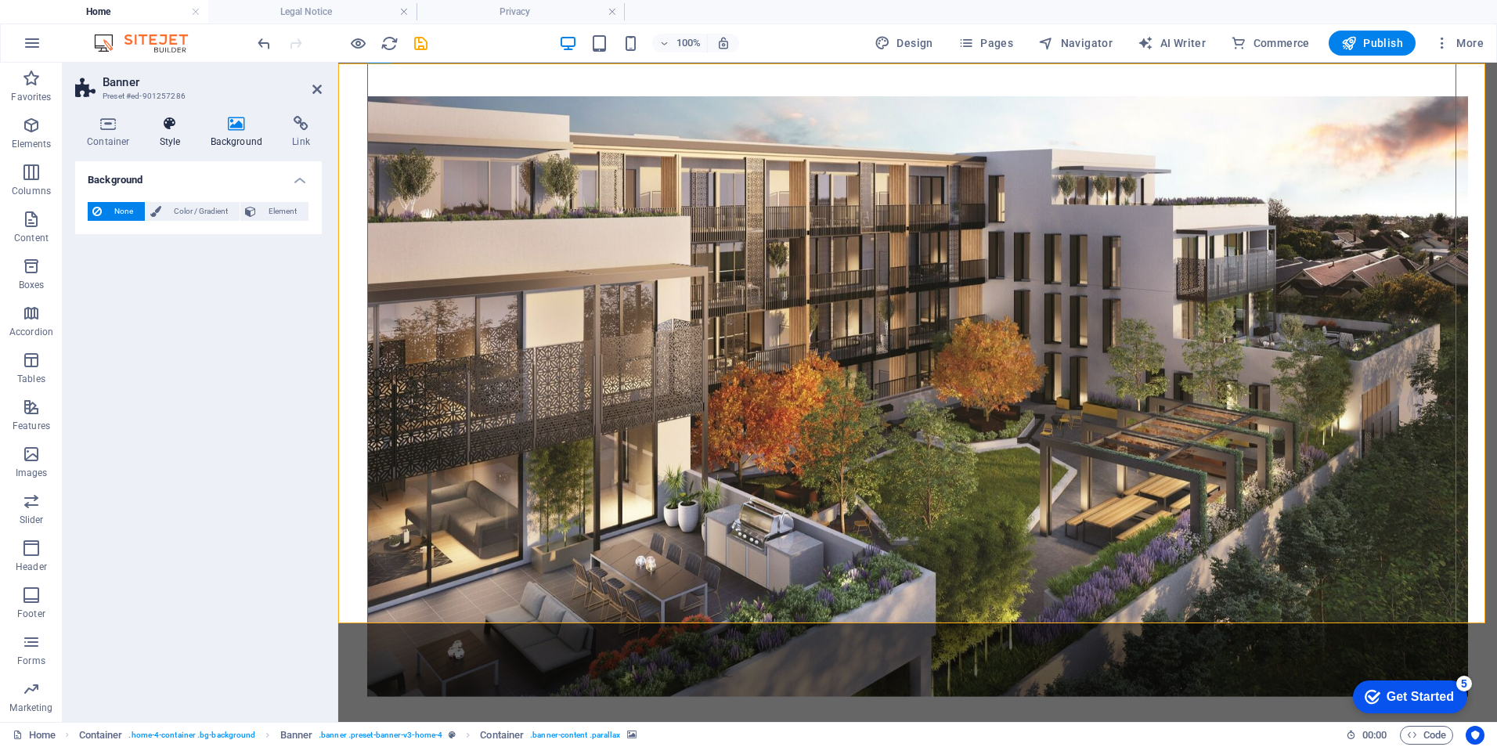
click at [153, 124] on icon at bounding box center [170, 124] width 45 height 16
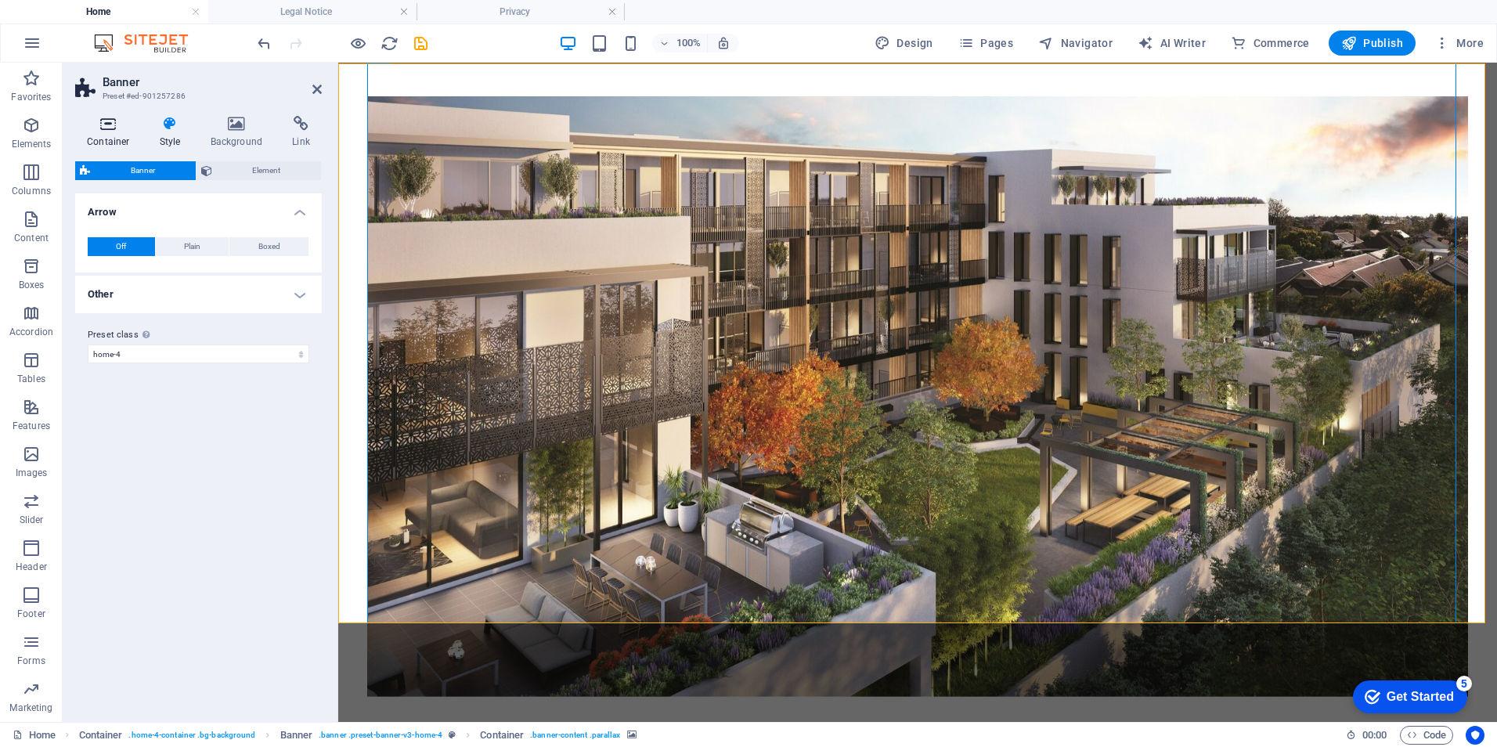
click at [117, 126] on icon at bounding box center [108, 124] width 67 height 16
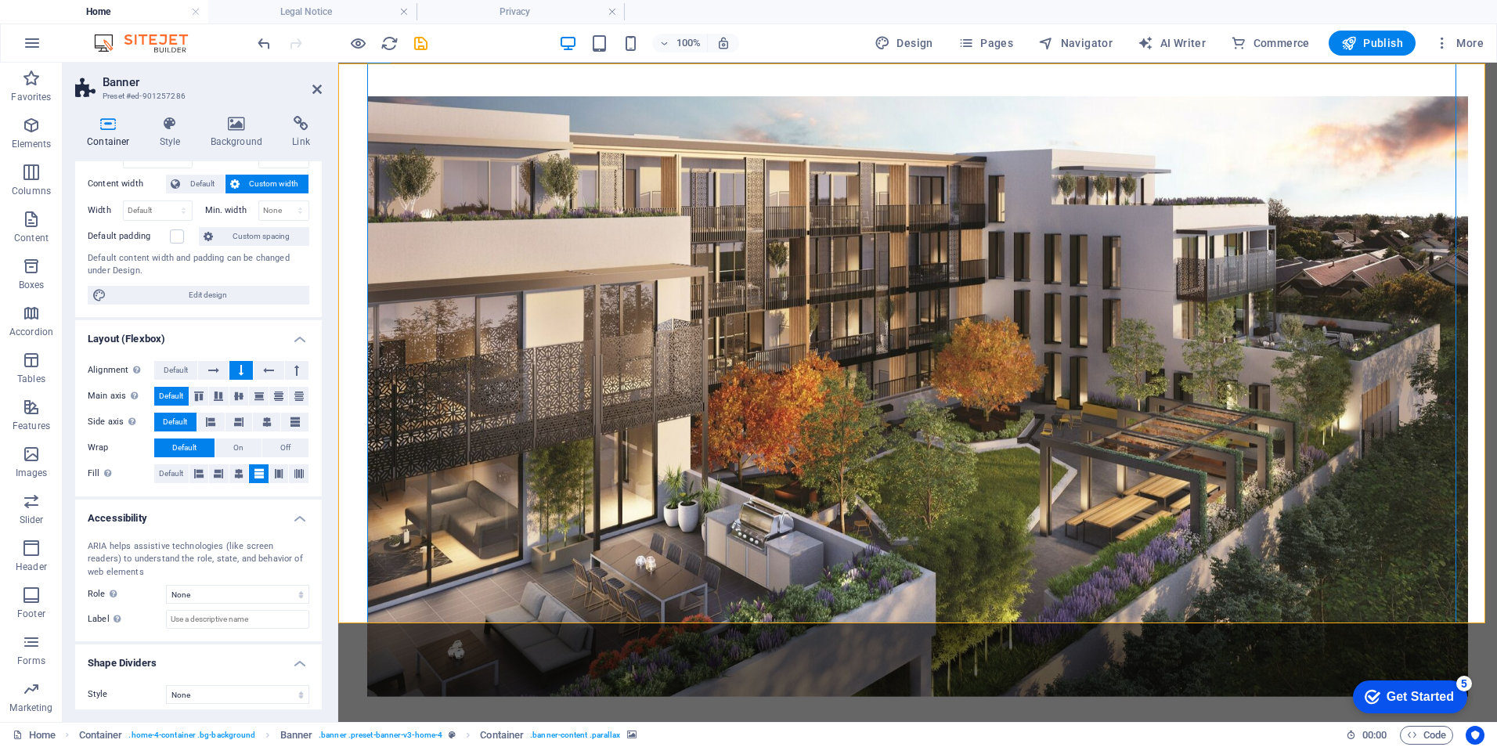
scroll to position [85, 0]
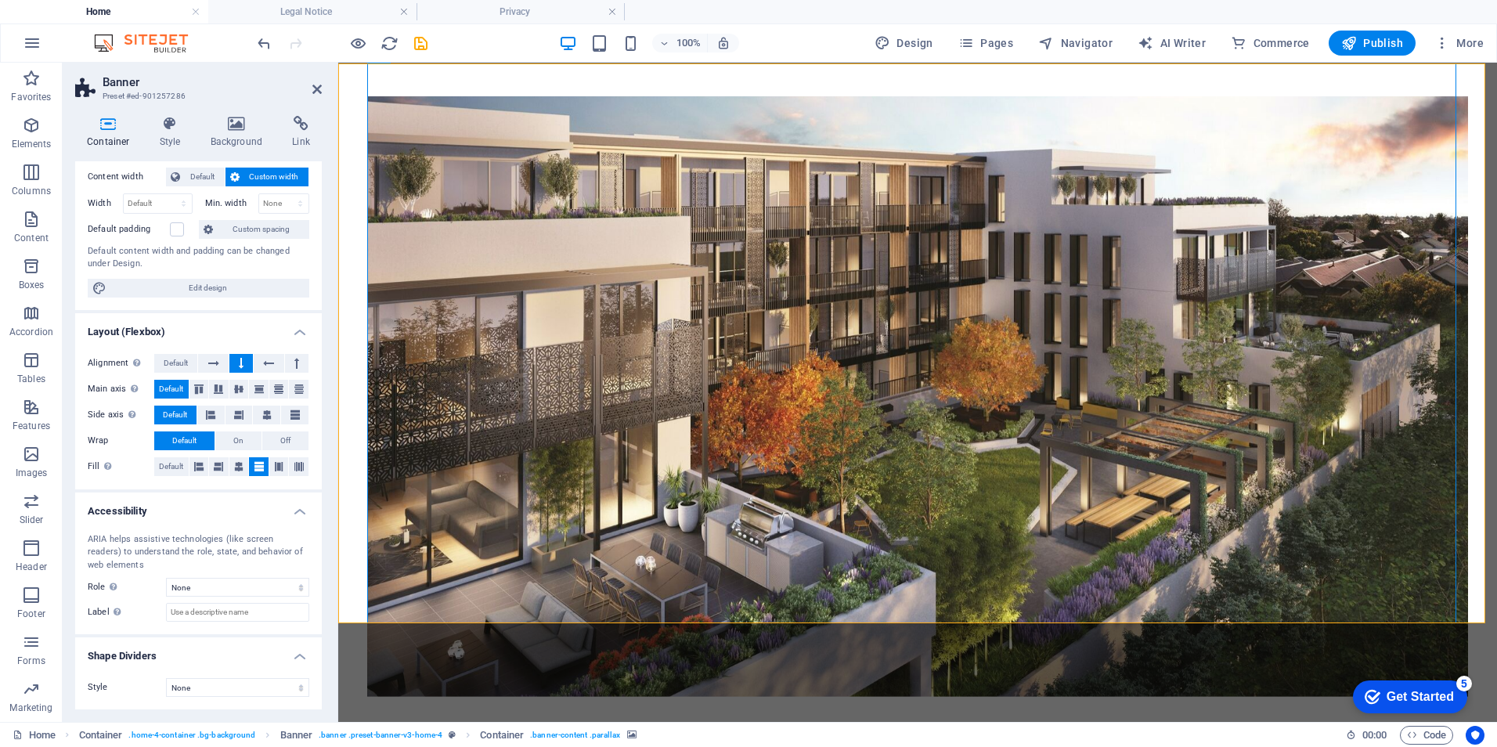
click at [250, 577] on div "ARIA helps assistive technologies (like screen readers) to understand the role,…" at bounding box center [198, 578] width 247 height 114
click at [243, 583] on select "None Alert Article Banner Comment Complementary Dialog Footer Header Marquee Pr…" at bounding box center [237, 587] width 143 height 19
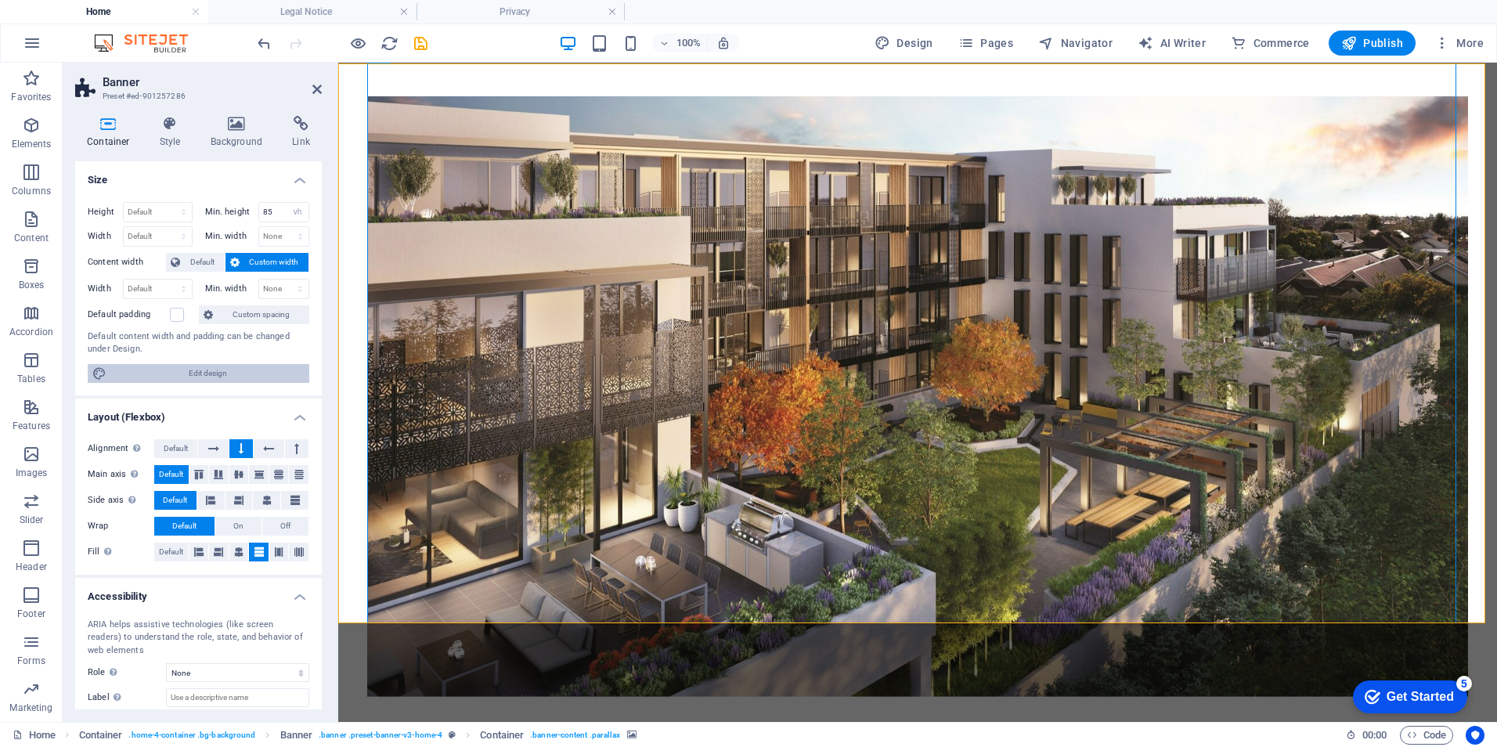
click at [207, 370] on span "Edit design" at bounding box center [207, 373] width 193 height 19
select select "px"
select select "200"
select select "px"
select select "rem"
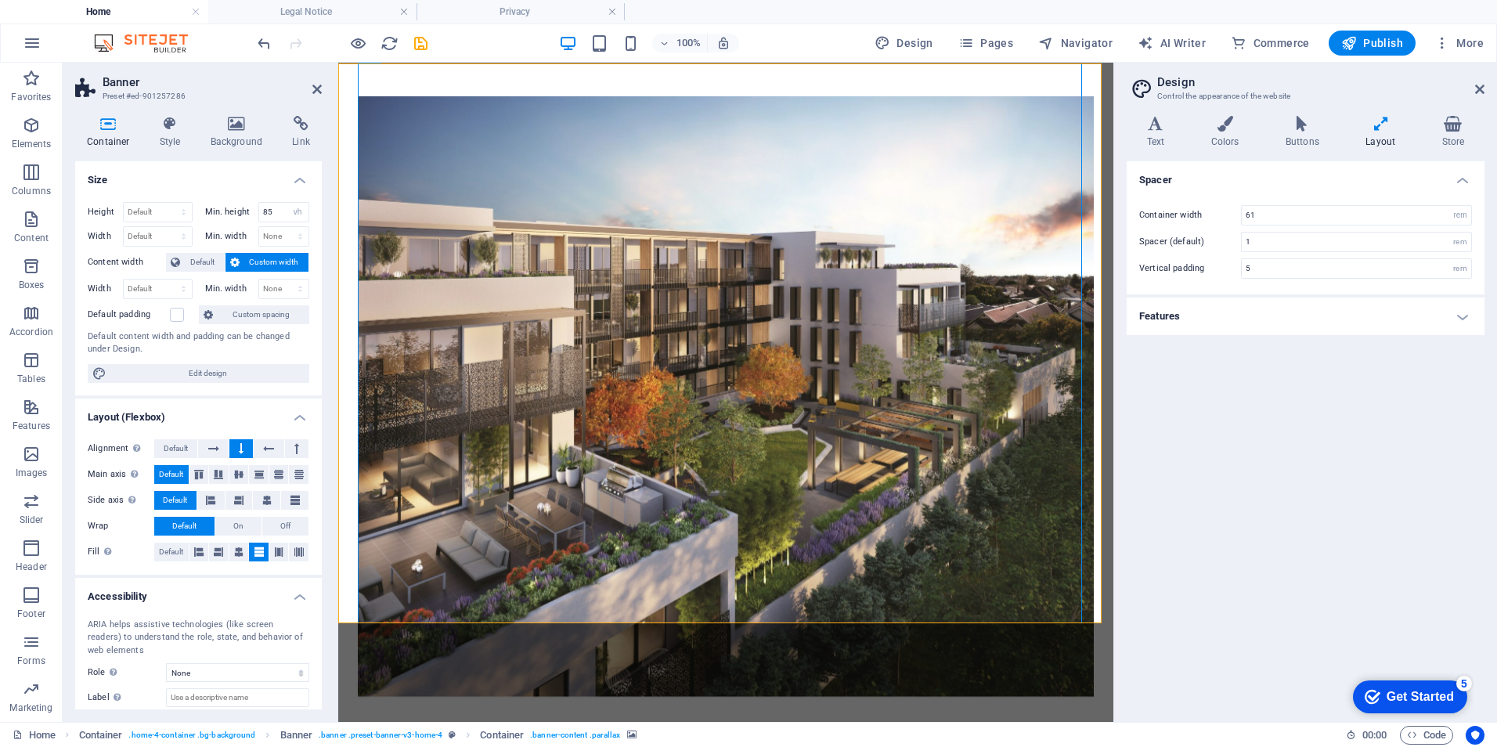
click at [1477, 79] on h2 "Design" at bounding box center [1320, 82] width 327 height 14
click at [1478, 85] on icon at bounding box center [1479, 89] width 9 height 13
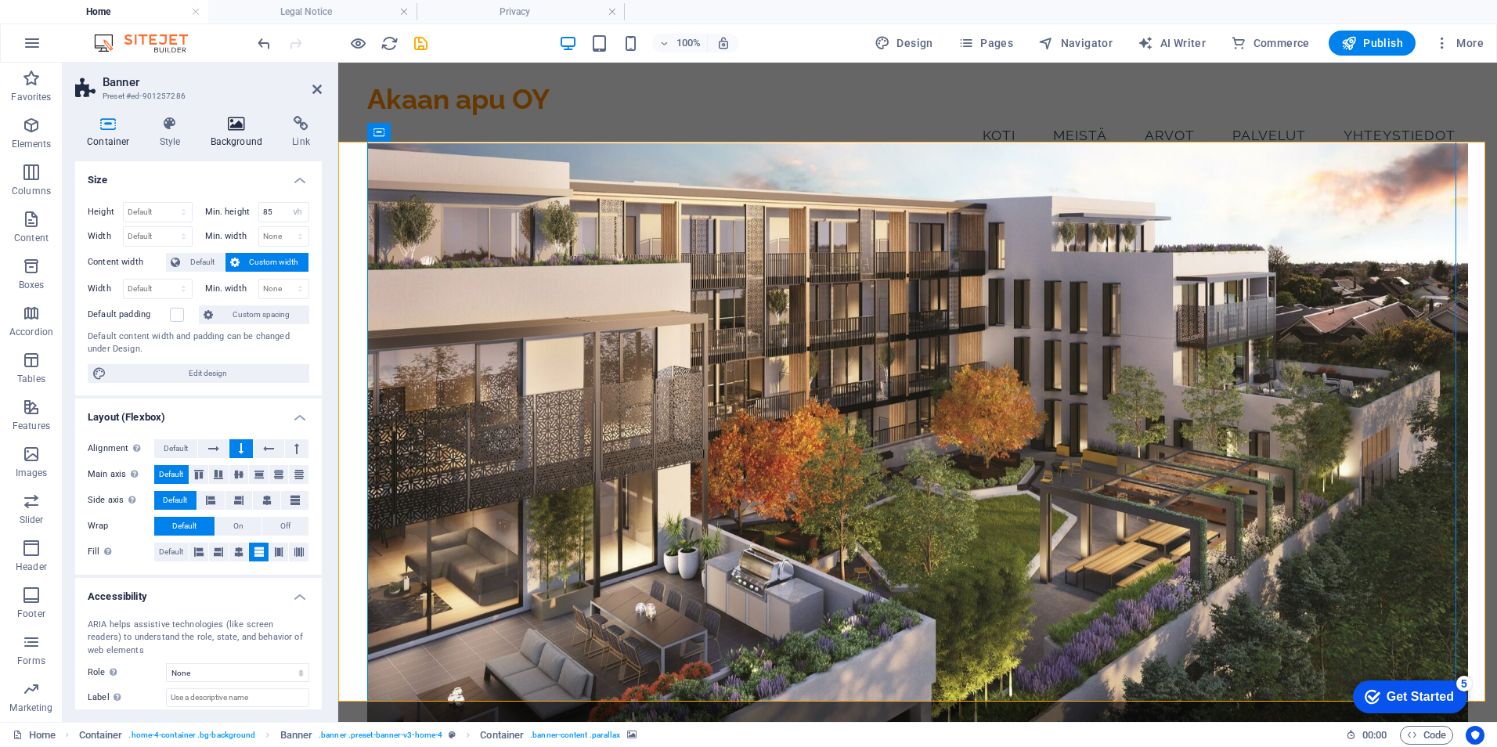
click at [232, 123] on icon at bounding box center [237, 124] width 76 height 16
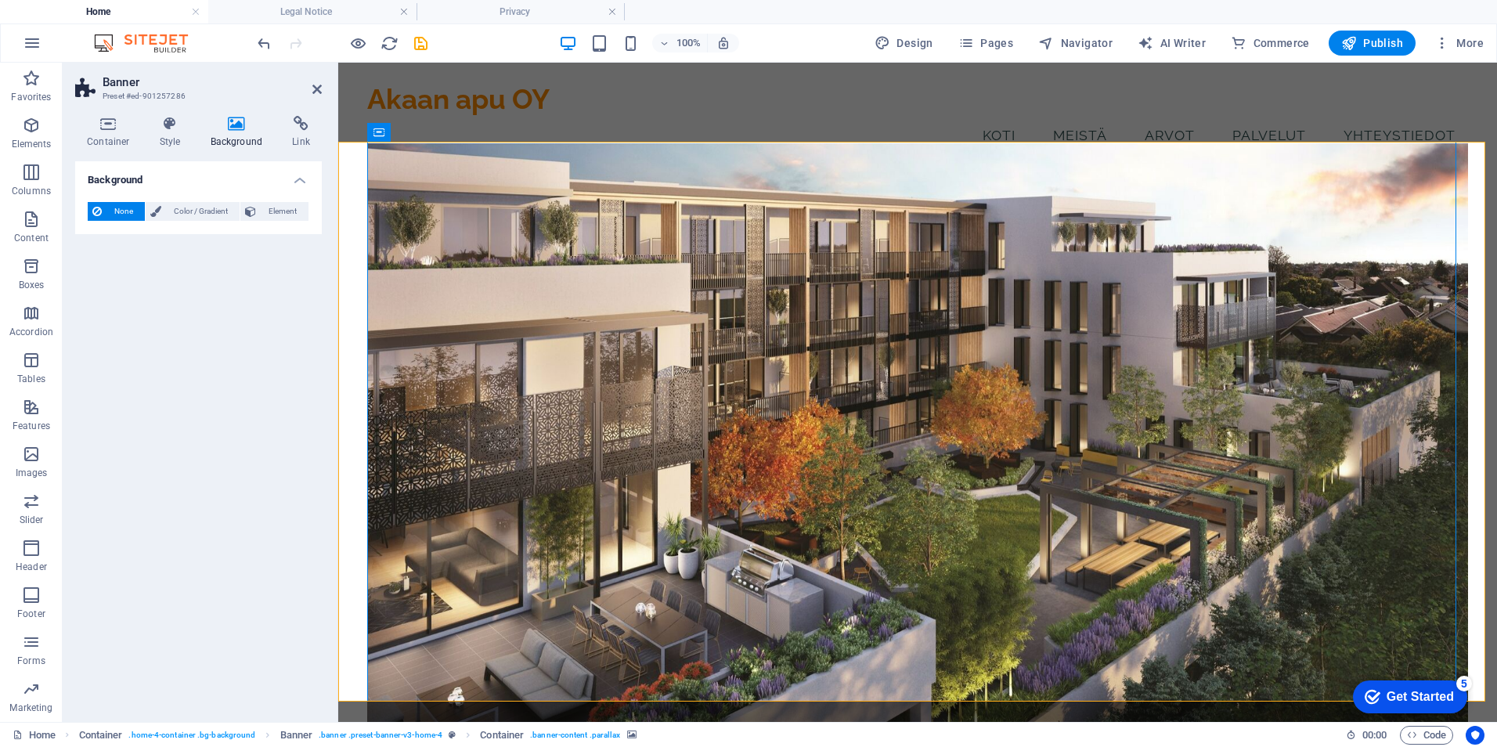
click at [293, 115] on div "Container Style Background Link Size Height Default px rem % vh vw Min. height …" at bounding box center [199, 412] width 272 height 618
click at [165, 135] on h4 "Style" at bounding box center [173, 132] width 51 height 33
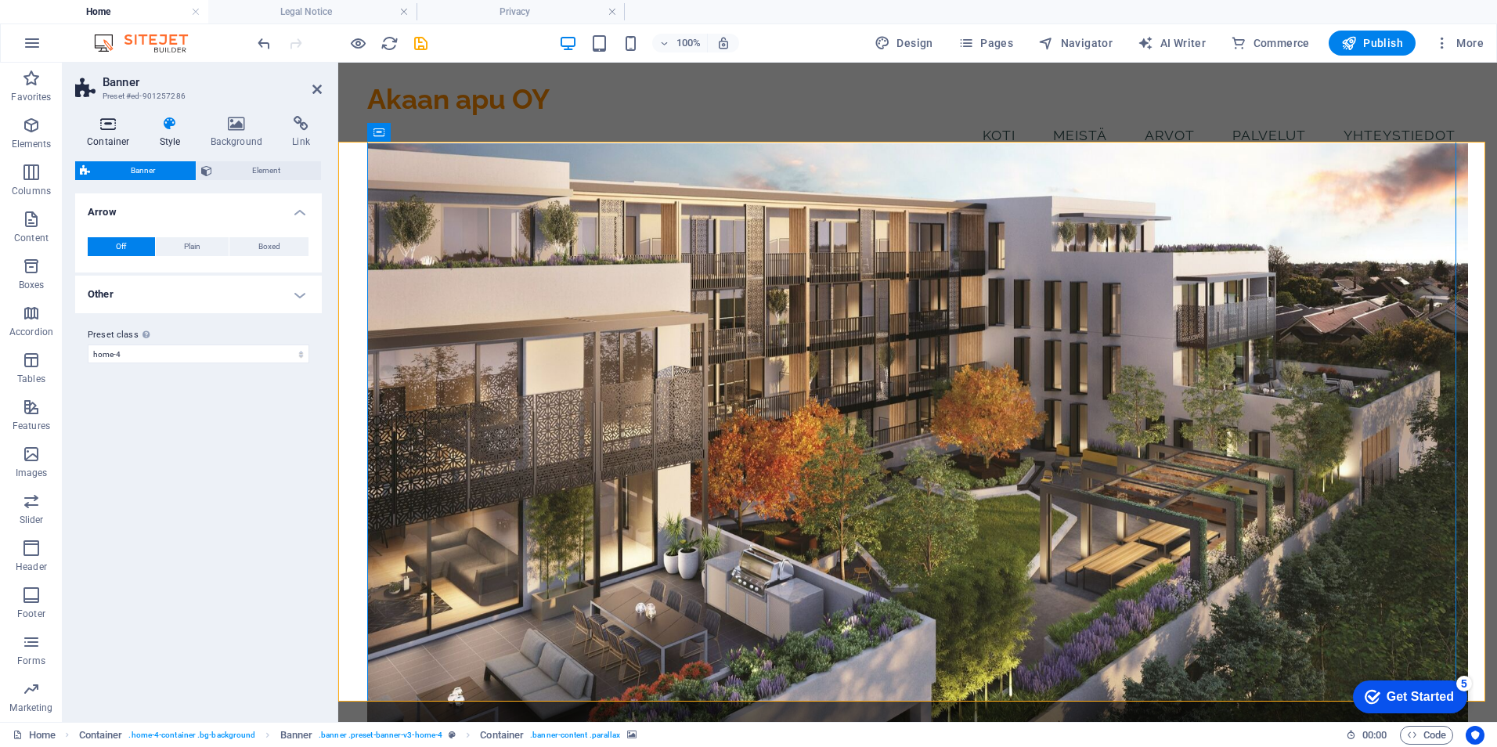
click at [114, 135] on h4 "Container" at bounding box center [111, 132] width 73 height 33
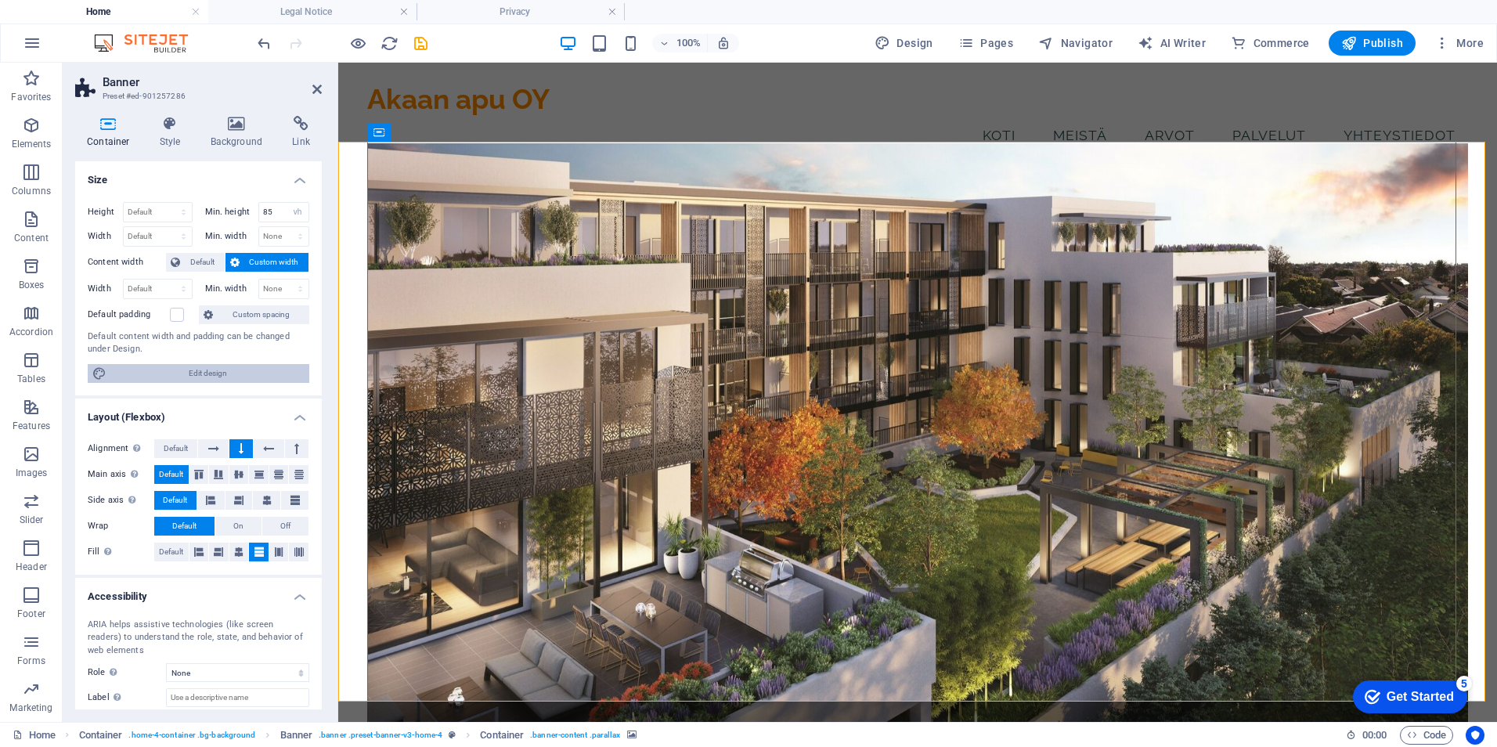
click at [176, 369] on span "Edit design" at bounding box center [207, 373] width 193 height 19
select select "rem"
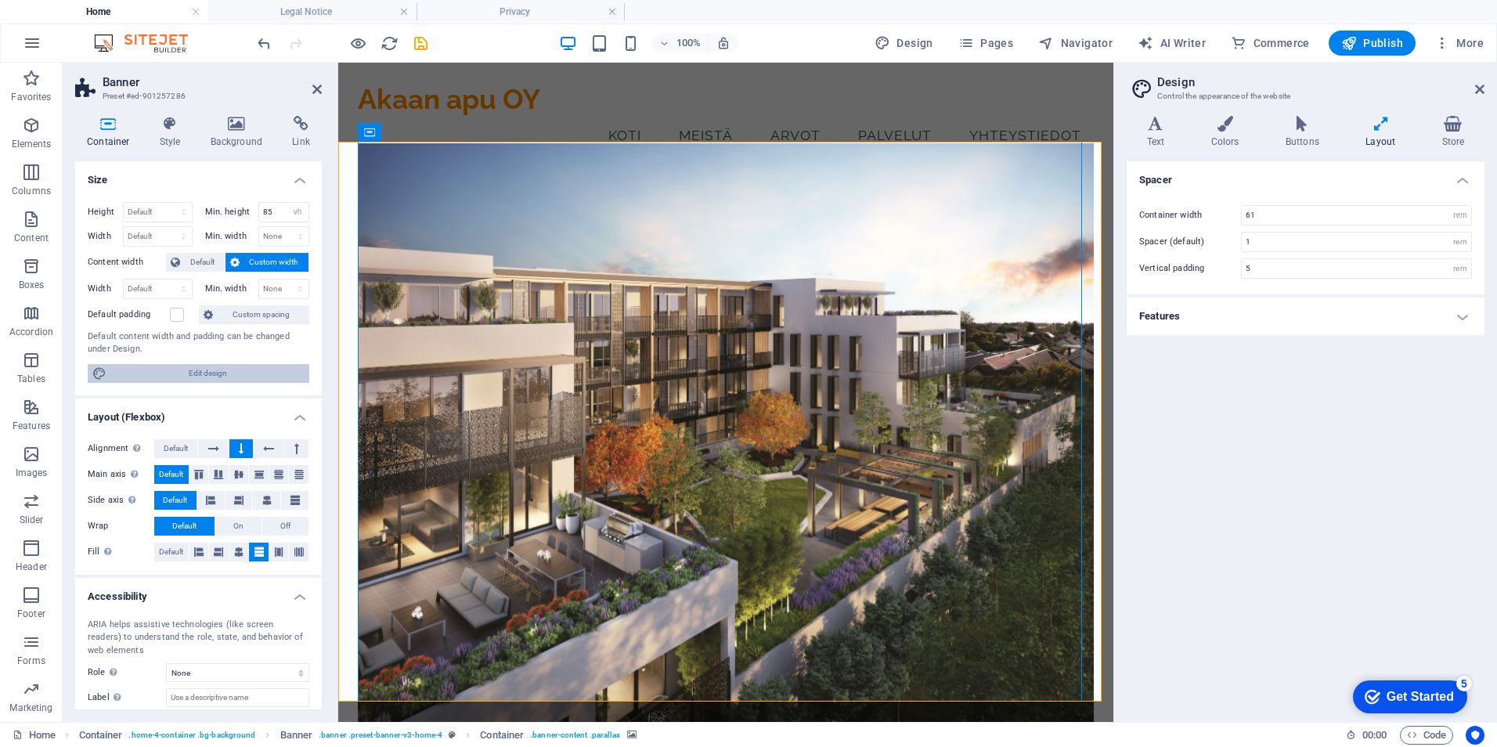
click at [176, 369] on span "Edit design" at bounding box center [207, 373] width 193 height 19
click at [1485, 89] on aside "Design Control the appearance of the website Variants Text Colors Buttons Layou…" at bounding box center [1305, 392] width 384 height 659
click at [1480, 89] on icon at bounding box center [1479, 89] width 9 height 13
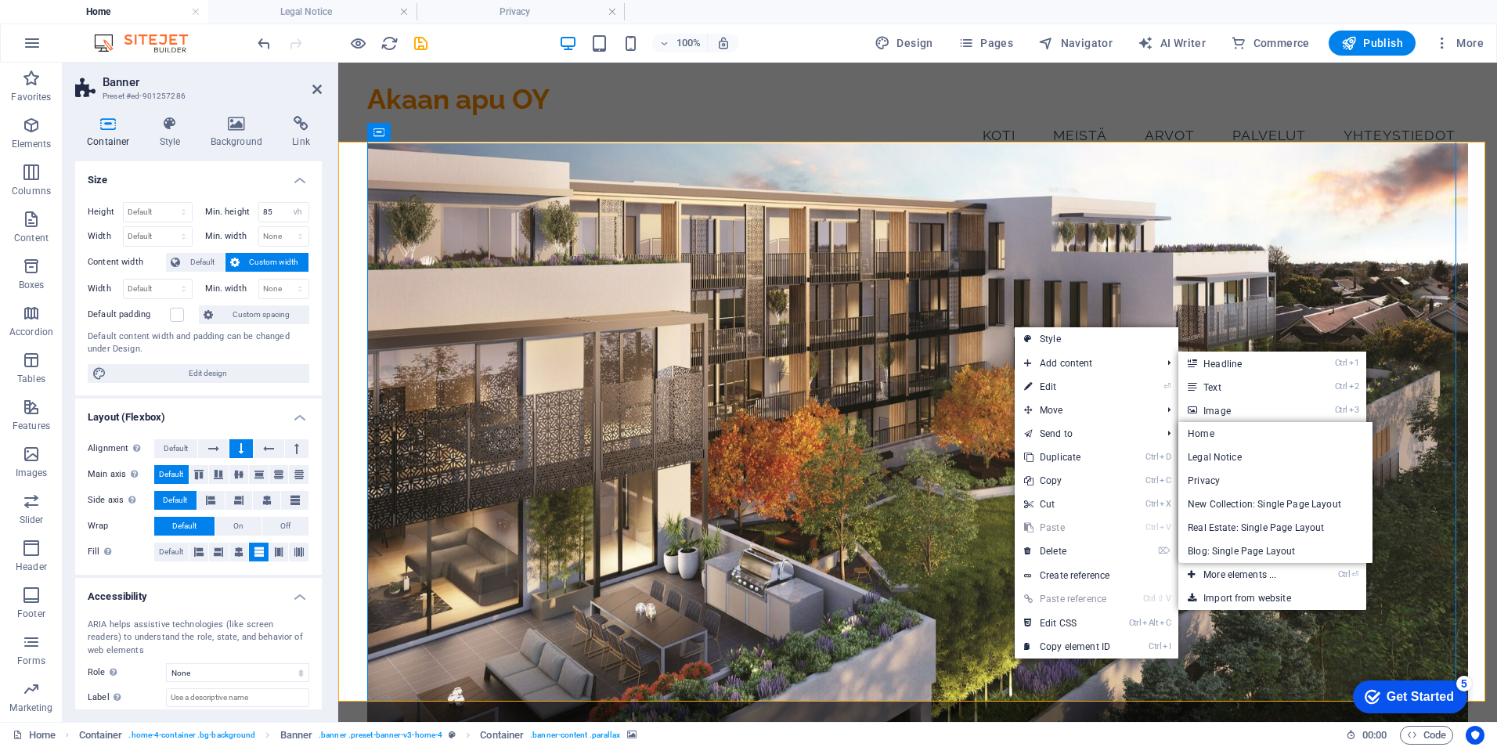
click at [979, 227] on figure at bounding box center [917, 443] width 1101 height 600
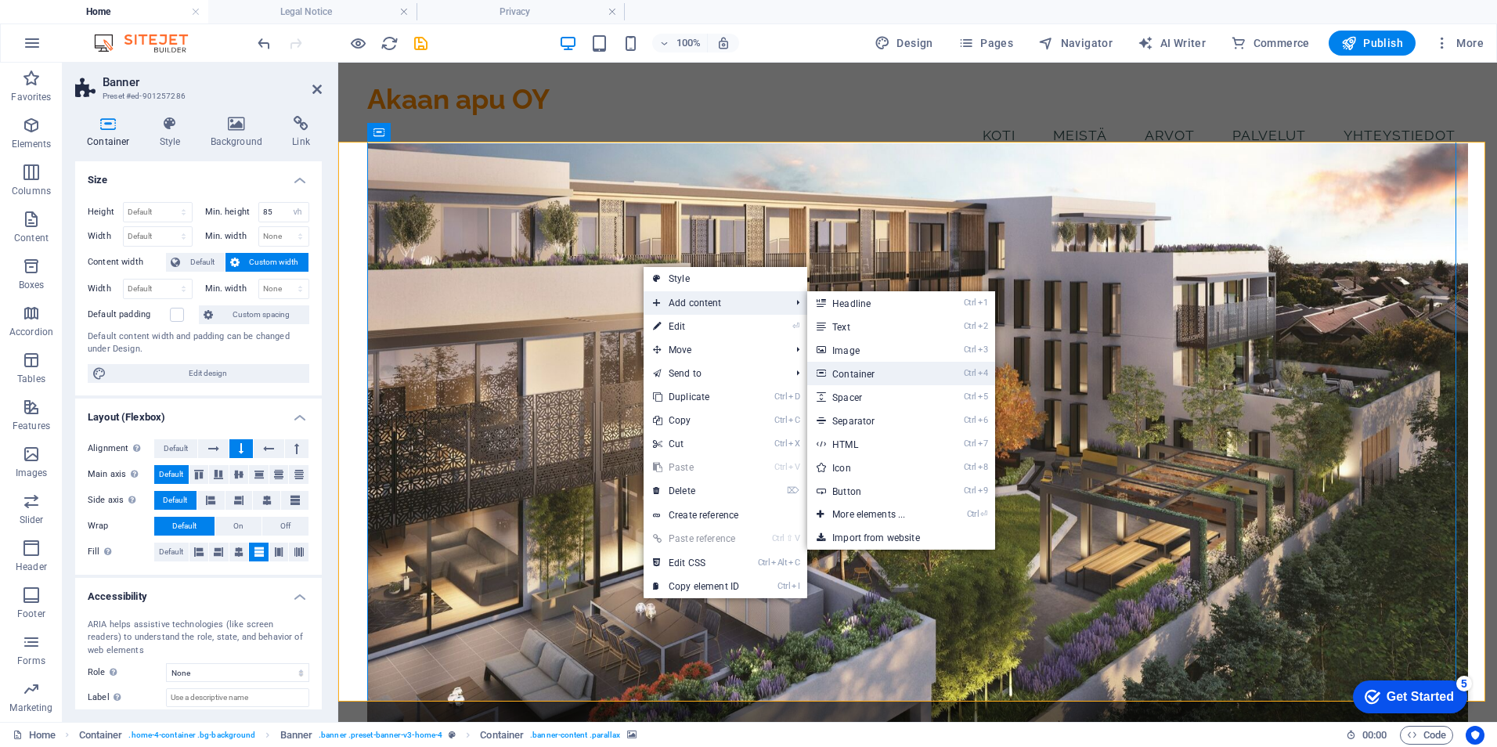
click at [851, 367] on link "Ctrl 4 Container" at bounding box center [871, 373] width 129 height 23
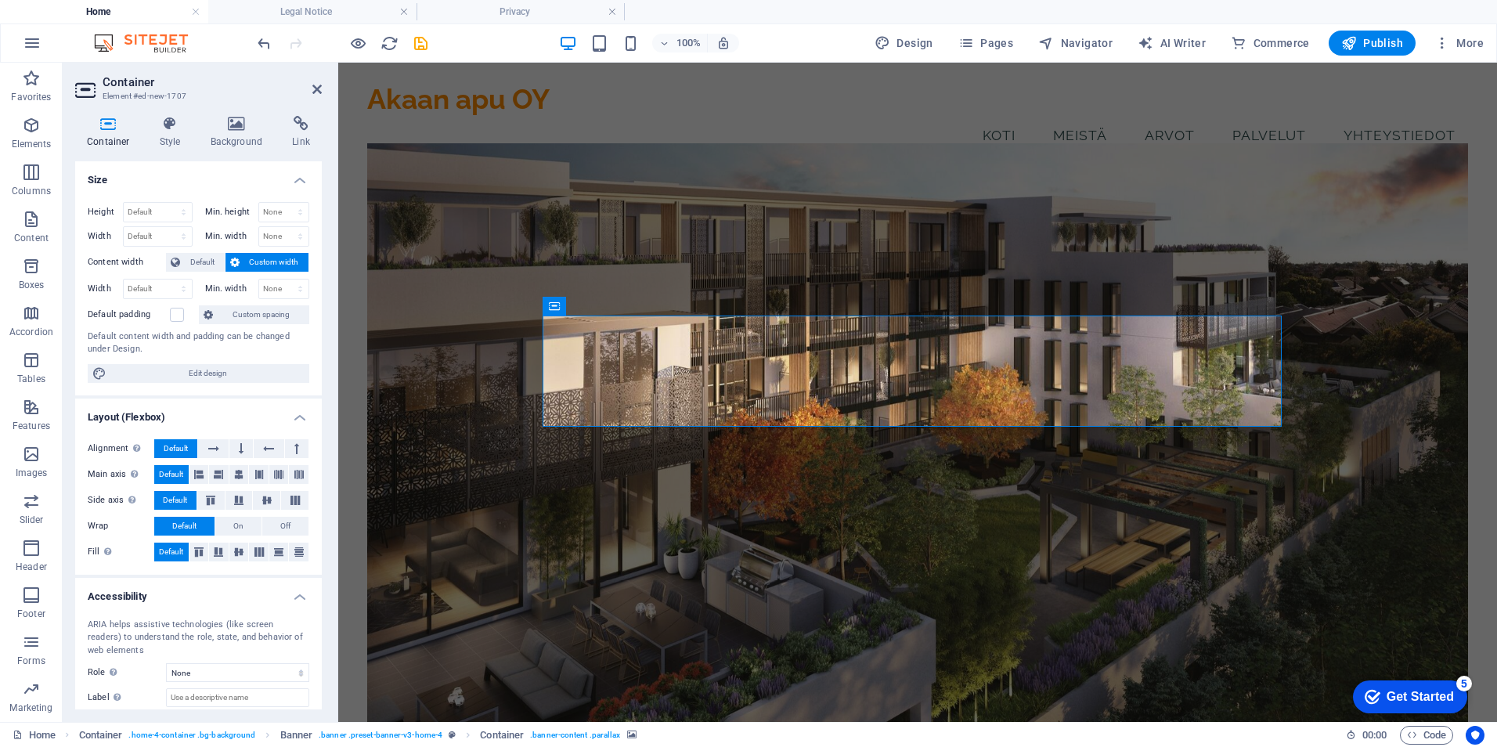
click at [741, 279] on figure at bounding box center [917, 443] width 1101 height 600
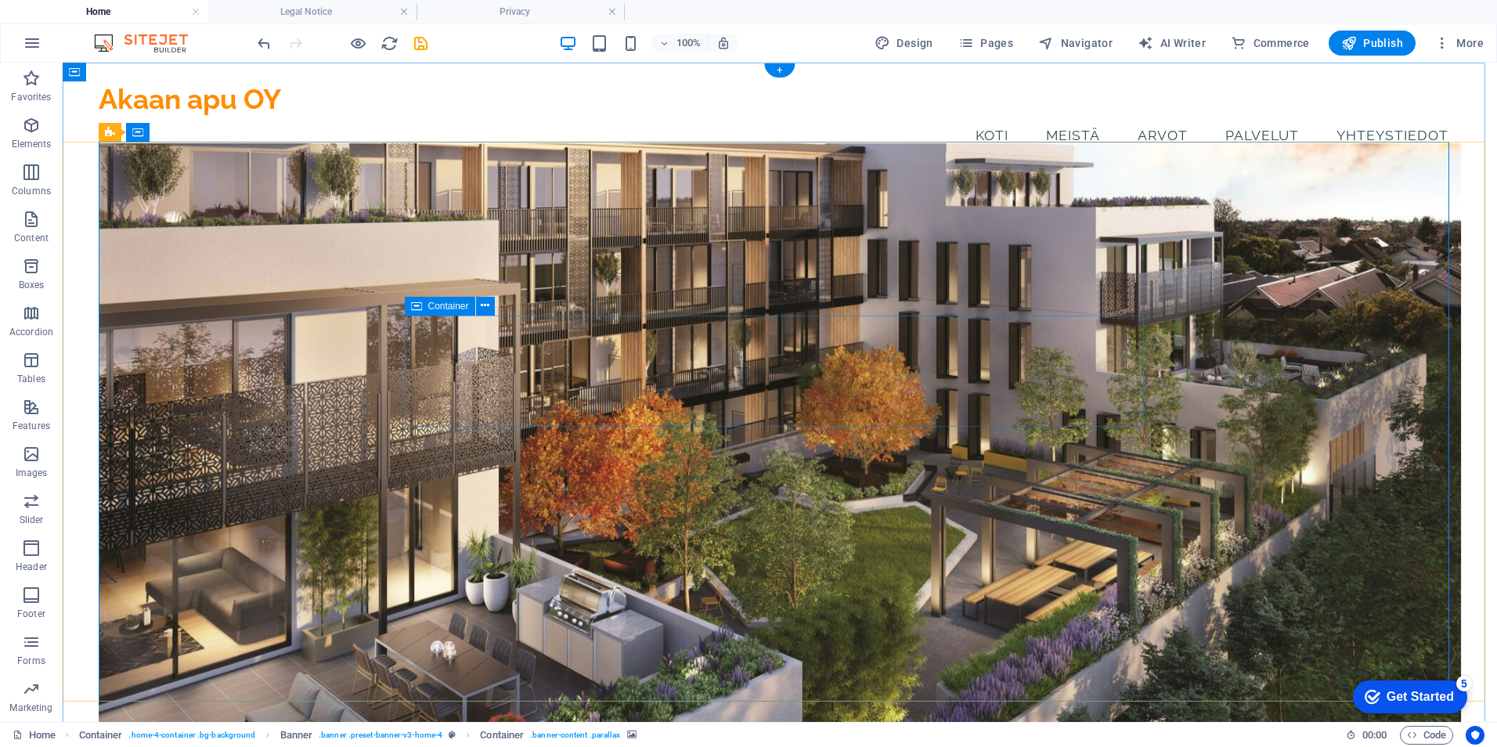
click at [485, 304] on icon at bounding box center [485, 305] width 9 height 16
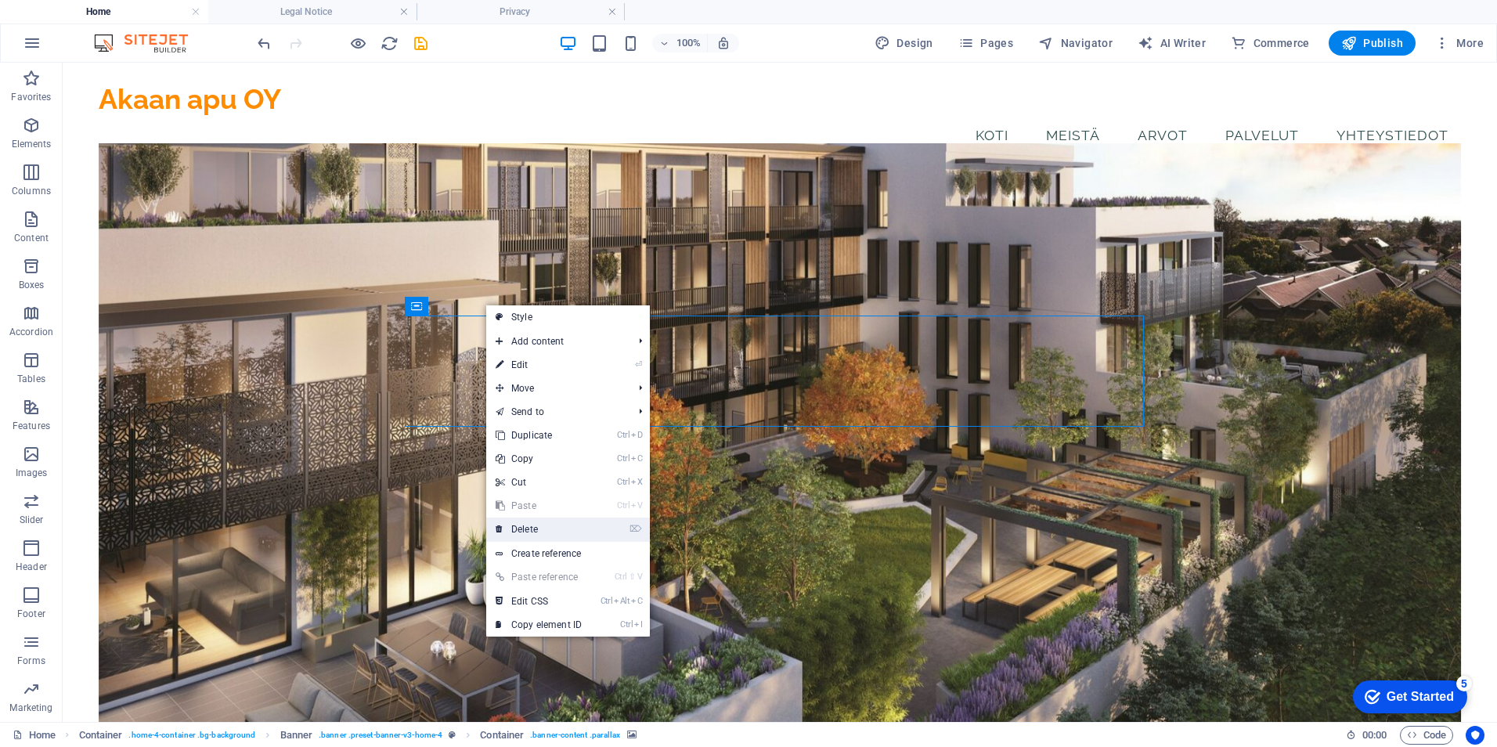
click at [559, 526] on link "⌦ Delete" at bounding box center [538, 528] width 105 height 23
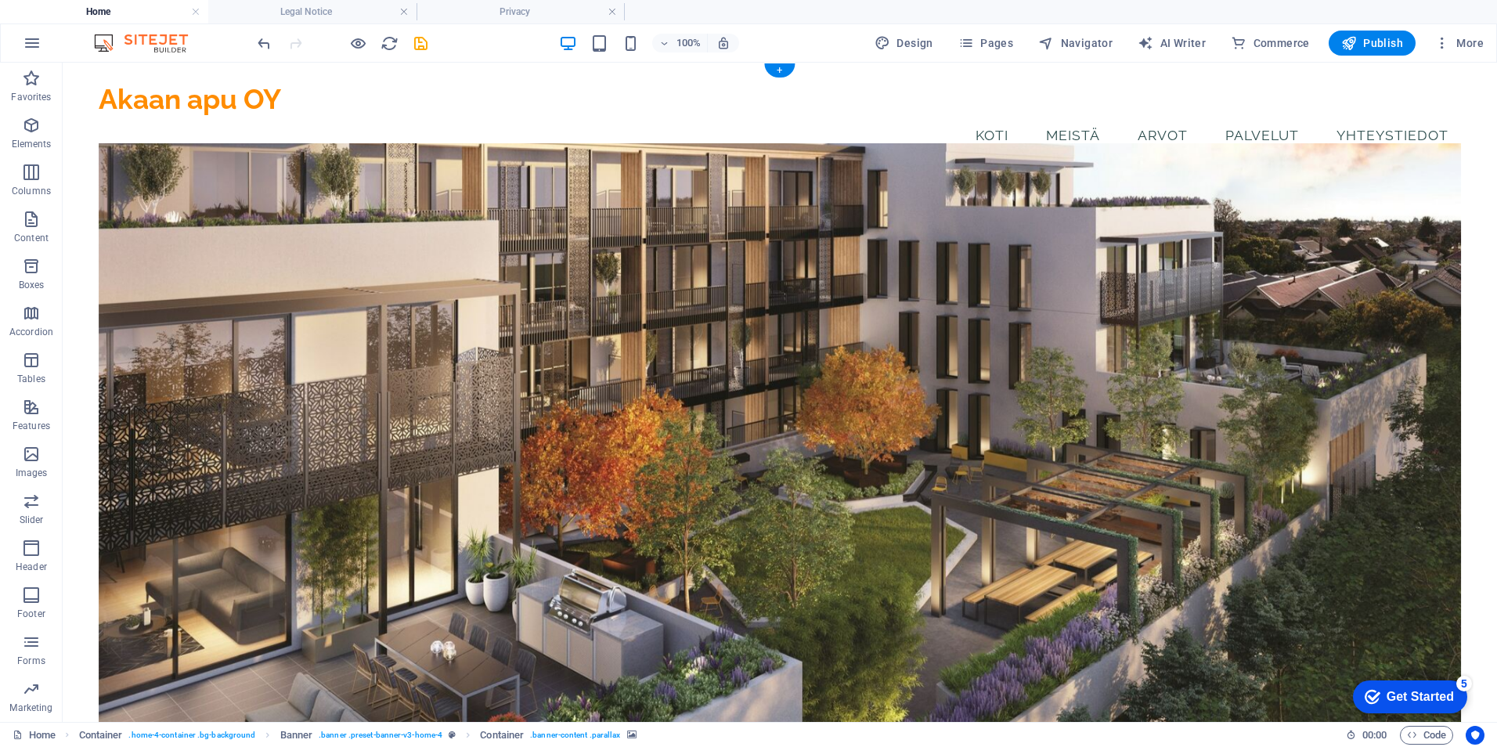
click at [541, 352] on figure at bounding box center [780, 443] width 1362 height 600
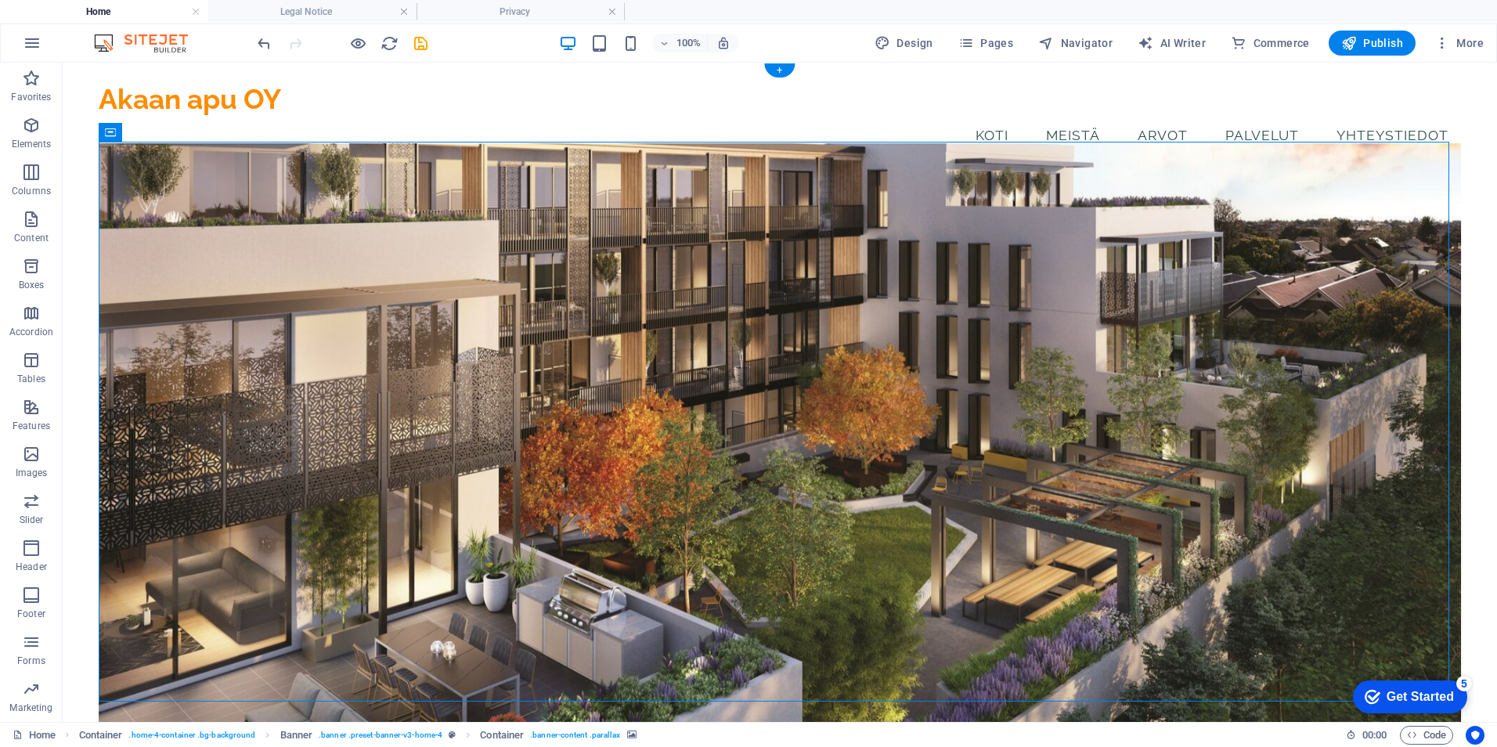
click at [508, 277] on figure at bounding box center [780, 443] width 1362 height 600
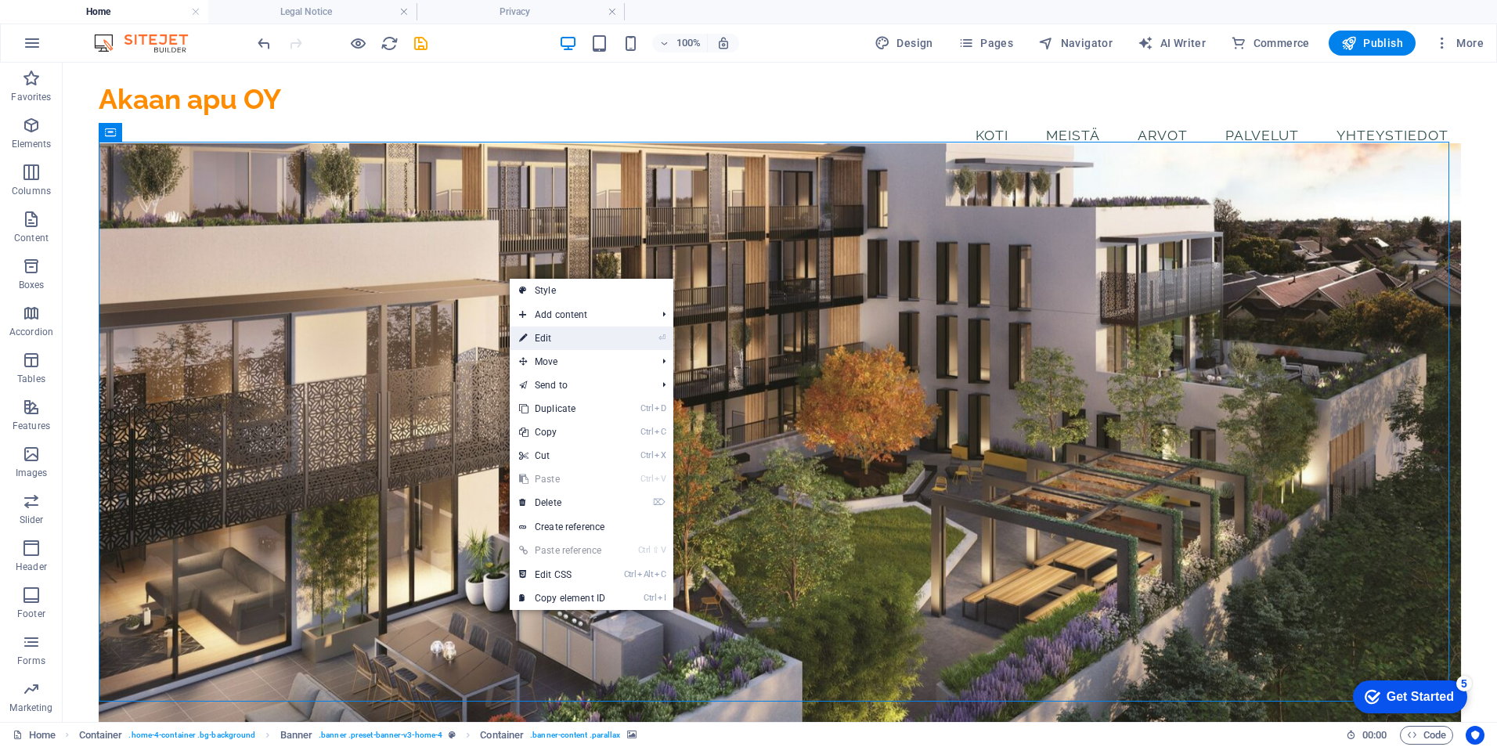
click at [541, 337] on link "⏎ Edit" at bounding box center [562, 337] width 105 height 23
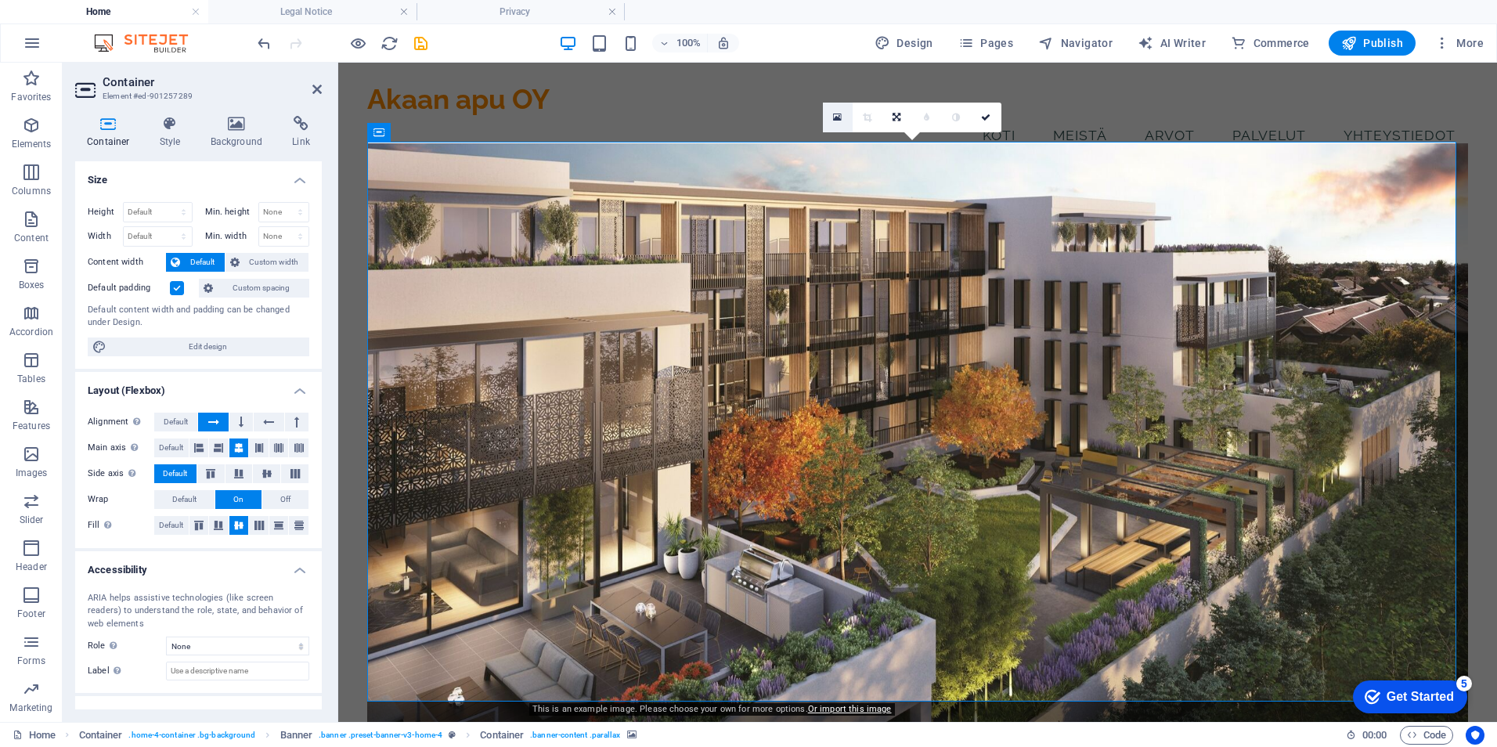
click at [838, 119] on icon at bounding box center [837, 117] width 9 height 11
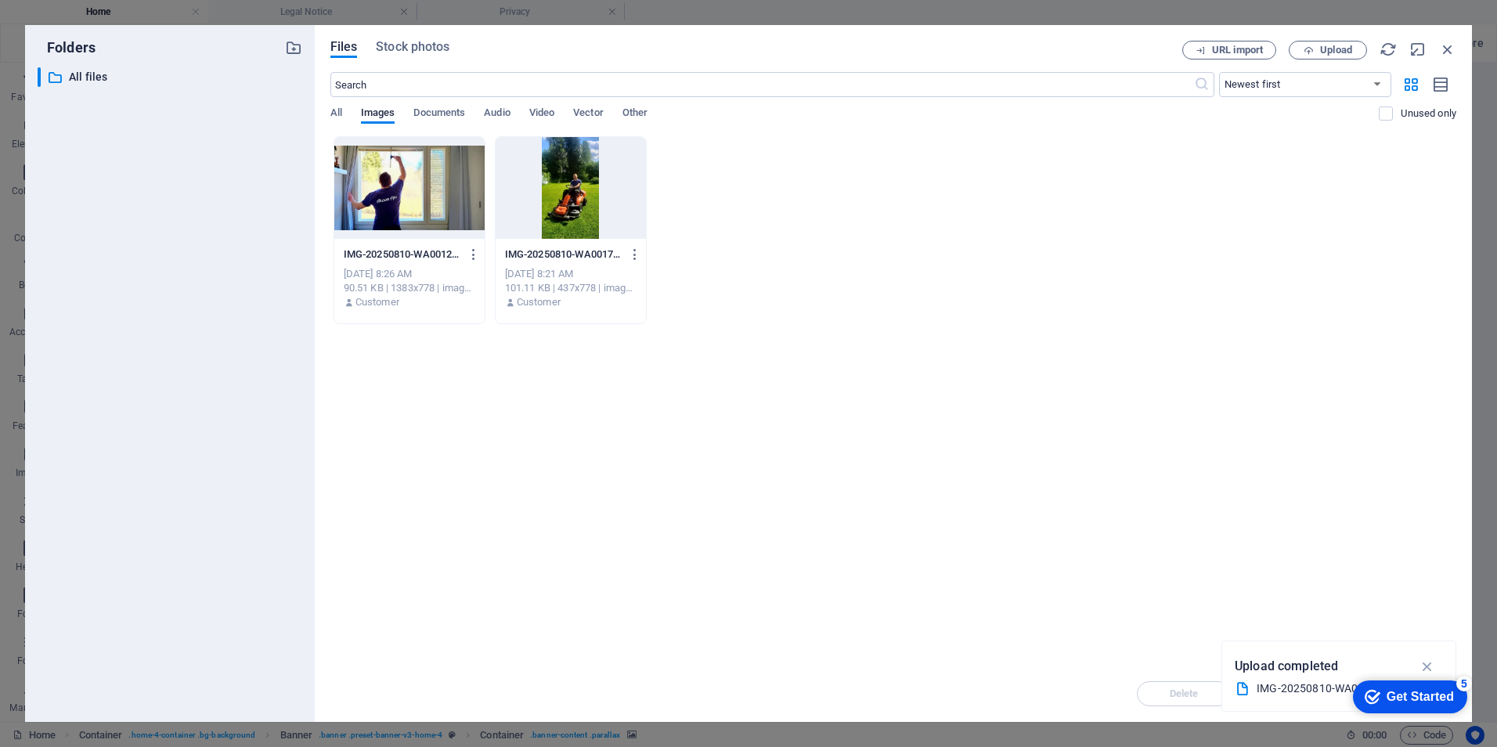
click at [429, 183] on div at bounding box center [409, 188] width 150 height 102
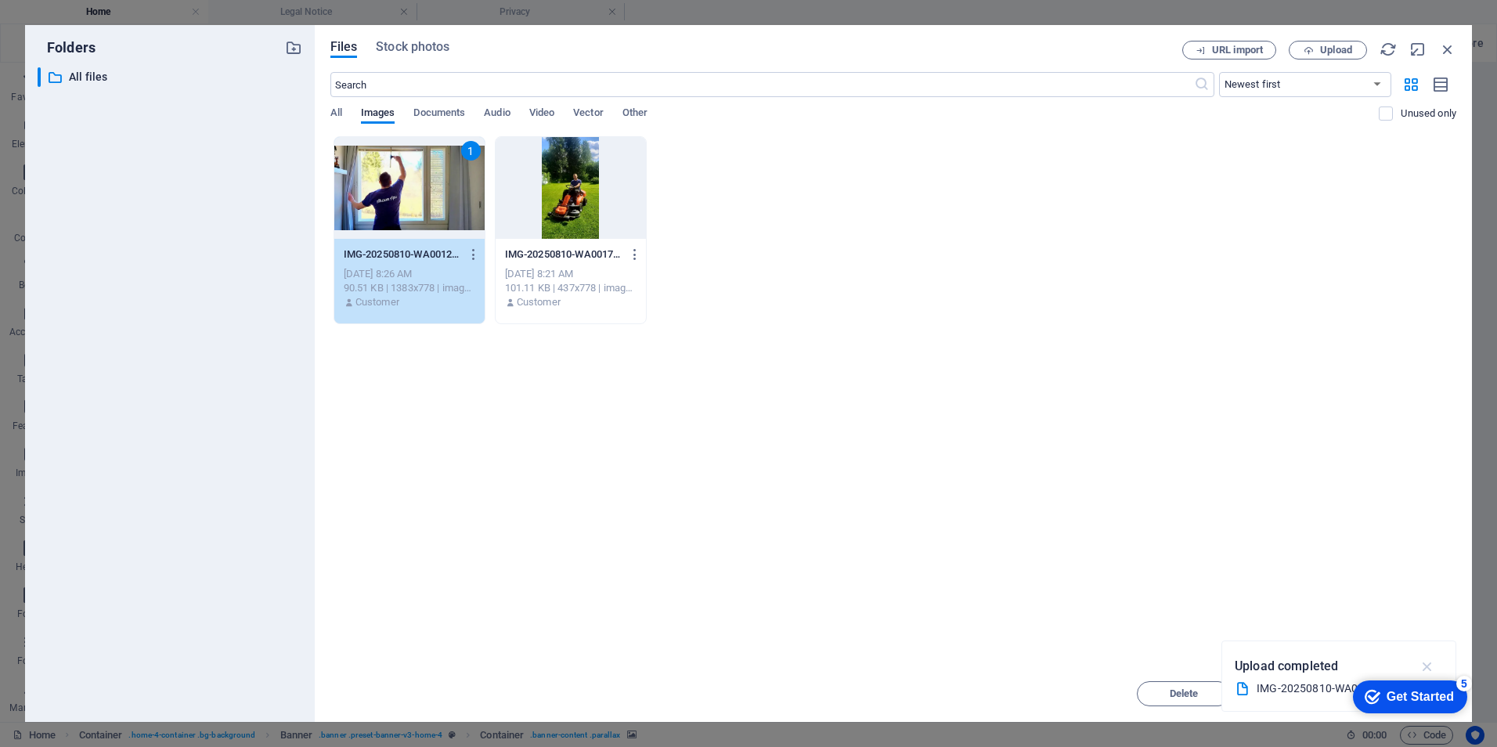
click at [1426, 662] on icon "button" at bounding box center [1428, 666] width 18 height 17
click at [1415, 691] on div "Get Started" at bounding box center [1419, 697] width 67 height 14
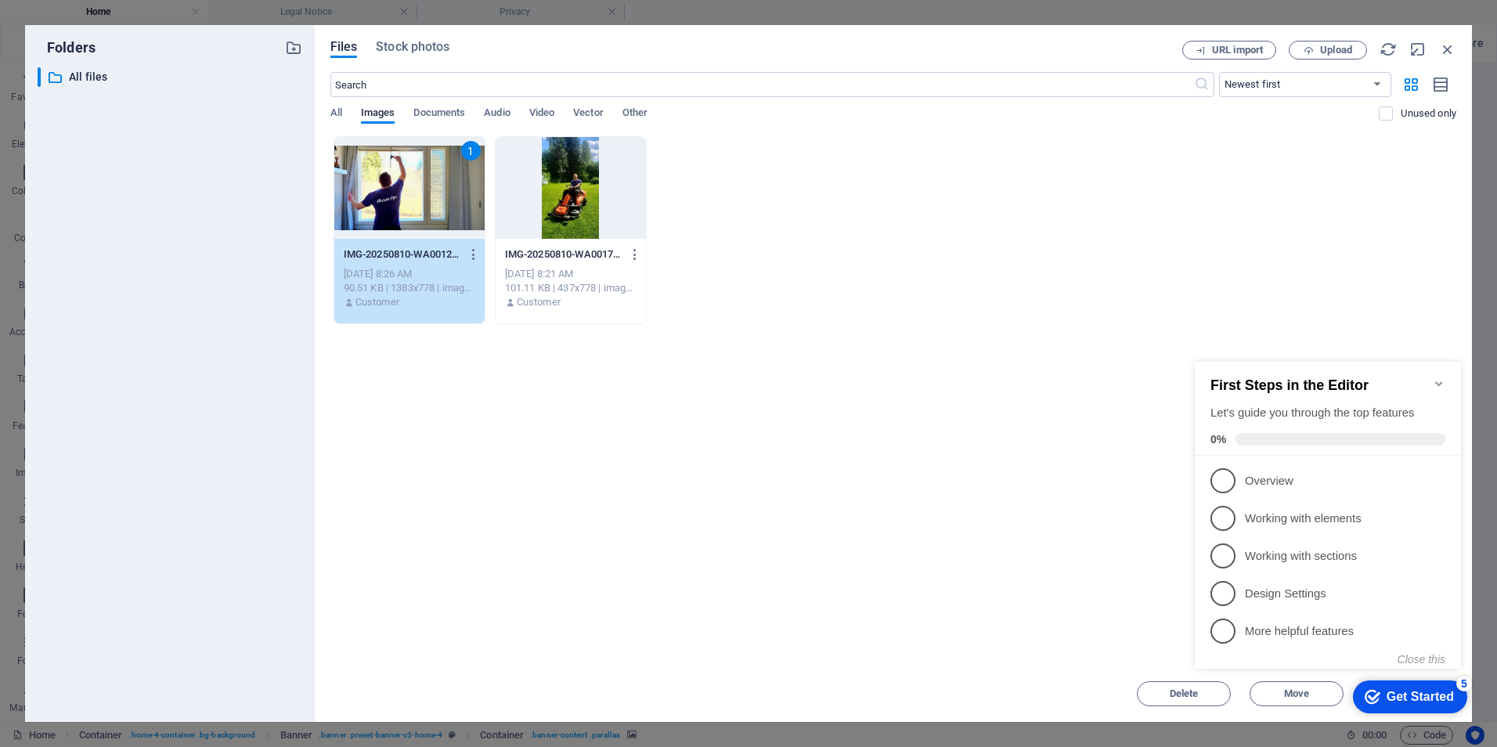
click at [1415, 691] on div "Get Started" at bounding box center [1419, 697] width 67 height 14
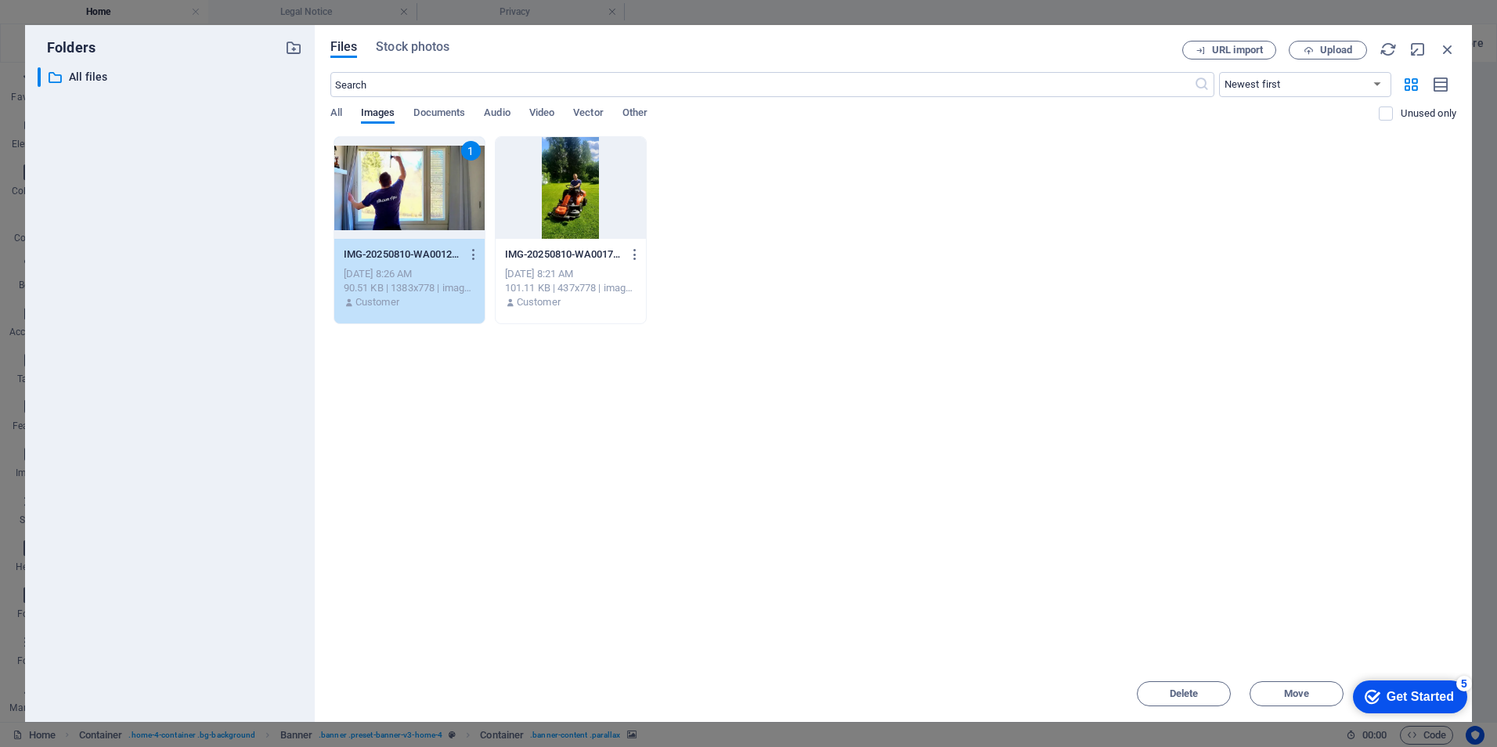
click at [1402, 700] on div "Get Started" at bounding box center [1419, 697] width 67 height 14
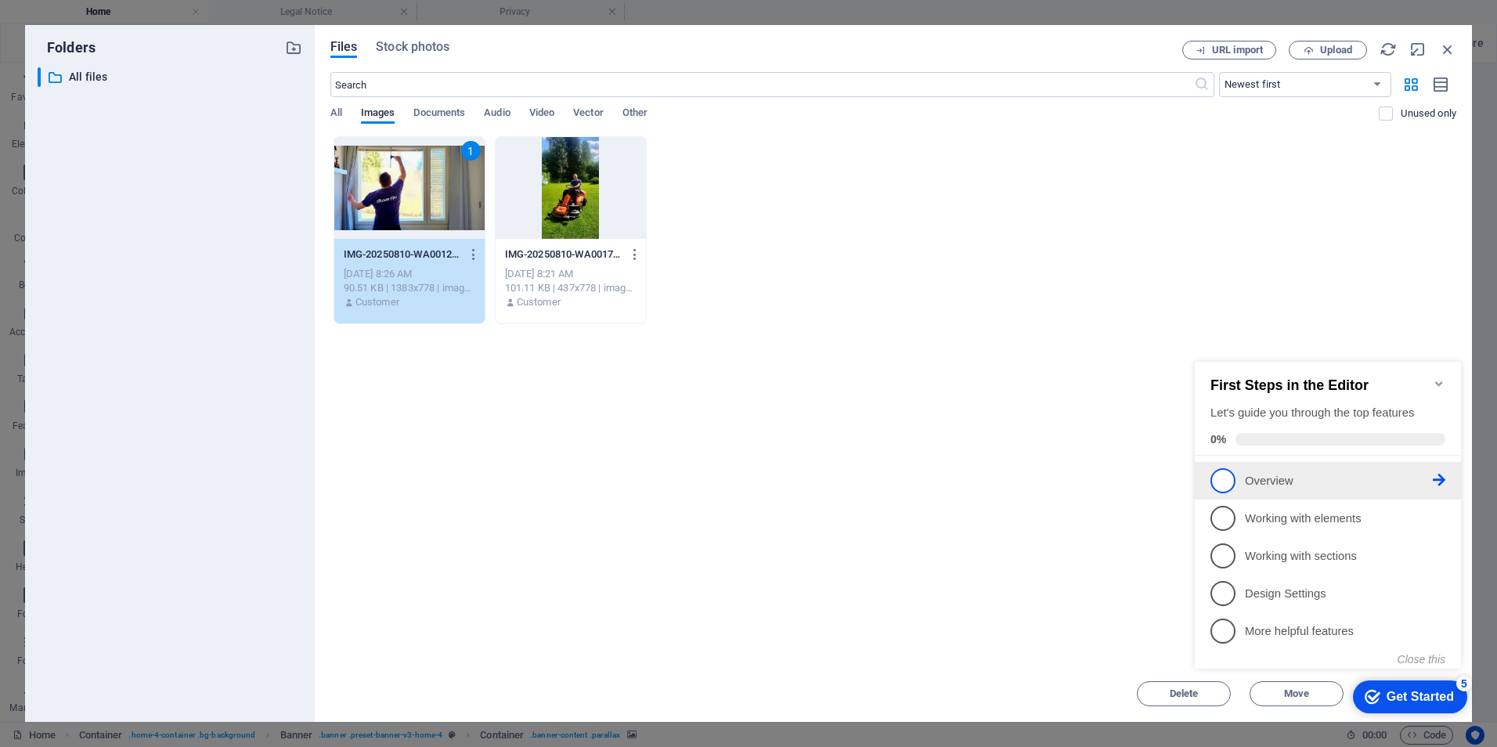
click at [1260, 480] on p "Overview - incomplete" at bounding box center [1339, 481] width 188 height 16
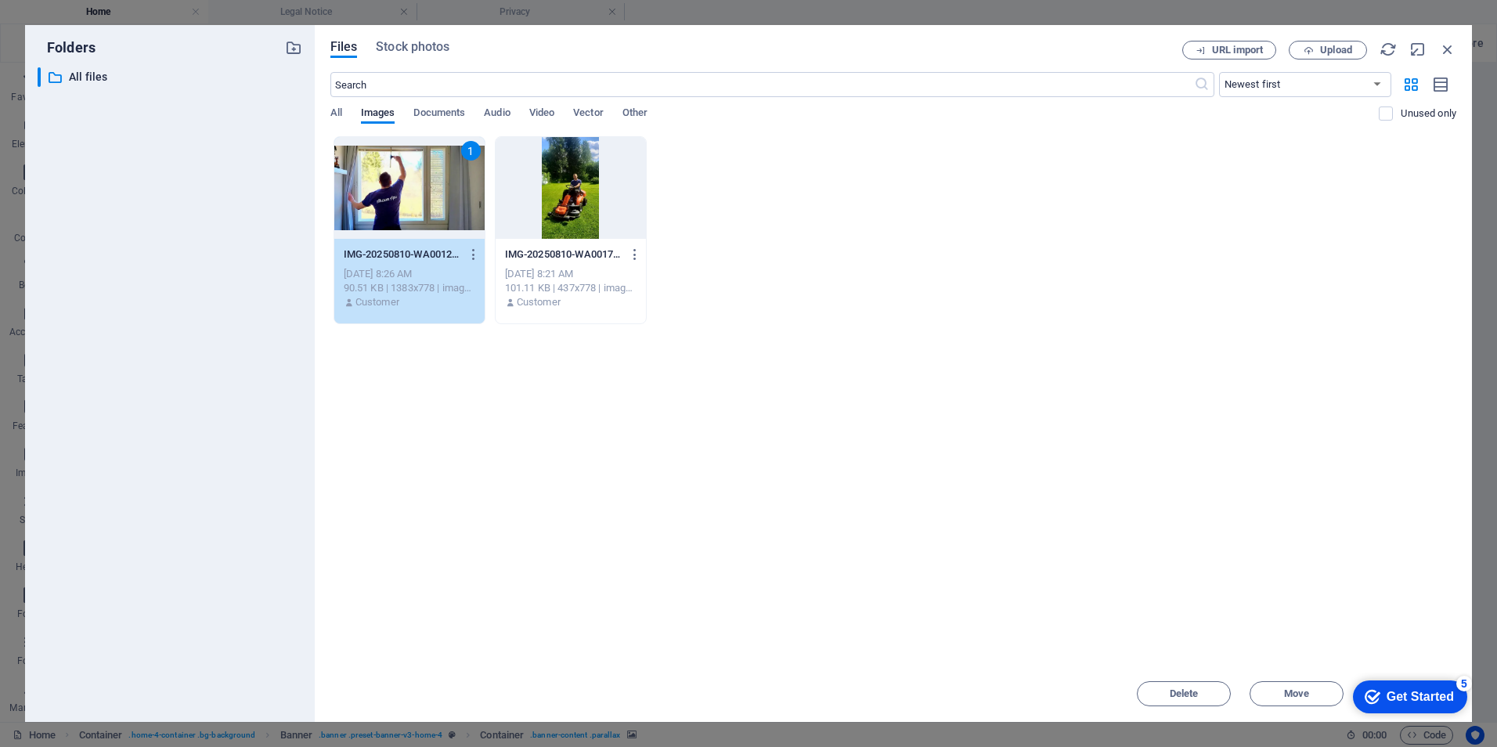
click at [1455, 680] on div "checkmark Get Started 5" at bounding box center [1410, 696] width 114 height 33
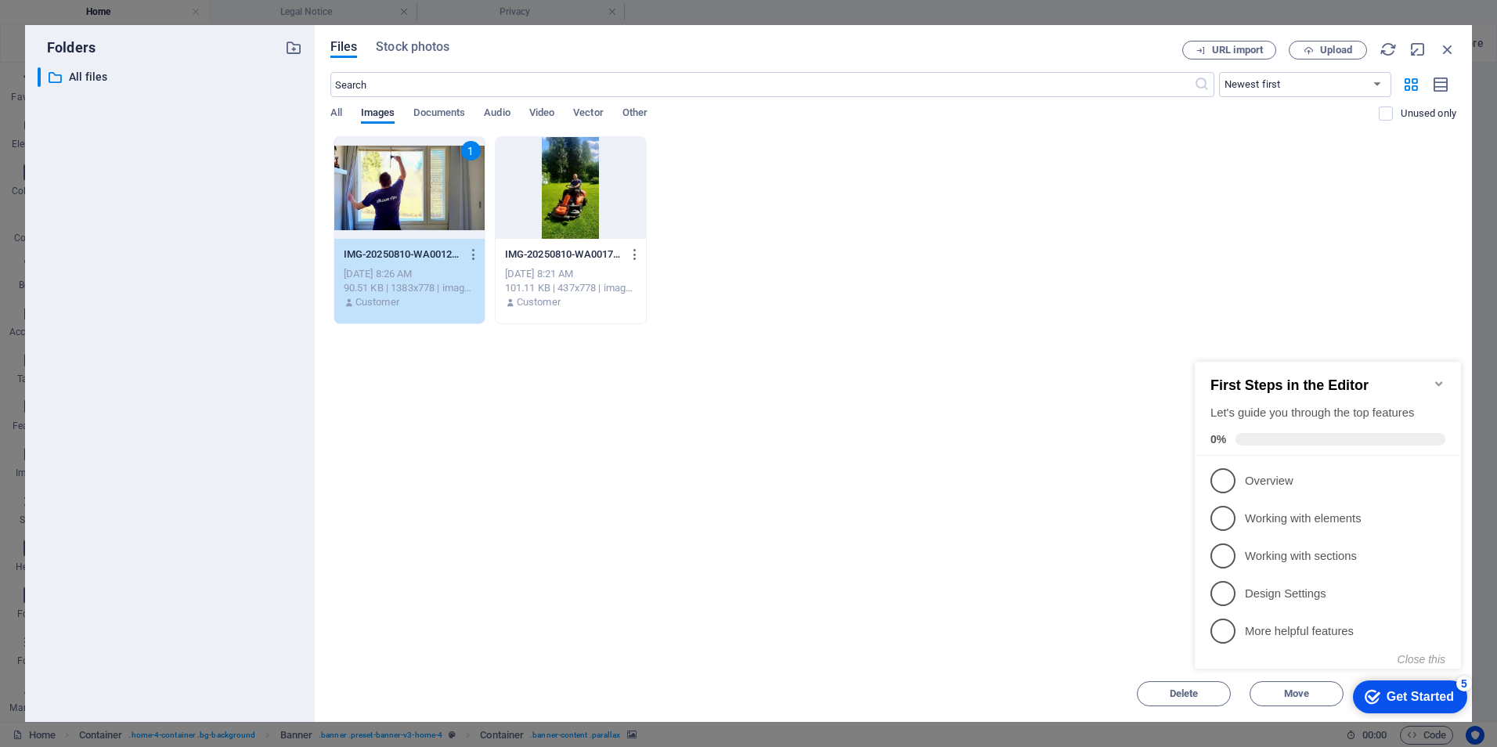
click at [1455, 685] on div "checkmark Get Started 5" at bounding box center [1410, 696] width 114 height 33
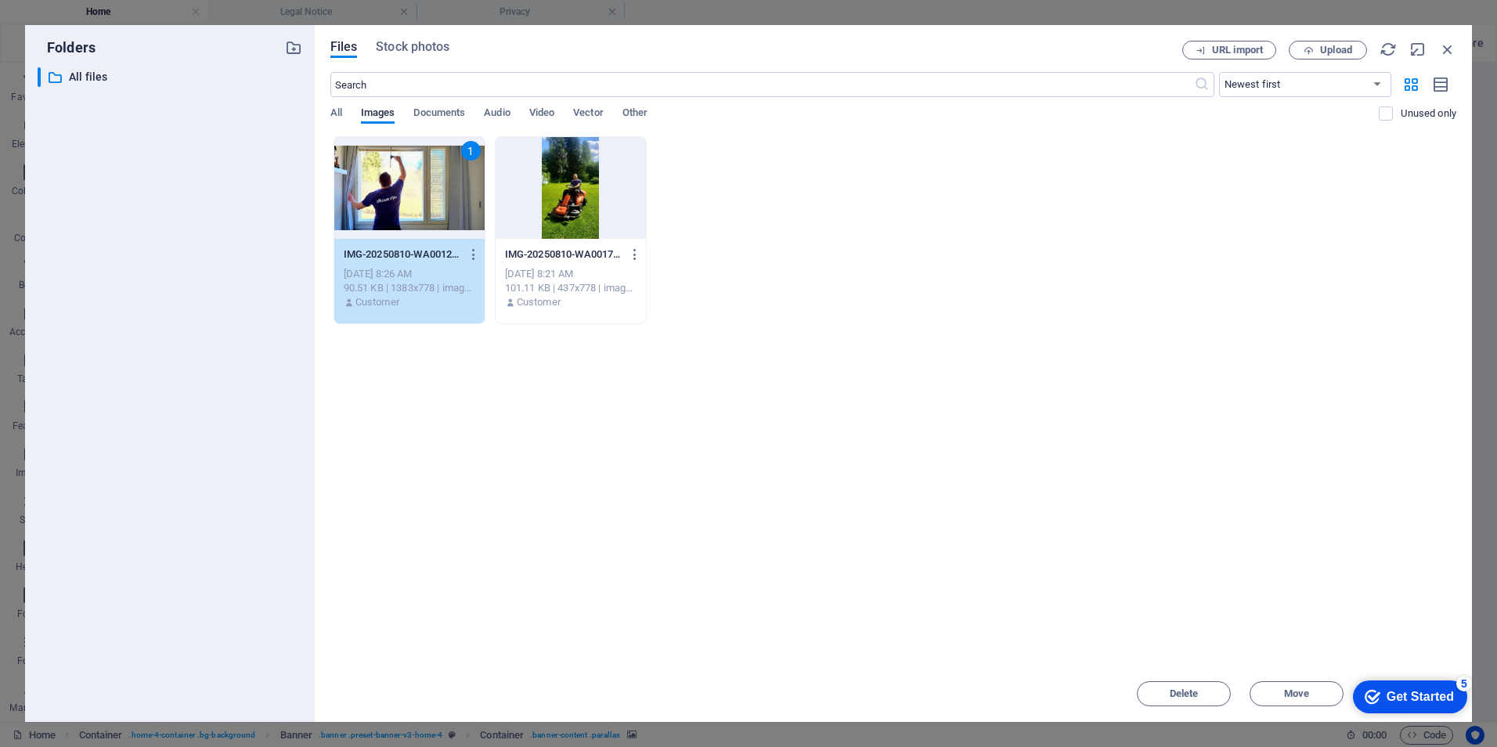
click at [1454, 704] on div "Get Started" at bounding box center [1419, 697] width 67 height 14
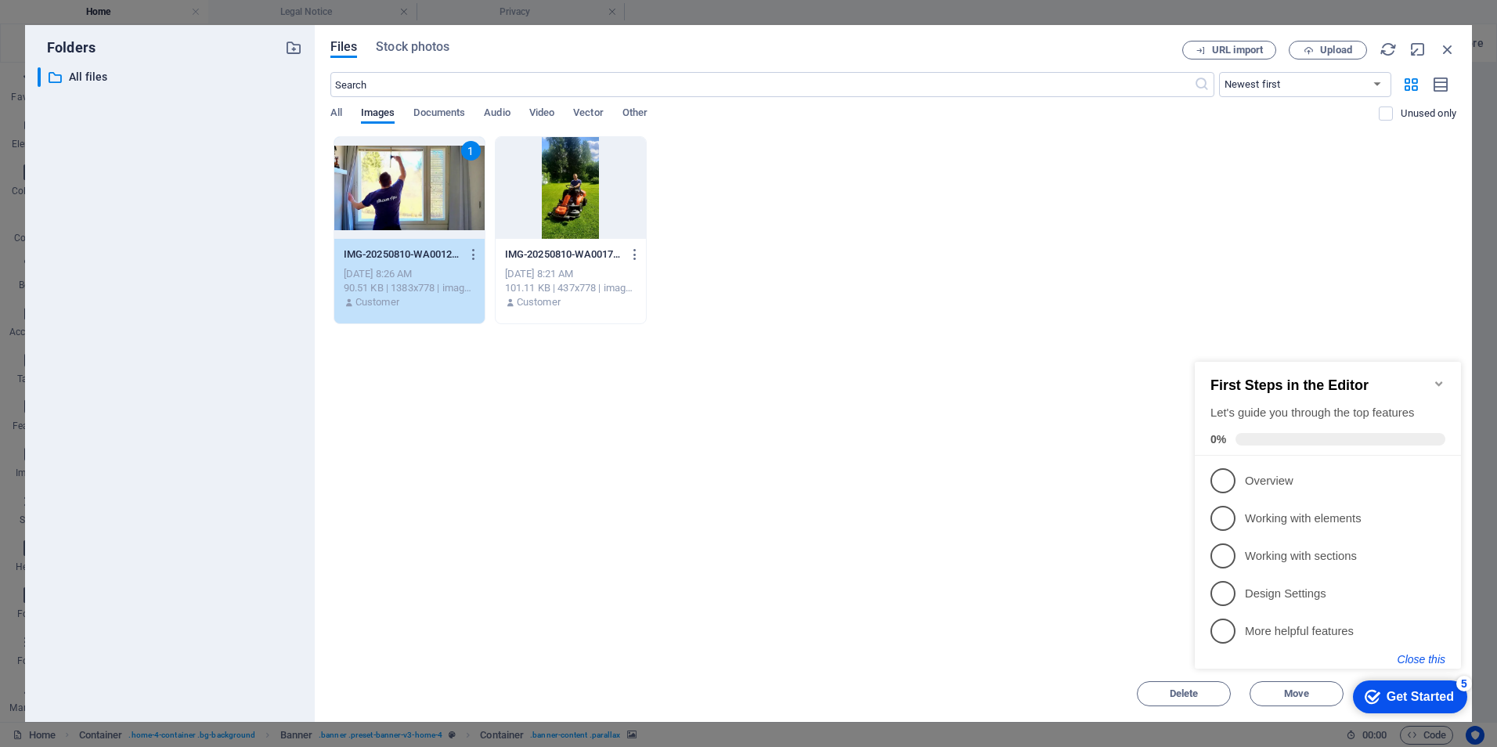
click at [1402, 657] on button "Close this" at bounding box center [1421, 659] width 48 height 13
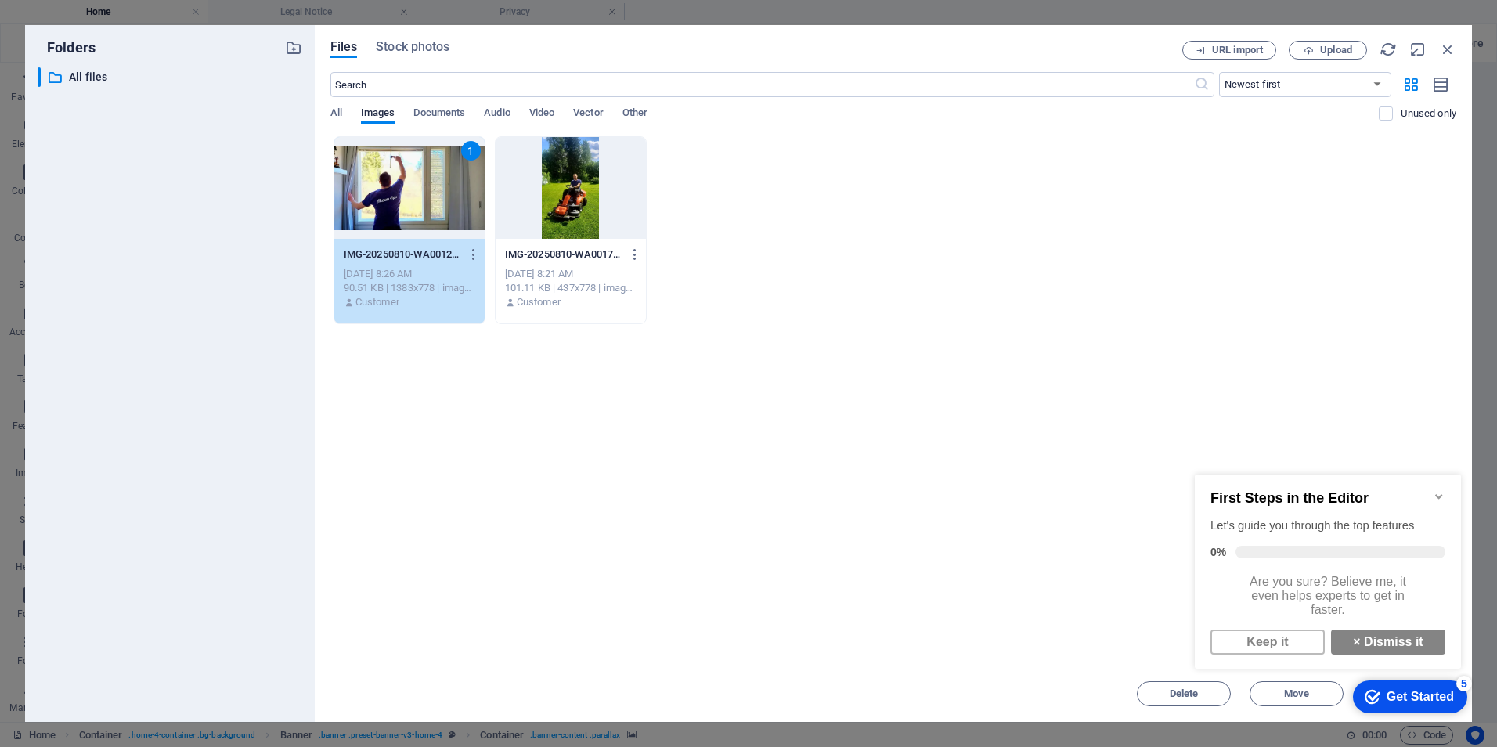
click at [1399, 694] on div "Get Started" at bounding box center [1419, 697] width 67 height 14
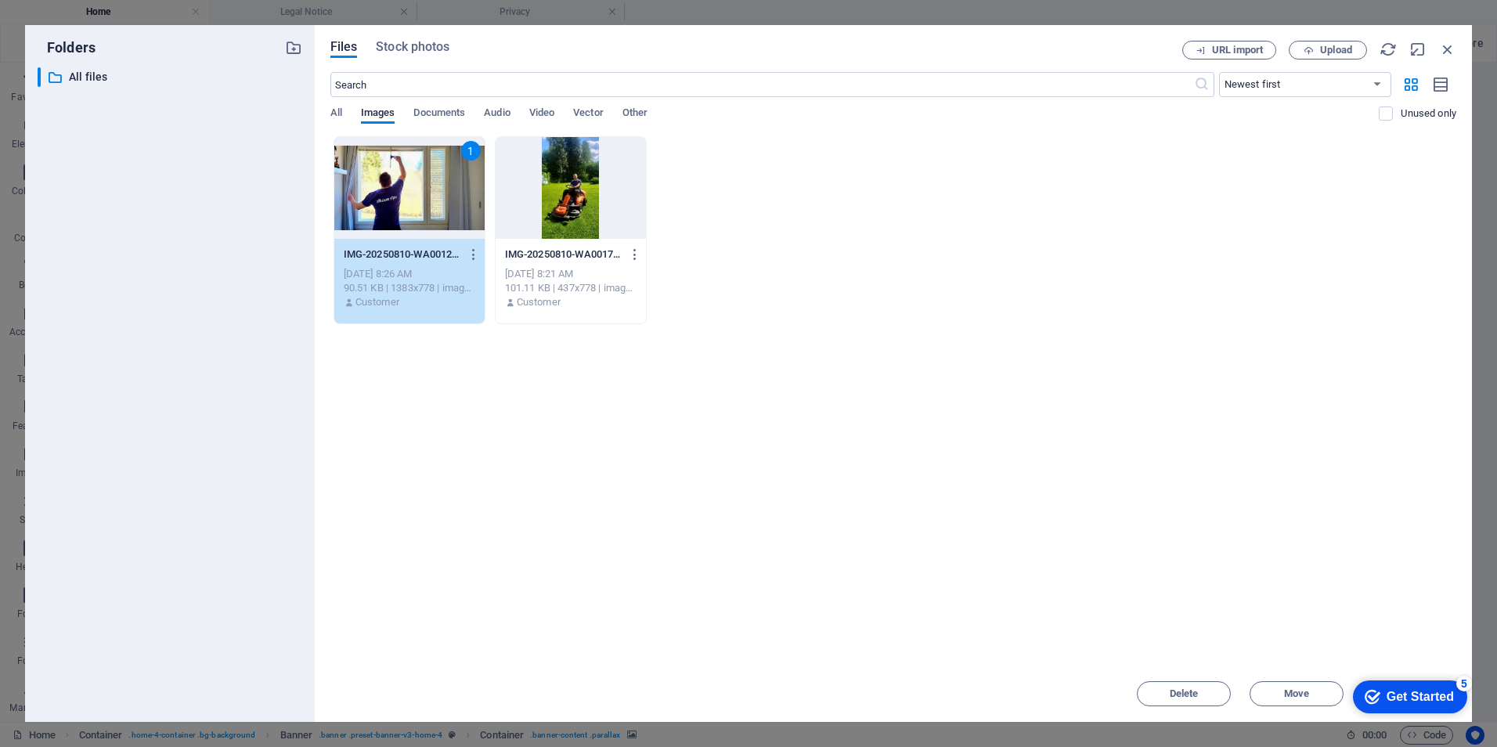
click at [1454, 704] on div "Get Started" at bounding box center [1419, 697] width 67 height 14
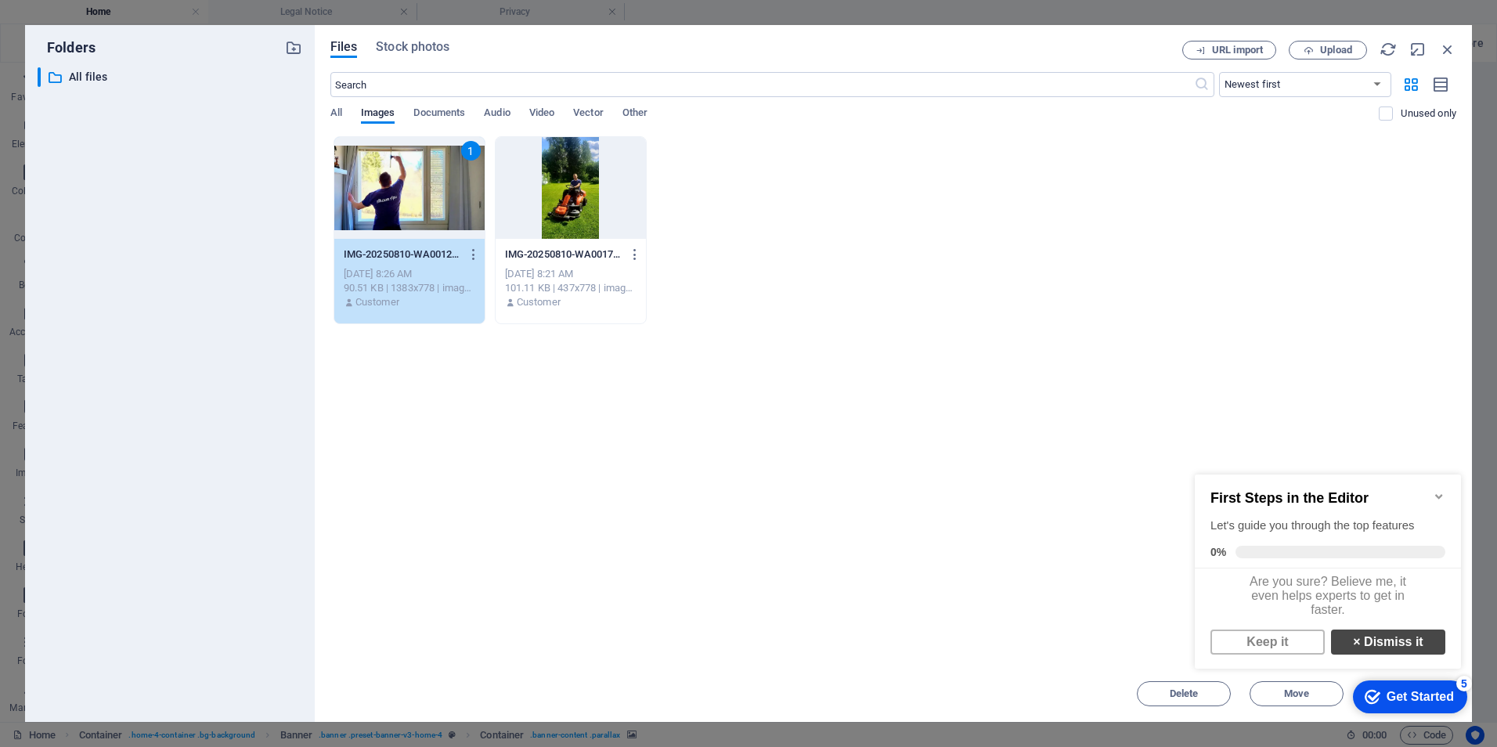
click at [1380, 651] on link "× Dismiss it" at bounding box center [1388, 641] width 114 height 25
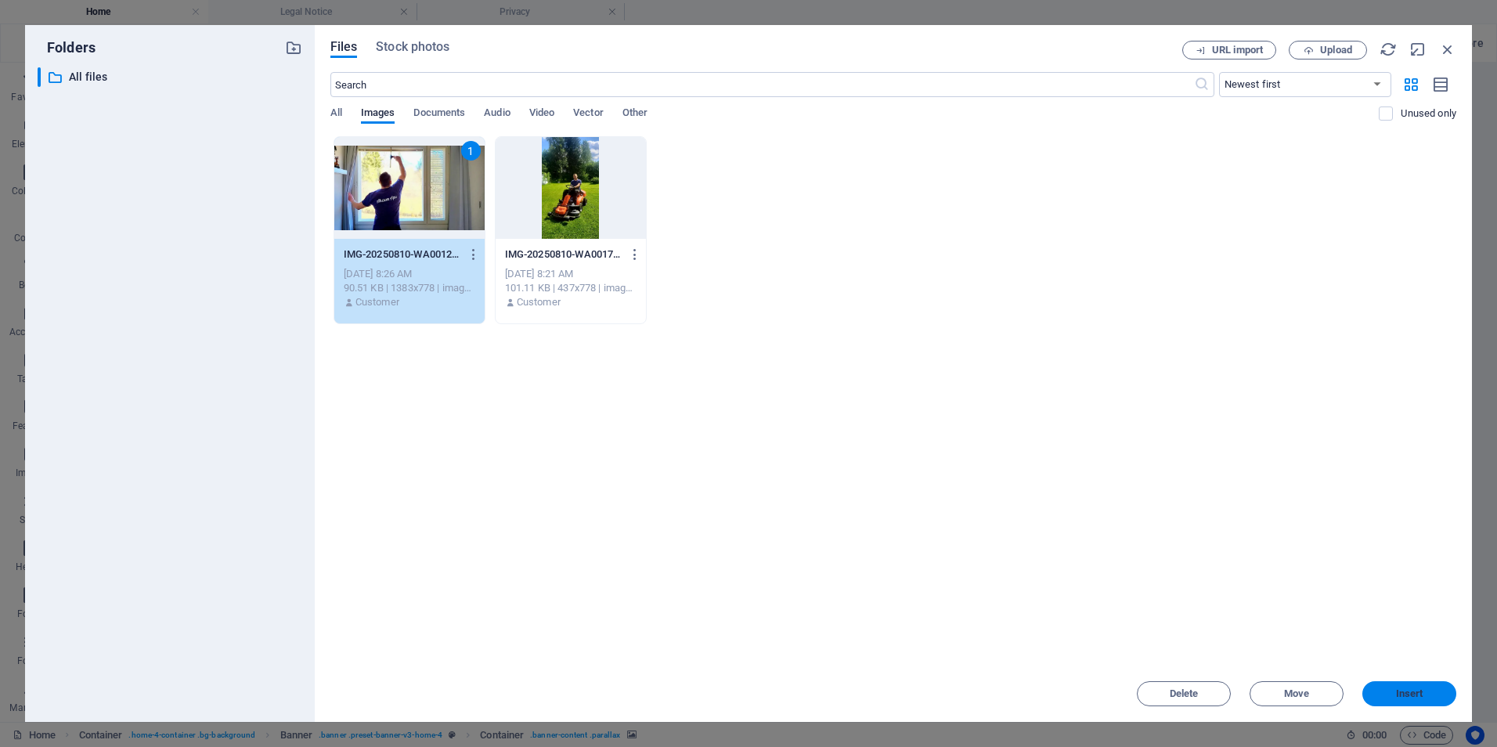
click at [1393, 690] on span "Insert" at bounding box center [1408, 693] width 81 height 9
click at [1412, 695] on span "Insert" at bounding box center [1409, 693] width 27 height 9
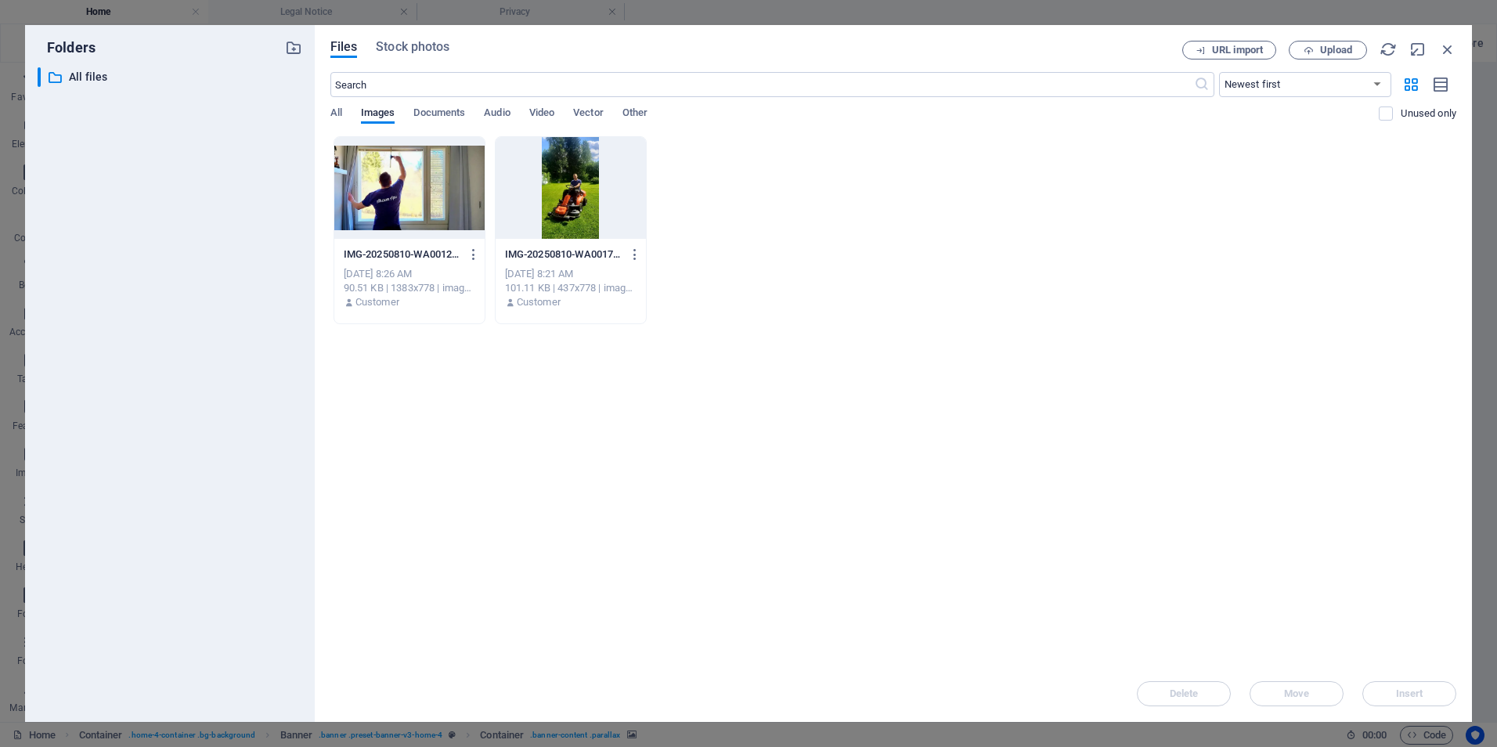
click at [370, 201] on div at bounding box center [409, 188] width 150 height 102
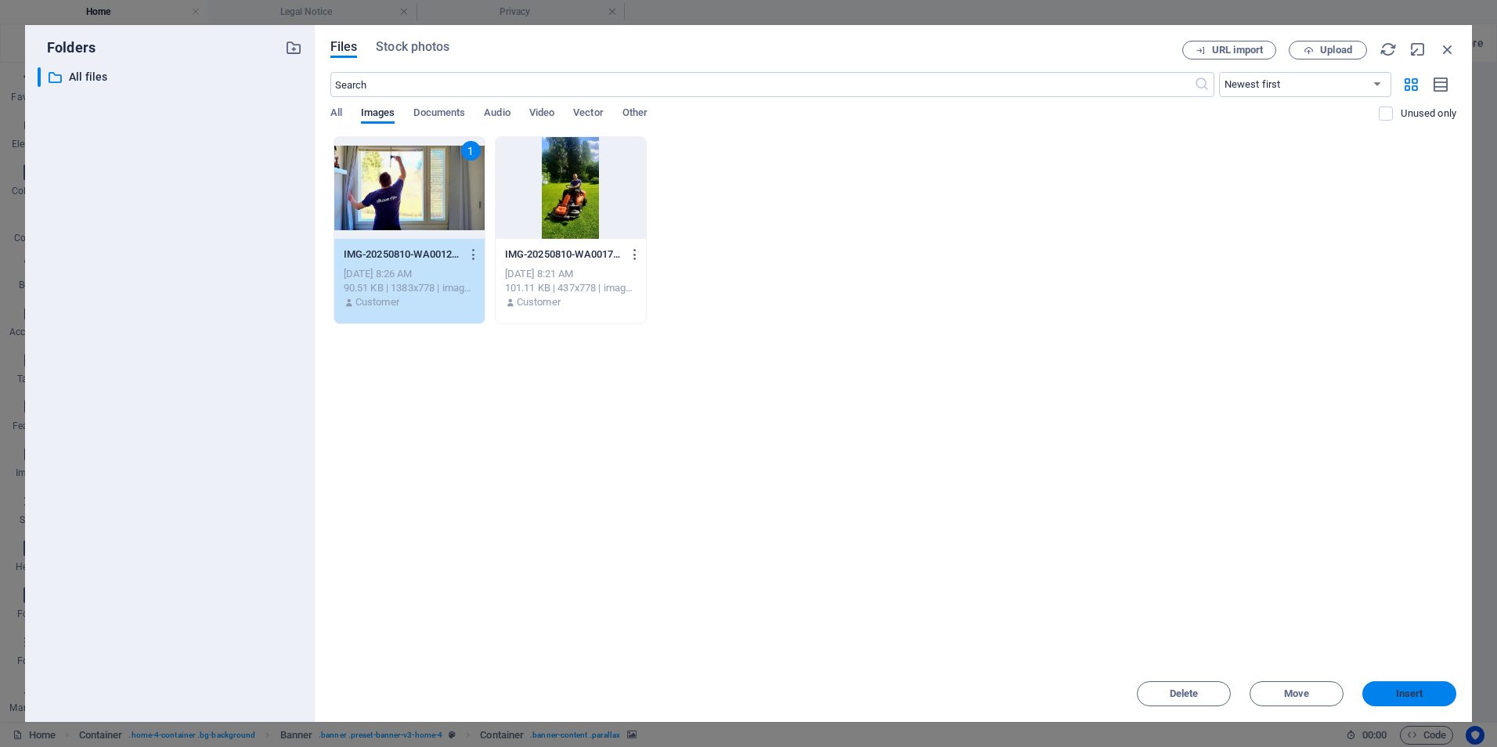
click at [1416, 686] on button "Insert" at bounding box center [1409, 693] width 94 height 25
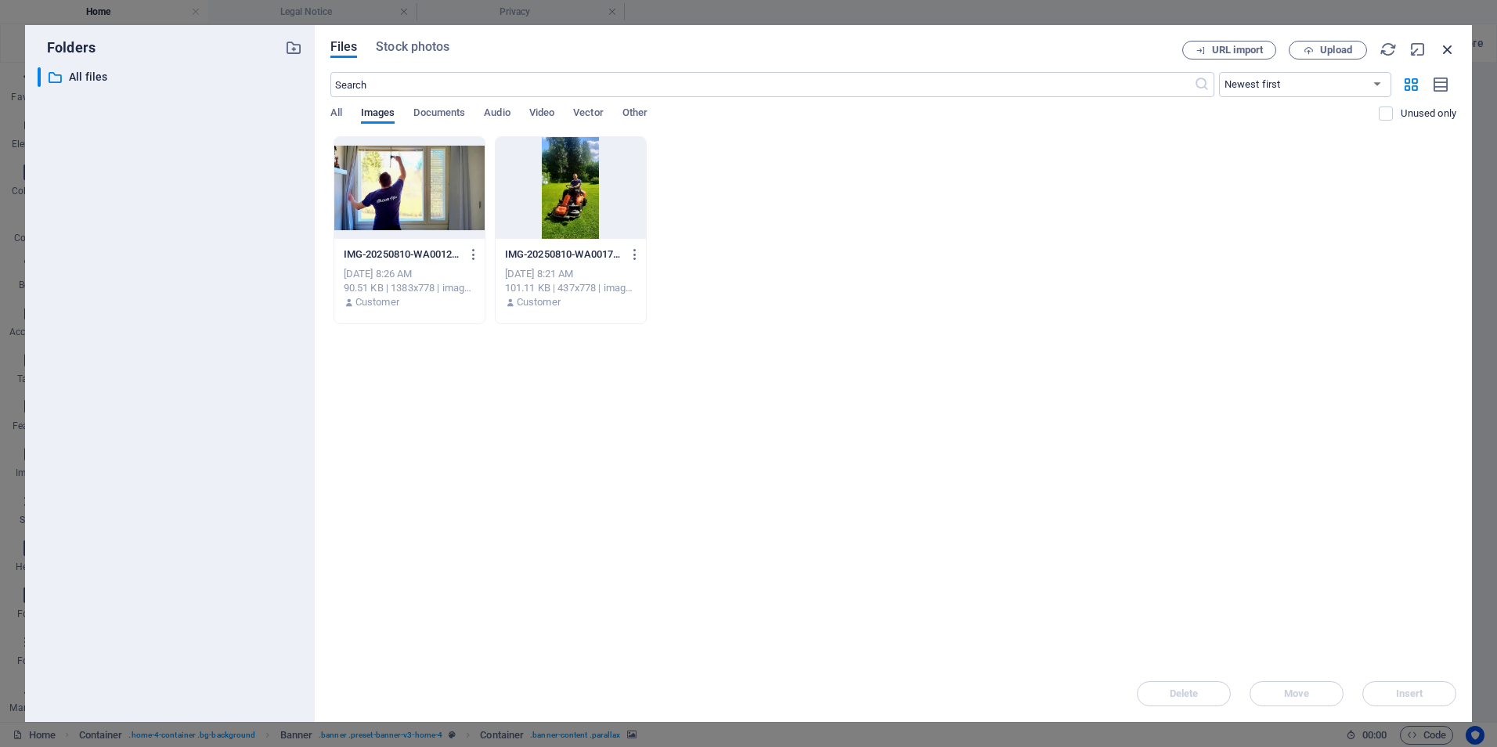
click at [1445, 52] on icon "button" at bounding box center [1447, 49] width 17 height 17
select select "image"
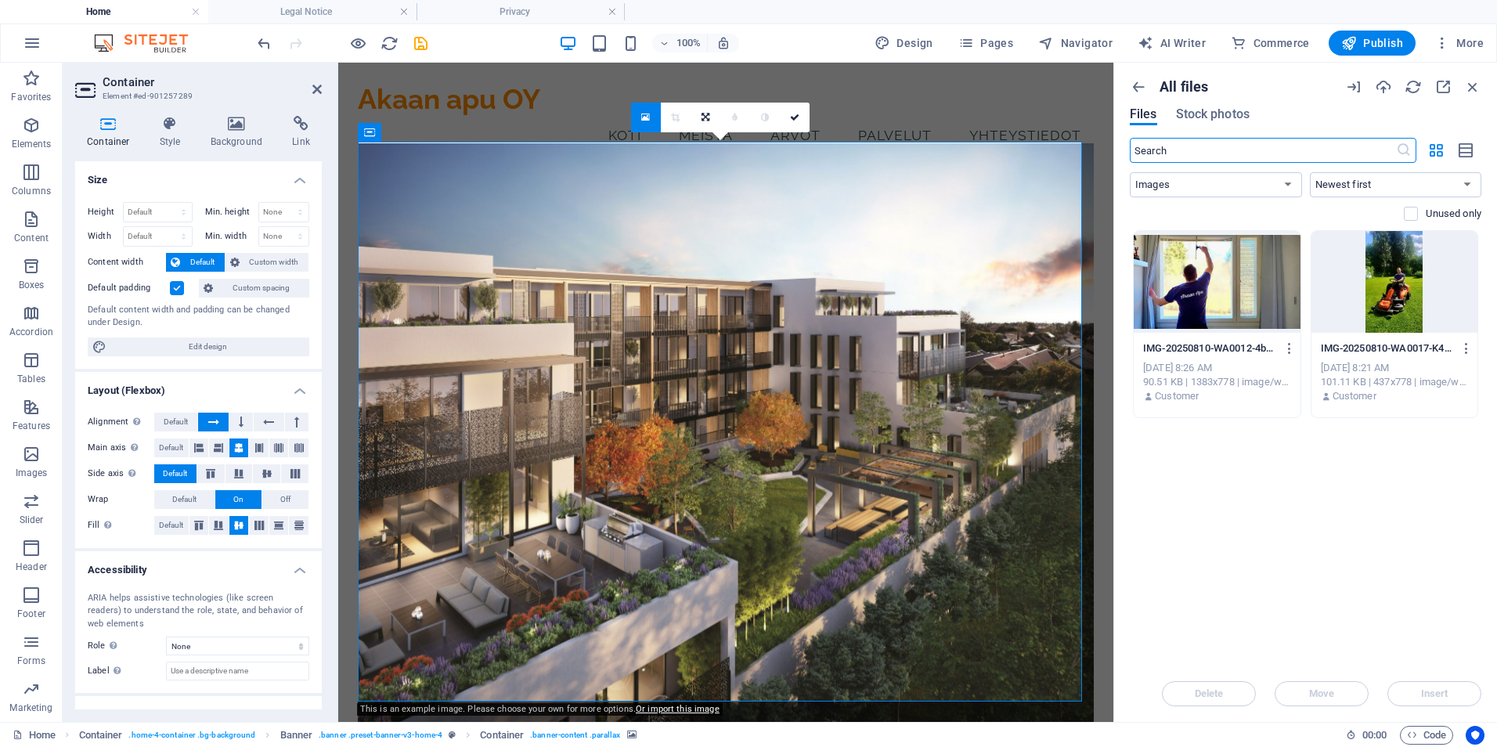
click at [1199, 315] on div at bounding box center [1217, 282] width 167 height 102
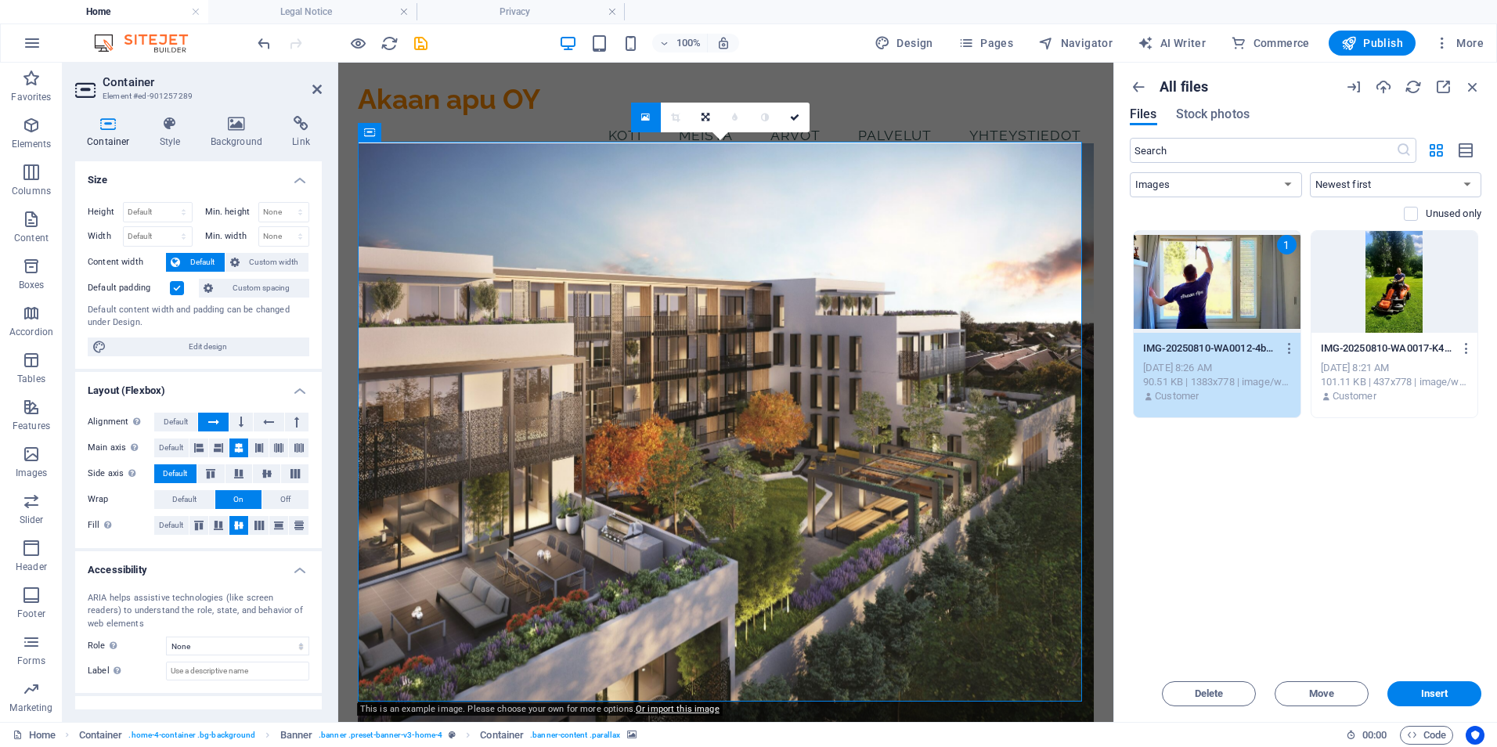
click at [1221, 295] on div "1" at bounding box center [1217, 282] width 167 height 102
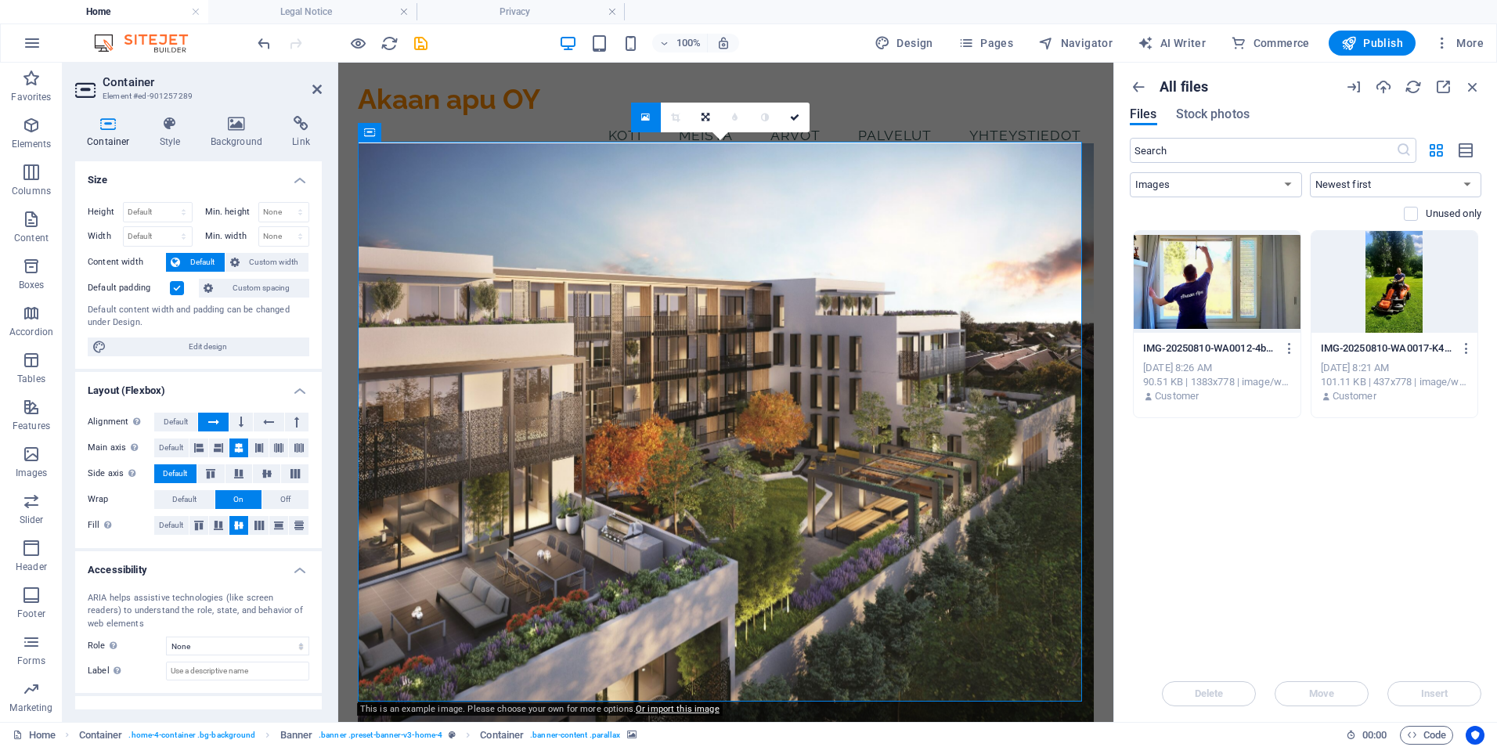
click at [1221, 295] on div at bounding box center [1217, 282] width 167 height 102
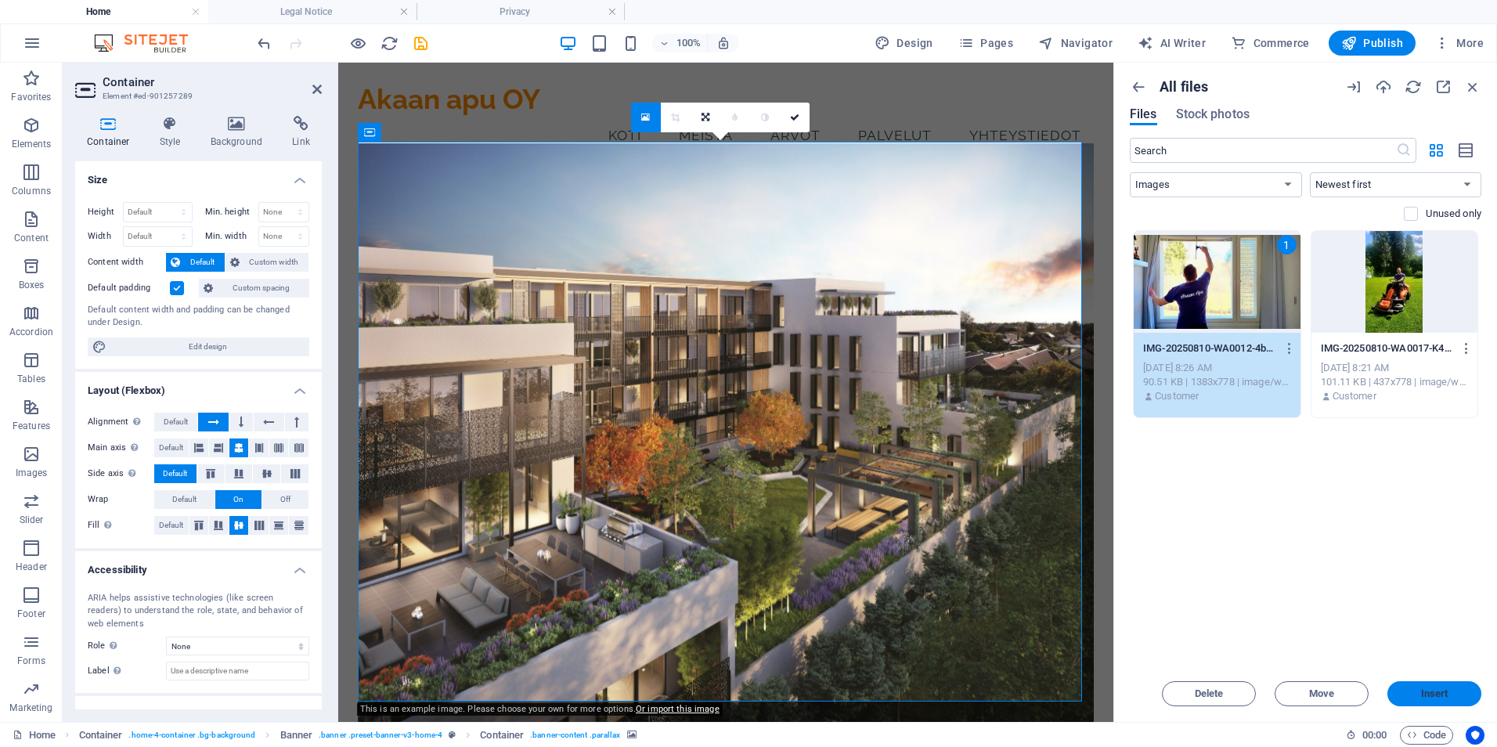
click at [1457, 687] on button "Insert" at bounding box center [1434, 693] width 94 height 25
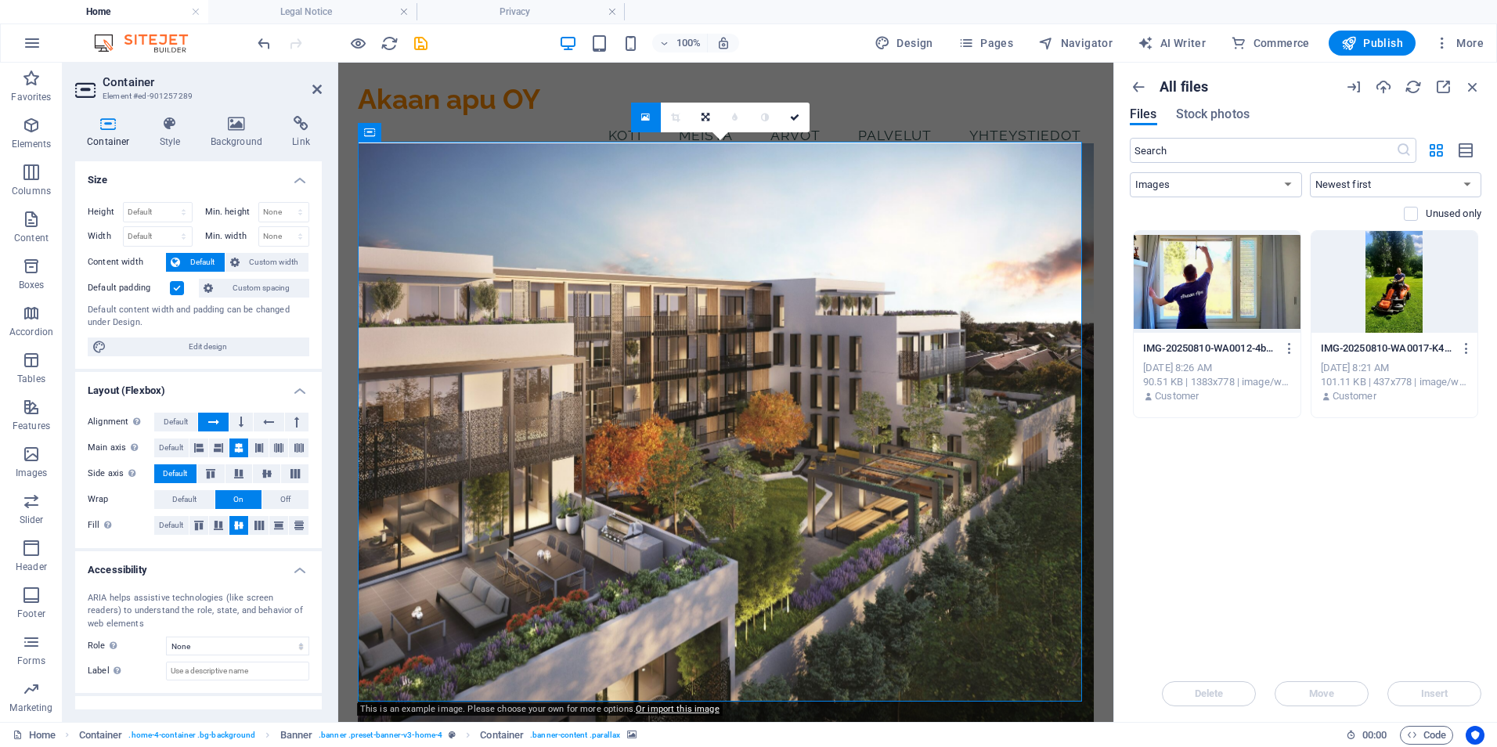
click at [1240, 307] on div at bounding box center [1217, 282] width 167 height 102
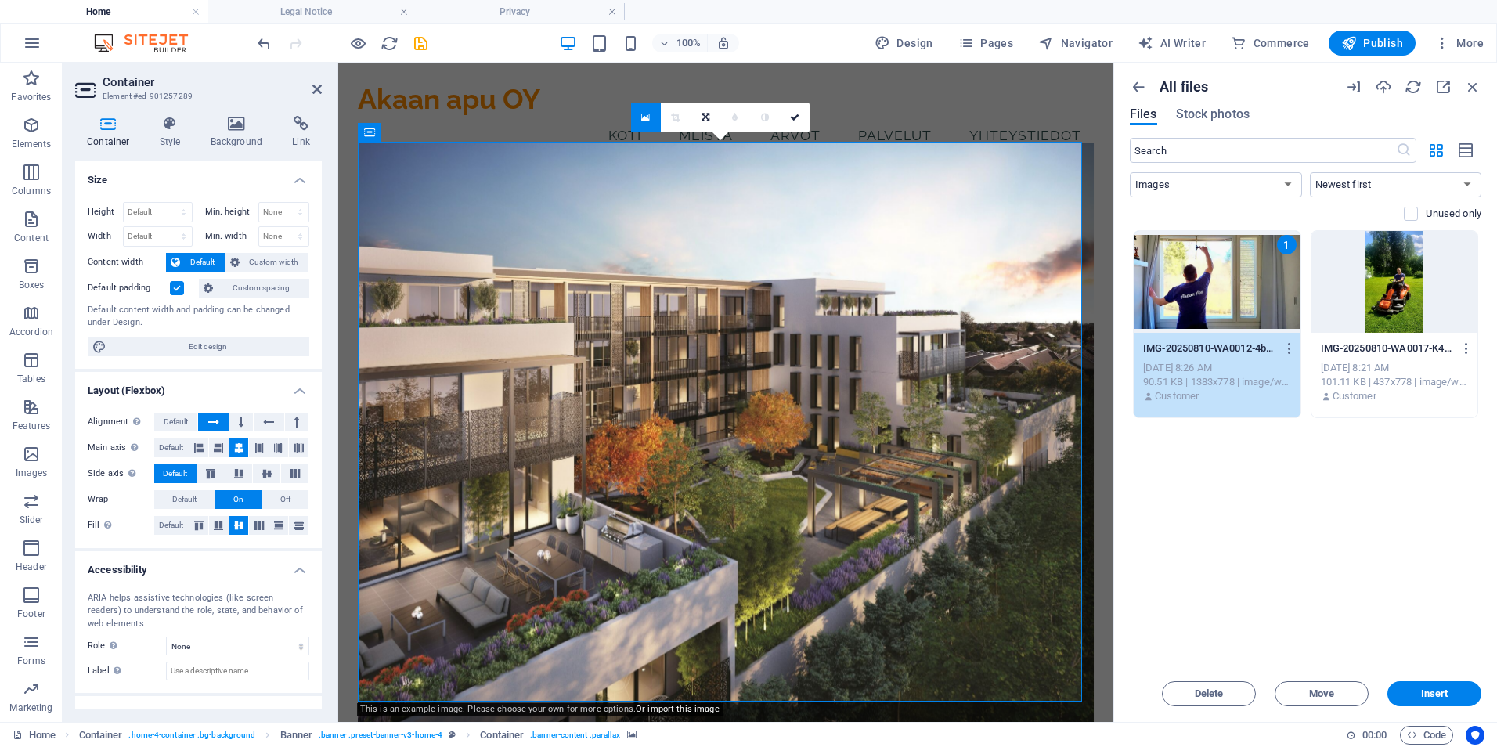
drag, startPoint x: 1578, startPoint y: 370, endPoint x: 667, endPoint y: 183, distance: 930.1
click at [651, 115] on link at bounding box center [646, 118] width 30 height 30
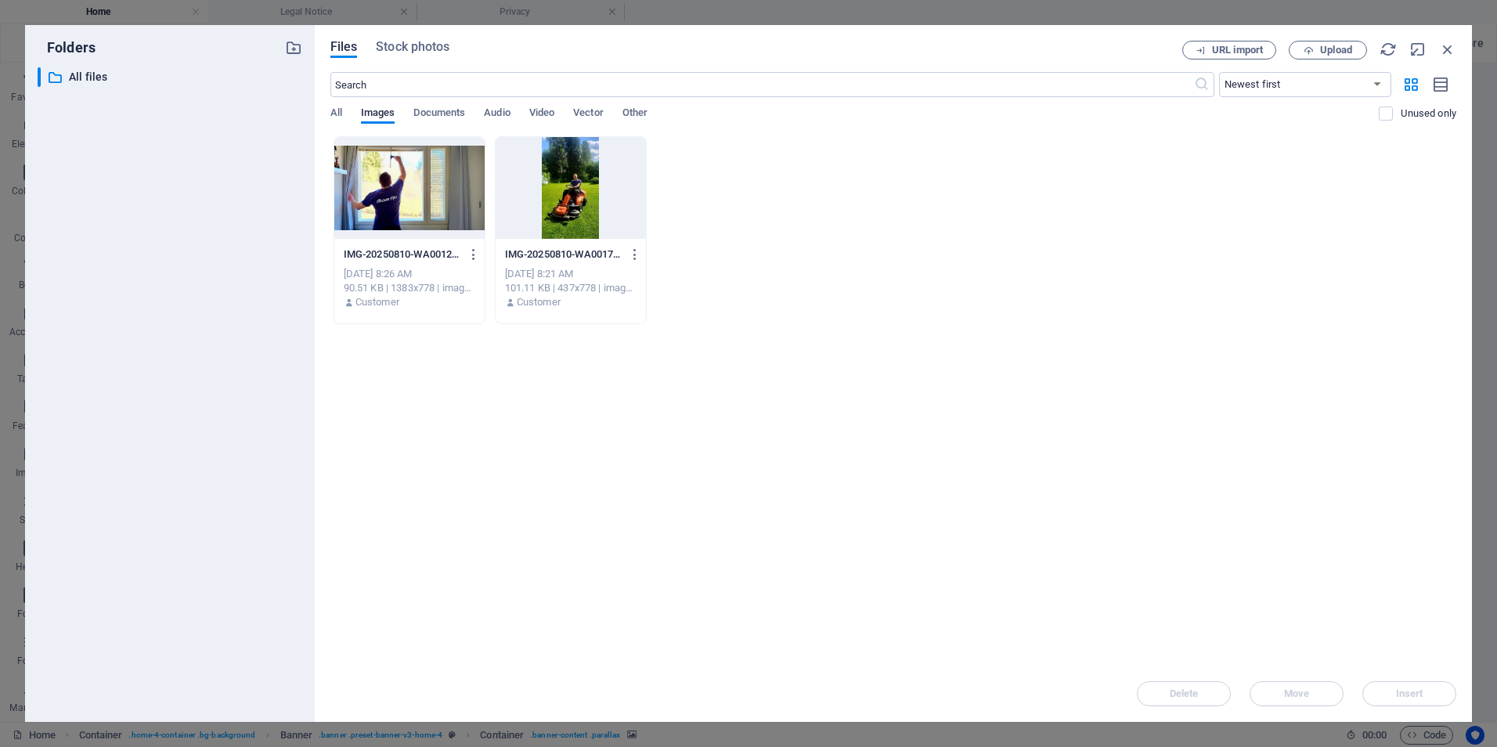
click at [382, 219] on div at bounding box center [409, 188] width 150 height 102
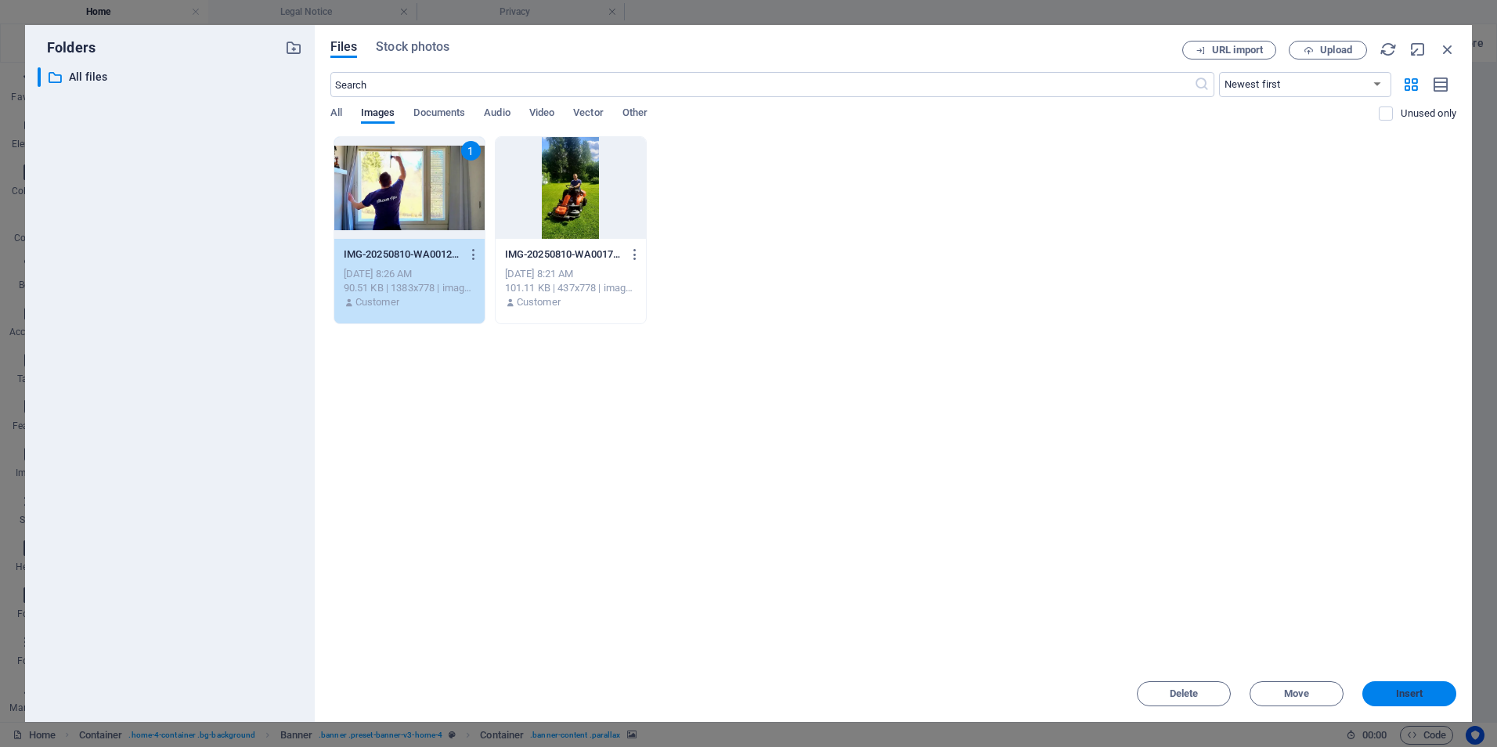
click at [1370, 699] on button "Insert" at bounding box center [1409, 693] width 94 height 25
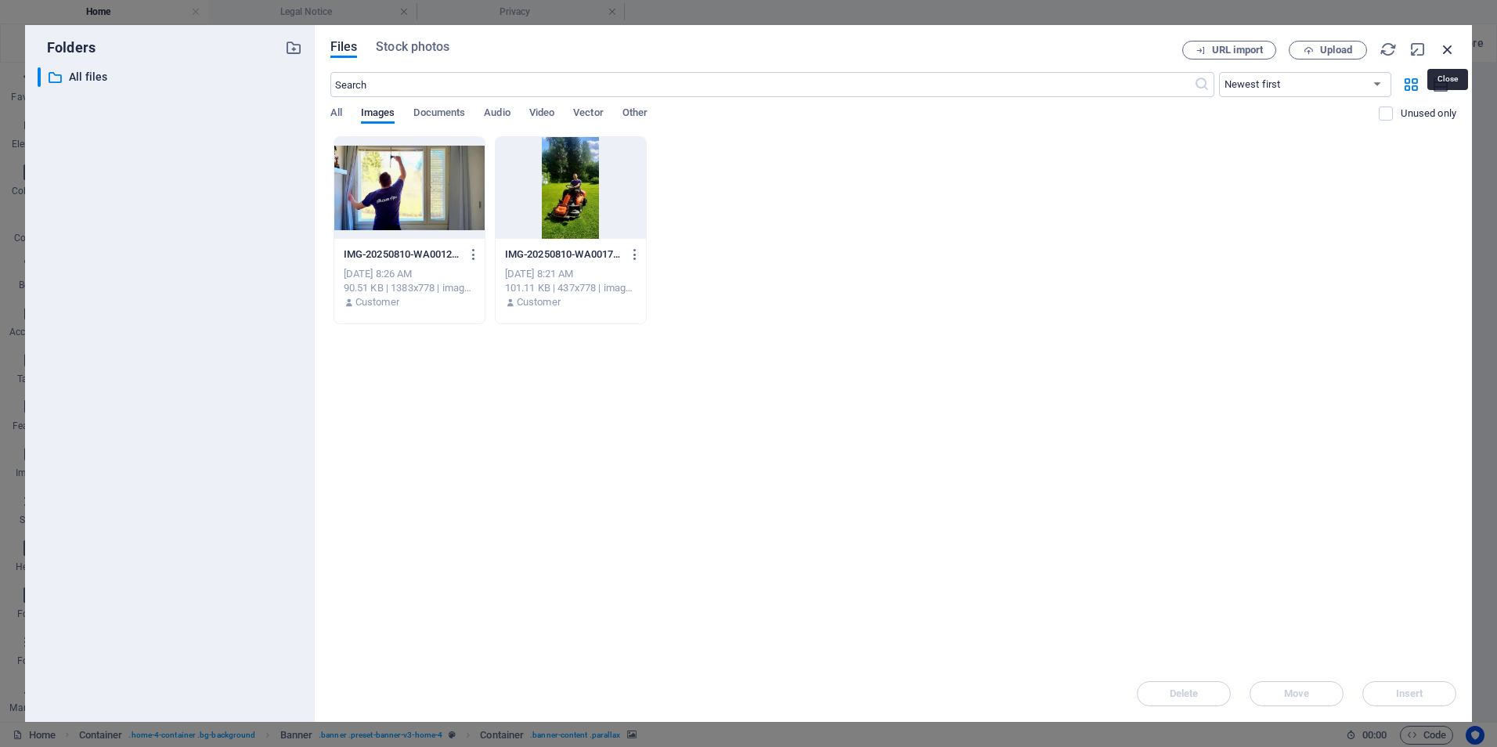
click at [1449, 49] on icon "button" at bounding box center [1447, 49] width 17 height 17
select select "image"
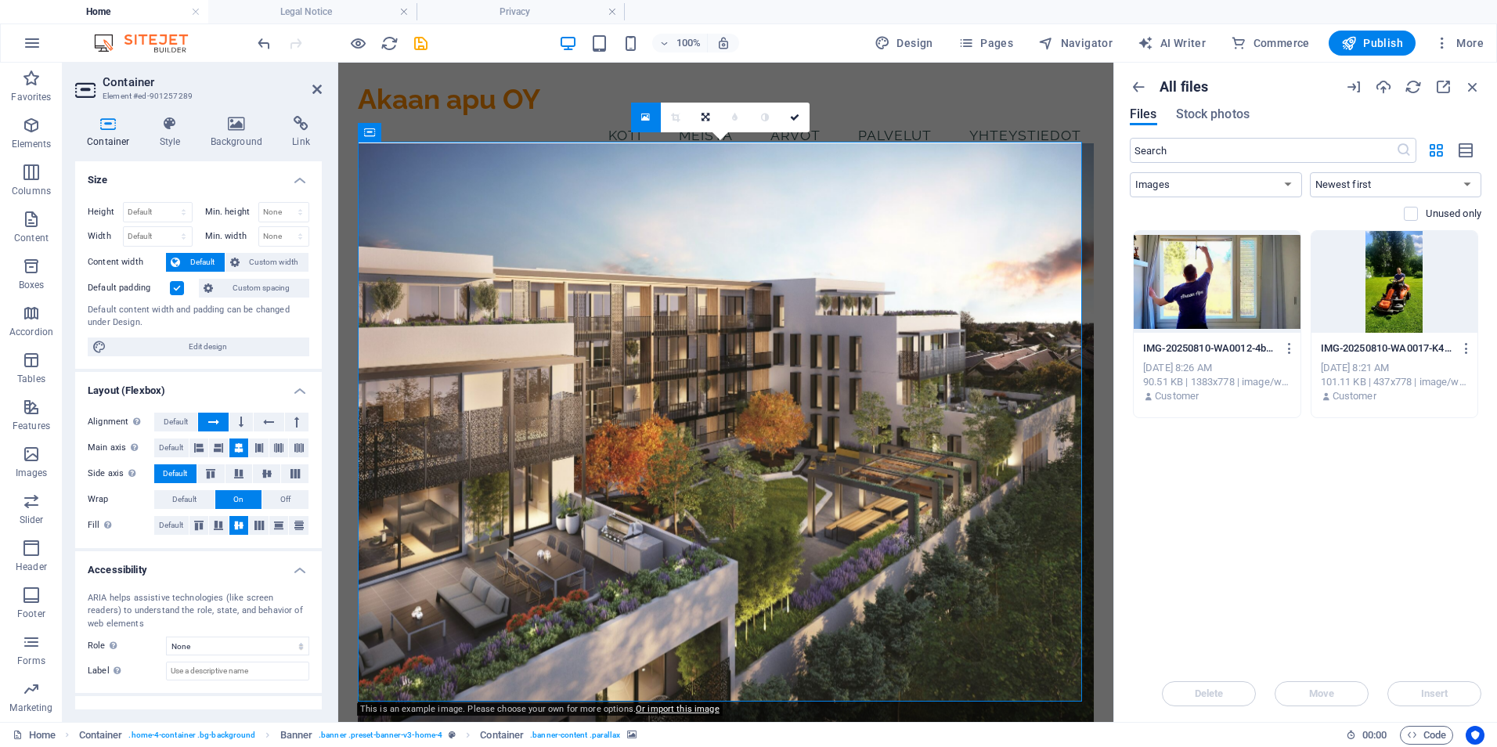
click at [1253, 224] on div "​ All Images Documents Audio Video Vector Other Newest first Oldest first Name …" at bounding box center [1306, 184] width 352 height 92
click at [1240, 240] on div at bounding box center [1217, 282] width 167 height 102
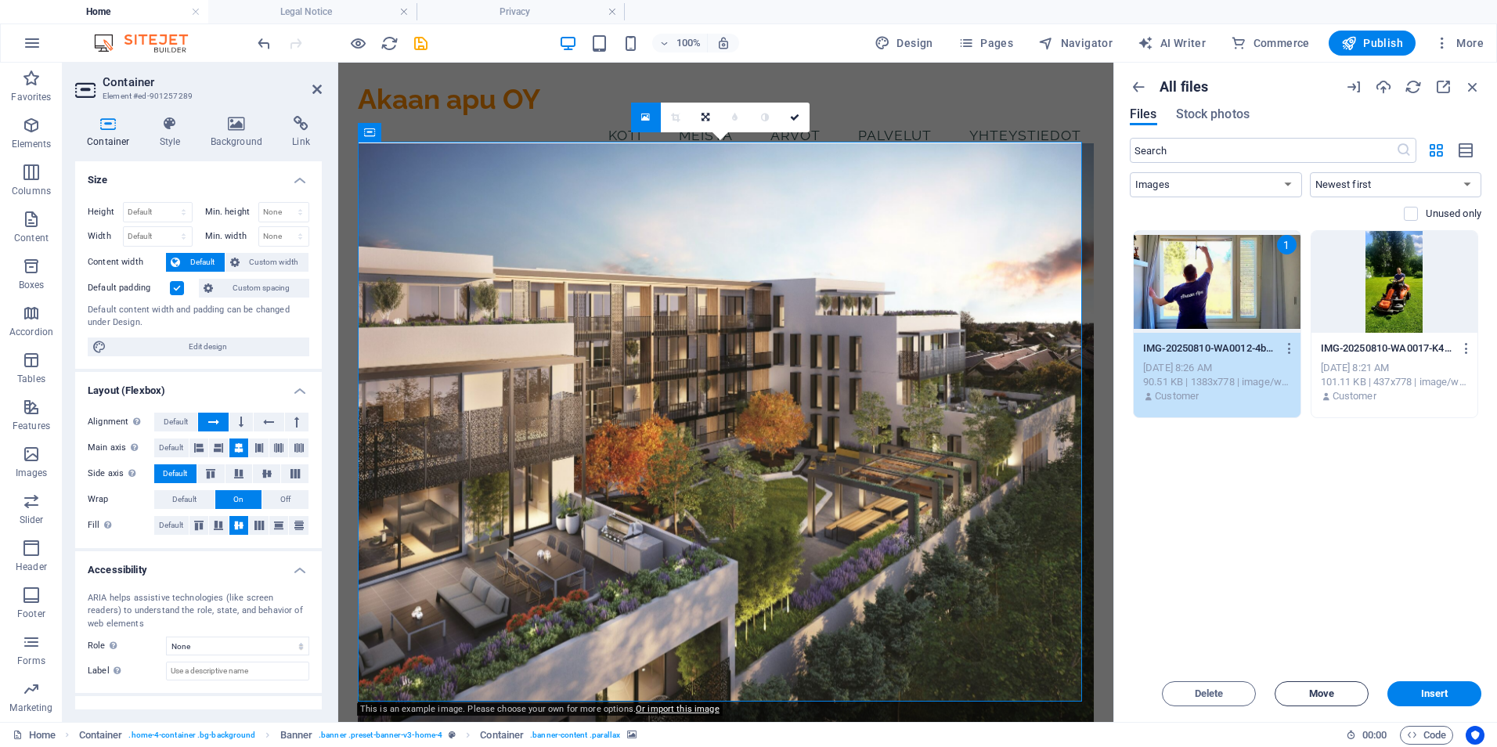
click at [1312, 690] on span "Move" at bounding box center [1321, 693] width 25 height 9
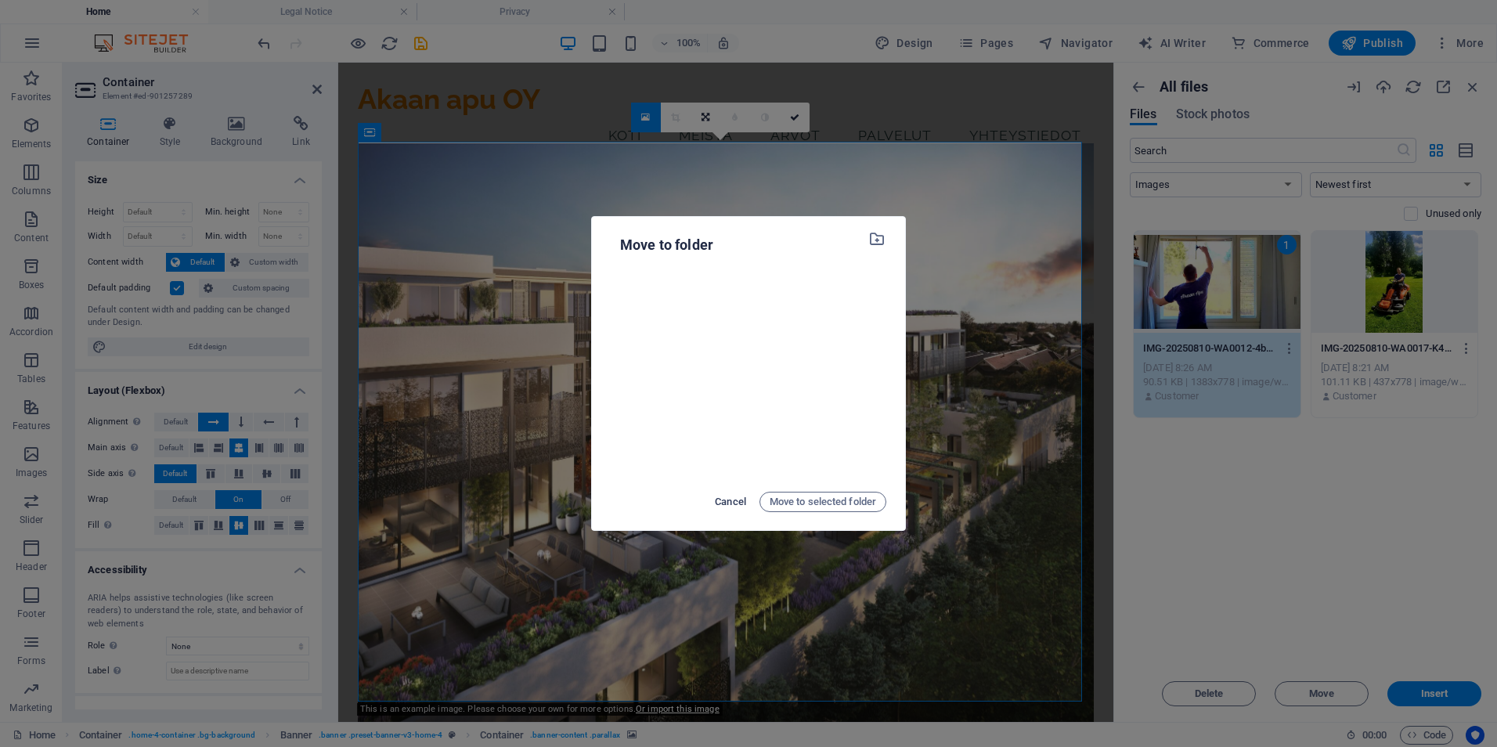
click at [732, 499] on span "Cancel" at bounding box center [730, 501] width 31 height 19
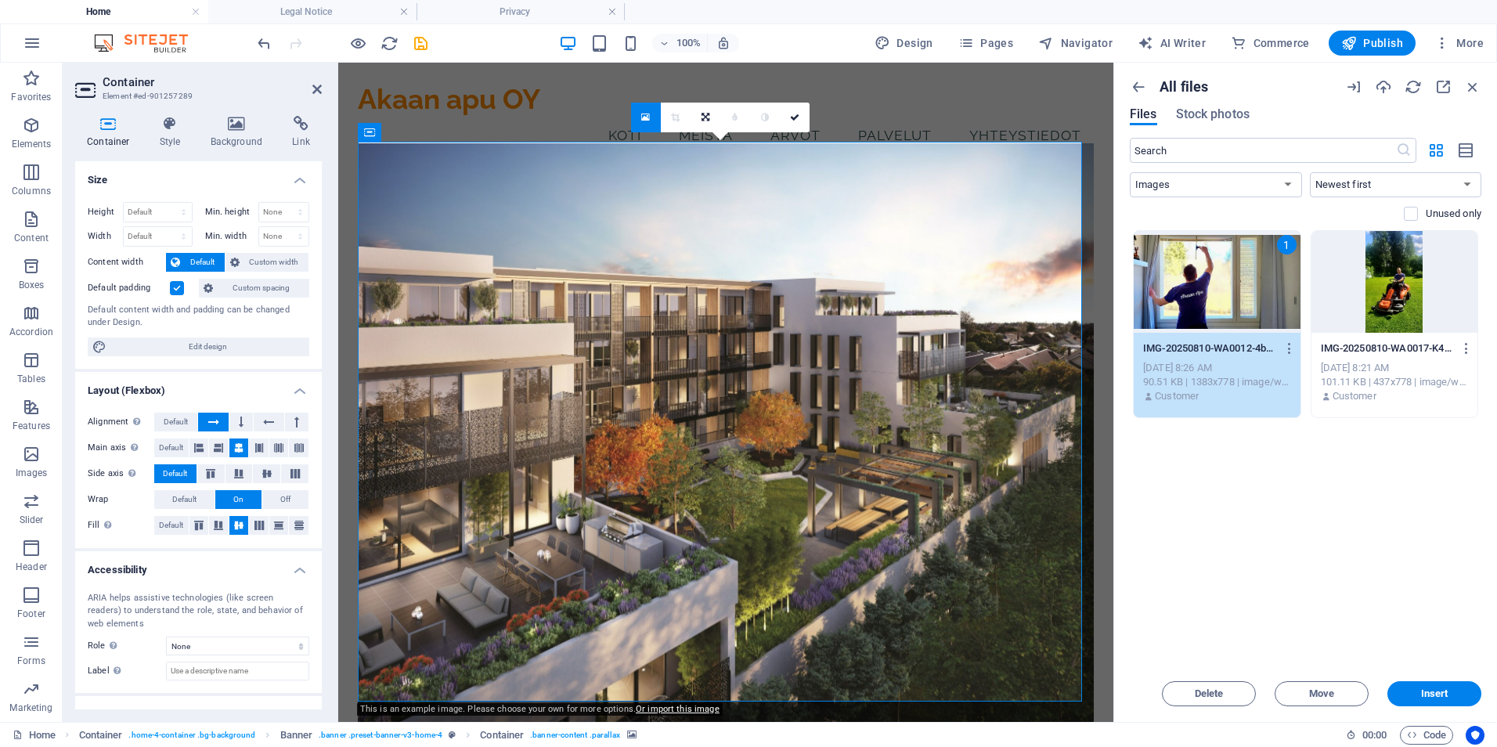
click at [756, 237] on figure at bounding box center [726, 443] width 737 height 600
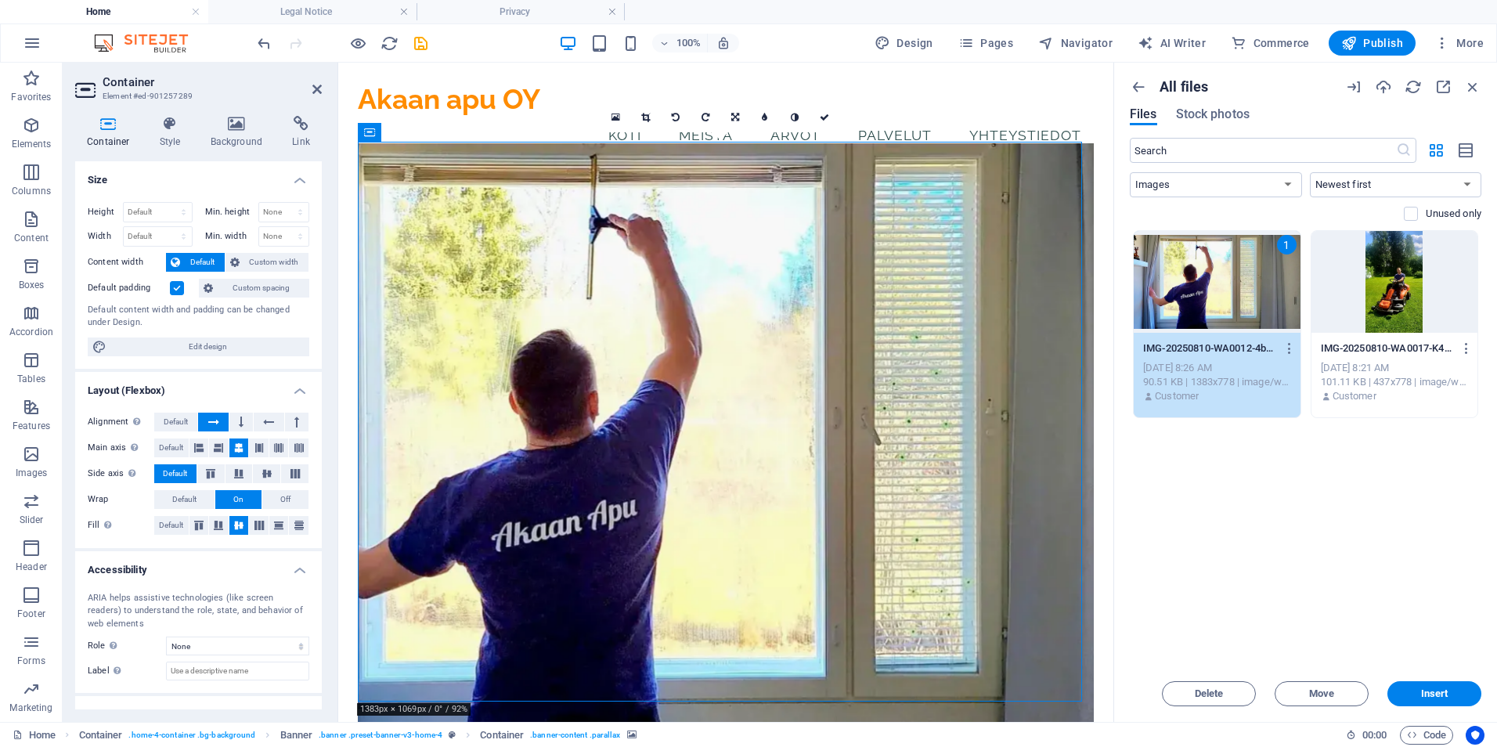
click at [1247, 564] on div "Drop files here to upload them instantly 1 IMG-20250810-WA0012-4bpBKVZQWGAriK8S…" at bounding box center [1306, 447] width 352 height 435
click at [1472, 93] on icon "button" at bounding box center [1472, 86] width 17 height 17
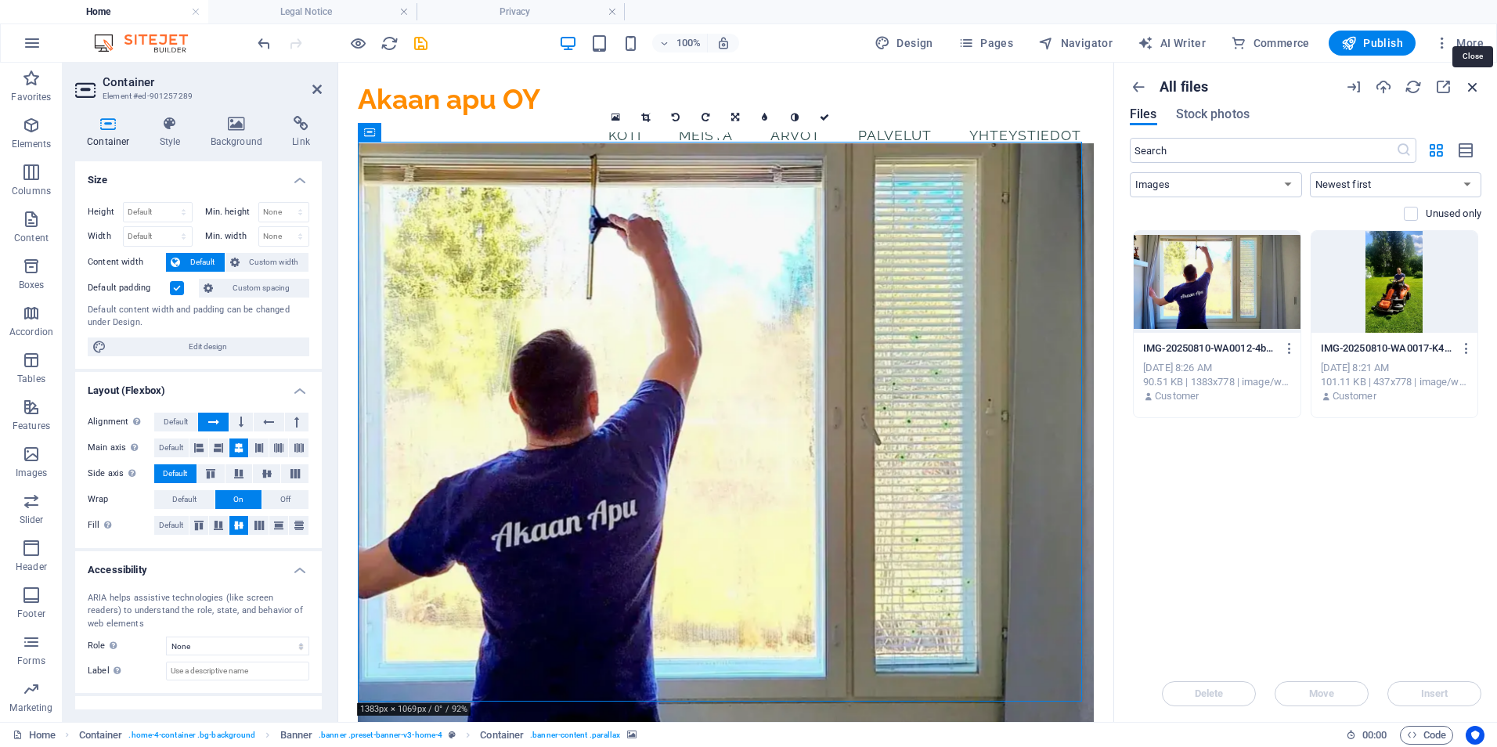
click at [1473, 92] on icon "button" at bounding box center [1472, 86] width 17 height 17
click at [1143, 91] on icon "button" at bounding box center [1138, 86] width 17 height 17
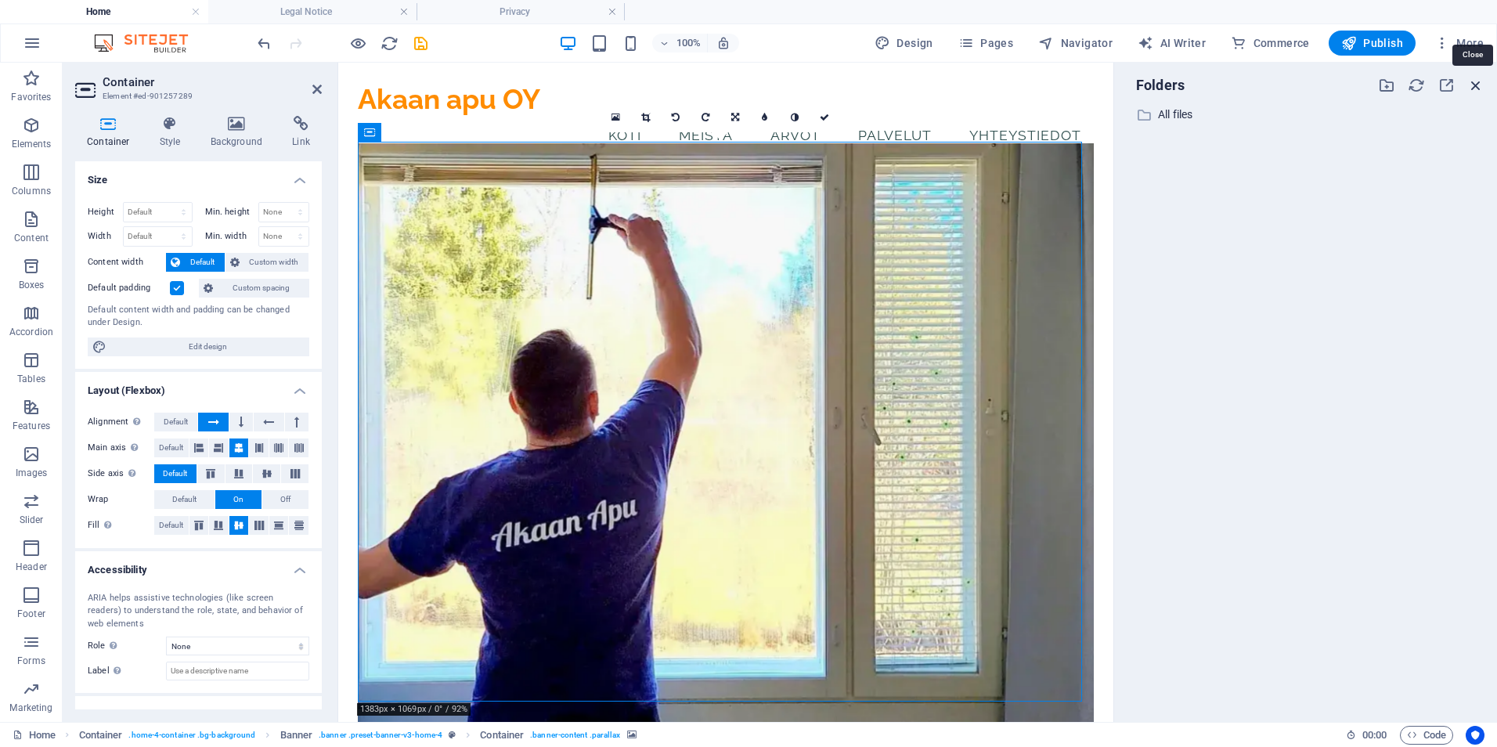
click at [1474, 84] on icon "button" at bounding box center [1475, 85] width 17 height 17
click at [321, 90] on icon at bounding box center [316, 89] width 9 height 13
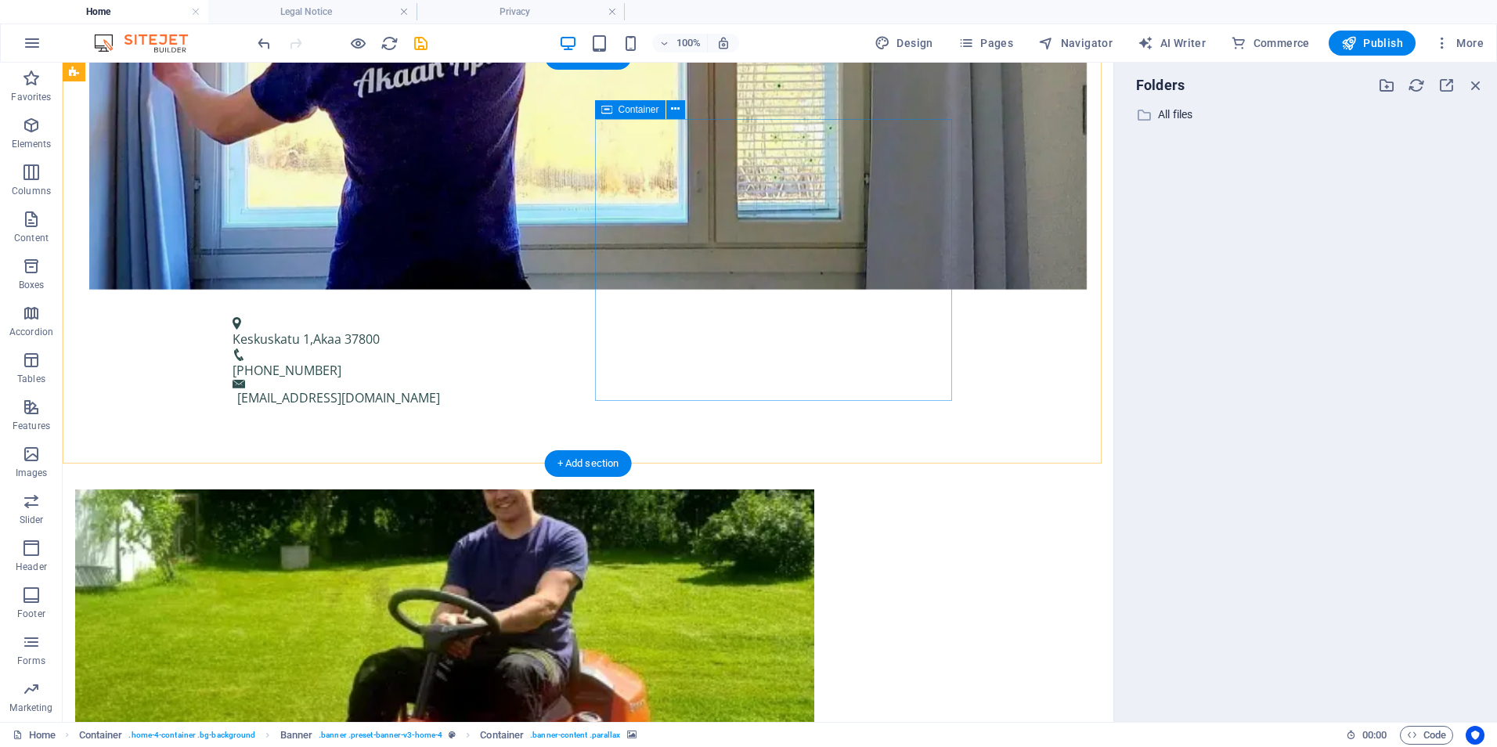
scroll to position [1018, 0]
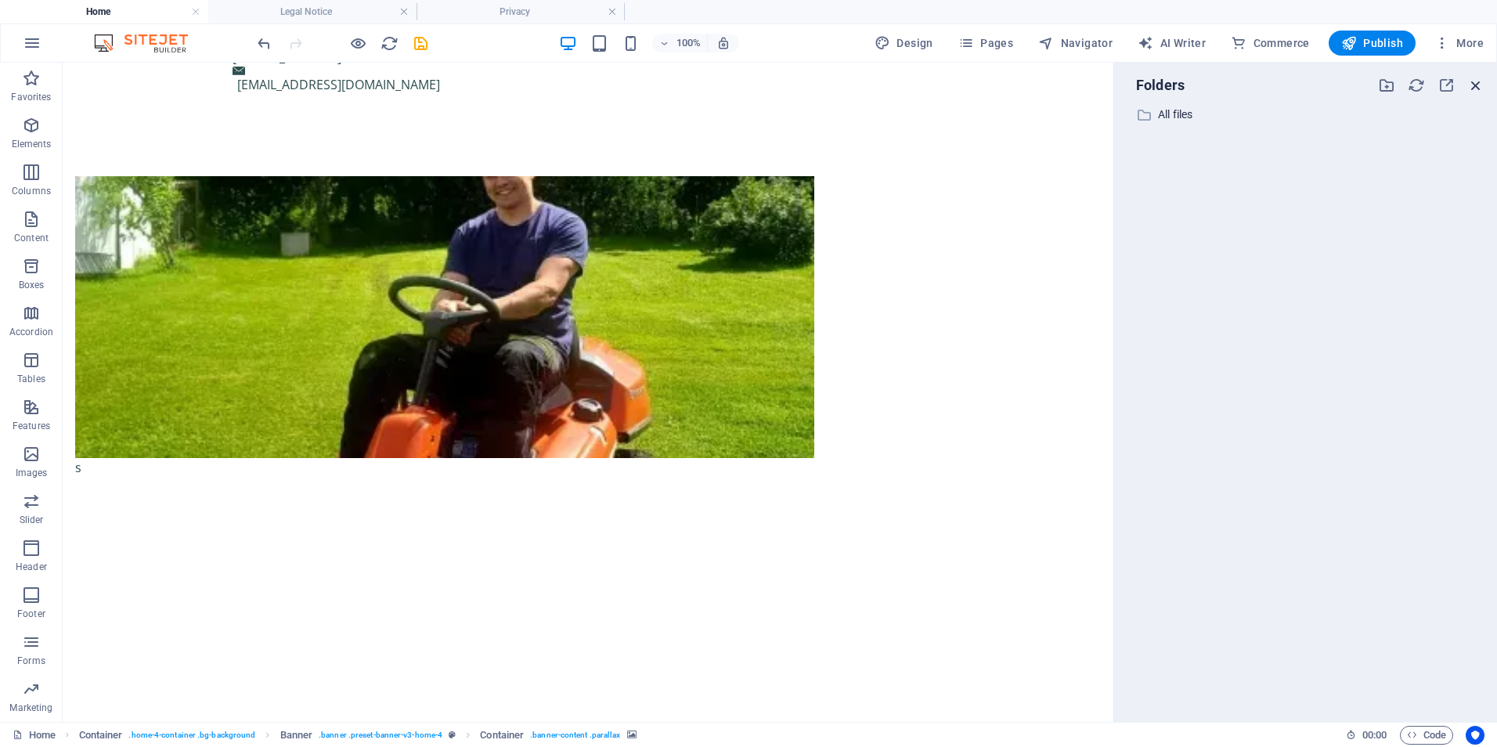
click at [1475, 88] on icon "button" at bounding box center [1475, 85] width 17 height 17
click at [1476, 87] on icon "button" at bounding box center [1475, 85] width 17 height 17
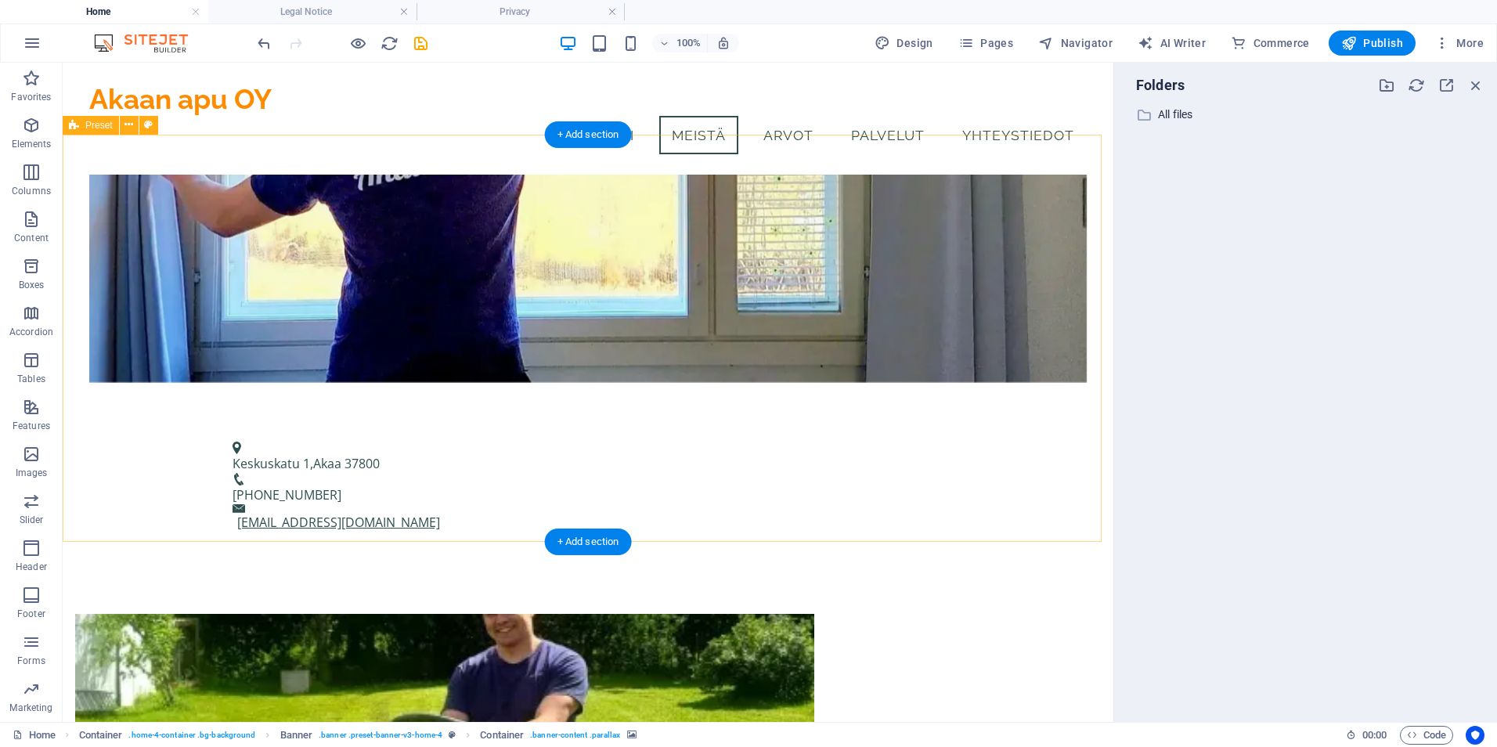
scroll to position [391, 0]
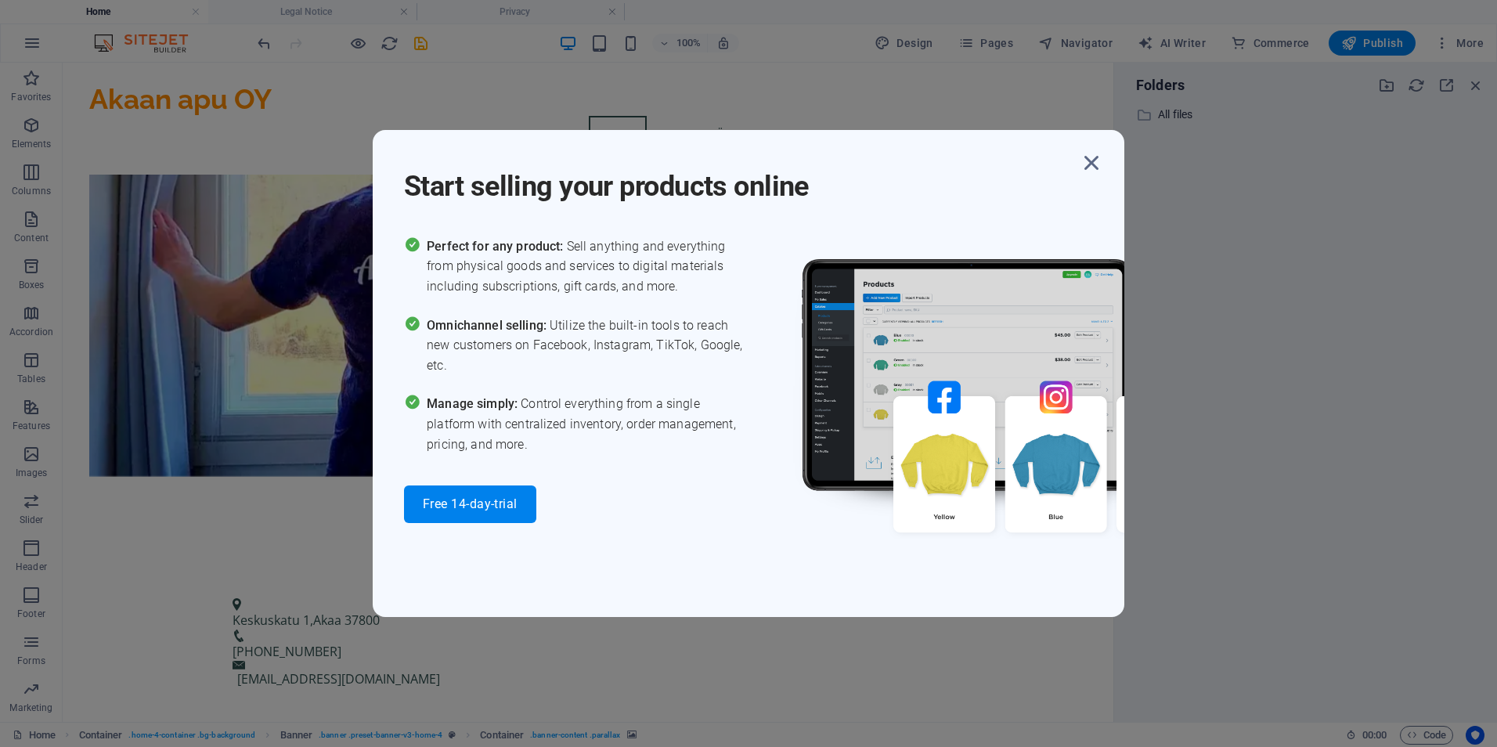
click at [1074, 149] on h1 "Start selling your products online" at bounding box center [740, 177] width 673 height 56
click at [1084, 164] on icon "button" at bounding box center [1091, 163] width 28 height 28
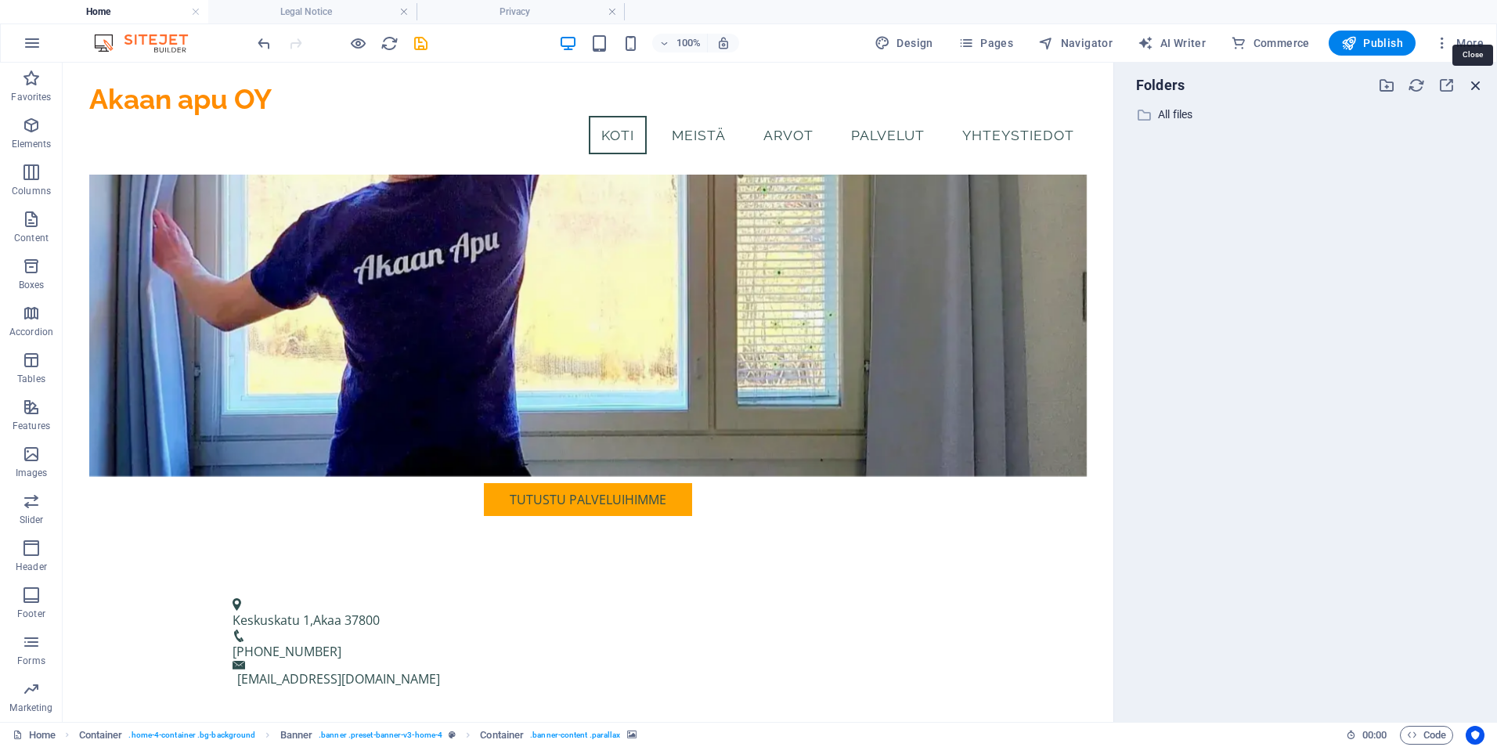
click at [1468, 88] on icon "button" at bounding box center [1475, 85] width 17 height 17
click at [1474, 88] on icon "button" at bounding box center [1475, 85] width 17 height 17
click at [1451, 41] on span "More" at bounding box center [1458, 43] width 49 height 16
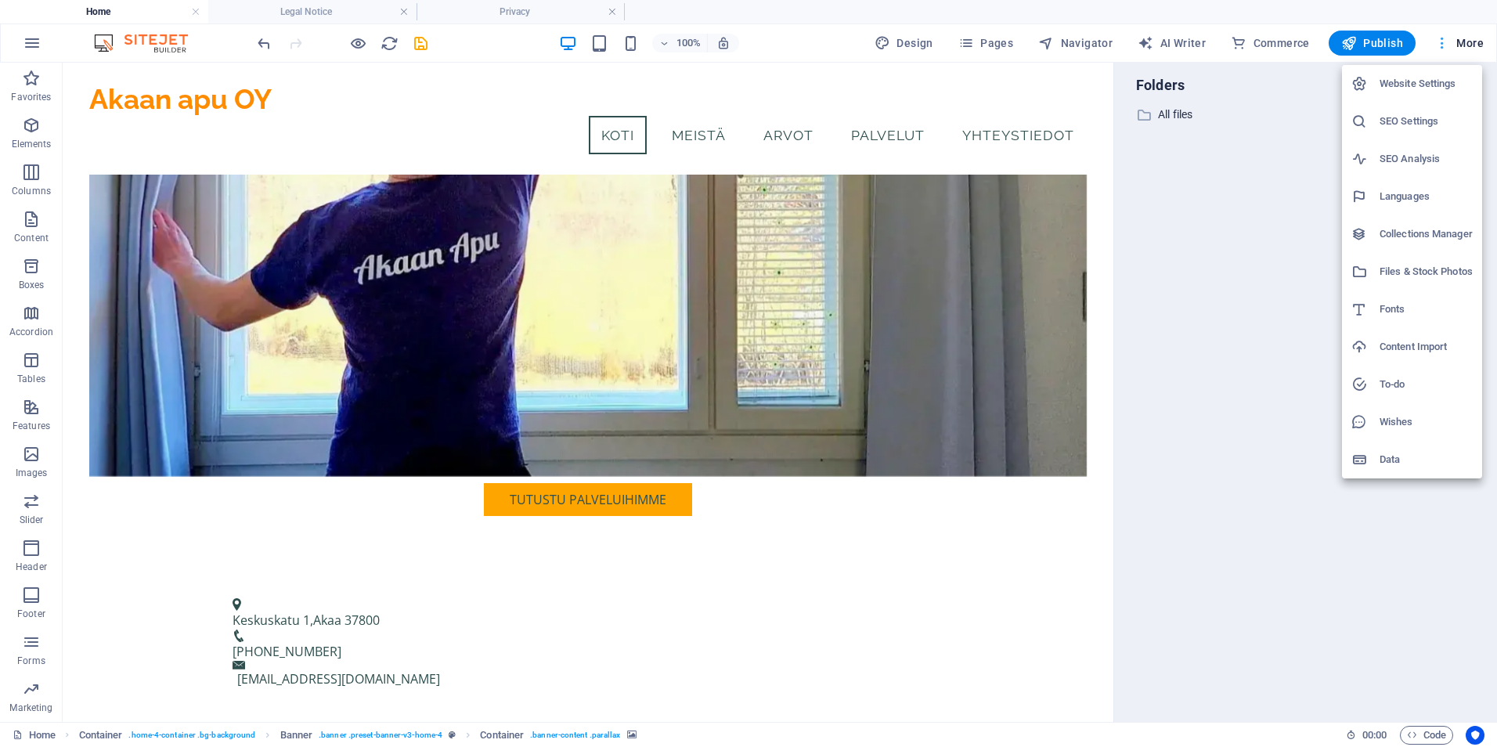
click at [1451, 41] on div at bounding box center [748, 373] width 1497 height 747
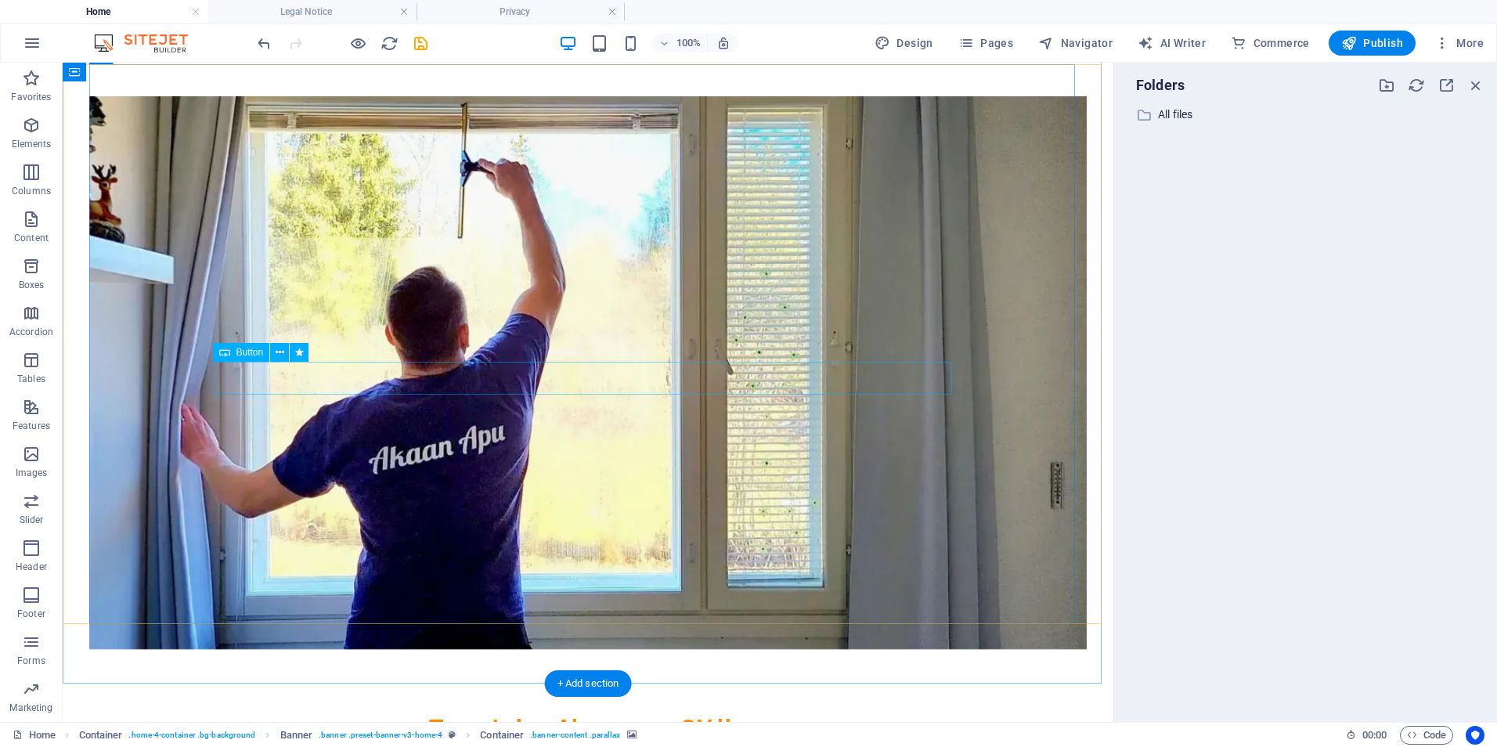
scroll to position [0, 0]
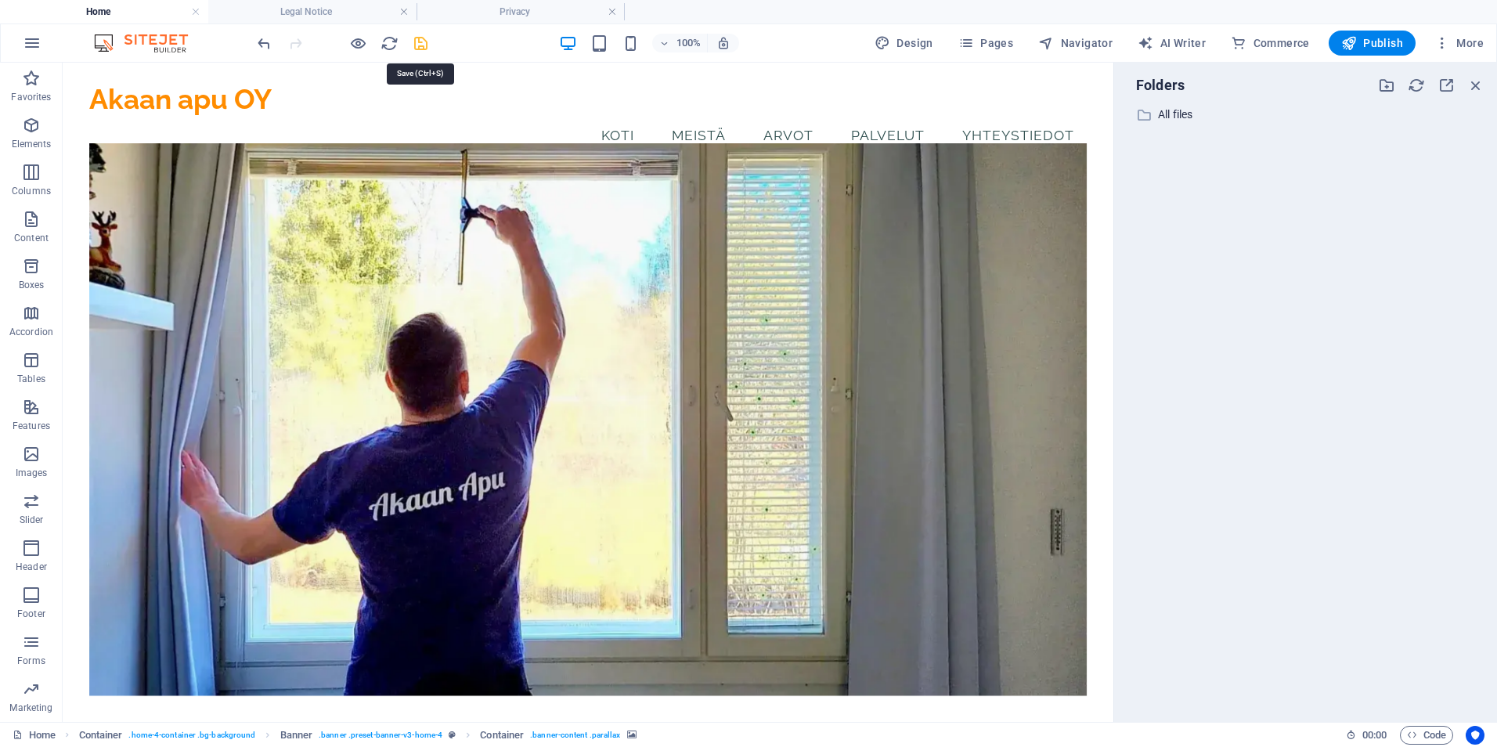
click at [416, 45] on icon "save" at bounding box center [421, 43] width 18 height 18
click at [423, 48] on icon "save" at bounding box center [421, 43] width 18 height 18
click at [438, 41] on div "100% Design Pages Navigator AI Writer Commerce Publish More" at bounding box center [871, 43] width 1235 height 25
click at [430, 41] on div "100% Design Pages Navigator AI Writer Commerce Publish More" at bounding box center [871, 43] width 1235 height 25
click at [413, 48] on icon "save" at bounding box center [421, 43] width 18 height 18
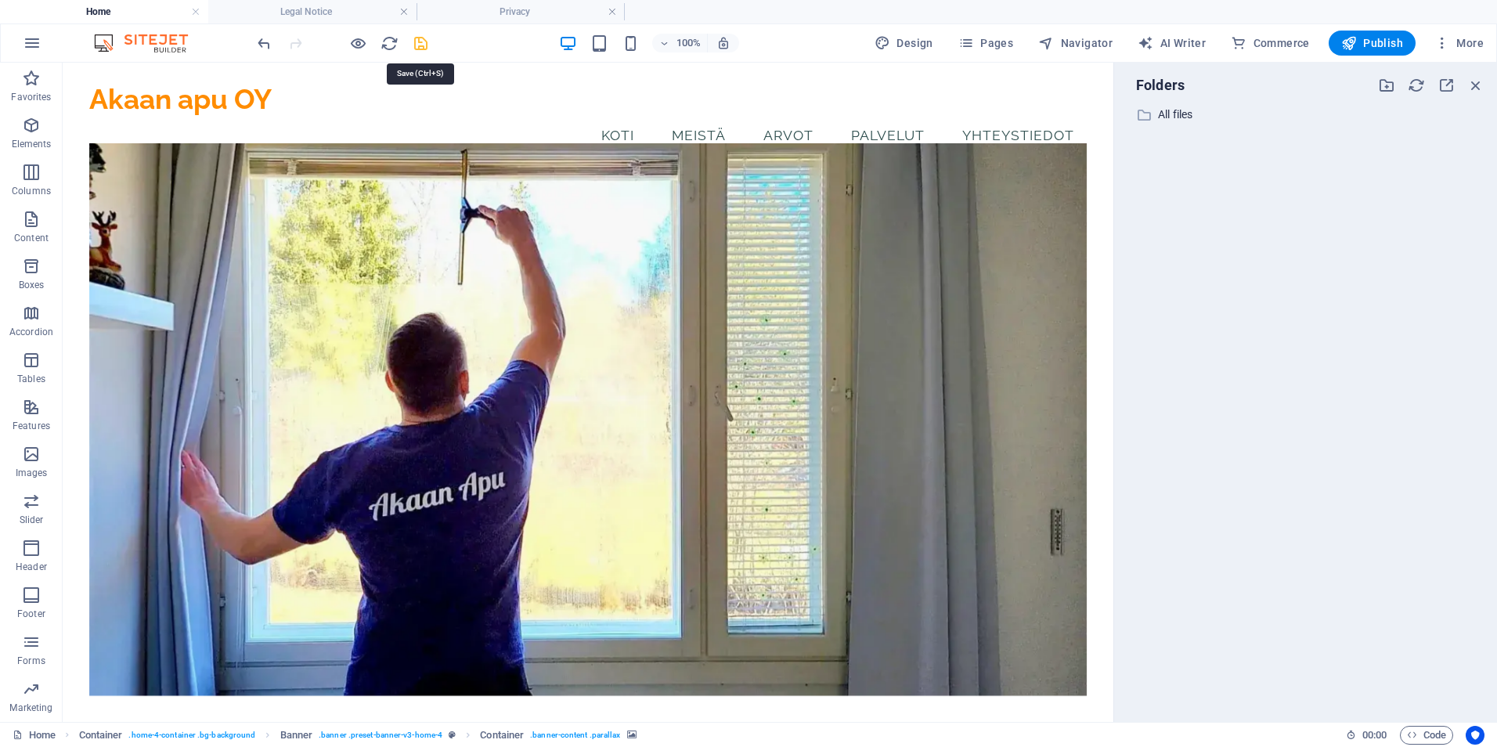
click at [414, 49] on icon "save" at bounding box center [421, 43] width 18 height 18
click at [1484, 85] on icon "button" at bounding box center [1475, 85] width 17 height 17
click at [1437, 37] on icon "button" at bounding box center [1442, 43] width 16 height 16
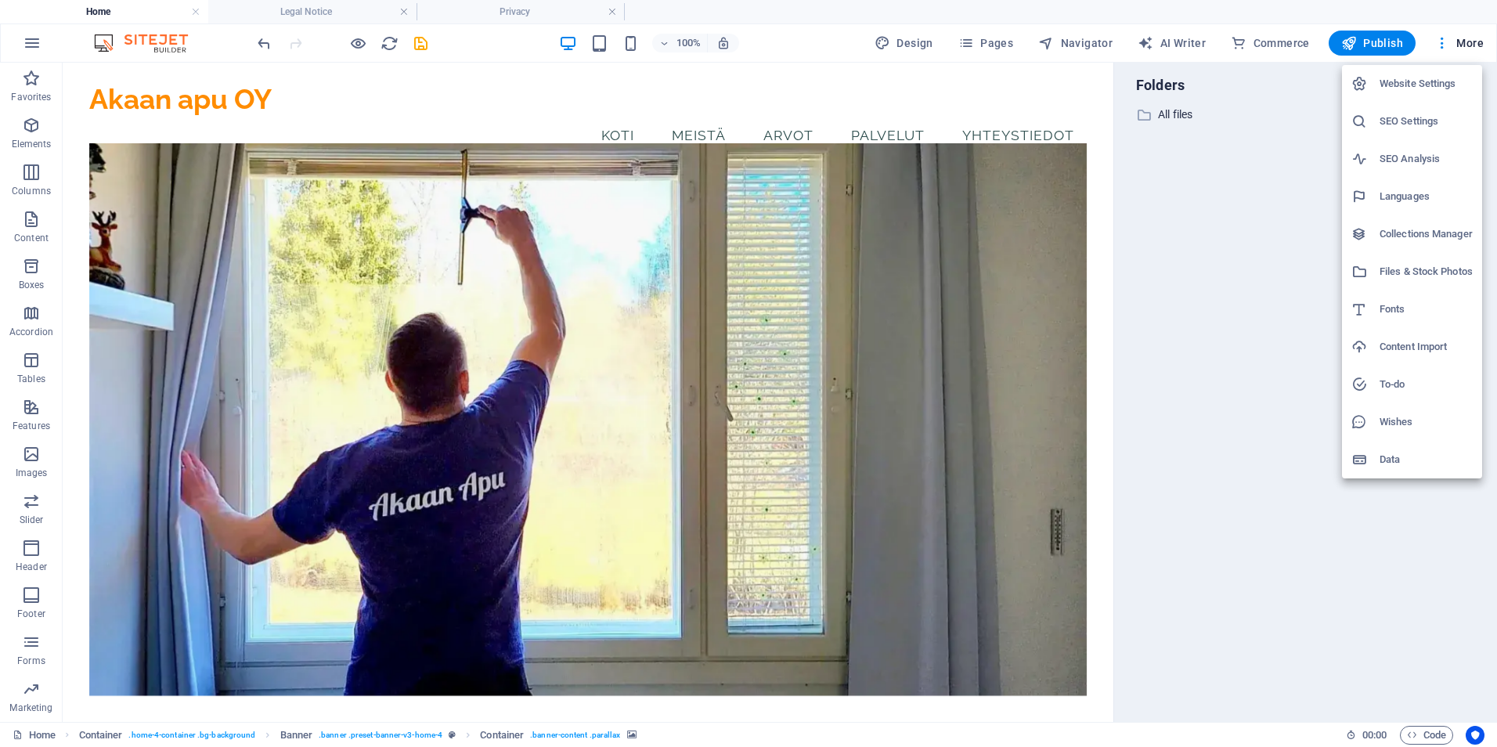
click at [1430, 45] on div at bounding box center [748, 373] width 1497 height 747
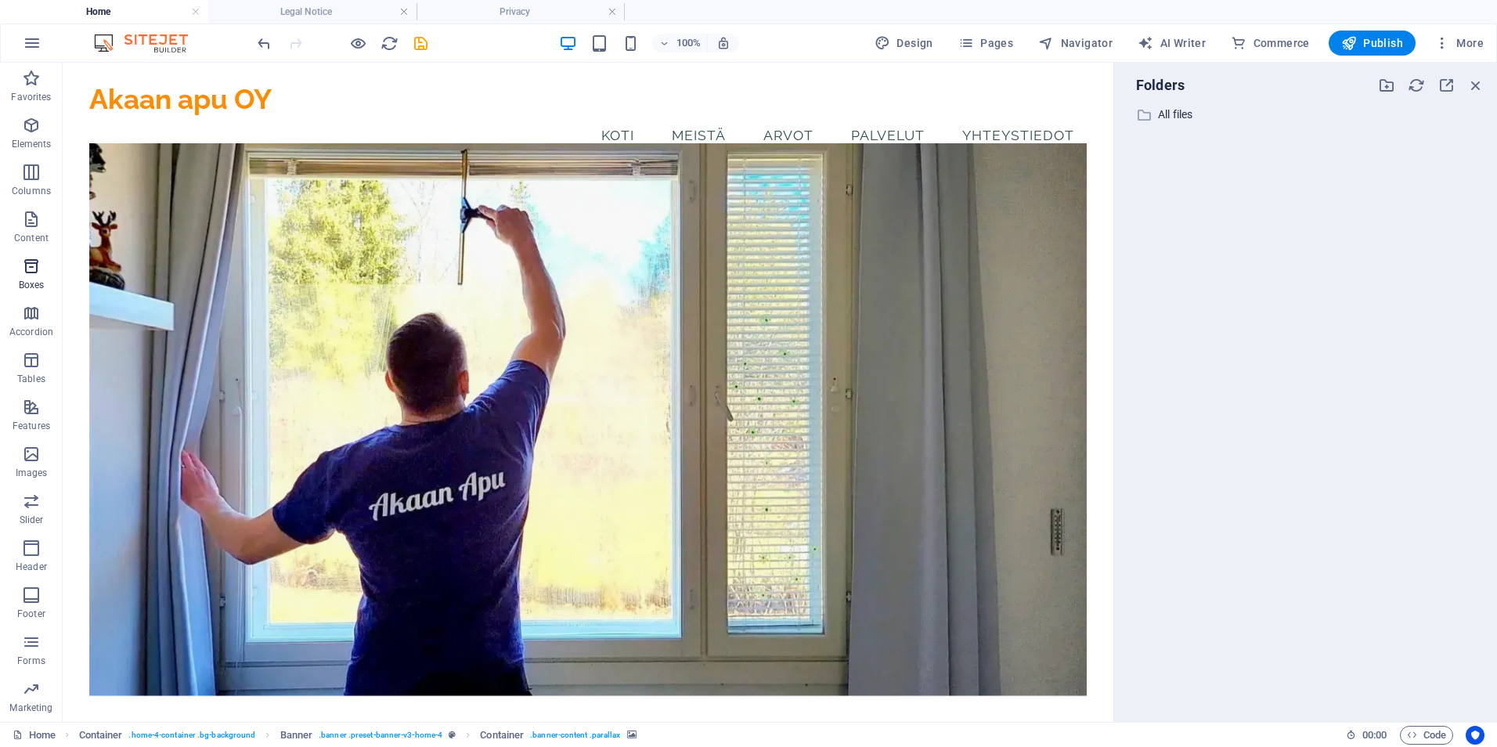
scroll to position [92, 0]
click at [1472, 80] on icon "button" at bounding box center [1475, 85] width 17 height 17
click at [1469, 82] on icon "button" at bounding box center [1475, 85] width 17 height 17
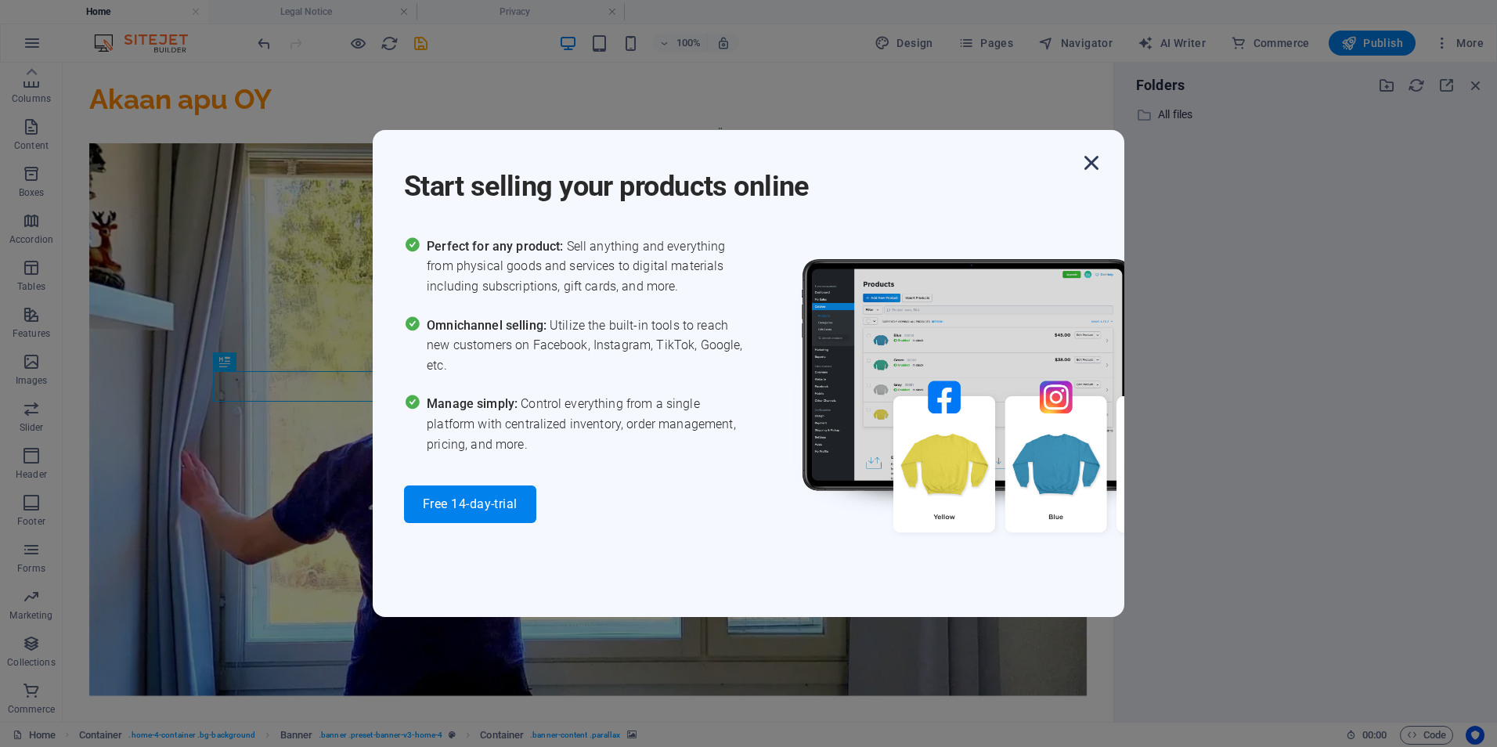
click at [1098, 172] on icon "button" at bounding box center [1091, 163] width 28 height 28
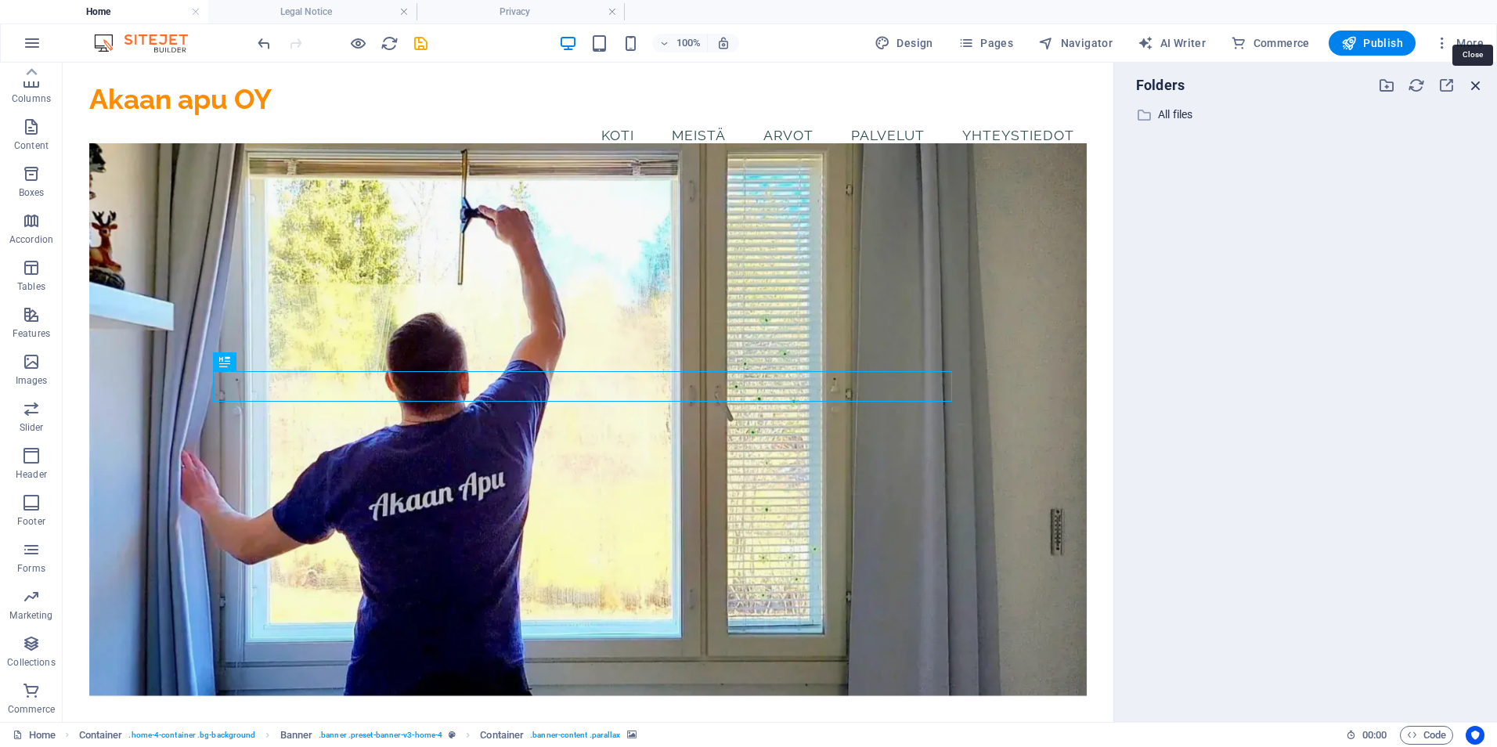
click at [1480, 87] on icon "button" at bounding box center [1475, 85] width 17 height 17
drag, startPoint x: 1480, startPoint y: 87, endPoint x: 1217, endPoint y: 147, distance: 269.1
click at [1217, 147] on div "​ All files All files" at bounding box center [1306, 407] width 358 height 604
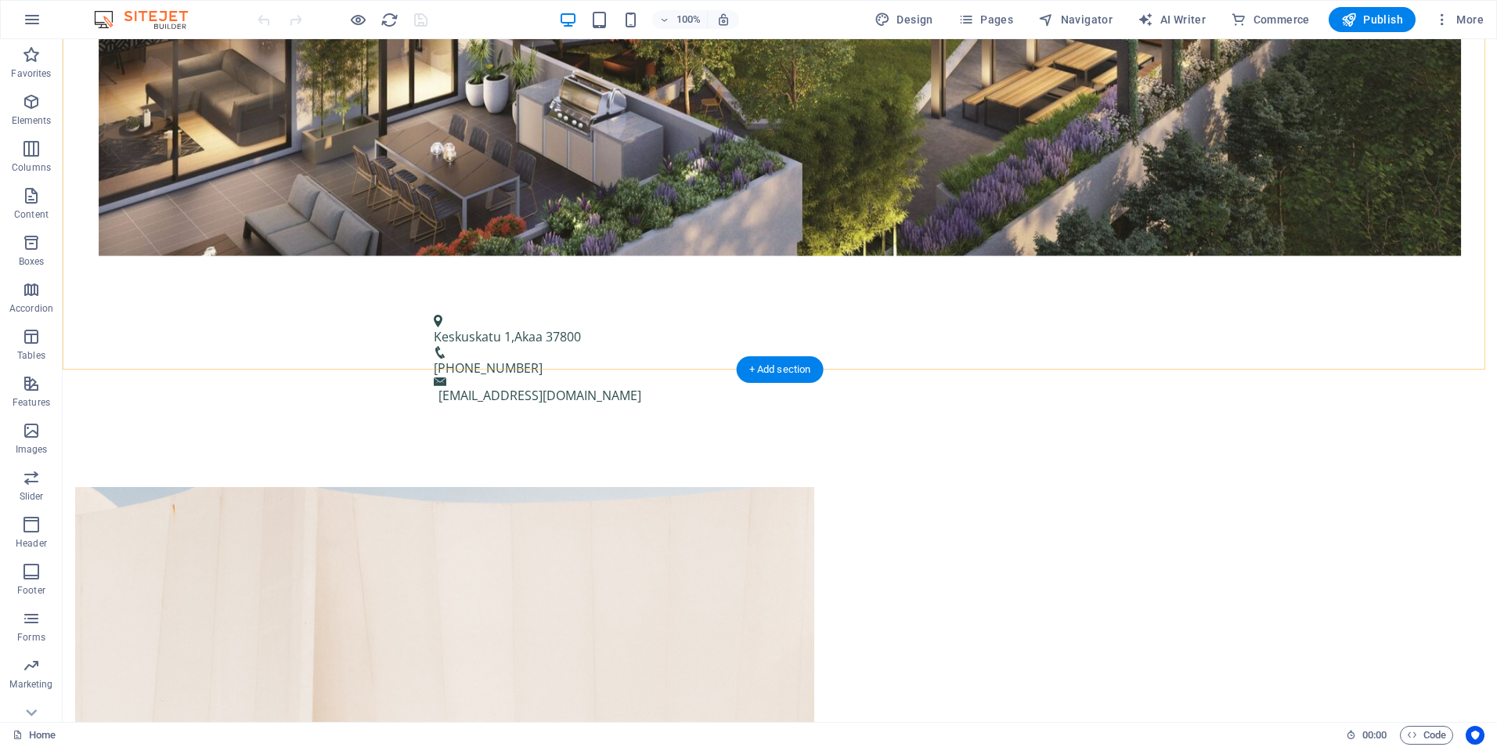
scroll to position [783, 0]
